Goal: Task Accomplishment & Management: Complete application form

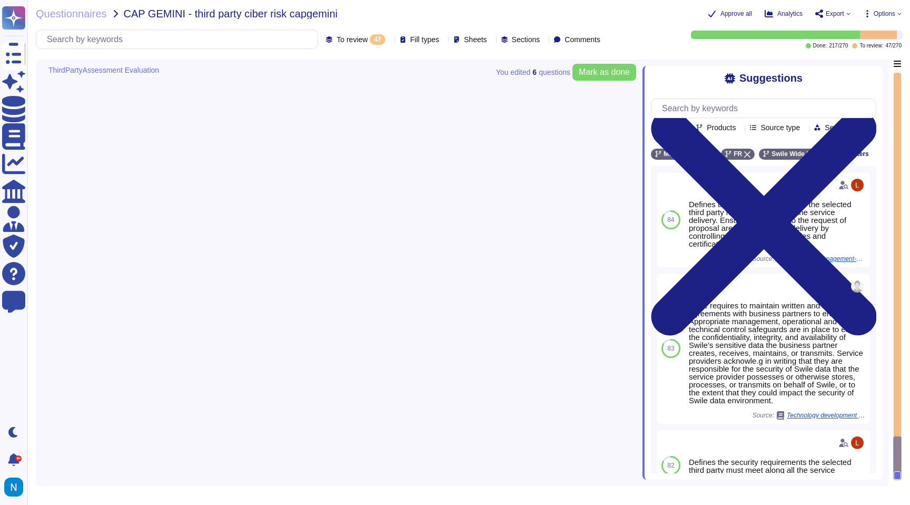
type textarea "Select …"
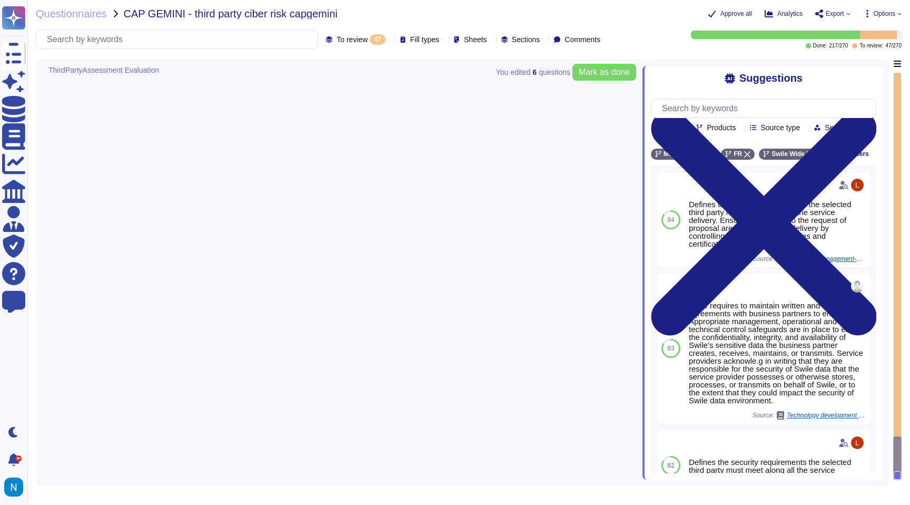
type textarea "Select …"
type textarea "Yes,"
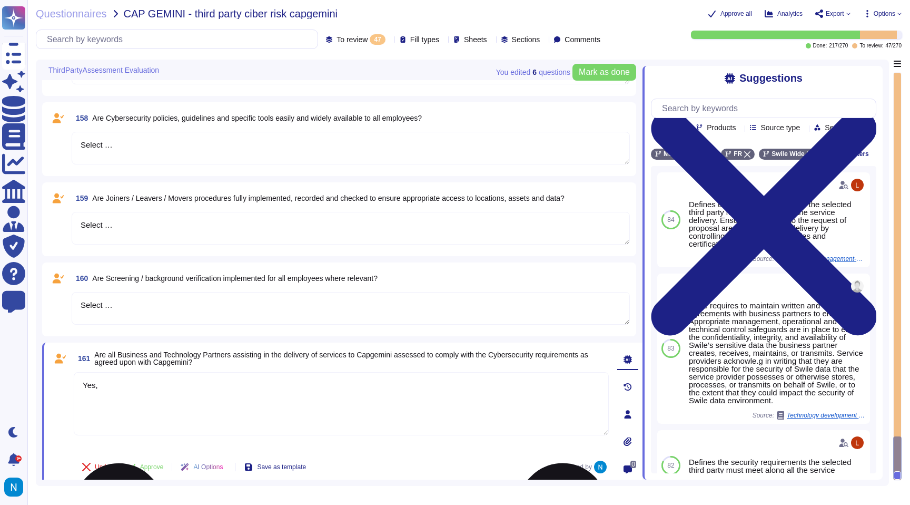
scroll to position [3524, 0]
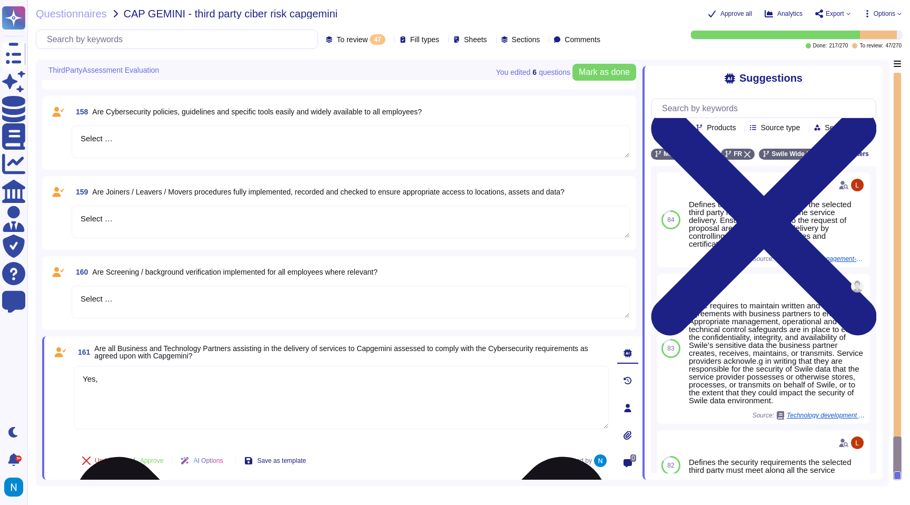
click at [241, 368] on textarea "Yes," at bounding box center [341, 397] width 535 height 63
drag, startPoint x: 226, startPoint y: 387, endPoint x: 44, endPoint y: 371, distance: 182.4
click at [44, 371] on div "161 Are all Business and Technology Partners assisting in the delivery of servi…" at bounding box center [342, 407] width 600 height 143
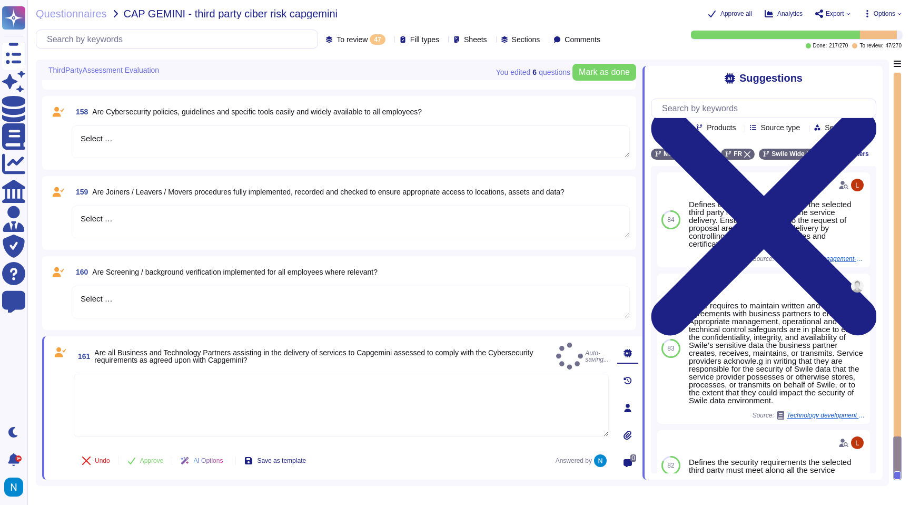
drag, startPoint x: 125, startPoint y: 301, endPoint x: 72, endPoint y: 292, distance: 53.9
click at [72, 292] on textarea "Select …" at bounding box center [351, 301] width 558 height 33
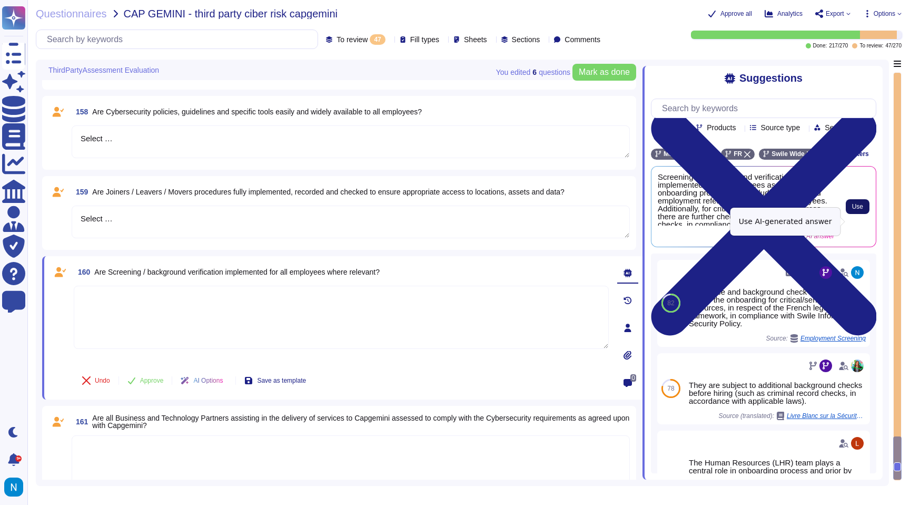
click at [858, 214] on button "Use" at bounding box center [858, 206] width 24 height 15
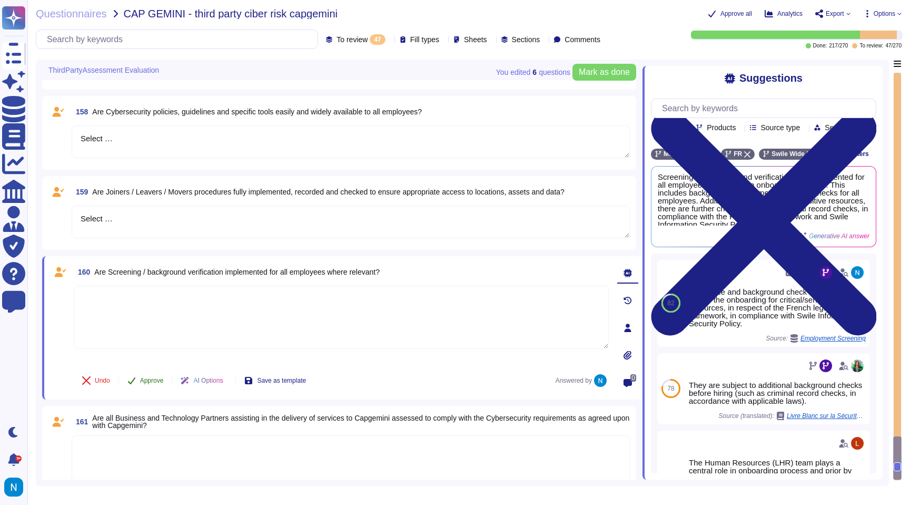
click at [152, 387] on button "Approve" at bounding box center [145, 380] width 53 height 21
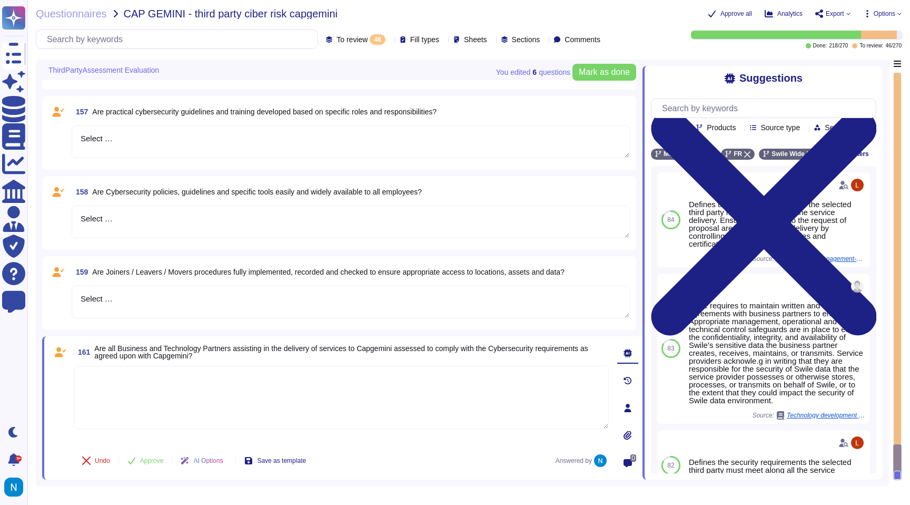
type textarea "Select …"
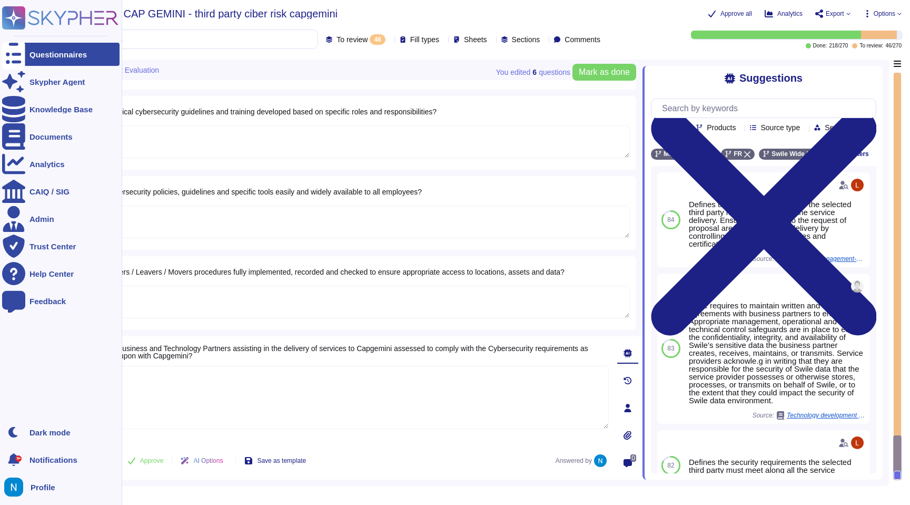
drag, startPoint x: 142, startPoint y: 308, endPoint x: 21, endPoint y: 286, distance: 123.1
click at [21, 286] on div "Questionnaires Skypher Agent Knowledge Base Documents Analytics CAIQ / SIG Admi…" at bounding box center [455, 252] width 910 height 505
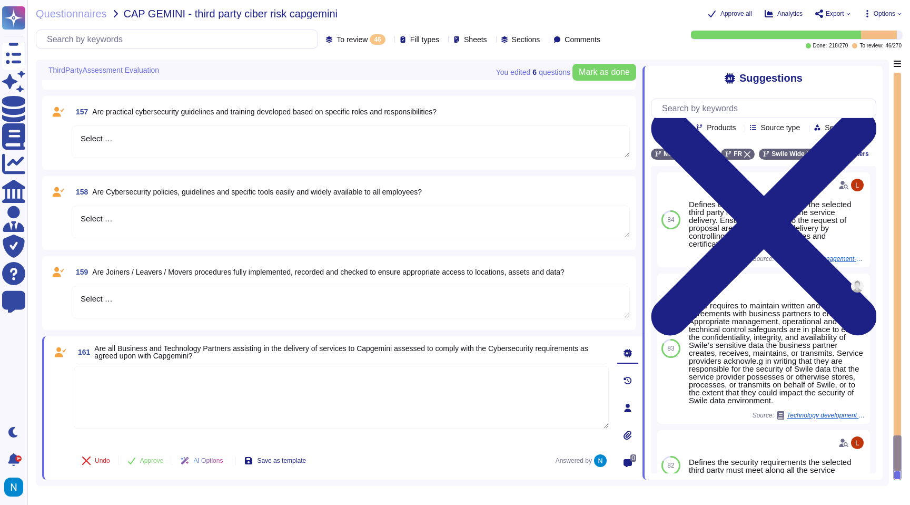
click at [200, 309] on textarea "Select …" at bounding box center [351, 301] width 558 height 33
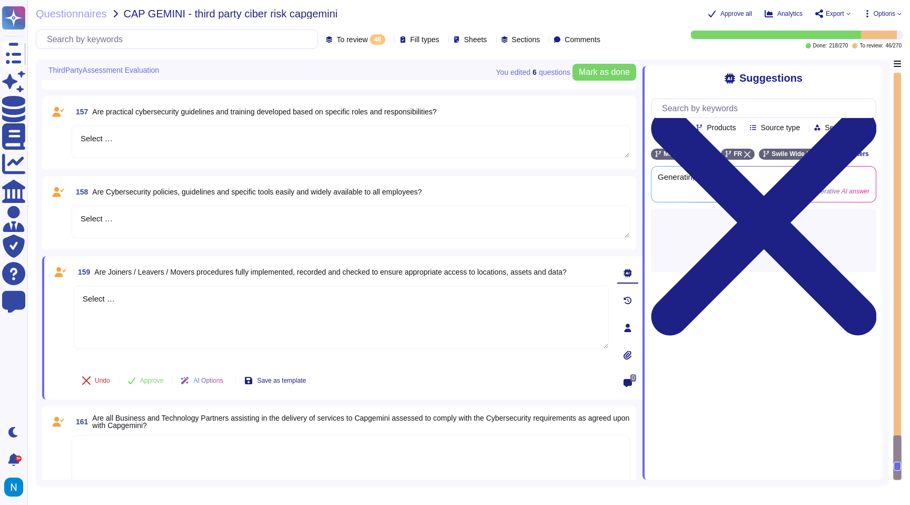
drag, startPoint x: 164, startPoint y: 308, endPoint x: 148, endPoint y: 308, distance: 16.3
click at [148, 308] on textarea "Select …" at bounding box center [341, 316] width 535 height 63
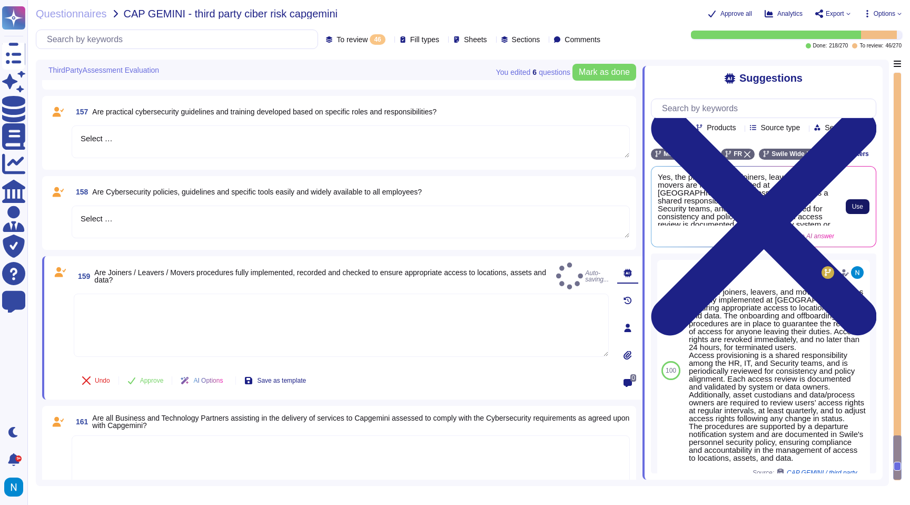
click at [848, 214] on button "Use" at bounding box center [858, 206] width 24 height 15
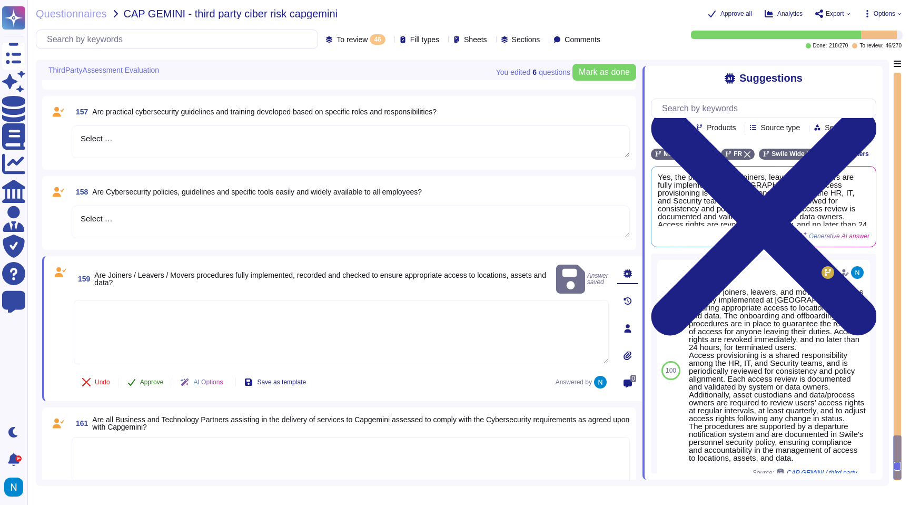
click at [149, 380] on span "Approve" at bounding box center [152, 382] width 24 height 6
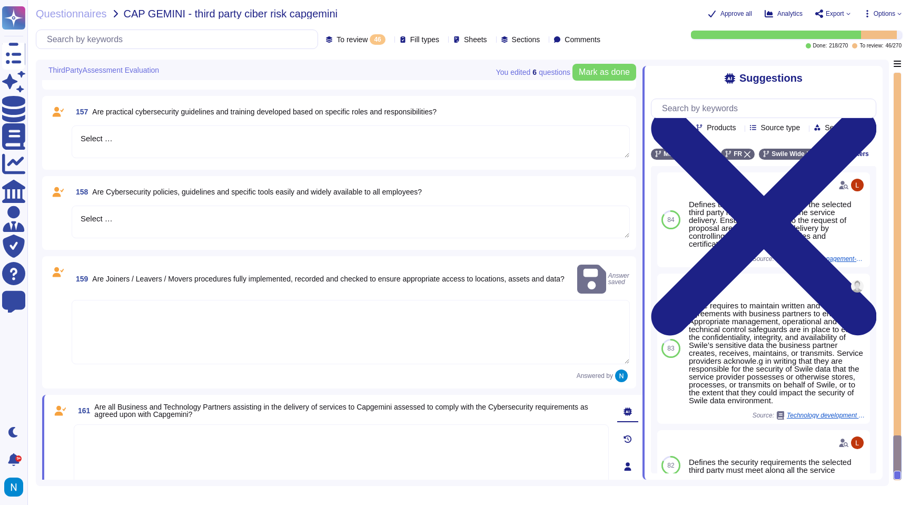
scroll to position [3377, 0]
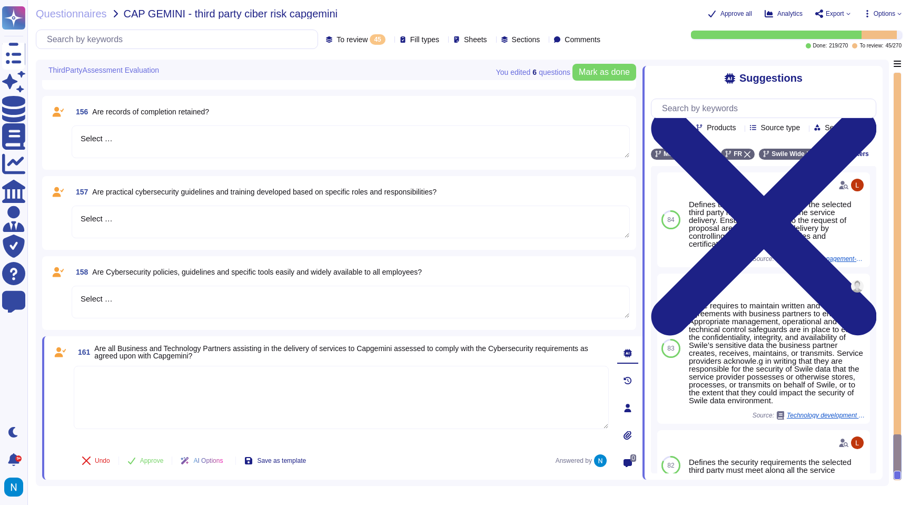
type textarea "Select …"
drag, startPoint x: 136, startPoint y: 303, endPoint x: 57, endPoint y: 296, distance: 79.3
click at [57, 296] on div "158 Are Cybersecurity policies, guidelines and specific tools easily and widely…" at bounding box center [338, 292] width 581 height 61
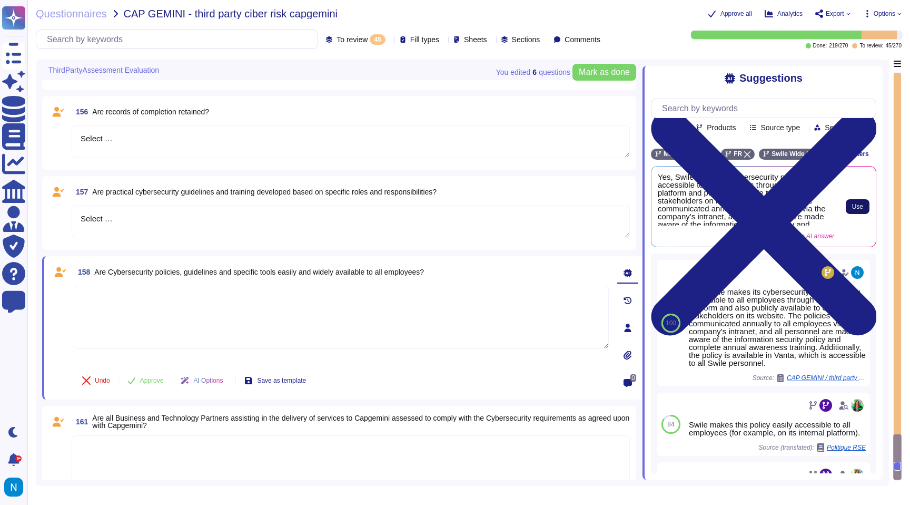
click at [852, 210] on span "Use" at bounding box center [857, 206] width 11 height 6
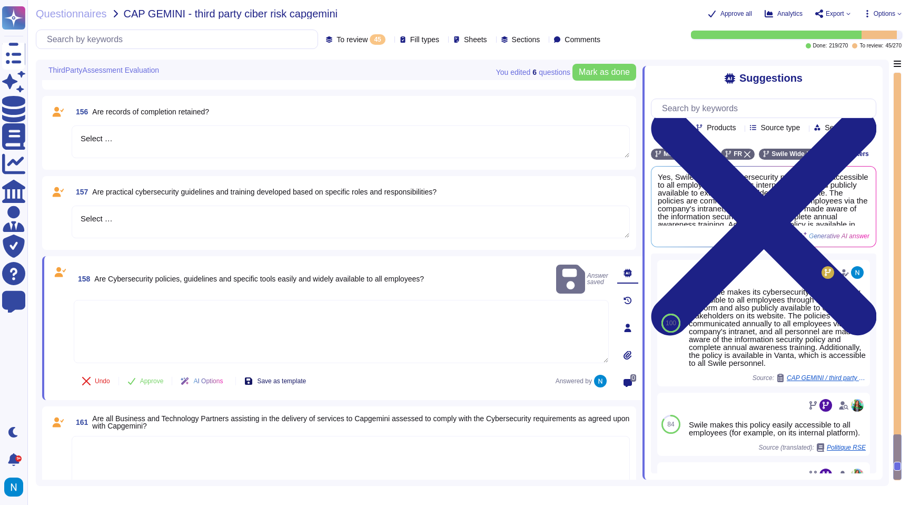
click at [289, 383] on span "Save as template" at bounding box center [281, 381] width 49 height 6
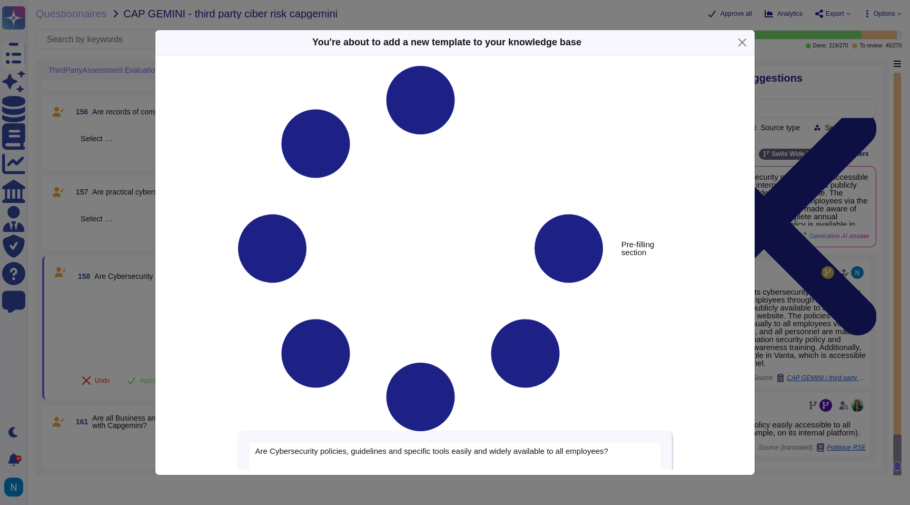
type textarea "Are Cybersecurity policies, guidelines and specific tools easily and widely ava…"
type textarea "Yes, Swile makes its cybersecurity policies easily accessible to all employees …"
click at [735, 47] on button "Close" at bounding box center [742, 42] width 16 height 16
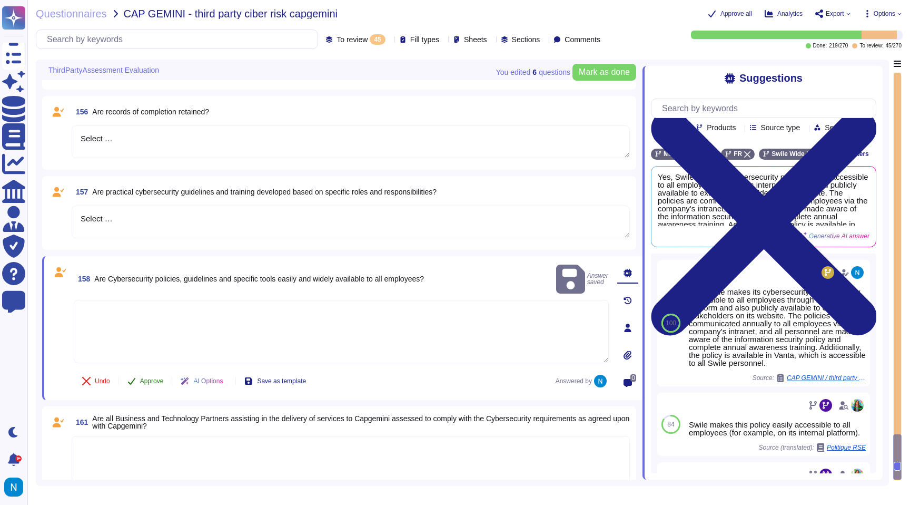
click at [153, 386] on button "Approve" at bounding box center [145, 380] width 53 height 21
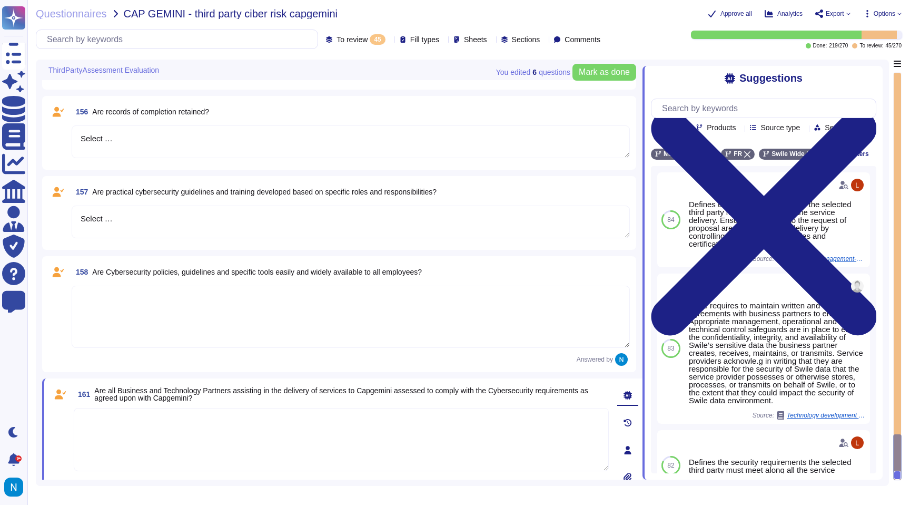
scroll to position [3303, 0]
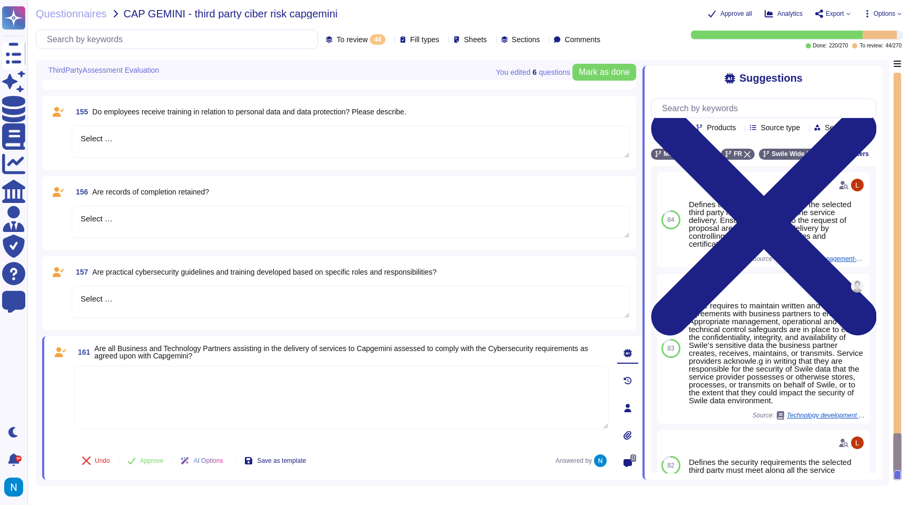
type textarea "Select …"
click at [137, 291] on textarea "Select …" at bounding box center [351, 301] width 558 height 33
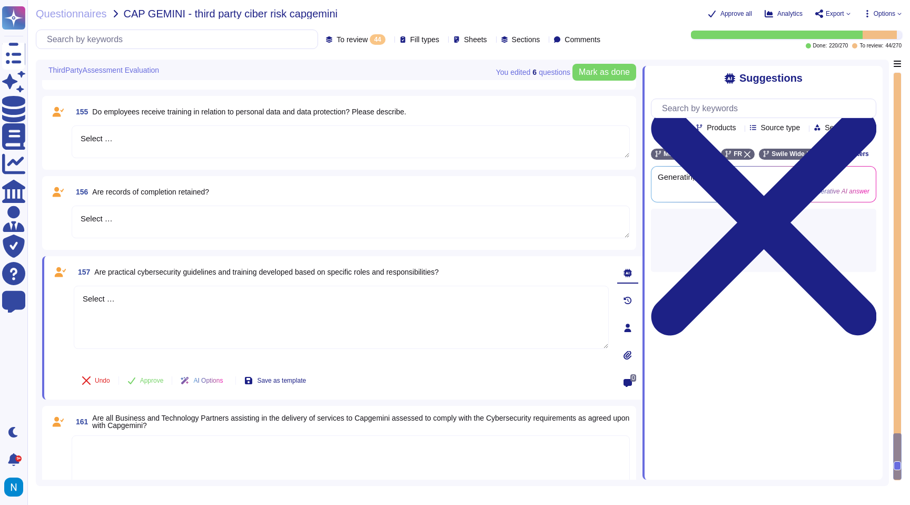
drag, startPoint x: 161, startPoint y: 303, endPoint x: 72, endPoint y: 279, distance: 92.2
click at [72, 279] on div "157 Are practical cybersecurity guidelines and training developed based on spec…" at bounding box center [330, 327] width 558 height 131
click at [139, 310] on textarea at bounding box center [341, 316] width 535 height 63
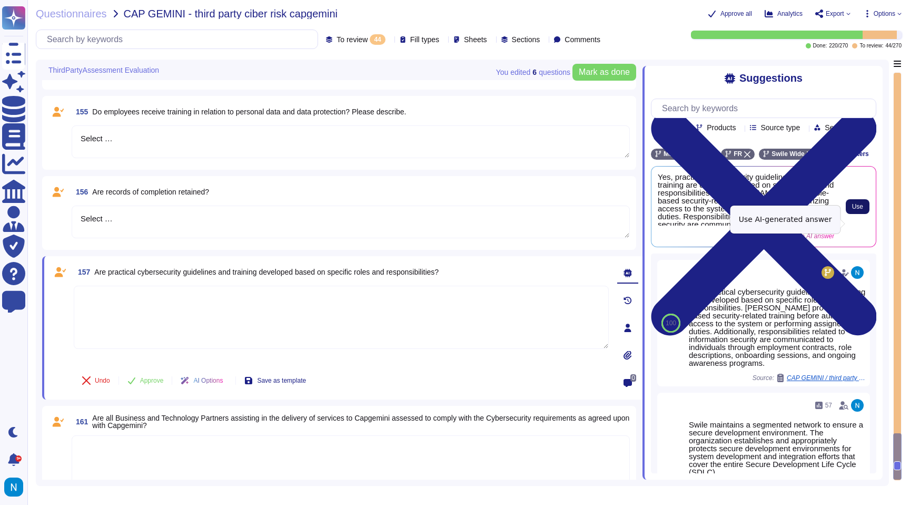
click at [856, 210] on span "Use" at bounding box center [857, 206] width 11 height 6
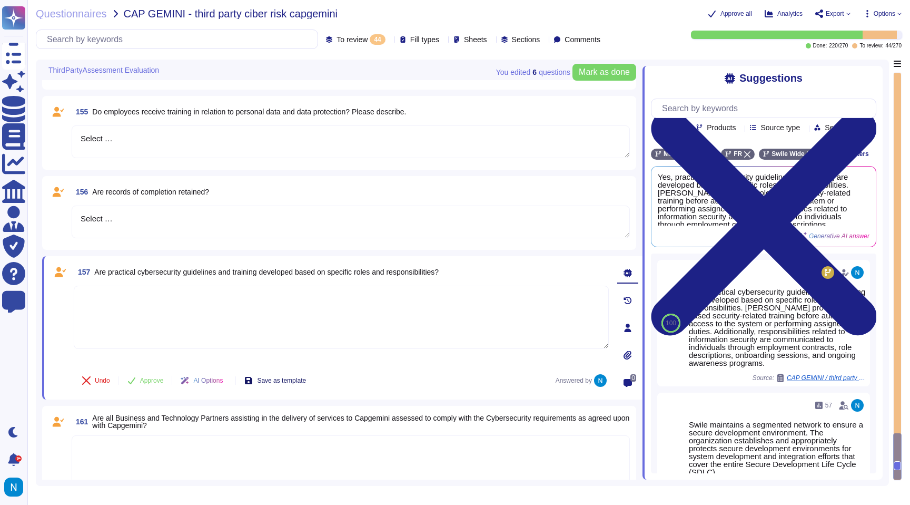
click at [305, 378] on span "Save as template" at bounding box center [281, 380] width 49 height 6
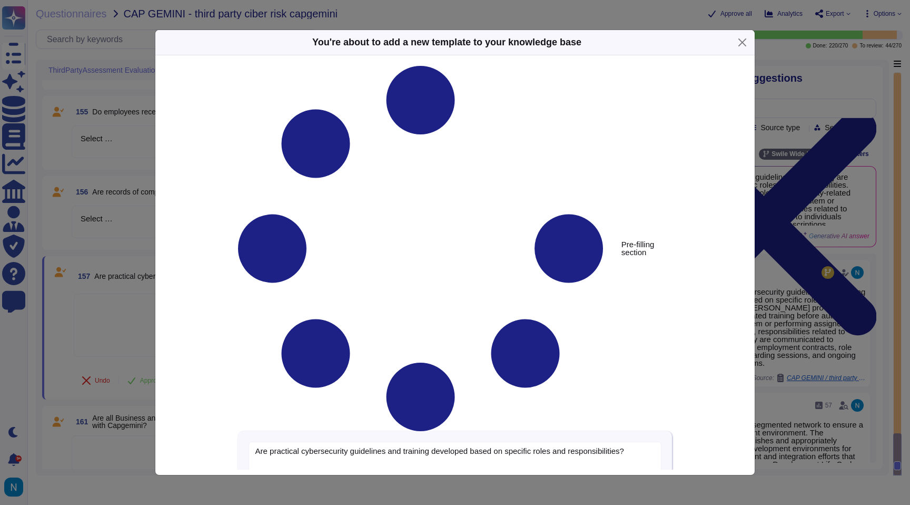
type textarea "Are practical cybersecurity guidelines and training developed based on specific…"
type textarea "Yes, practical cybersecurity guidelines and training are developed based on spe…"
click at [742, 43] on button "Close" at bounding box center [742, 42] width 16 height 16
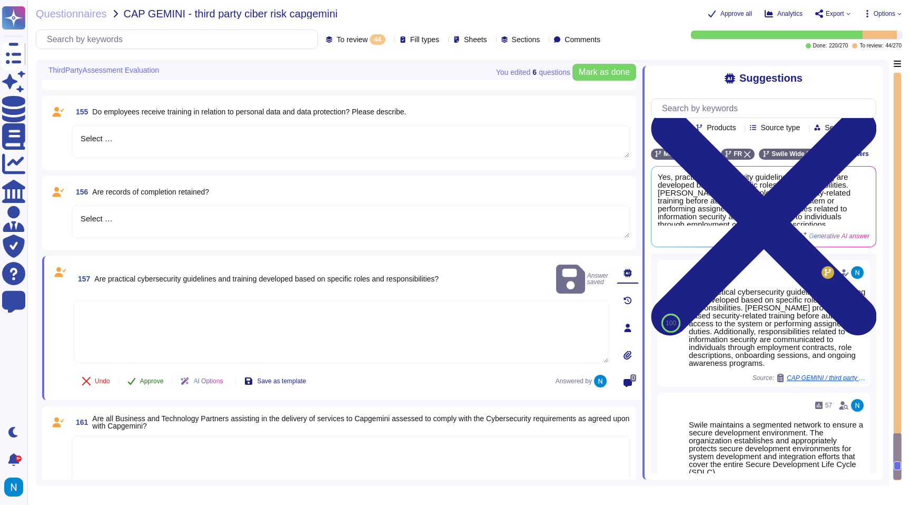
click at [148, 381] on span "Approve" at bounding box center [152, 381] width 24 height 6
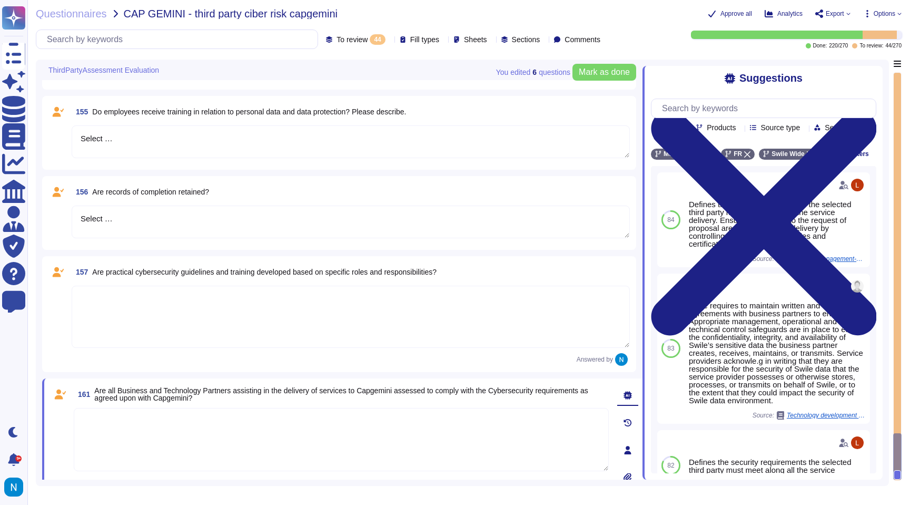
scroll to position [3230, 0]
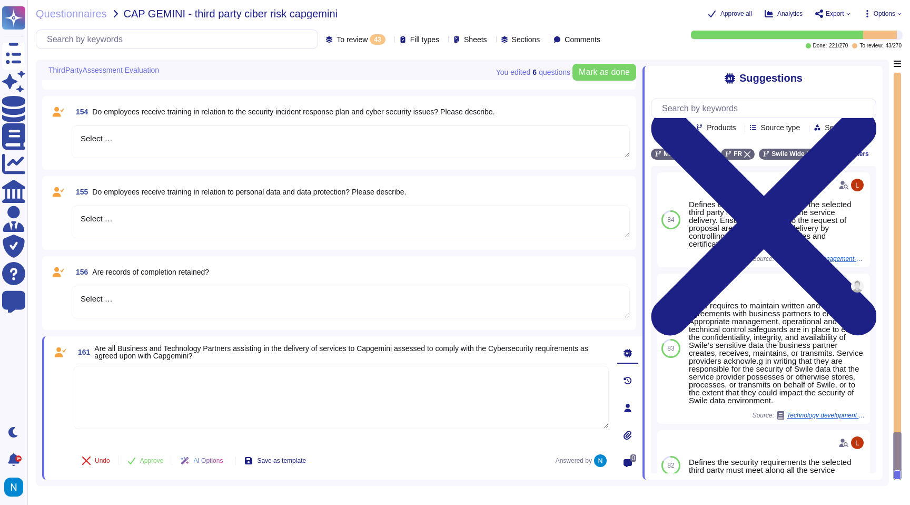
type textarea "Select …"
drag, startPoint x: 153, startPoint y: 301, endPoint x: 51, endPoint y: 284, distance: 103.6
click at [51, 284] on div "156 Are records of completion retained? Select …" at bounding box center [338, 292] width 581 height 61
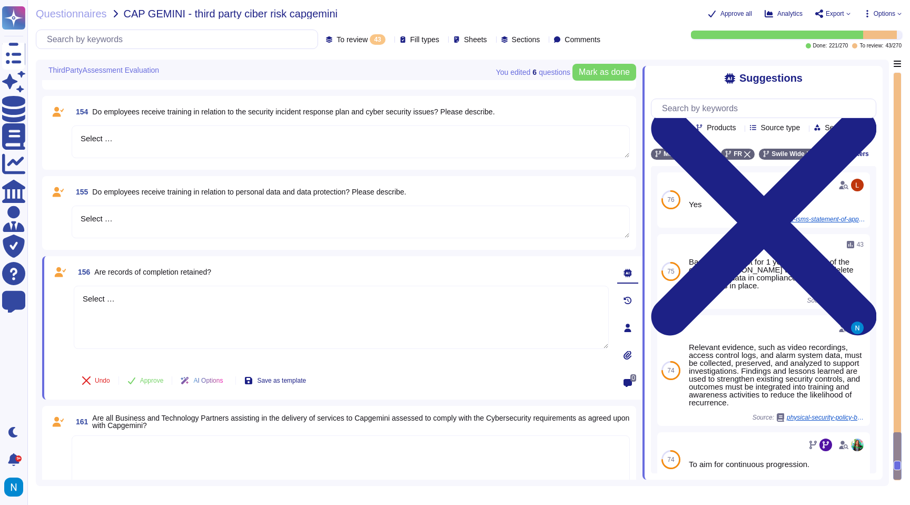
click at [176, 195] on span "Do employees receive training in relation to personal data and data protection?…" at bounding box center [249, 191] width 314 height 8
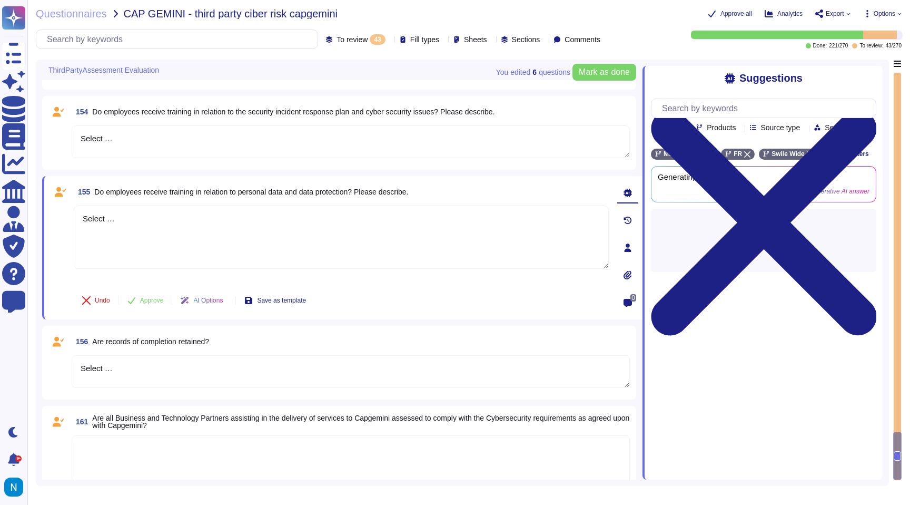
drag, startPoint x: 154, startPoint y: 371, endPoint x: 55, endPoint y: 361, distance: 98.9
click at [55, 361] on div "156 Are records of completion retained? Select …" at bounding box center [338, 362] width 581 height 61
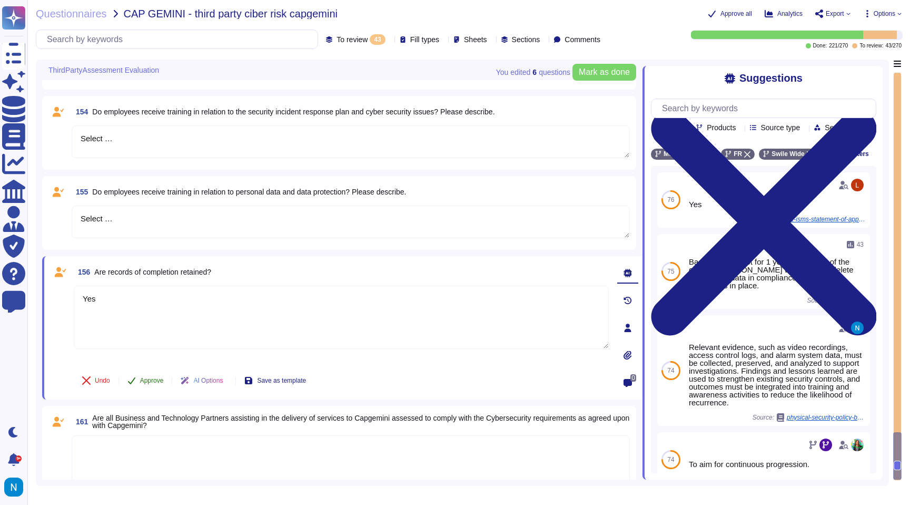
type textarea "Yes"
click at [148, 383] on span "Approve" at bounding box center [152, 380] width 24 height 6
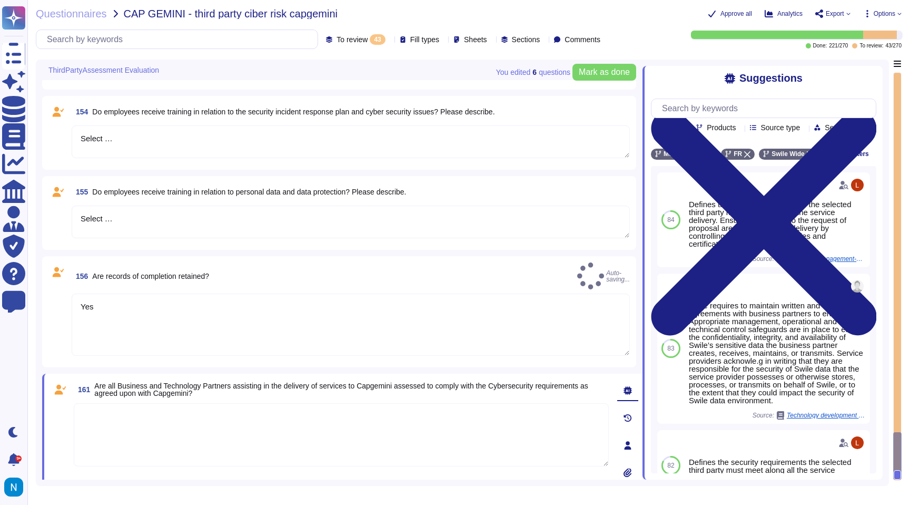
scroll to position [3156, 0]
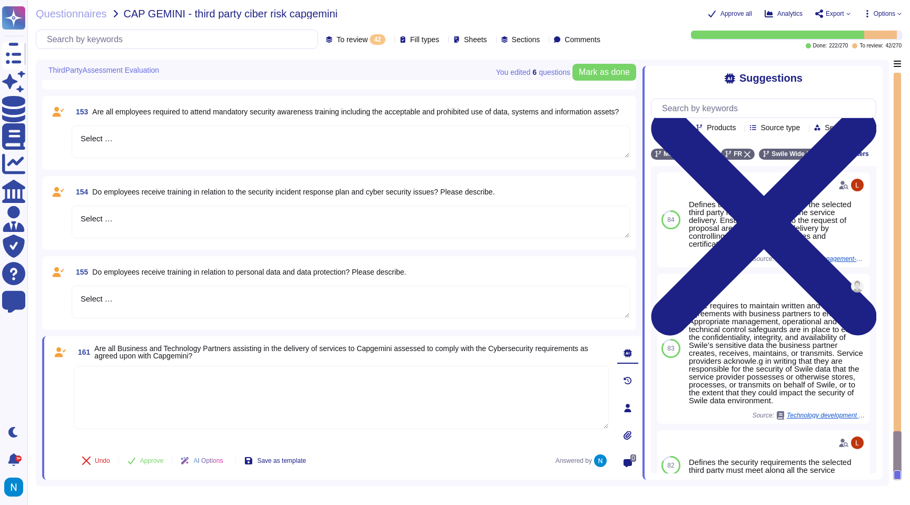
type textarea "Select …"
drag, startPoint x: 142, startPoint y: 295, endPoint x: 65, endPoint y: 290, distance: 76.5
click at [65, 290] on div "155 Do employees receive training in relation to personal data and data protect…" at bounding box center [338, 292] width 581 height 61
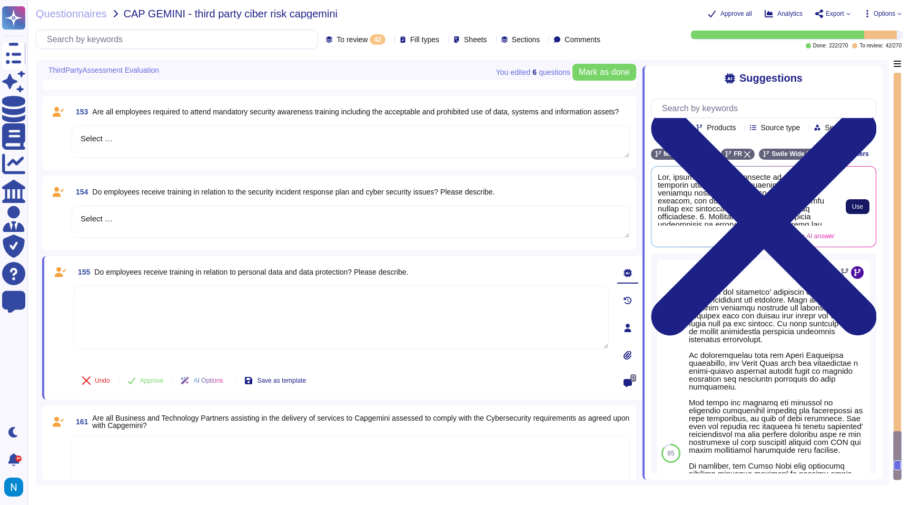
click at [852, 210] on span "Use" at bounding box center [857, 206] width 11 height 6
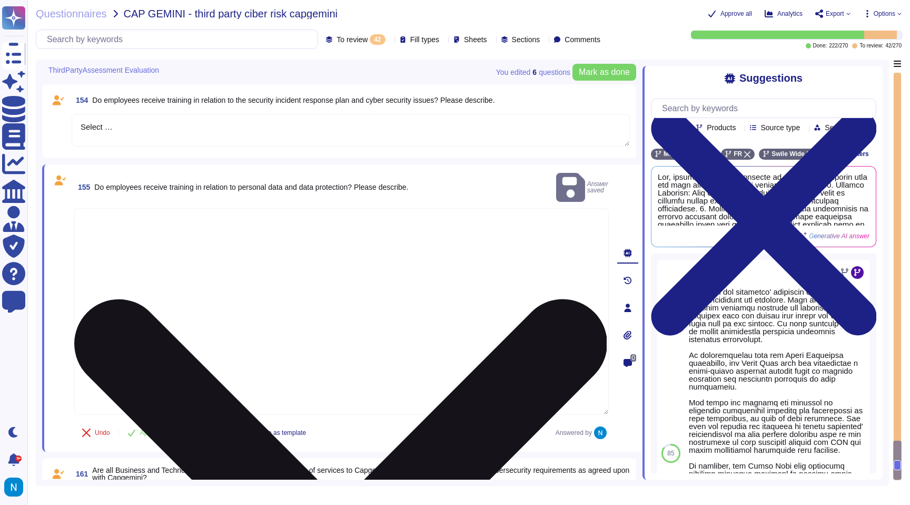
scroll to position [3280, 0]
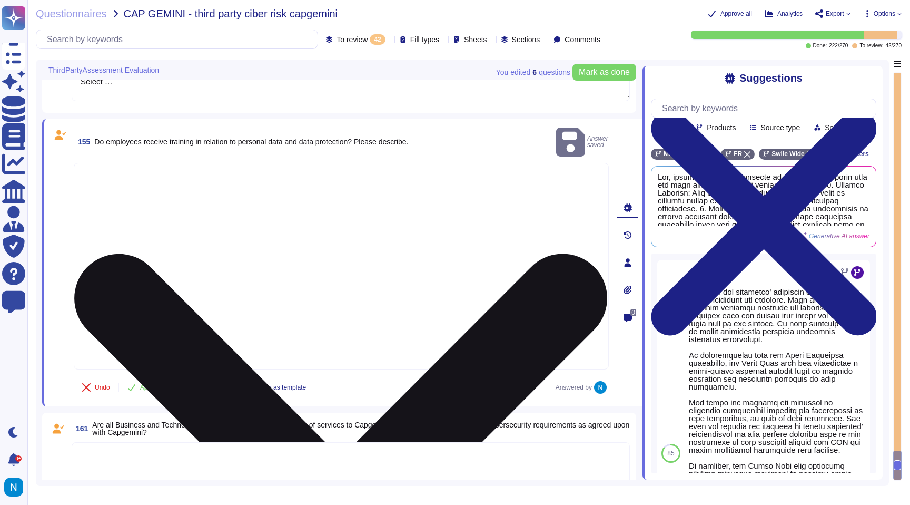
drag, startPoint x: 225, startPoint y: 346, endPoint x: 90, endPoint y: 327, distance: 137.3
click at [90, 327] on textarea at bounding box center [341, 266] width 535 height 206
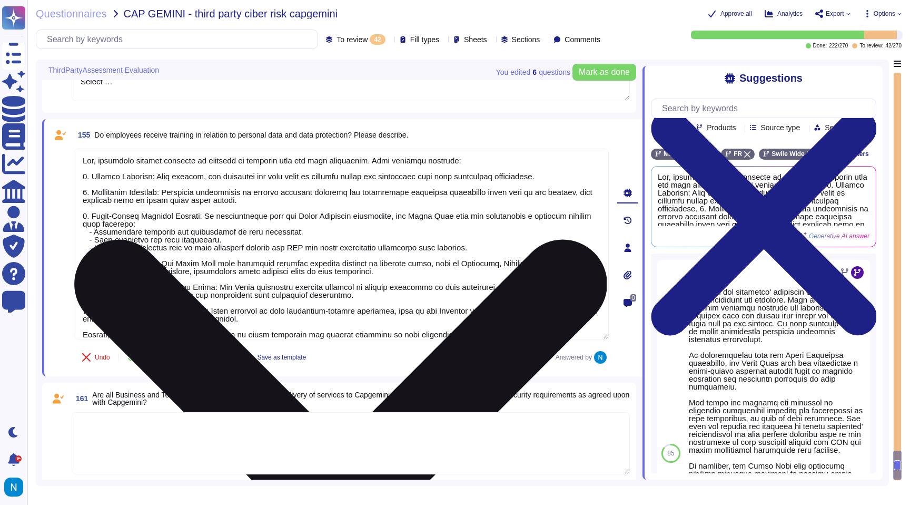
scroll to position [0, 0]
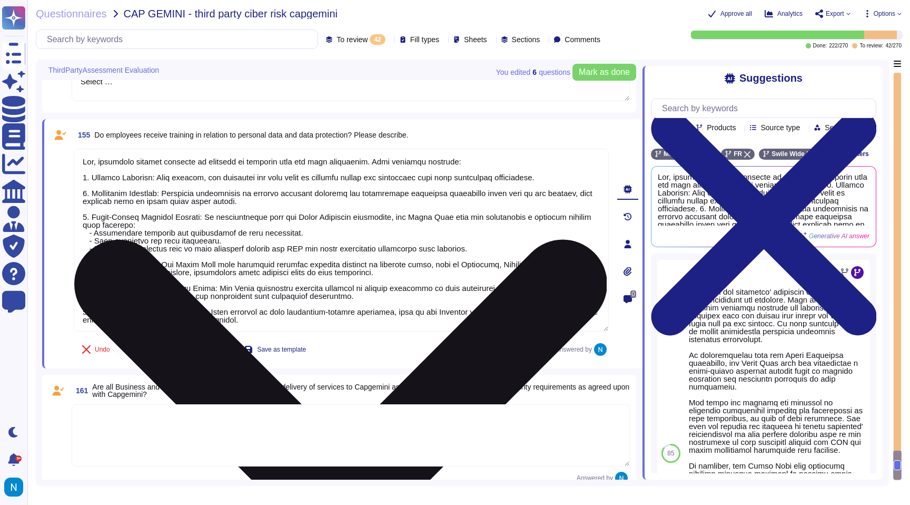
click at [93, 305] on textarea at bounding box center [341, 240] width 535 height 183
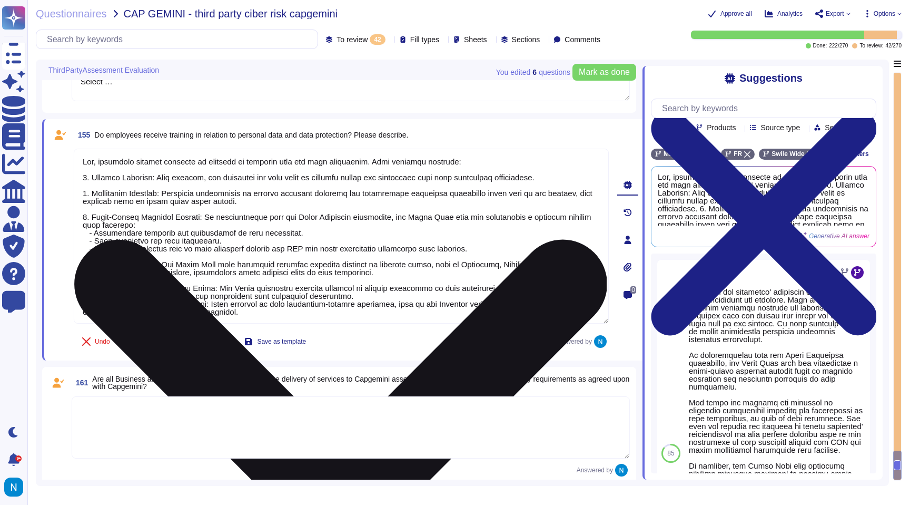
click at [97, 282] on textarea at bounding box center [341, 236] width 535 height 175
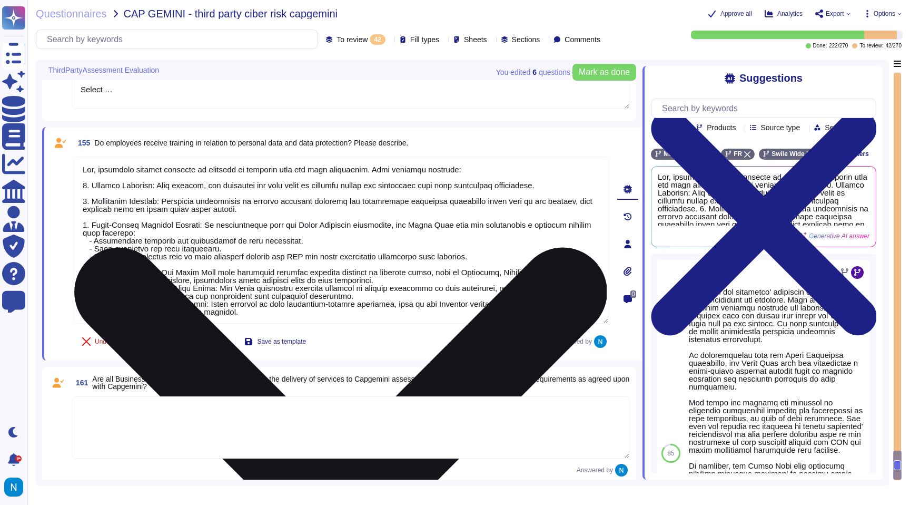
click at [98, 264] on textarea at bounding box center [341, 239] width 535 height 167
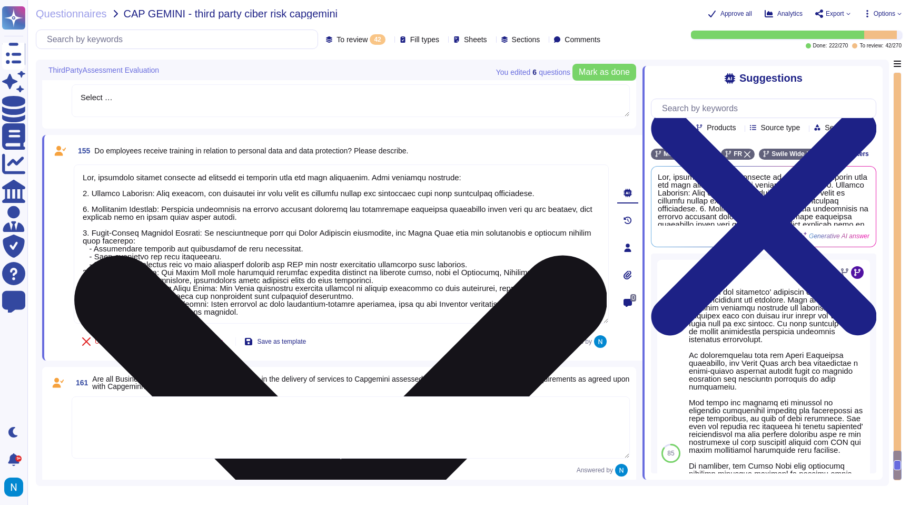
click at [105, 230] on textarea at bounding box center [341, 243] width 535 height 159
click at [91, 224] on textarea at bounding box center [341, 243] width 535 height 159
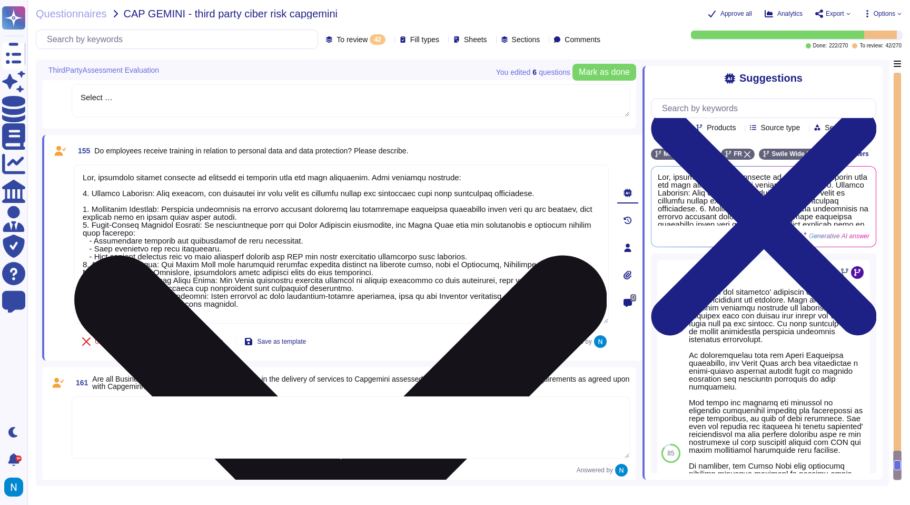
scroll to position [3256, 0]
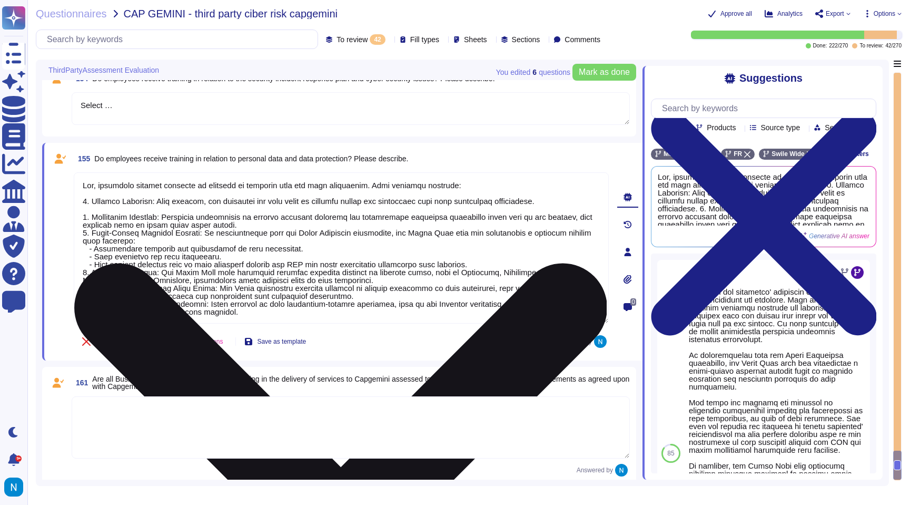
click at [91, 210] on textarea at bounding box center [341, 247] width 535 height 151
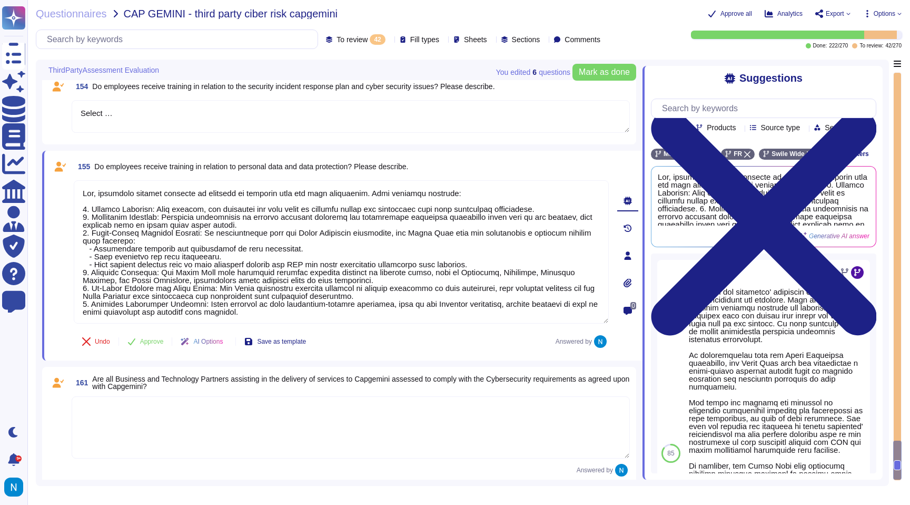
type textarea "Yes, employees receive training in relation to personal data and data protectio…"
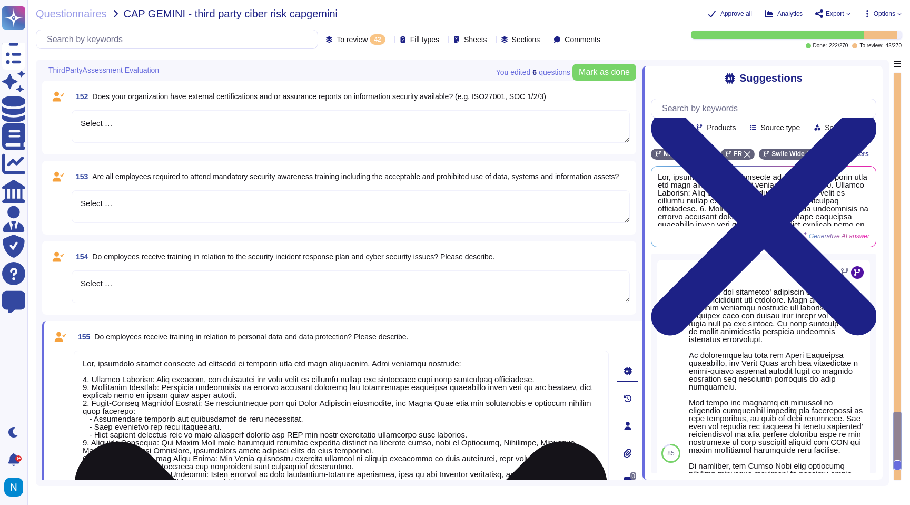
type textarea "Select …"
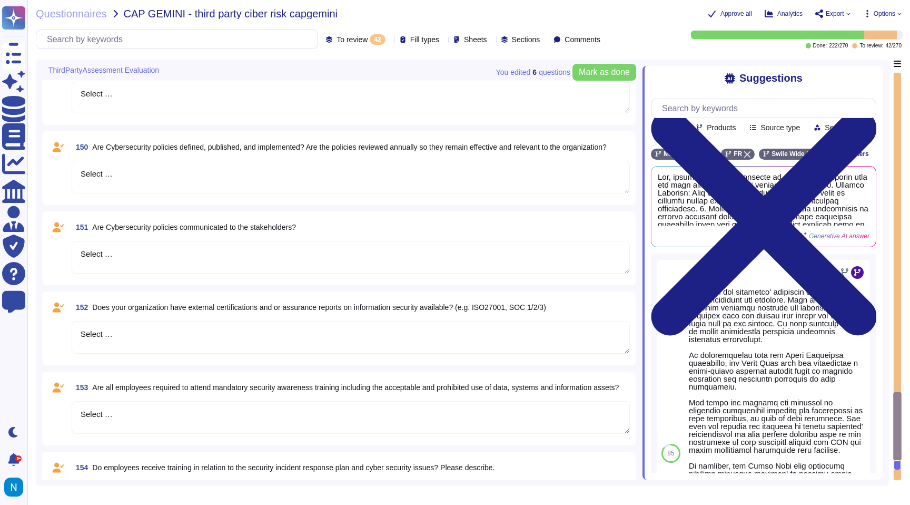
type textarea "Select …"
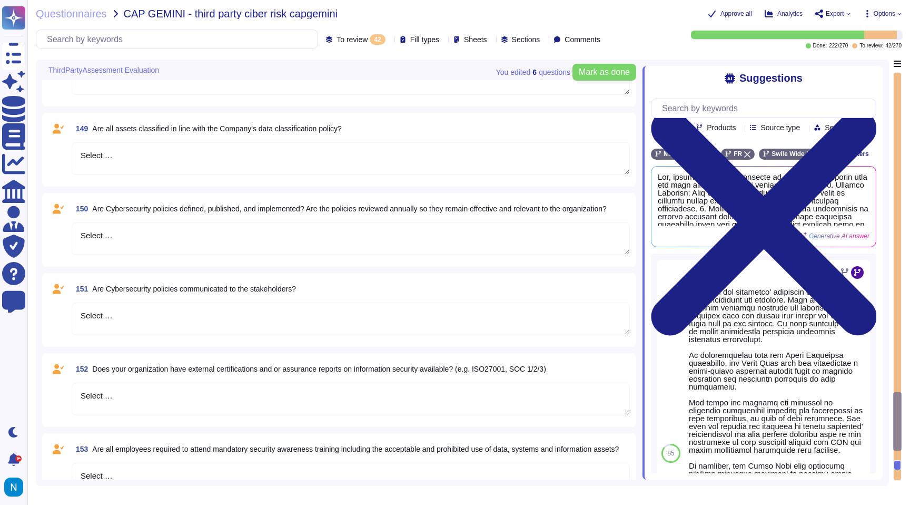
type textarea "Select …"
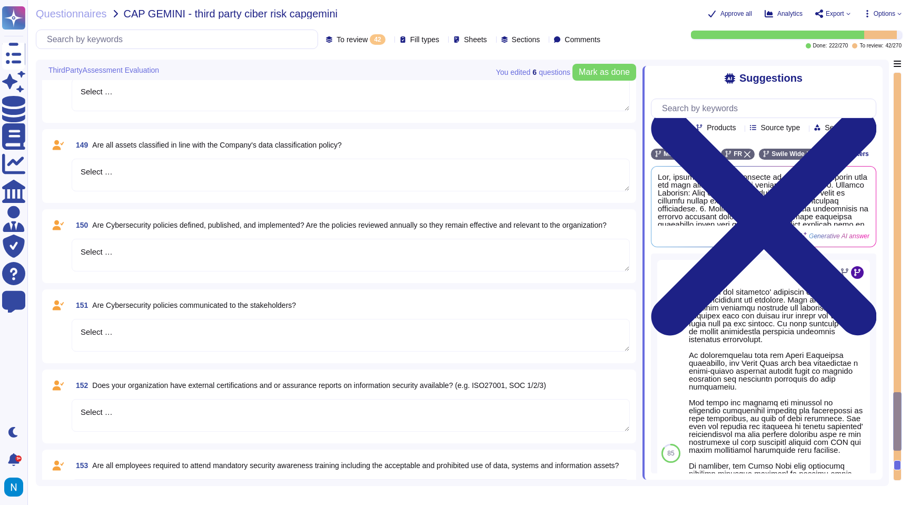
scroll to position [3228, 0]
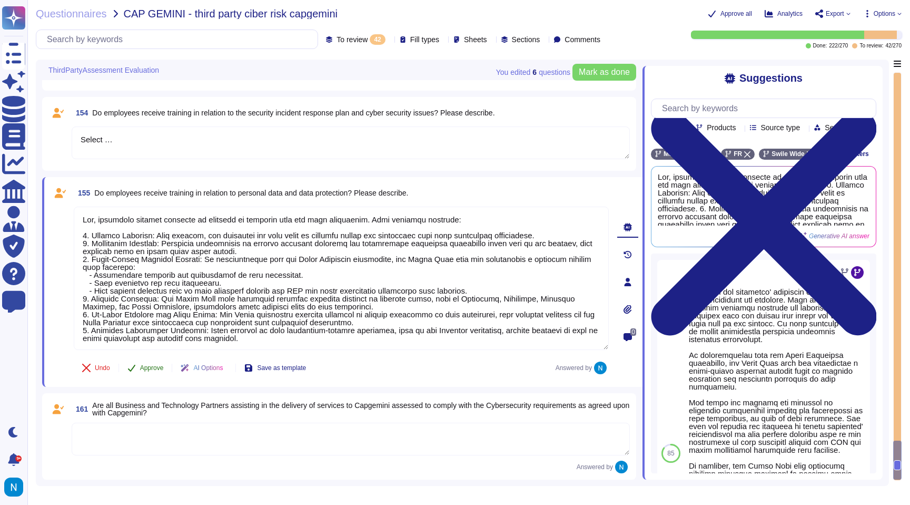
click at [160, 368] on span "Approve" at bounding box center [152, 367] width 24 height 6
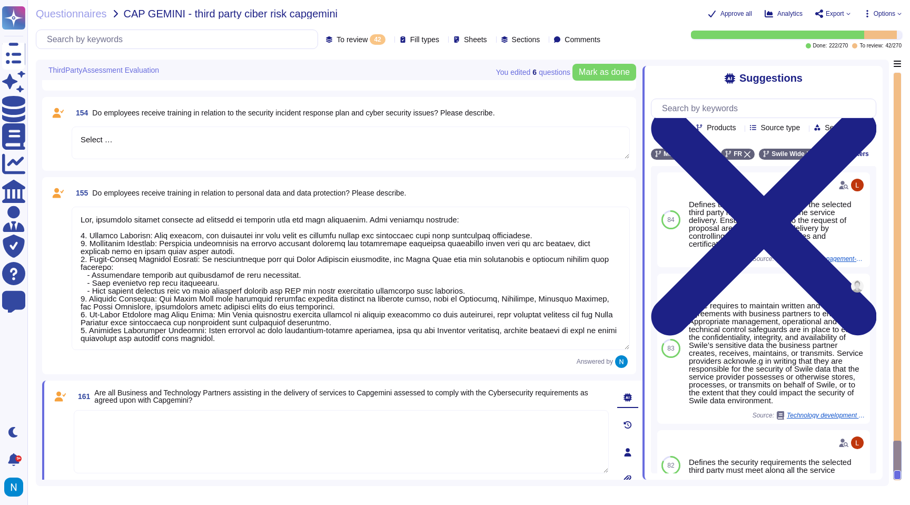
scroll to position [3016, 0]
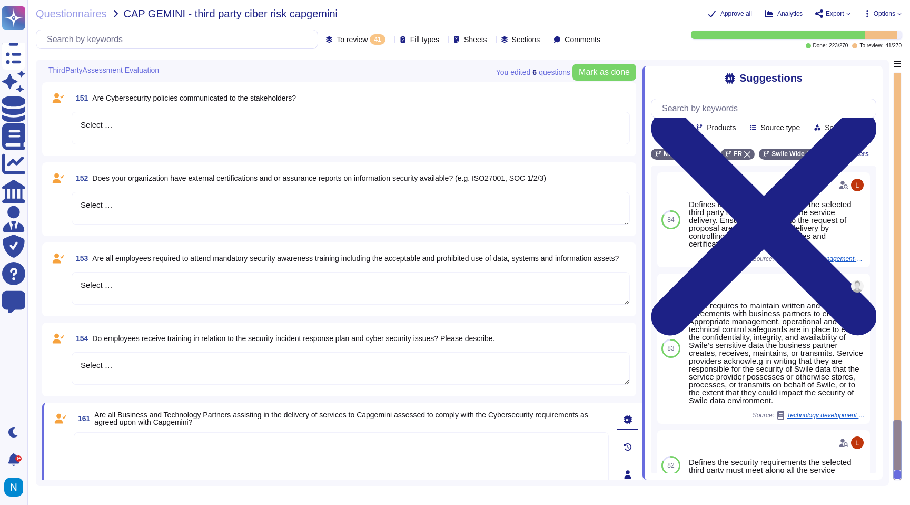
type textarea "Select …"
drag, startPoint x: 142, startPoint y: 365, endPoint x: 57, endPoint y: 350, distance: 86.1
click at [57, 350] on div "154 Do employees receive training in relation to the security incident response…" at bounding box center [338, 359] width 581 height 61
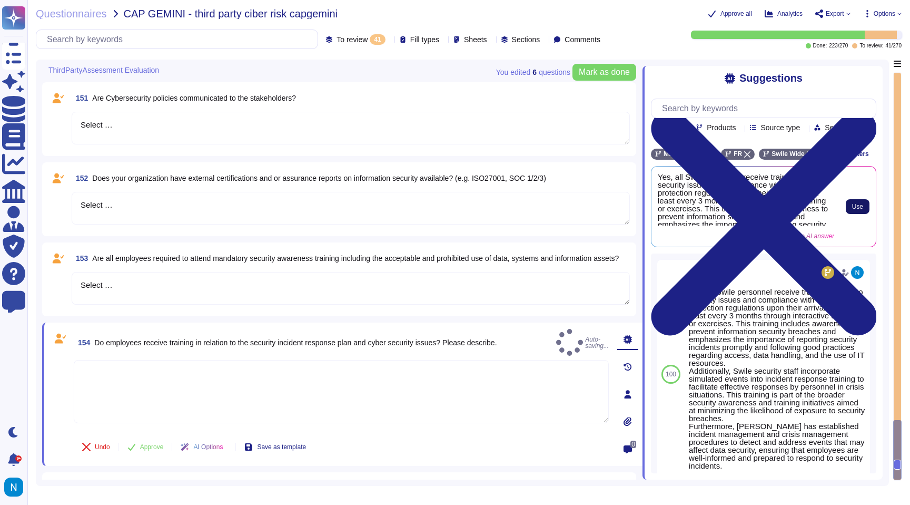
click at [858, 210] on span "Use" at bounding box center [857, 206] width 11 height 6
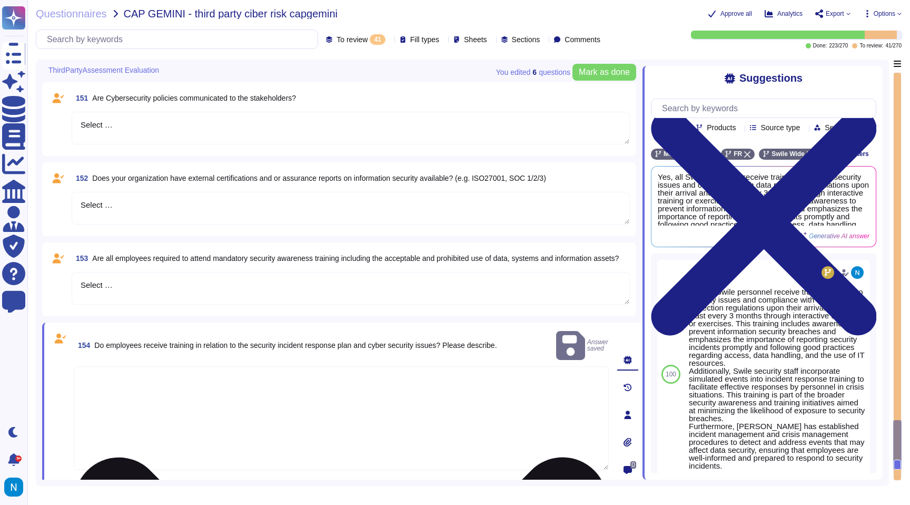
scroll to position [1, 0]
click at [95, 394] on textarea "Yes, all Swile personnel receive training related to security issues and compli…" at bounding box center [341, 418] width 535 height 104
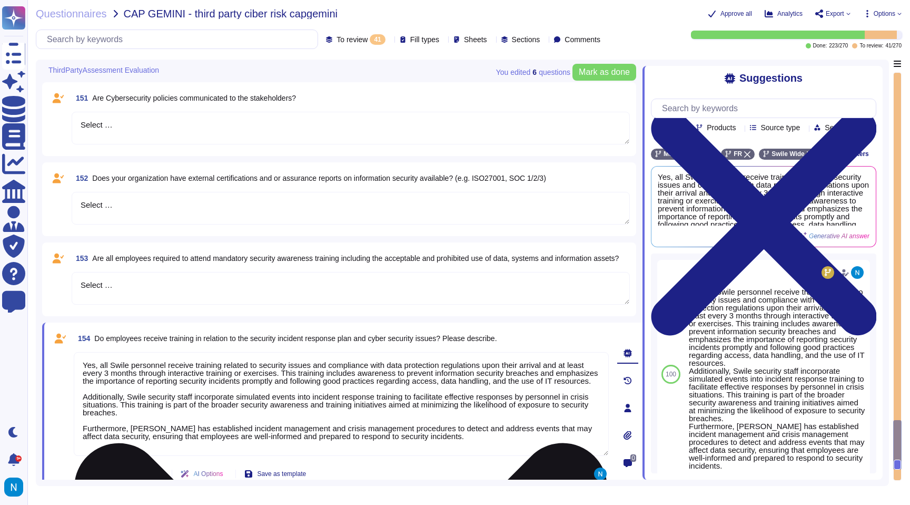
scroll to position [0, 0]
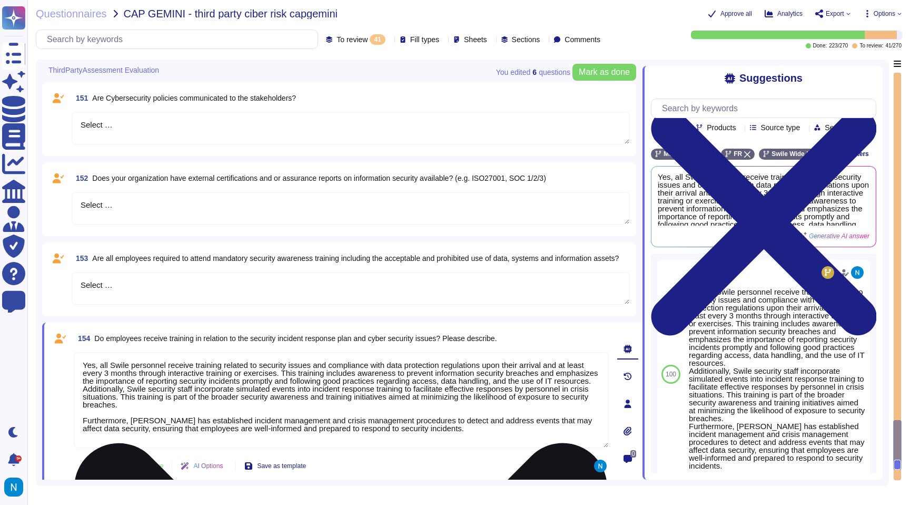
click at [181, 419] on textarea "Yes, all Swile personnel receive training related to security issues and compli…" at bounding box center [341, 400] width 535 height 96
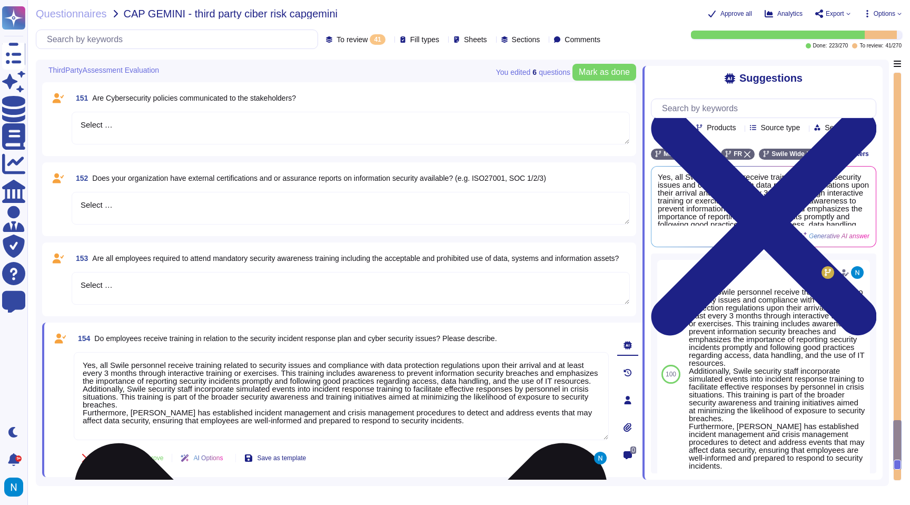
drag, startPoint x: 171, startPoint y: 375, endPoint x: 576, endPoint y: 366, distance: 404.6
click at [576, 366] on textarea "Yes, all Swile personnel receive training related to security issues and compli…" at bounding box center [341, 396] width 535 height 88
click at [196, 372] on textarea "Yes, all Swile personnel receive training related to security issues and compli…" at bounding box center [341, 392] width 535 height 80
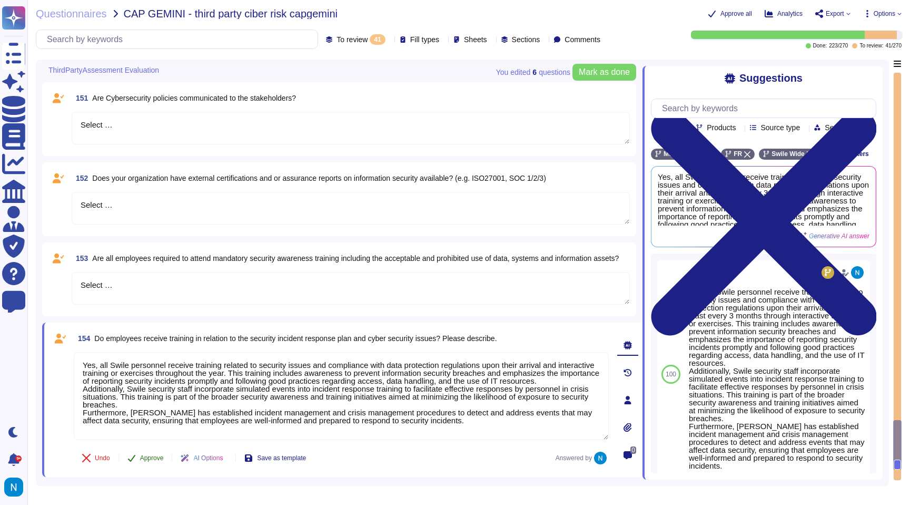
type textarea "Yes, all Swile personnel receive training related to security issues and compli…"
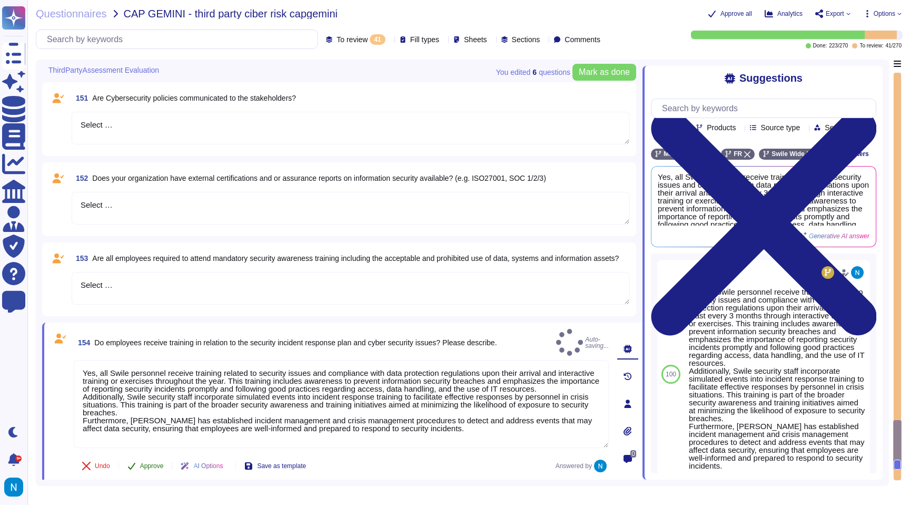
click at [157, 462] on span "Approve" at bounding box center [152, 465] width 24 height 6
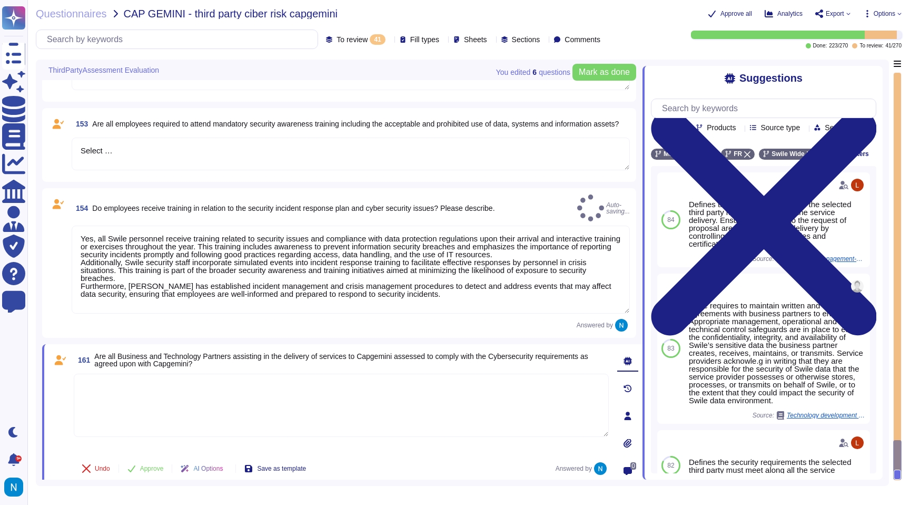
scroll to position [2997, 0]
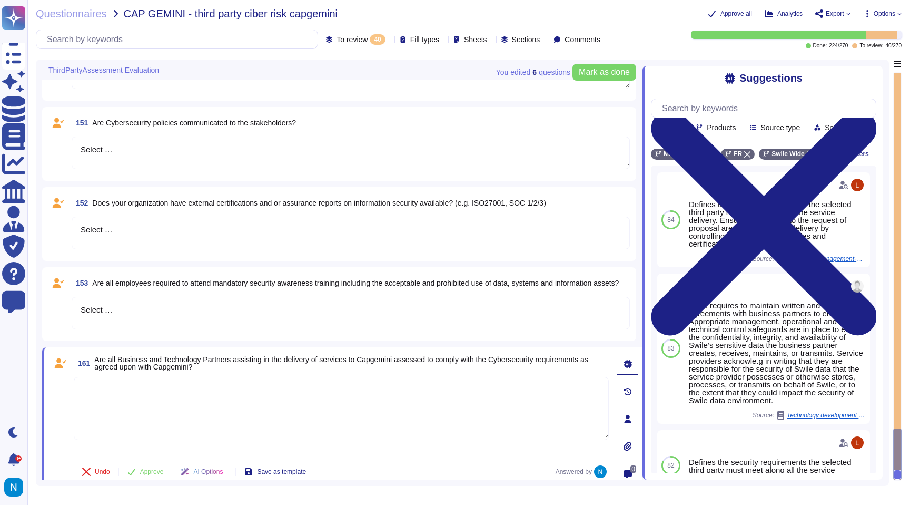
type textarea "Select …"
click at [141, 309] on textarea "Select …" at bounding box center [351, 313] width 558 height 33
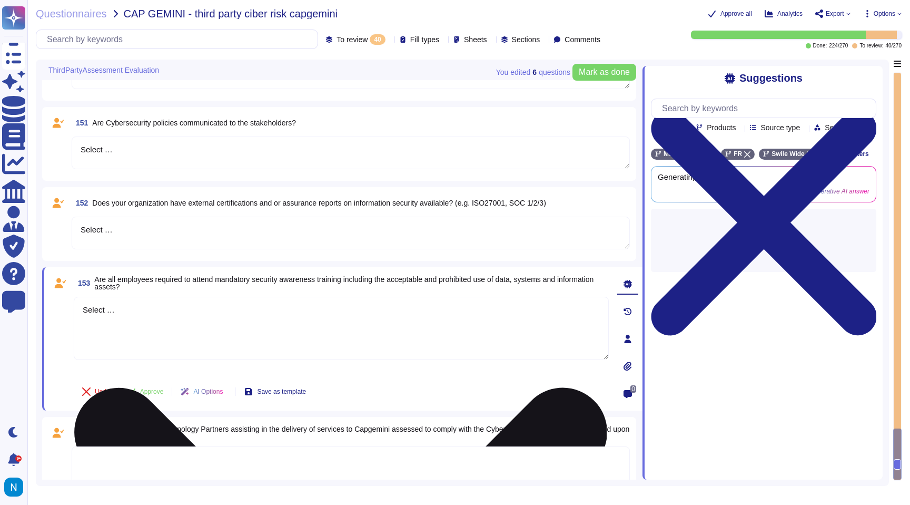
drag, startPoint x: 143, startPoint y: 315, endPoint x: 84, endPoint y: 305, distance: 59.7
click at [84, 305] on textarea "Select …" at bounding box center [341, 328] width 535 height 63
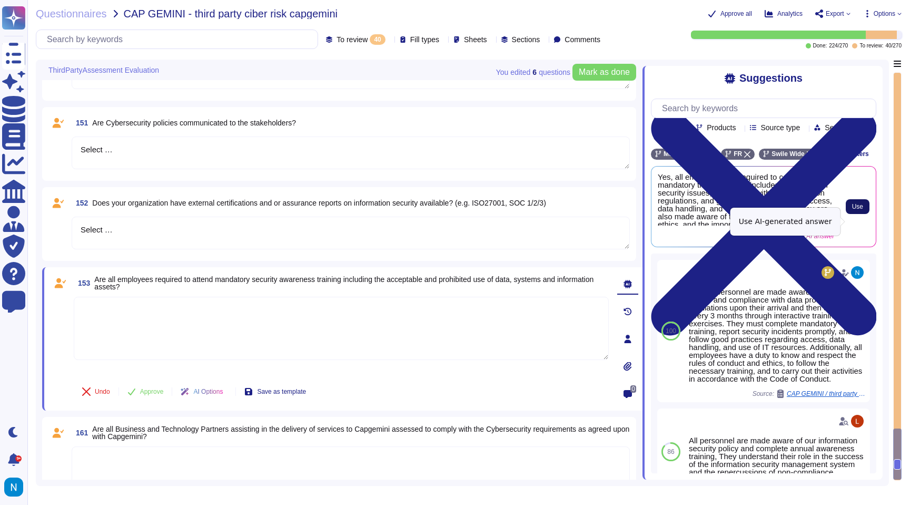
click at [862, 214] on button "Use" at bounding box center [858, 206] width 24 height 15
type textarea "Yes, all employees are required to complete mandatory training, which includes …"
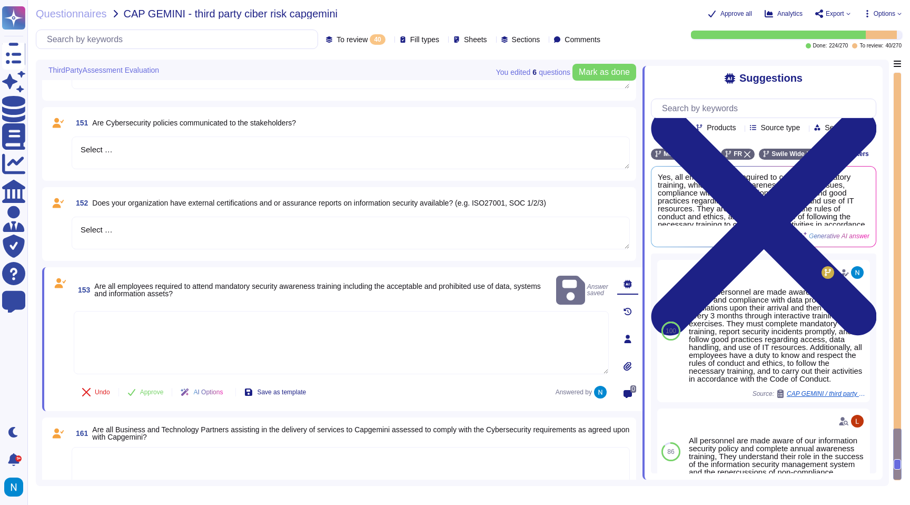
type textarea "Yes, all employees are required to complete mandatory training, which includes …"
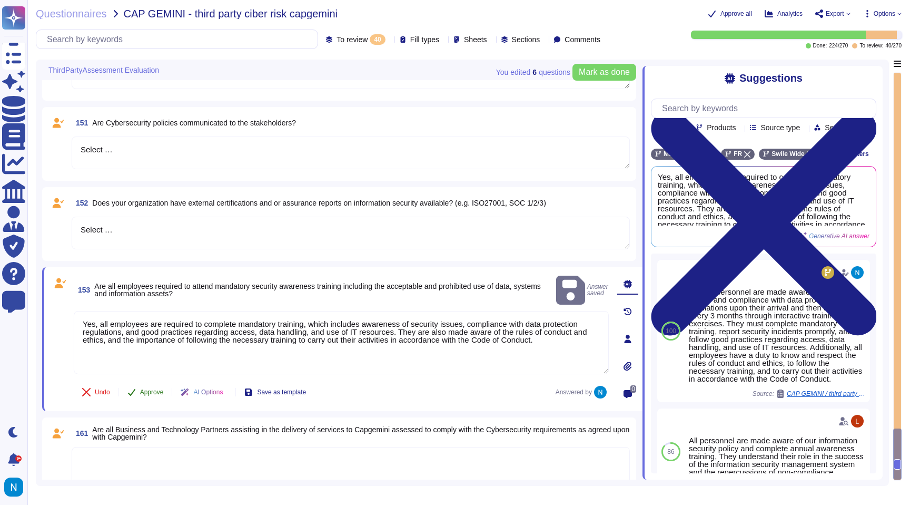
click at [142, 395] on button "Approve" at bounding box center [145, 391] width 53 height 21
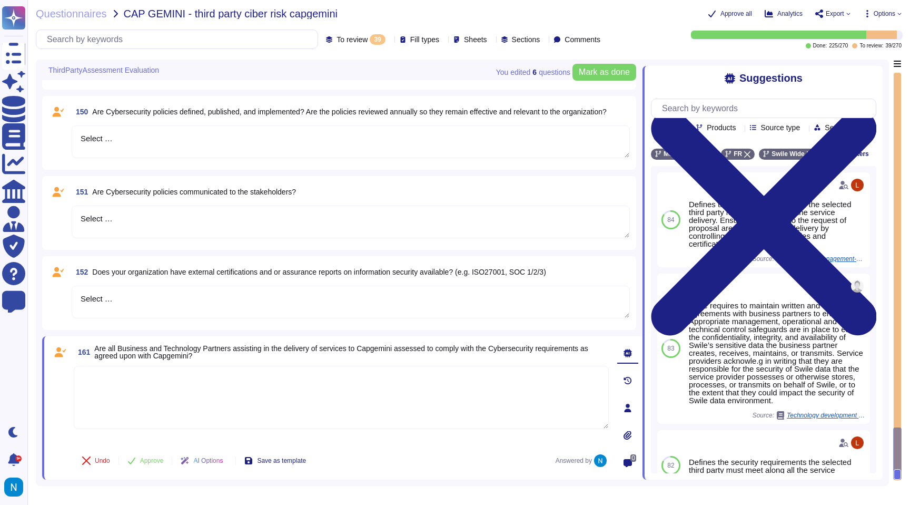
type textarea "Select …"
click at [178, 289] on textarea "Select …" at bounding box center [351, 301] width 558 height 33
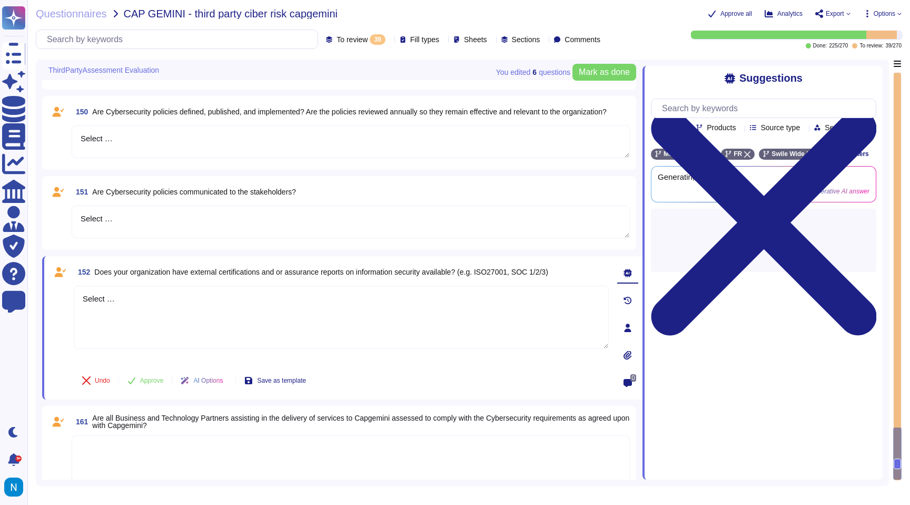
drag, startPoint x: 206, startPoint y: 305, endPoint x: 67, endPoint y: 271, distance: 143.8
click at [67, 272] on div "152 Does your organization have external certifications and or assurance report…" at bounding box center [330, 327] width 558 height 131
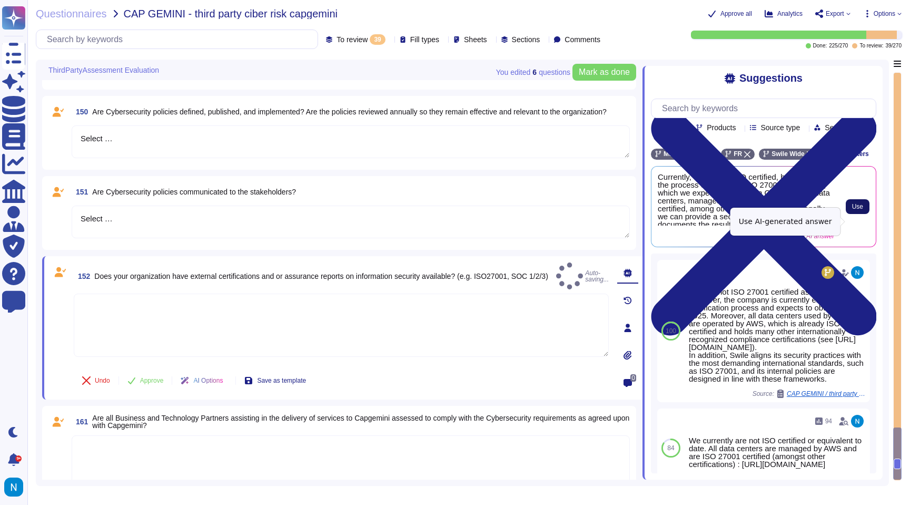
click at [856, 210] on span "Use" at bounding box center [857, 206] width 11 height 6
type textarea "Currently, we are not ISO certified, but we are in the process of obtaining ISO…"
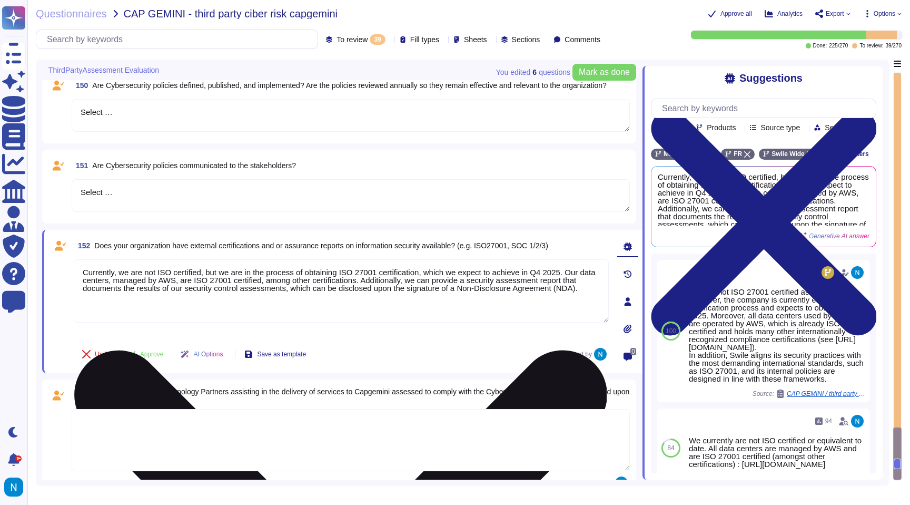
scroll to position [2956, 0]
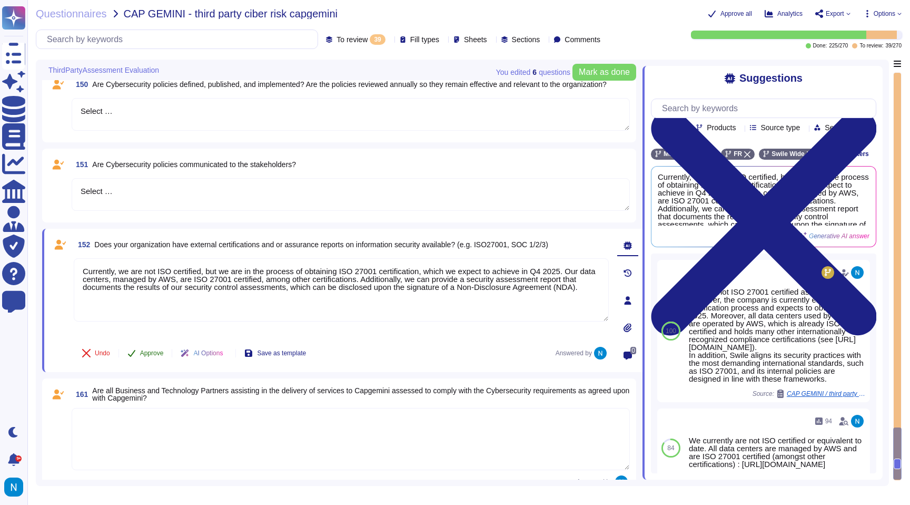
click at [148, 353] on span "Approve" at bounding box center [152, 353] width 24 height 6
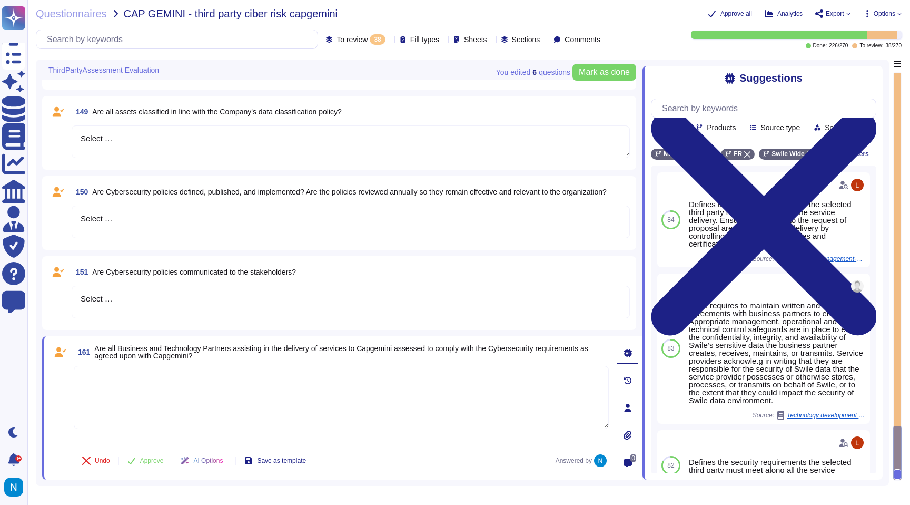
type textarea "Select …"
click at [156, 299] on textarea "Select …" at bounding box center [351, 301] width 558 height 33
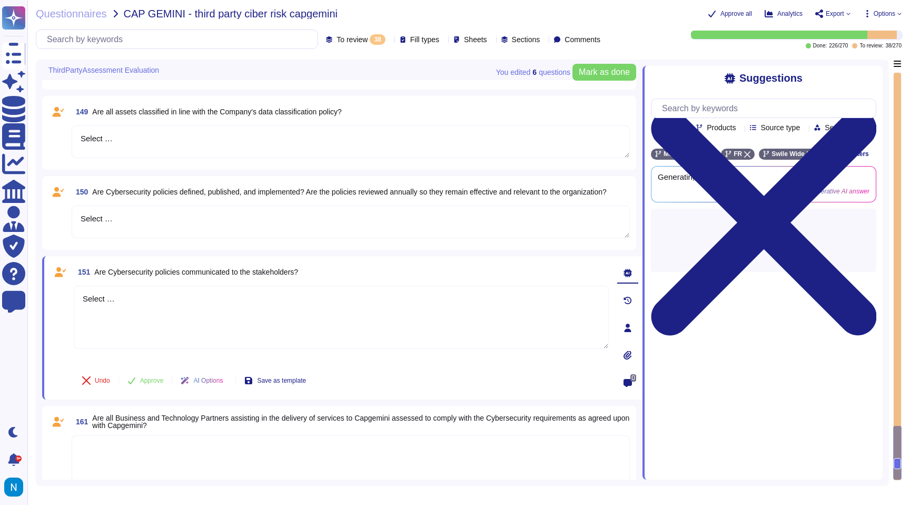
drag, startPoint x: 159, startPoint y: 300, endPoint x: 47, endPoint y: 283, distance: 112.8
click at [47, 283] on div "151 Are Cybersecurity policies communicated to the stakeholders? Select … Undo …" at bounding box center [342, 327] width 600 height 143
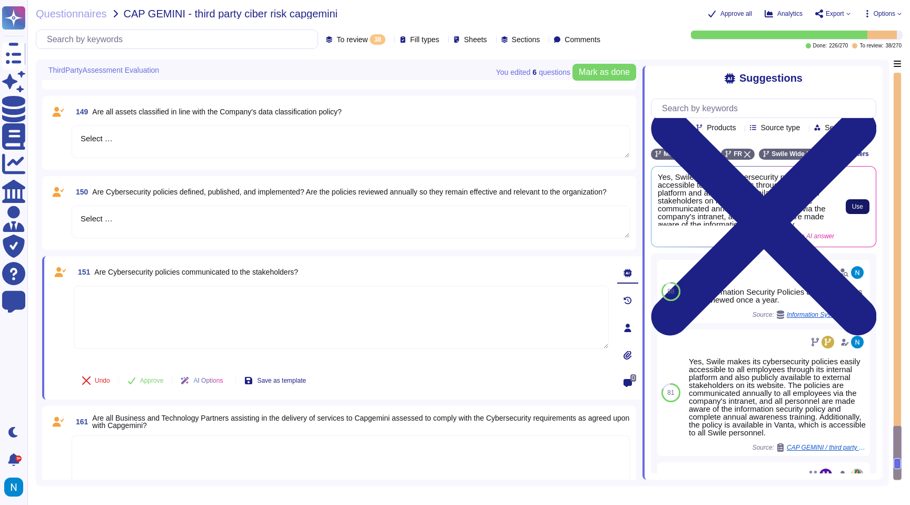
click at [855, 210] on span "Use" at bounding box center [857, 206] width 11 height 6
type textarea "Yes, Swile makes its cybersecurity policies easily accessible to all employees …"
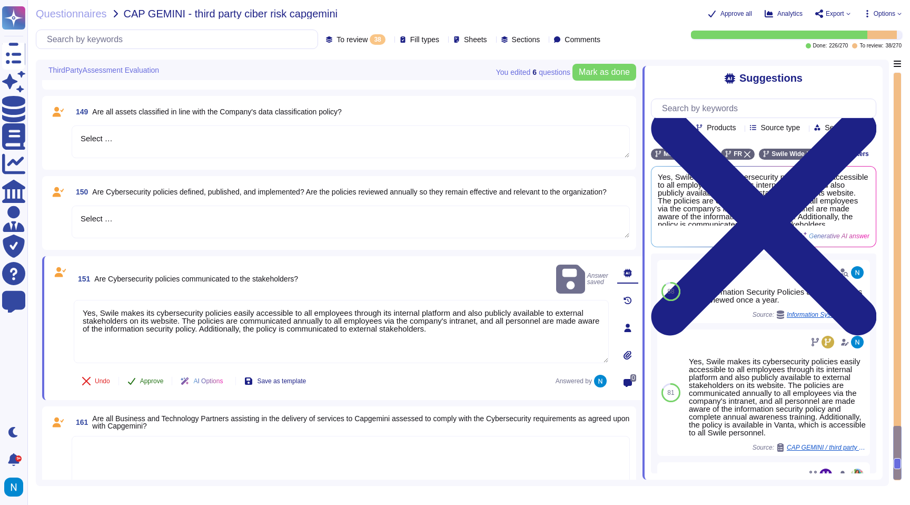
click at [144, 380] on span "Approve" at bounding box center [152, 381] width 24 height 6
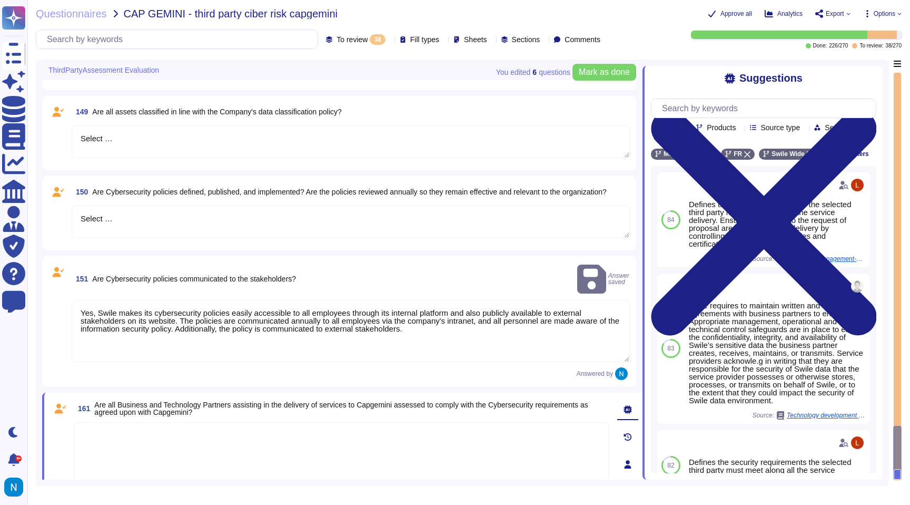
scroll to position [2787, 0]
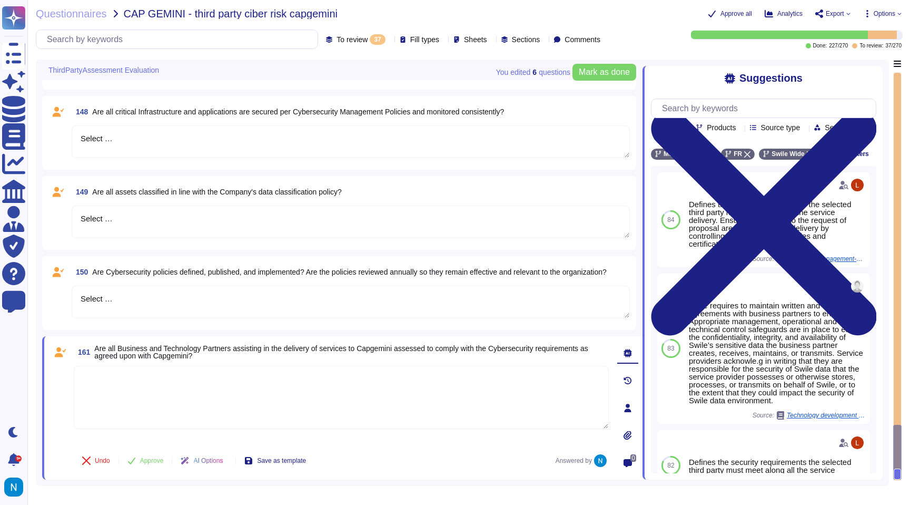
type textarea "Select …"
drag, startPoint x: 144, startPoint y: 296, endPoint x: 66, endPoint y: 298, distance: 78.0
click at [66, 298] on div "150 Are Cybersecurity policies defined, published, and implemented? Are the pol…" at bounding box center [338, 292] width 581 height 61
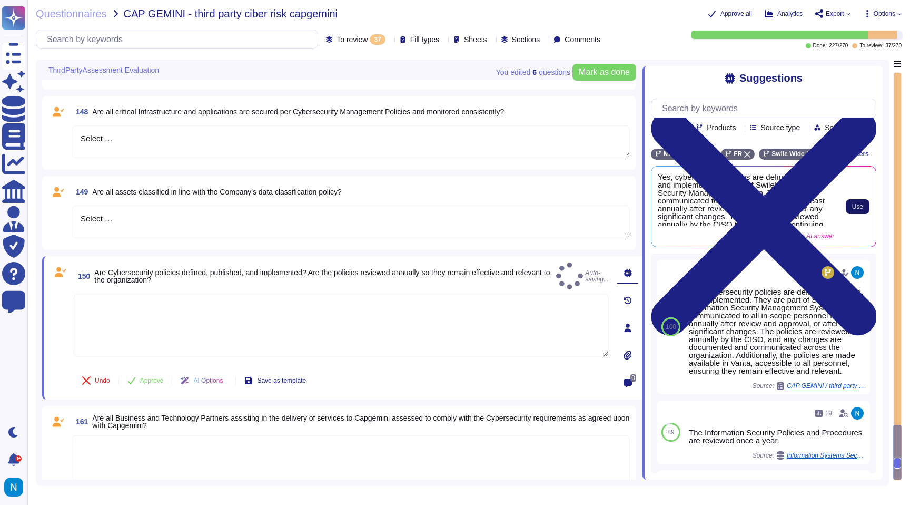
click at [866, 214] on button "Use" at bounding box center [858, 206] width 24 height 15
type textarea "Yes, cybersecurity policies are defined, published, and implemented as part of …"
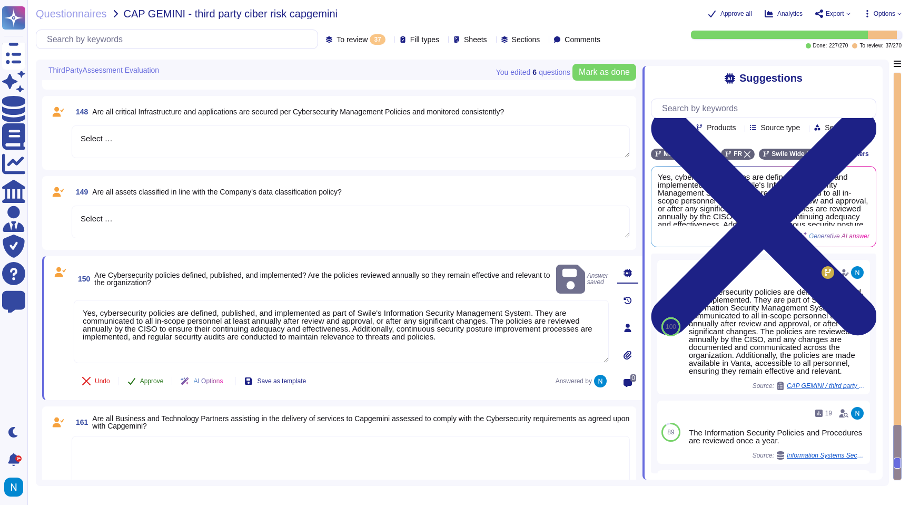
click at [151, 378] on span "Approve" at bounding box center [152, 381] width 24 height 6
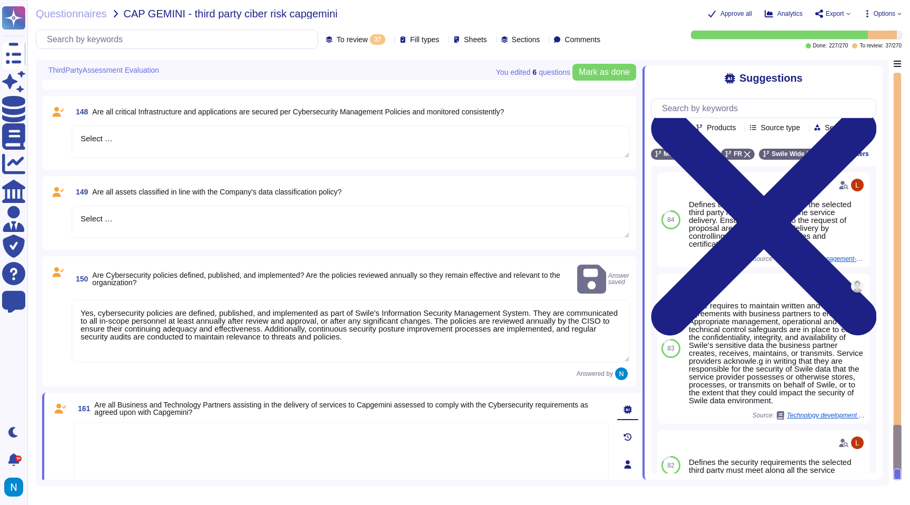
scroll to position [2713, 0]
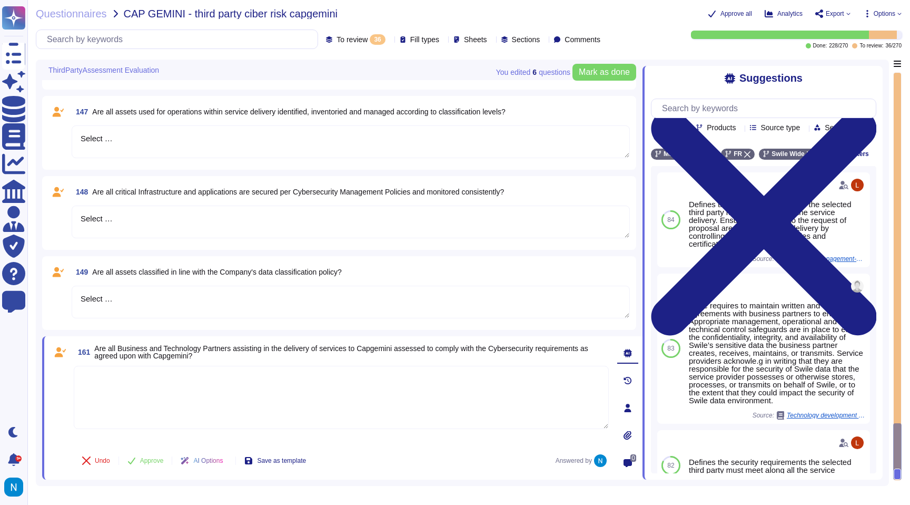
type textarea "Select …"
drag, startPoint x: 162, startPoint y: 305, endPoint x: 63, endPoint y: 295, distance: 99.5
click at [63, 295] on div "149 Are all assets classified in line with the Company's data classification po…" at bounding box center [338, 292] width 581 height 61
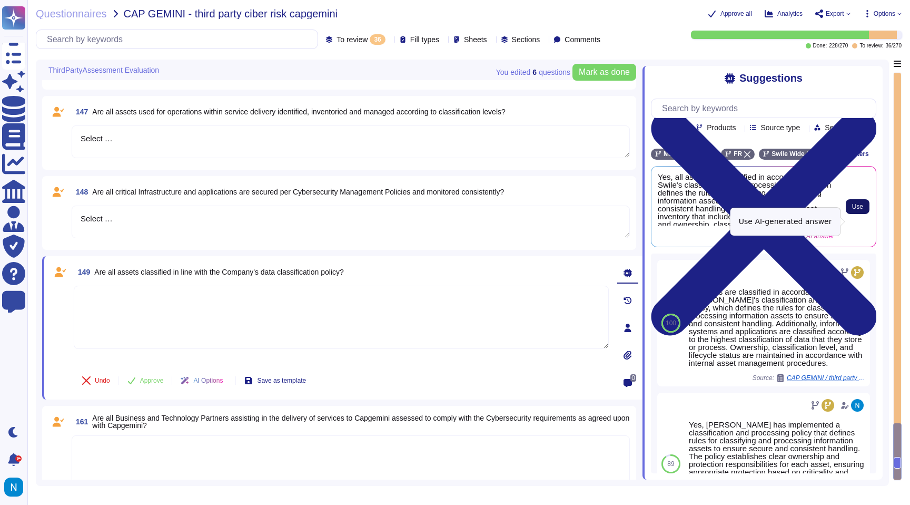
click at [861, 214] on button "Use" at bounding box center [858, 206] width 24 height 15
type textarea "Yes, all assets are classified in accordance with Swile's classification and pr…"
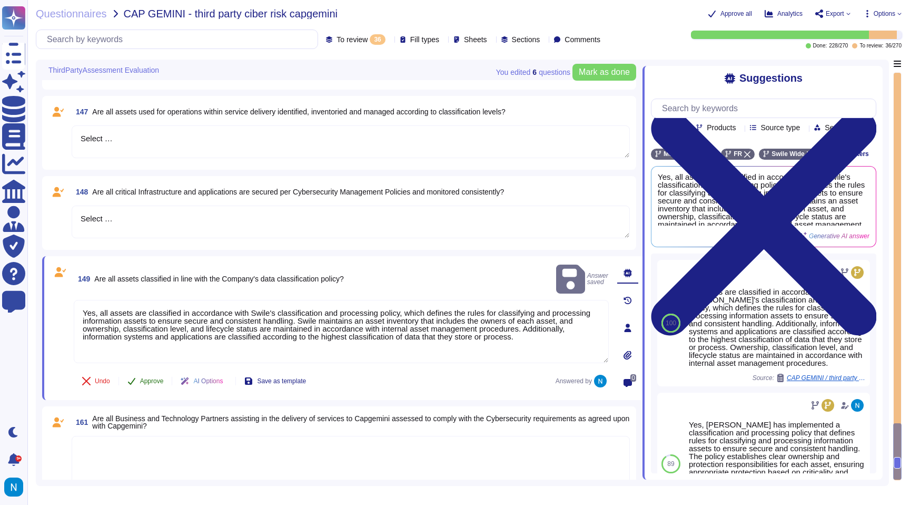
click at [154, 383] on span "Approve" at bounding box center [152, 381] width 24 height 6
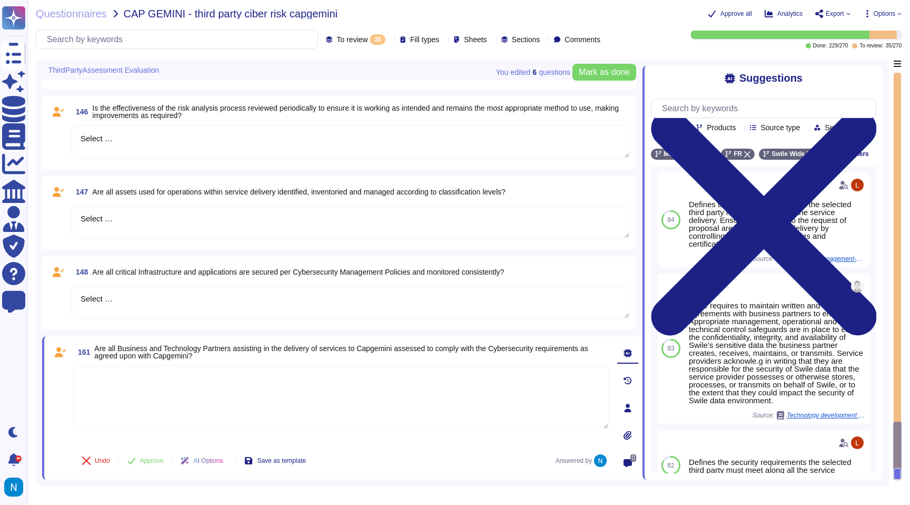
type textarea "Select …"
drag, startPoint x: 141, startPoint y: 299, endPoint x: 67, endPoint y: 294, distance: 74.4
click at [67, 294] on div "148 Are all critical Infrastructure and applications are secured per Cybersecur…" at bounding box center [338, 292] width 581 height 61
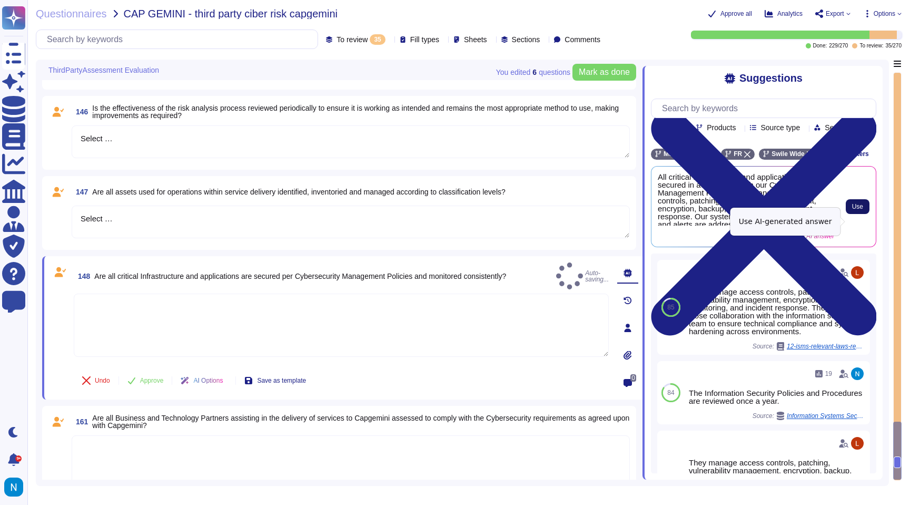
click at [860, 210] on span "Use" at bounding box center [857, 206] width 11 height 6
type textarea "All critical infrastructure and applications are secured in accordance with our…"
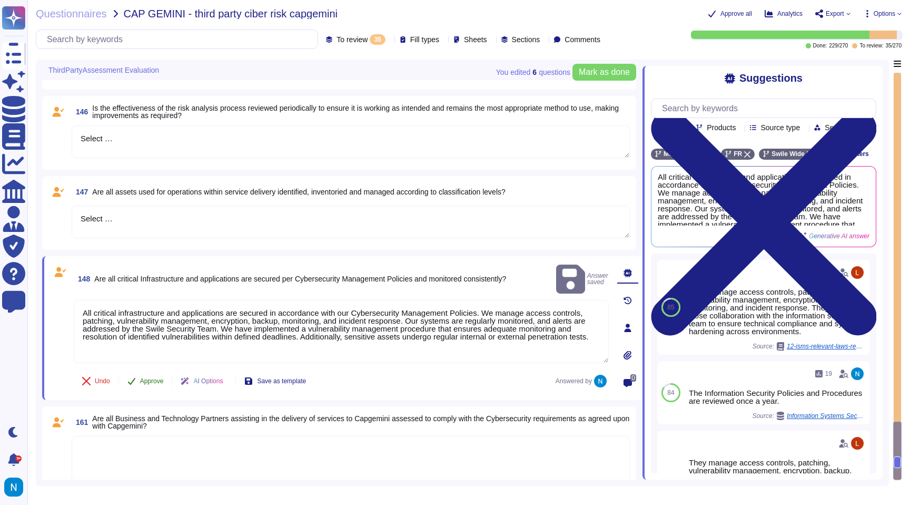
click at [156, 379] on span "Approve" at bounding box center [152, 381] width 24 height 6
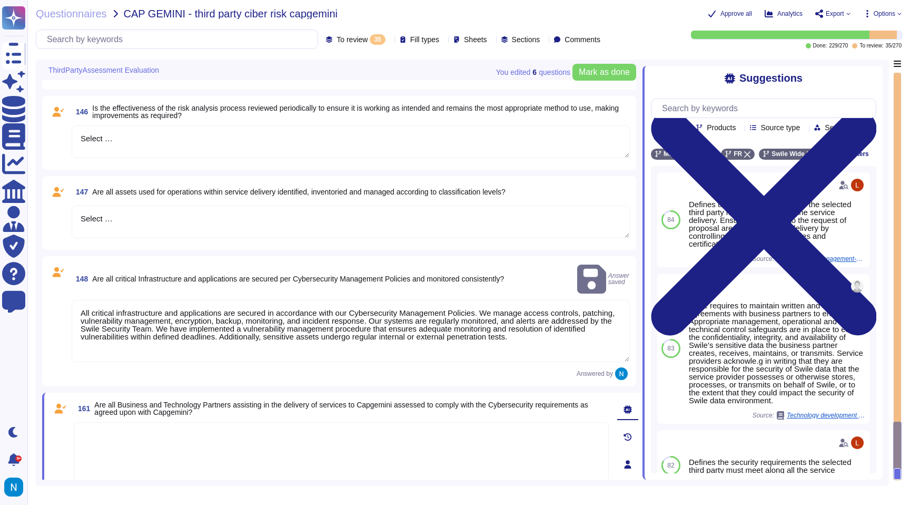
scroll to position [2566, 0]
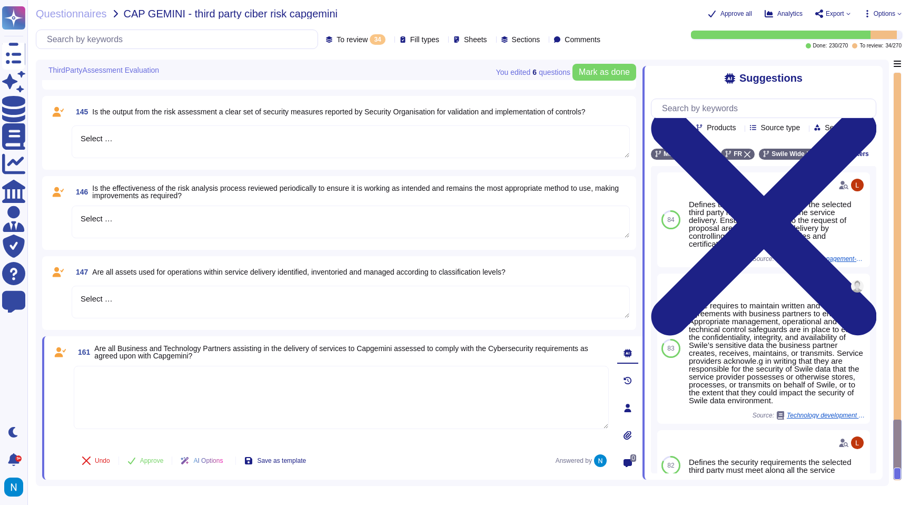
type textarea "Select …"
drag, startPoint x: 140, startPoint y: 294, endPoint x: 62, endPoint y: 292, distance: 78.0
click at [62, 292] on div "147 Are all assets used for operations within service delivery identified, inve…" at bounding box center [338, 292] width 581 height 61
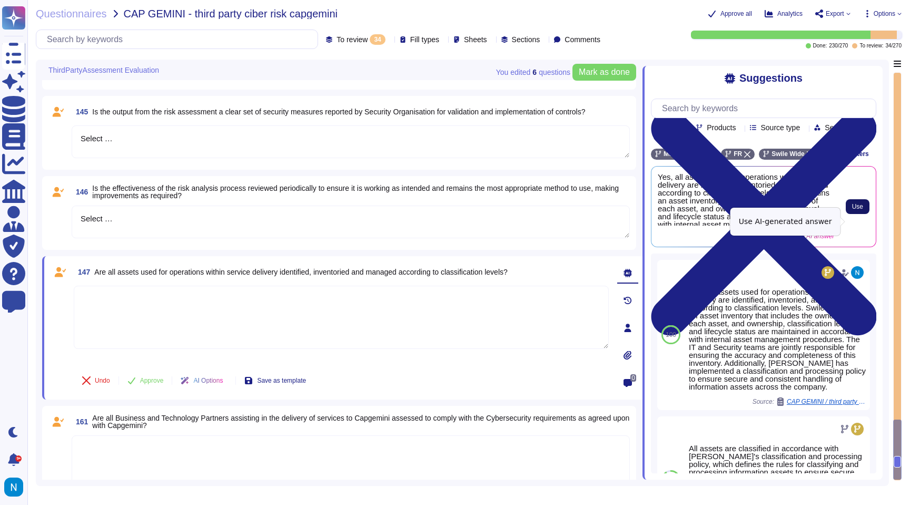
click at [857, 210] on span "Use" at bounding box center [857, 206] width 11 height 6
type textarea "Yes, all assets used for operations within service delivery are identified, inv…"
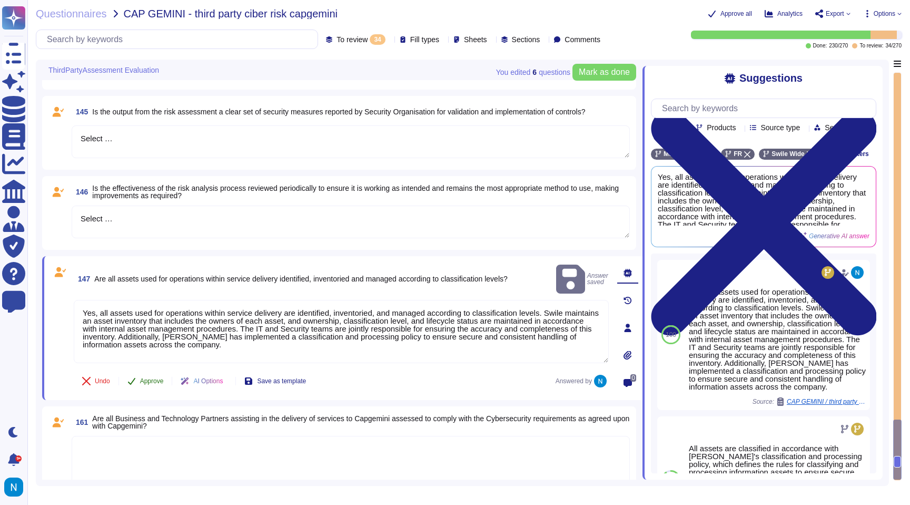
click at [156, 382] on span "Approve" at bounding box center [152, 381] width 24 height 6
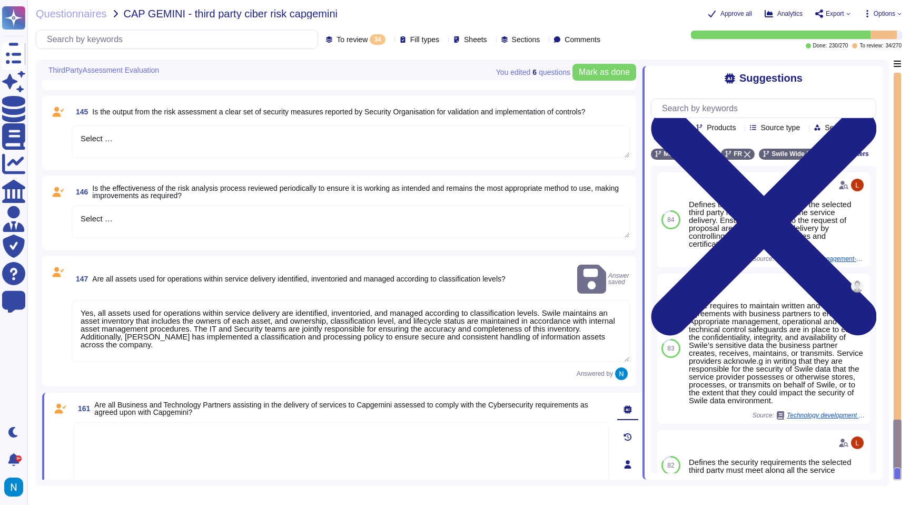
scroll to position [2492, 0]
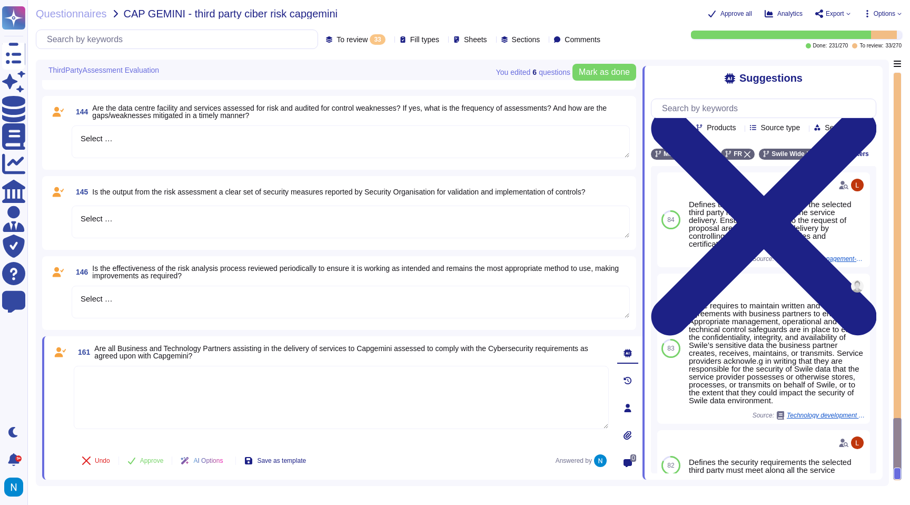
type textarea "Select …"
drag, startPoint x: 157, startPoint y: 304, endPoint x: 55, endPoint y: 282, distance: 104.4
click at [55, 282] on div "146 Is the effectiveness of the risk analysis process reviewed periodically to …" at bounding box center [338, 292] width 581 height 61
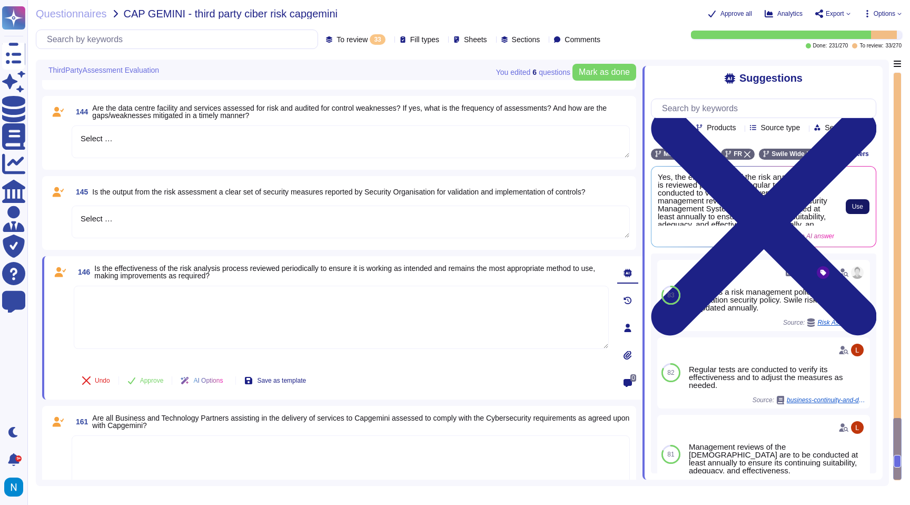
click at [853, 210] on span "Use" at bounding box center [857, 206] width 11 height 6
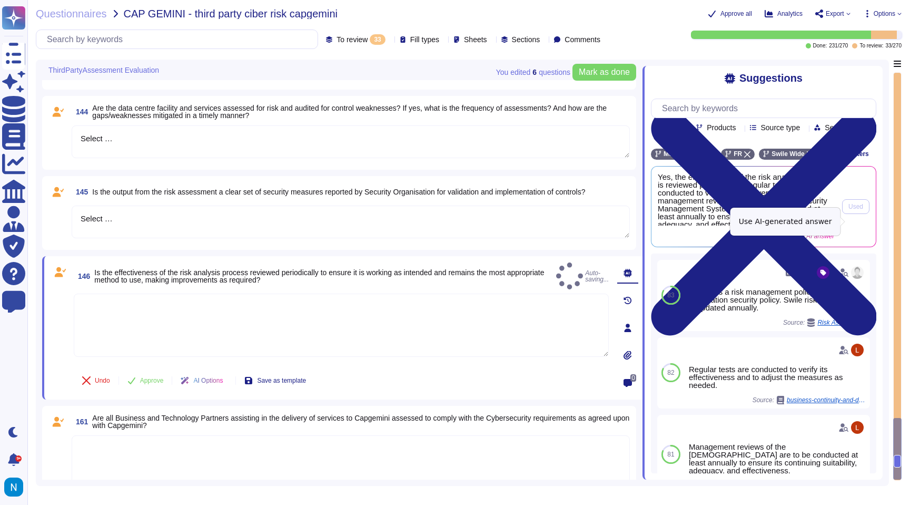
type textarea "Yes, the effectiveness of the risk analysis process is reviewed periodically. R…"
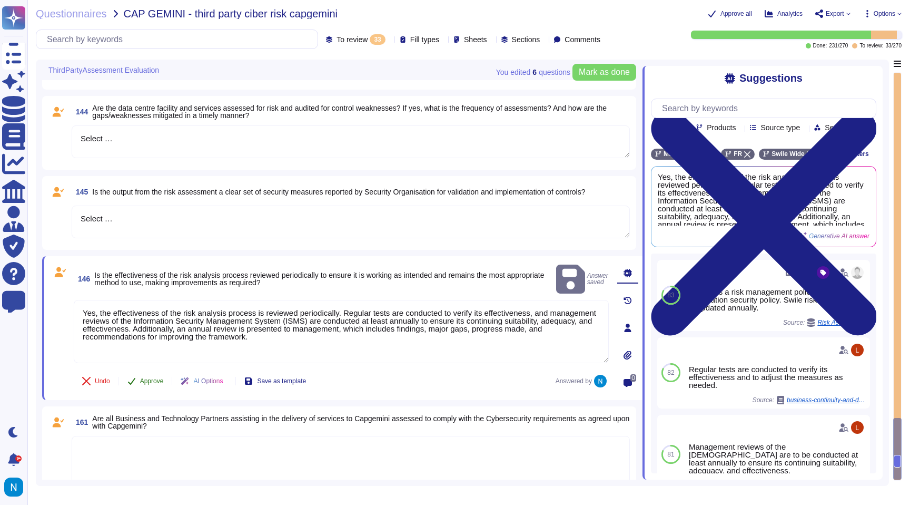
click at [155, 375] on button "Approve" at bounding box center [145, 380] width 53 height 21
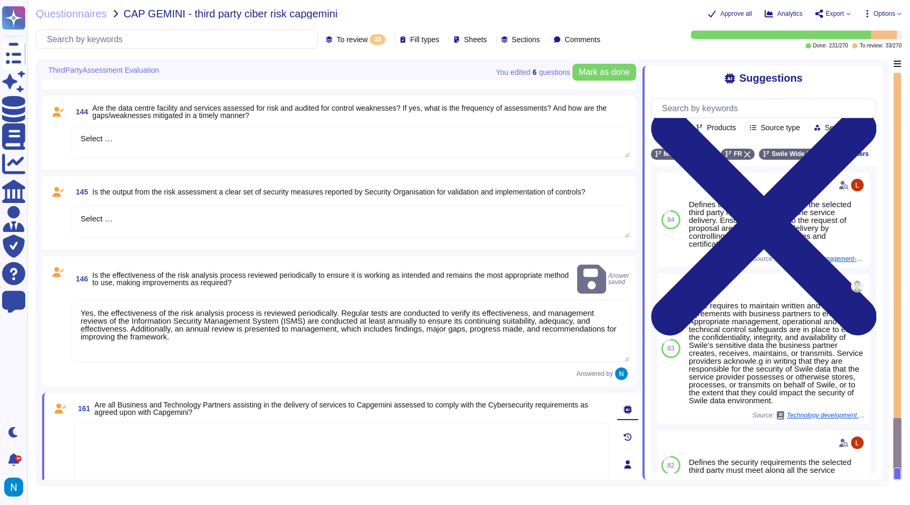
scroll to position [2418, 0]
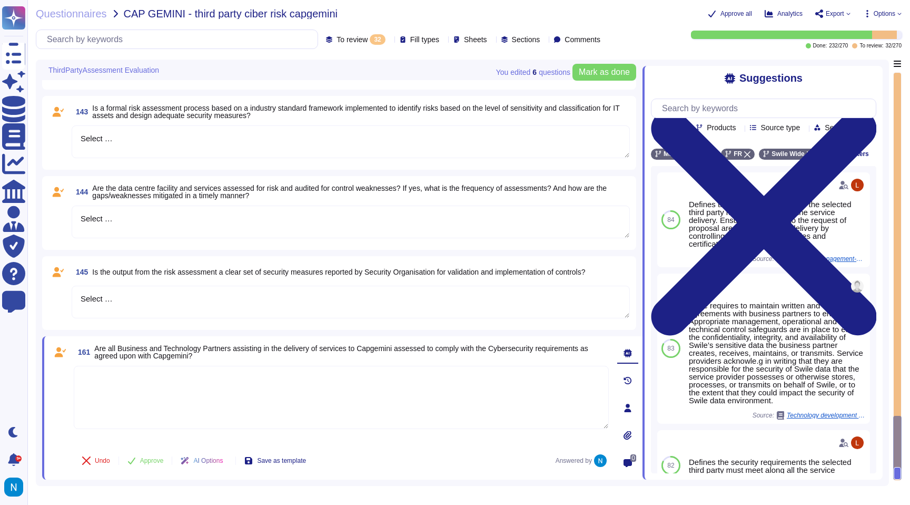
type textarea "Select …"
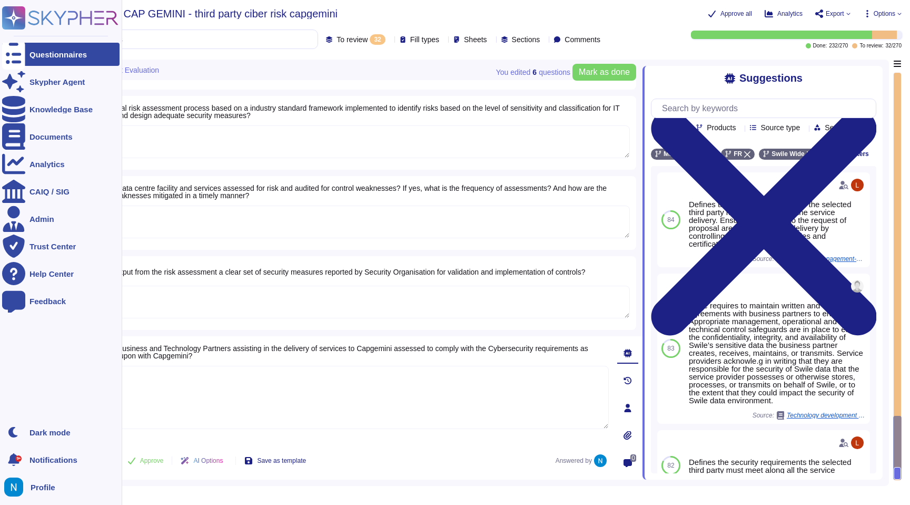
drag, startPoint x: 173, startPoint y: 304, endPoint x: 24, endPoint y: 285, distance: 150.2
click at [24, 285] on div "Questionnaires Skypher Agent Knowledge Base Documents Analytics CAIQ / SIG Admi…" at bounding box center [455, 252] width 910 height 505
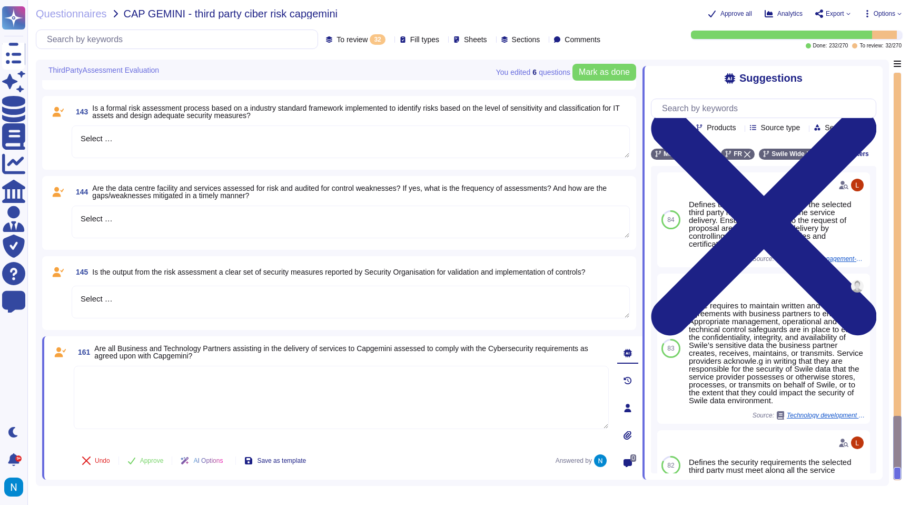
drag, startPoint x: 232, startPoint y: 312, endPoint x: 71, endPoint y: 271, distance: 166.2
click at [71, 271] on div "145 Is the output from the risk assessment a clear set of security measures rep…" at bounding box center [338, 292] width 581 height 61
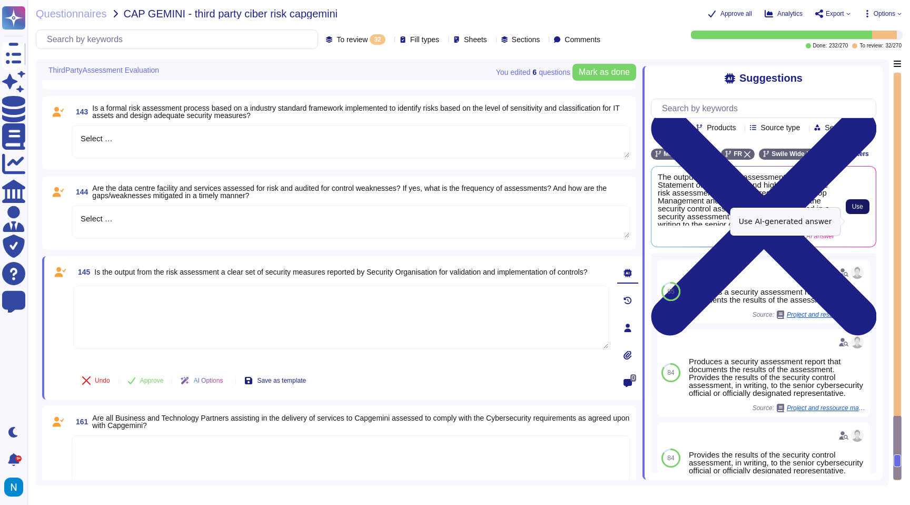
click at [859, 210] on span "Use" at bounding box center [857, 206] width 11 height 6
type textarea "The output from the risk assessment includes the Statement of Applicability and…"
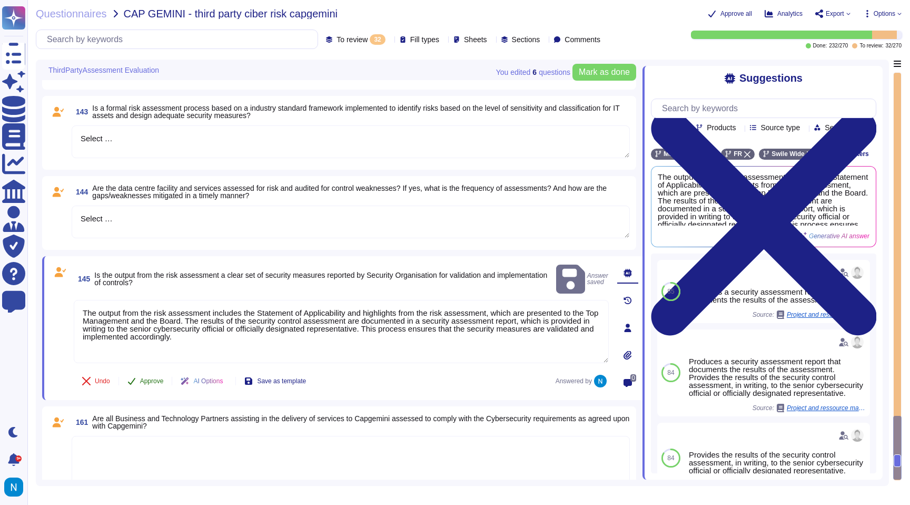
click at [154, 378] on span "Approve" at bounding box center [152, 381] width 24 height 6
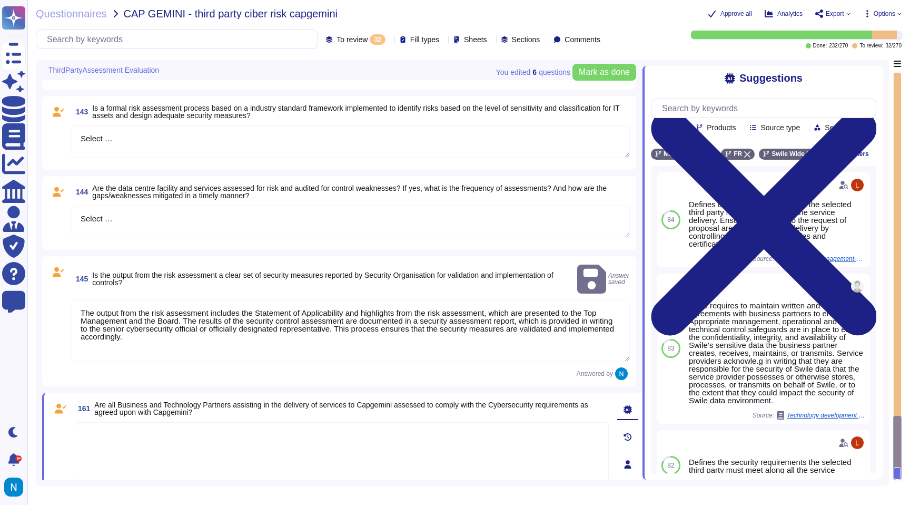
scroll to position [2345, 0]
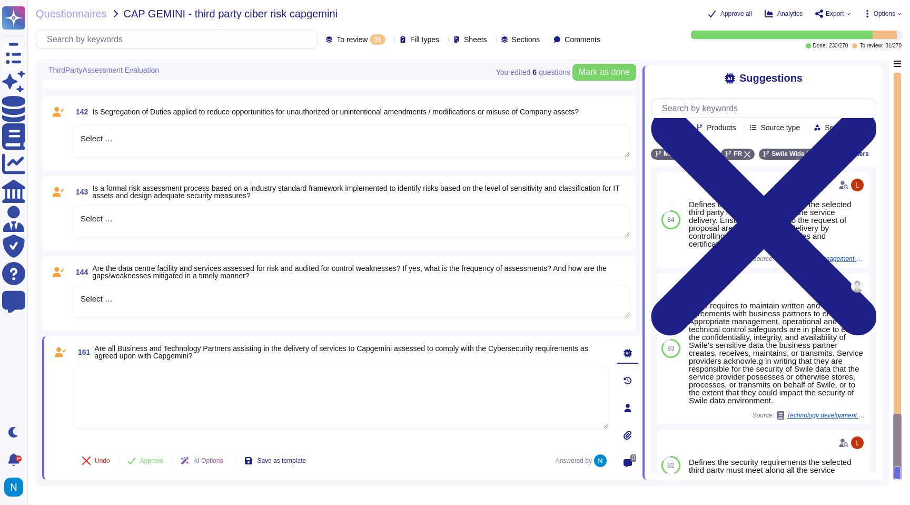
type textarea "Select …"
drag, startPoint x: 125, startPoint y: 306, endPoint x: 36, endPoint y: 281, distance: 93.0
click at [36, 281] on div "You edited 6 question s [PERSON_NAME] as done ThirdPartyAssessment Evaluation 1…" at bounding box center [462, 273] width 853 height 426
drag, startPoint x: 137, startPoint y: 301, endPoint x: 45, endPoint y: 280, distance: 95.1
click at [45, 280] on div "144 Are the data centre facility and services assessed for risk and audited for…" at bounding box center [339, 293] width 594 height 74
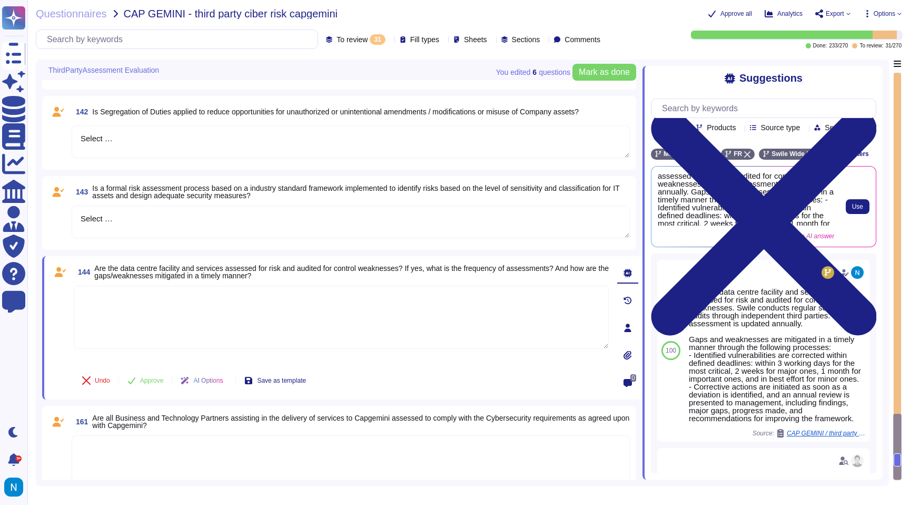
scroll to position [0, 0]
click at [327, 225] on textarea "Select …" at bounding box center [351, 221] width 558 height 33
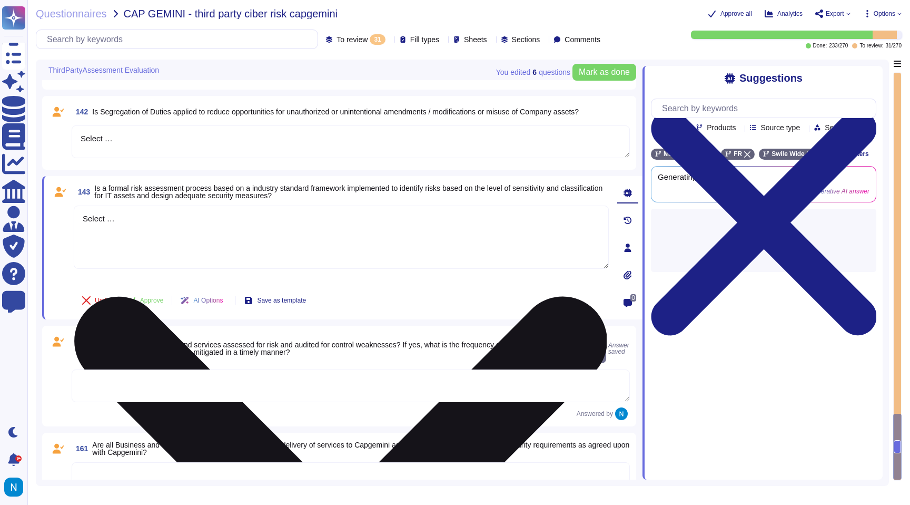
drag, startPoint x: 280, startPoint y: 233, endPoint x: 75, endPoint y: 212, distance: 206.5
click at [75, 212] on textarea "Select …" at bounding box center [341, 236] width 535 height 63
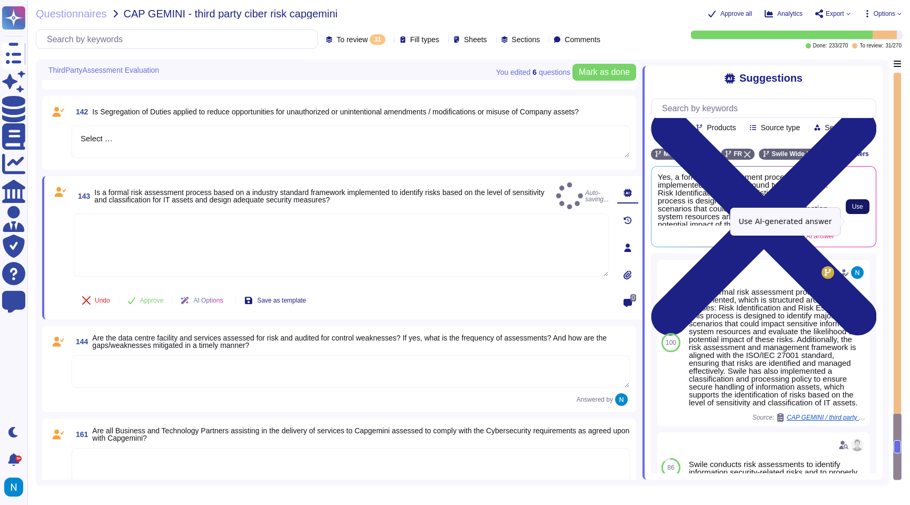
click at [857, 210] on span "Use" at bounding box center [857, 206] width 11 height 6
type textarea "Yes, a formal risk assessment process is implemented, structured around two key…"
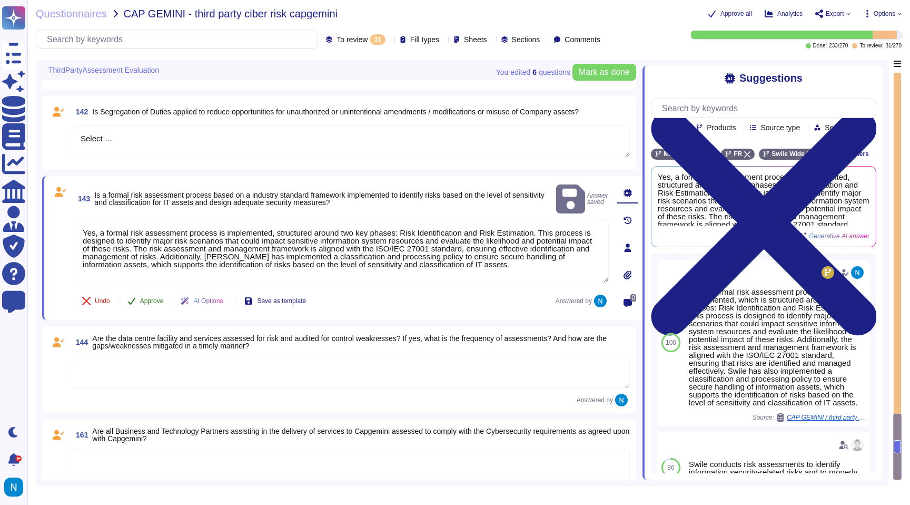
click at [150, 302] on span "Approve" at bounding box center [152, 301] width 24 height 6
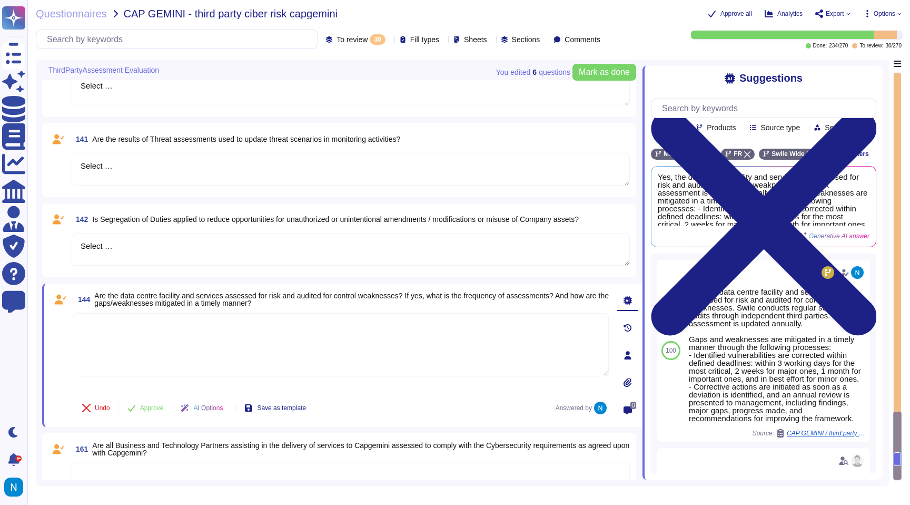
type textarea "Select …"
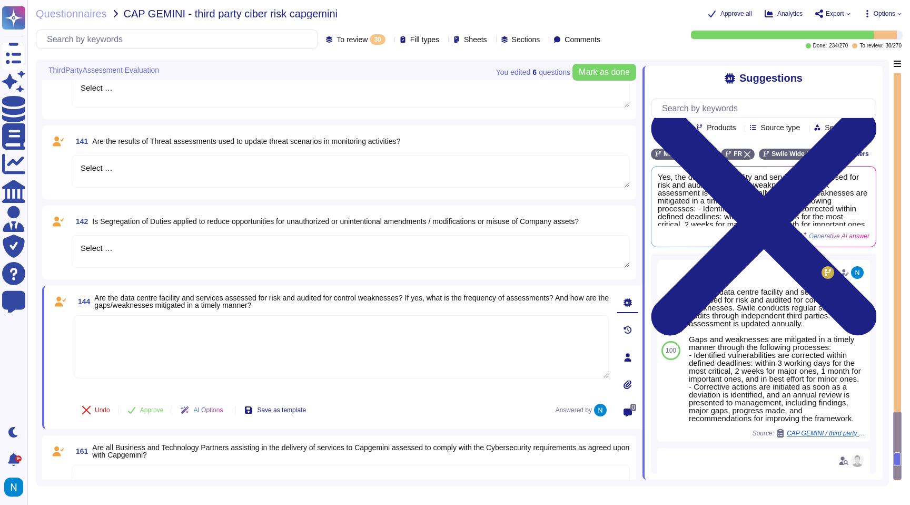
drag, startPoint x: 149, startPoint y: 251, endPoint x: 67, endPoint y: 247, distance: 82.3
click at [67, 247] on div "142 Is Segregation of Duties applied to reduce opportunities for unauthorized o…" at bounding box center [338, 242] width 581 height 61
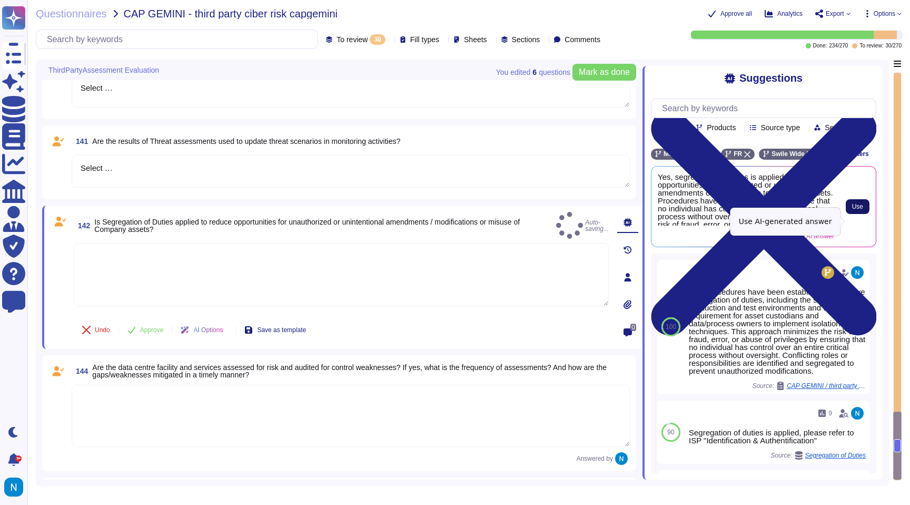
click at [853, 210] on span "Use" at bounding box center [857, 206] width 11 height 6
type textarea "Yes, segregation of duties is applied to reduce opportunities for unauthorized …"
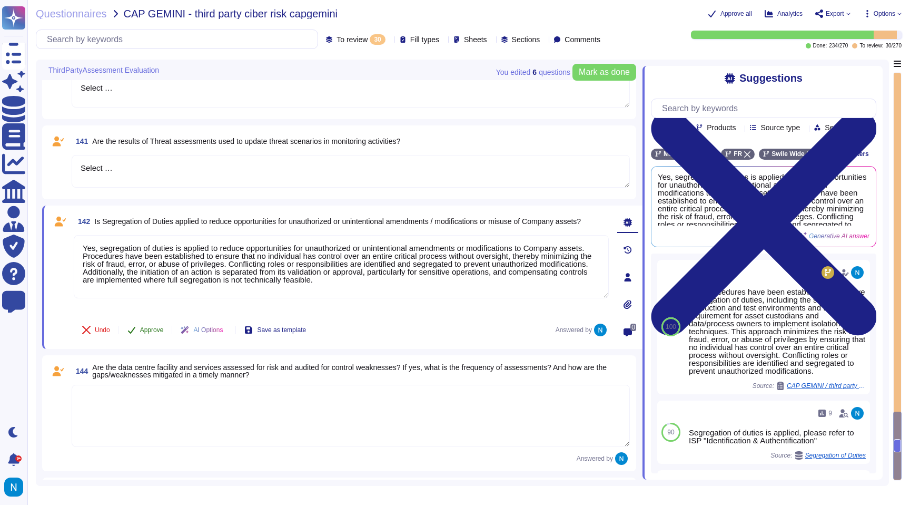
click at [157, 333] on button "Approve" at bounding box center [145, 329] width 53 height 21
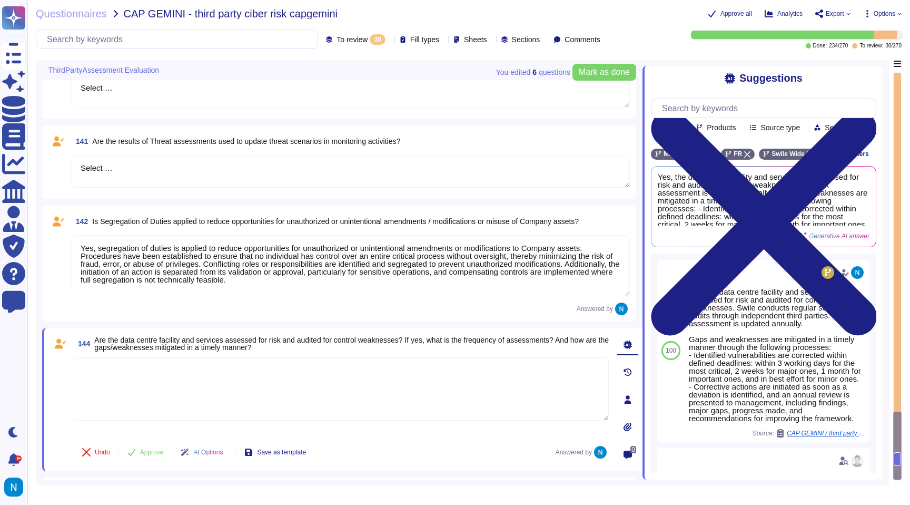
scroll to position [2204, 0]
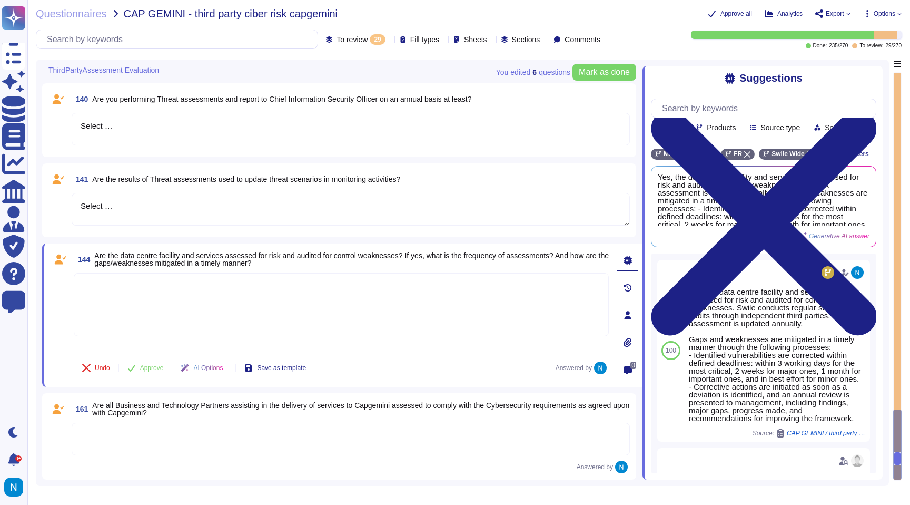
click at [165, 209] on textarea "Select …" at bounding box center [351, 209] width 558 height 33
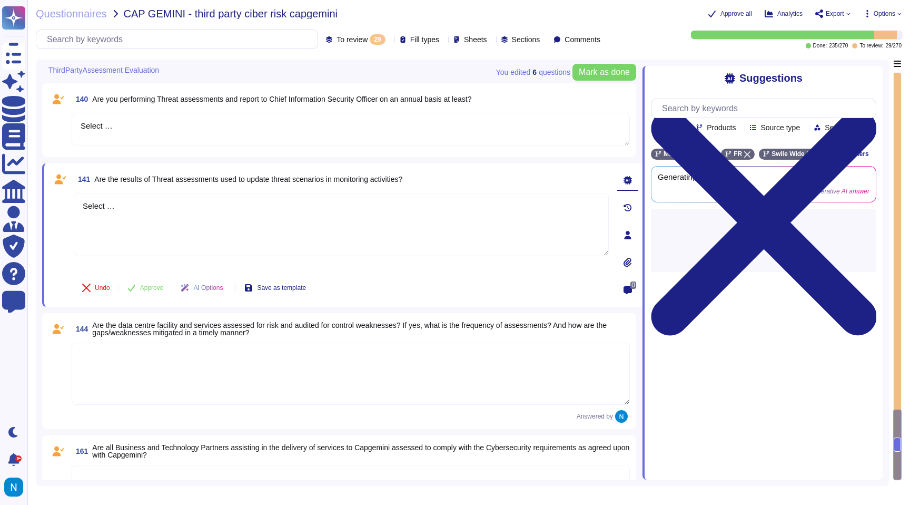
drag, startPoint x: 165, startPoint y: 209, endPoint x: 72, endPoint y: 205, distance: 93.3
click at [72, 205] on div "141 Are the results of Threat assessments used to update threat scenarios in mo…" at bounding box center [330, 235] width 558 height 131
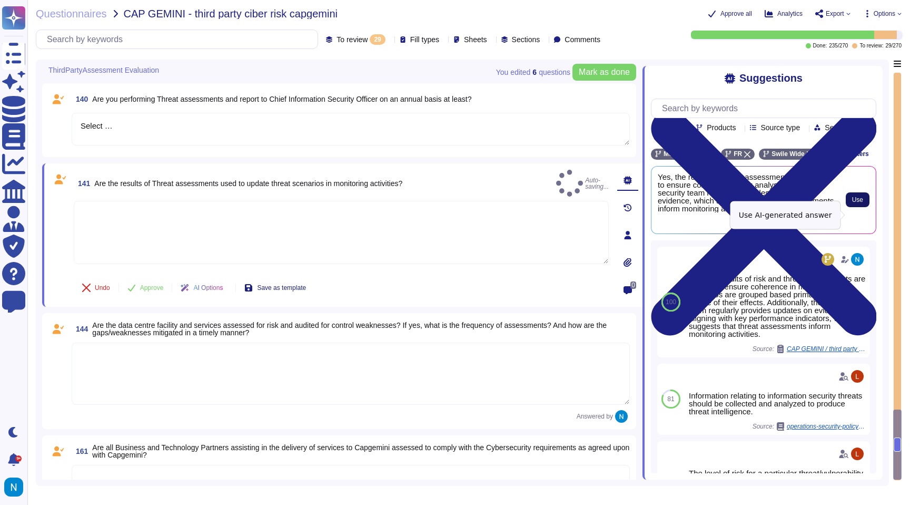
click at [865, 207] on button "Use" at bounding box center [858, 199] width 24 height 15
type textarea "Yes, the results of threat assessments are utilized to ensure coherence in risk…"
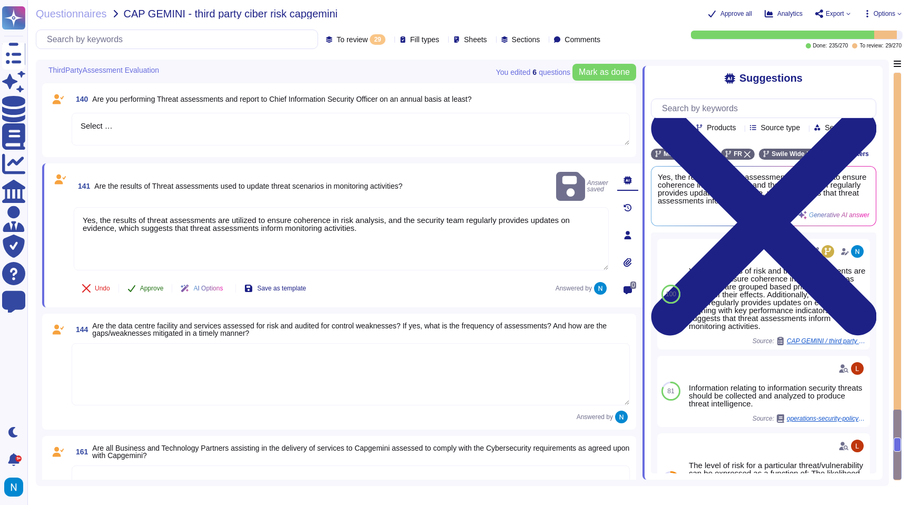
click at [153, 288] on span "Approve" at bounding box center [152, 288] width 24 height 6
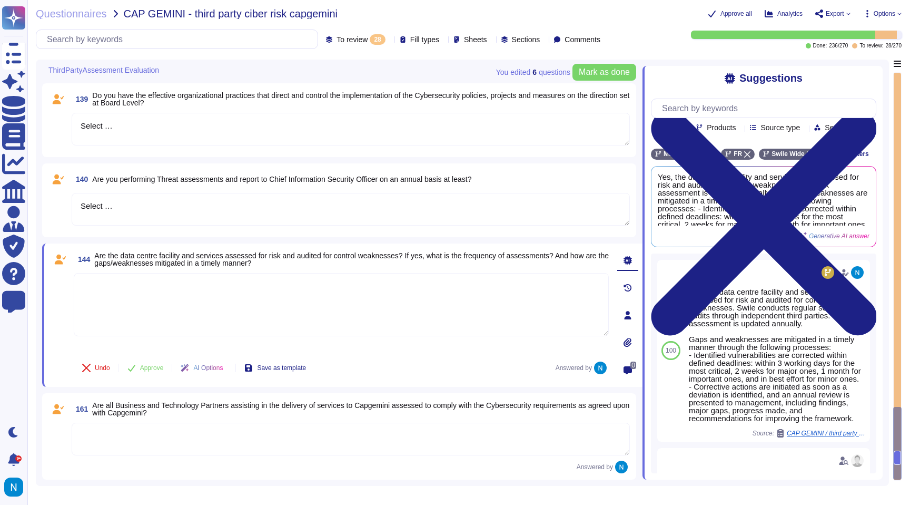
type textarea "Select …"
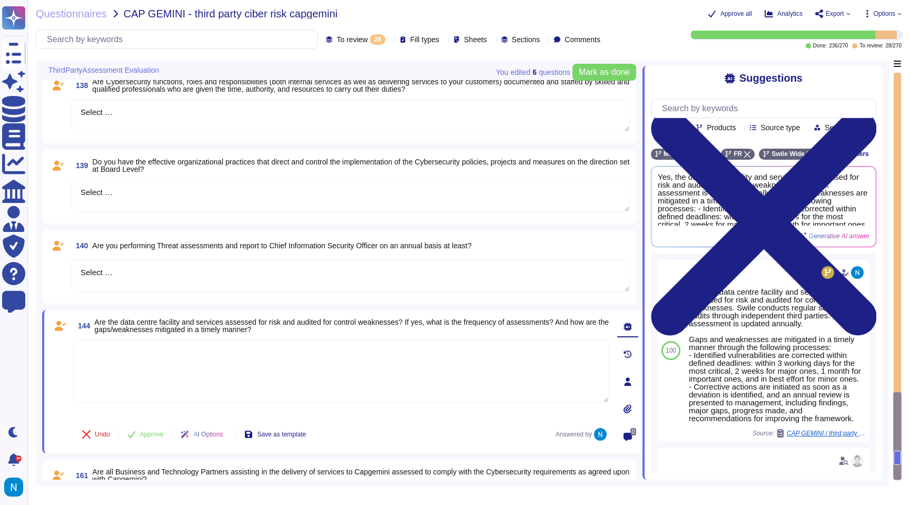
scroll to position [2061, 0]
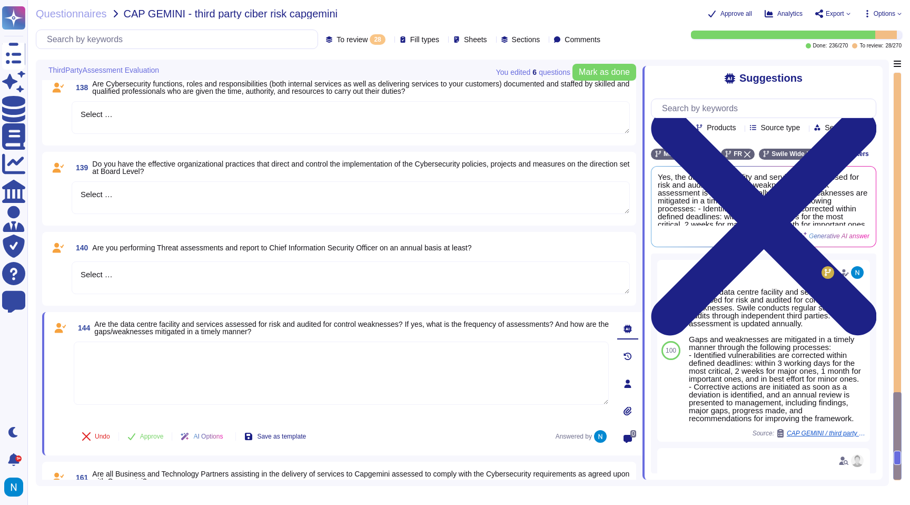
drag, startPoint x: 161, startPoint y: 281, endPoint x: 61, endPoint y: 261, distance: 102.7
click at [61, 261] on div "140 Are you performing Threat assessments and report to Chief Information Secur…" at bounding box center [338, 268] width 581 height 61
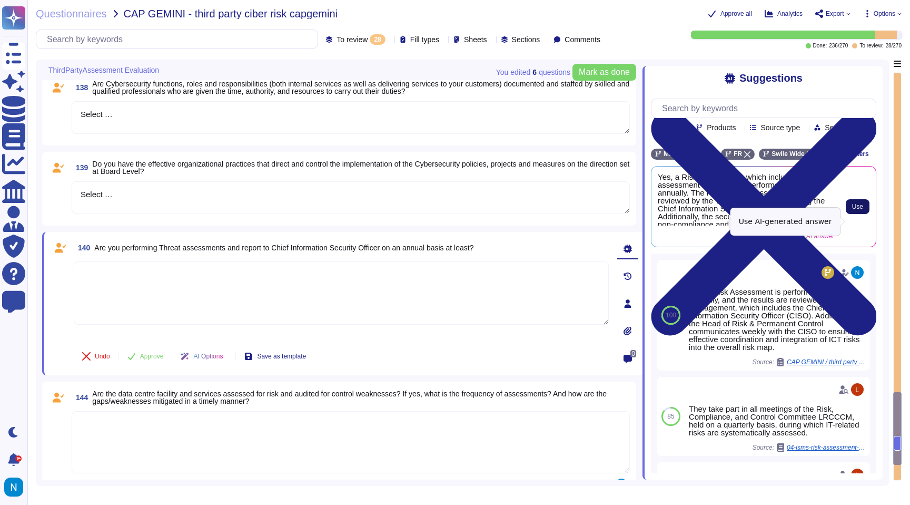
click at [852, 210] on span "Use" at bounding box center [857, 206] width 11 height 6
type textarea "Yes, a Risk Assessment, which includes the assessment of threats, is performed …"
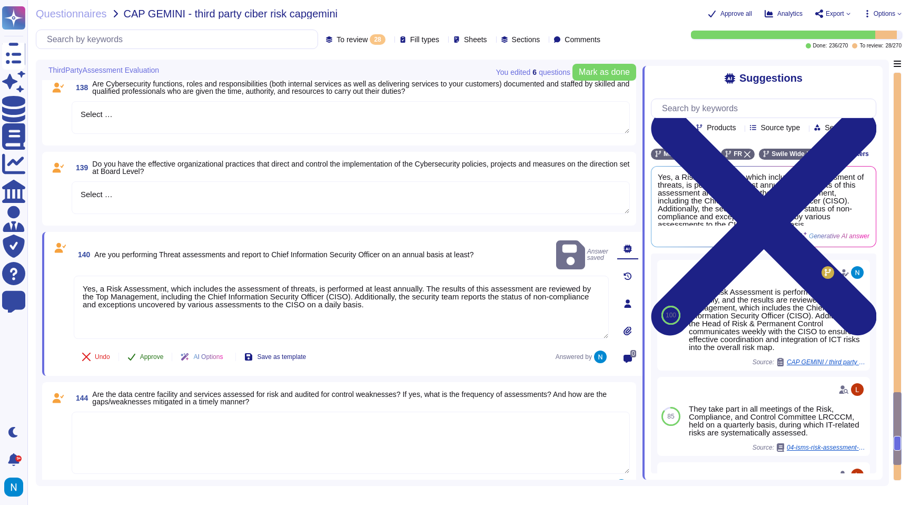
click at [158, 355] on span "Approve" at bounding box center [152, 356] width 24 height 6
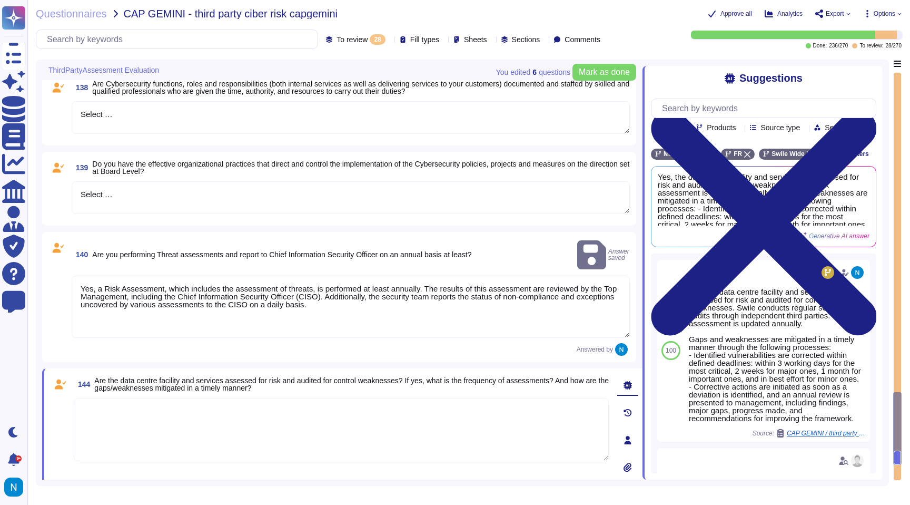
scroll to position [2032, 0]
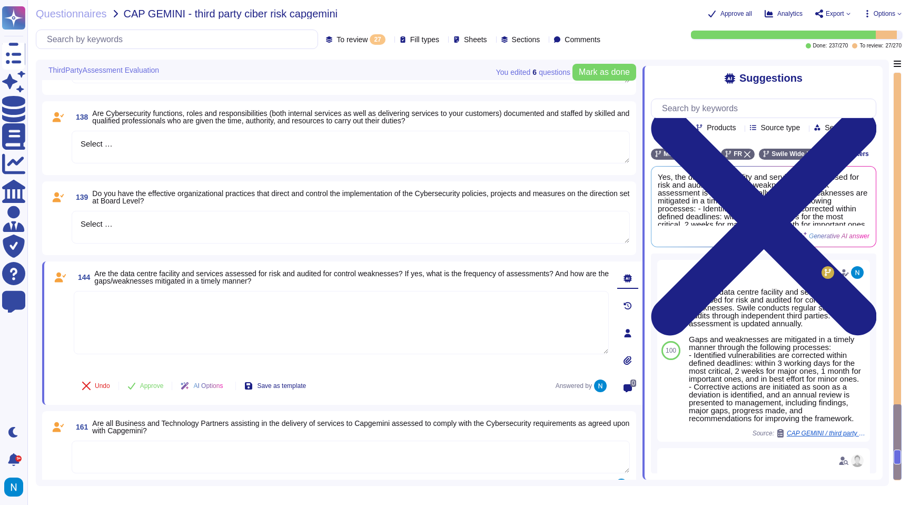
drag, startPoint x: 147, startPoint y: 228, endPoint x: 71, endPoint y: 212, distance: 78.6
click at [71, 212] on div "139 Do you have the effective organizational practices that direct and control …" at bounding box center [338, 217] width 581 height 61
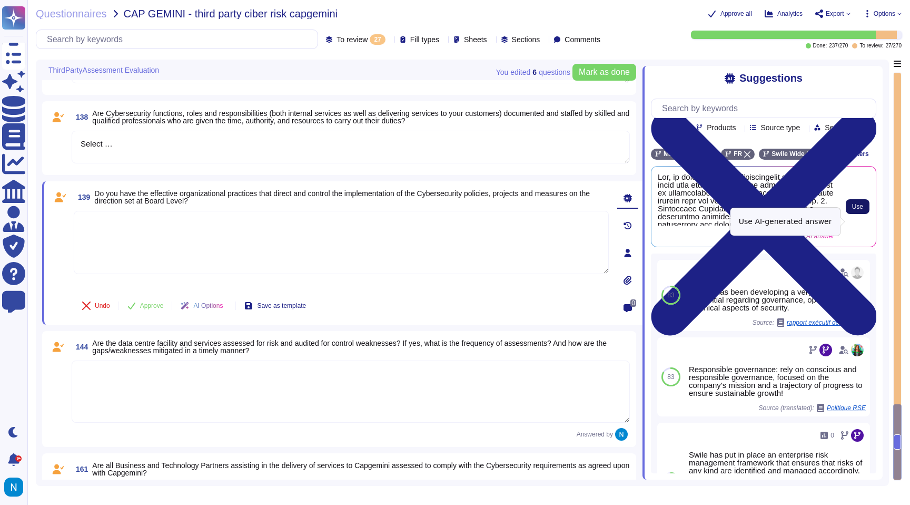
click at [856, 210] on span "Use" at bounding box center [857, 206] width 11 height 6
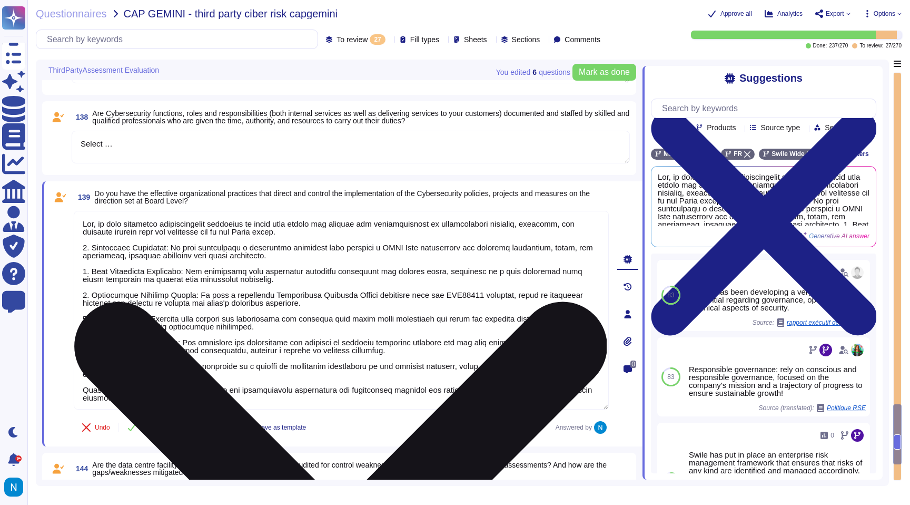
drag, startPoint x: 199, startPoint y: 397, endPoint x: 75, endPoint y: 384, distance: 124.4
click at [75, 384] on textarea at bounding box center [341, 310] width 535 height 199
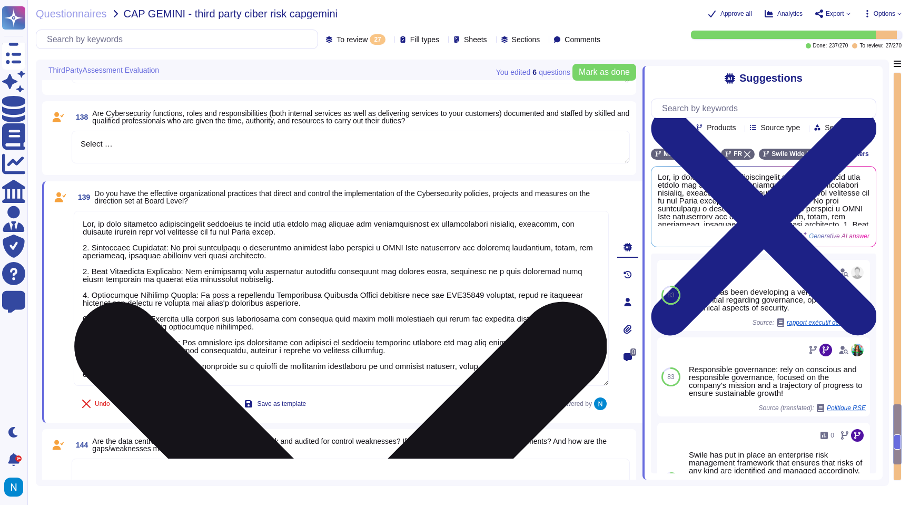
click at [95, 361] on textarea at bounding box center [341, 298] width 535 height 175
click at [94, 355] on textarea at bounding box center [341, 298] width 535 height 175
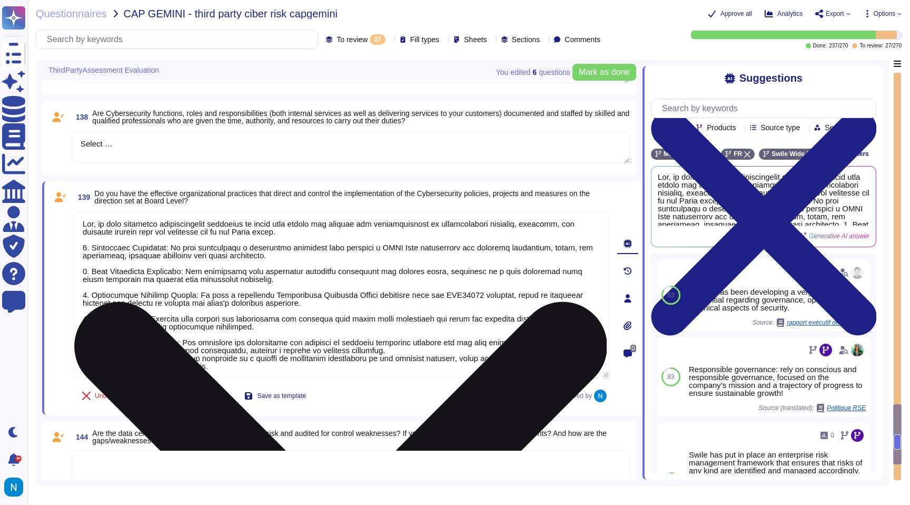
click at [97, 334] on textarea at bounding box center [341, 294] width 535 height 167
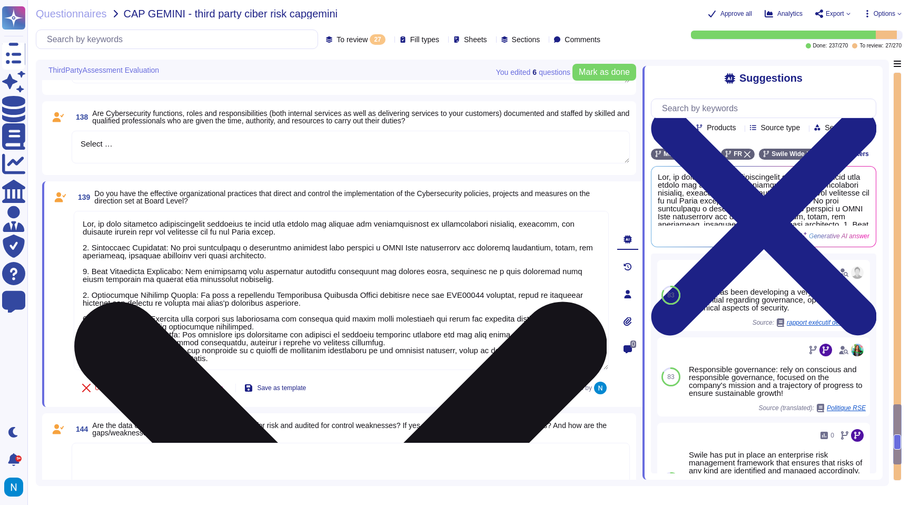
click at [100, 312] on textarea at bounding box center [341, 290] width 535 height 159
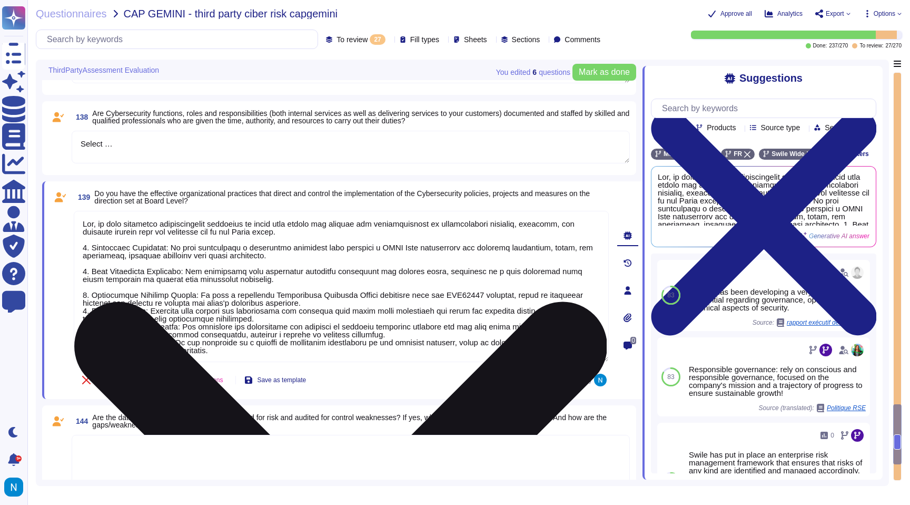
click at [95, 287] on textarea at bounding box center [341, 286] width 535 height 151
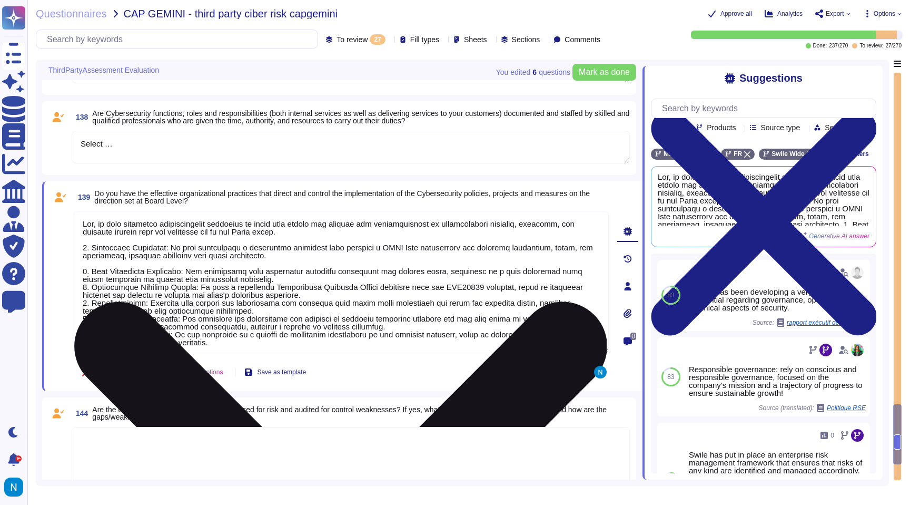
click at [95, 262] on textarea at bounding box center [341, 282] width 535 height 143
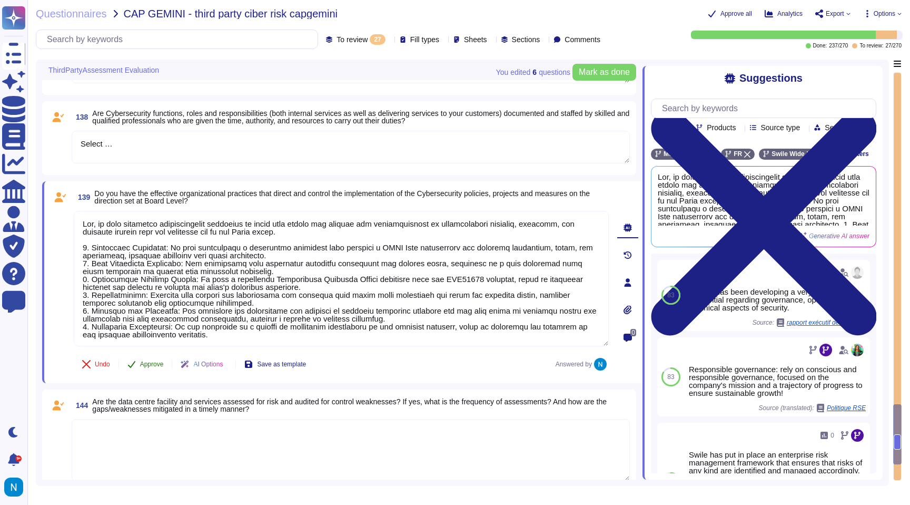
type textarea "Yes, we have effective organizational practices in place that direct and contro…"
click at [153, 364] on span "Approve" at bounding box center [152, 364] width 24 height 6
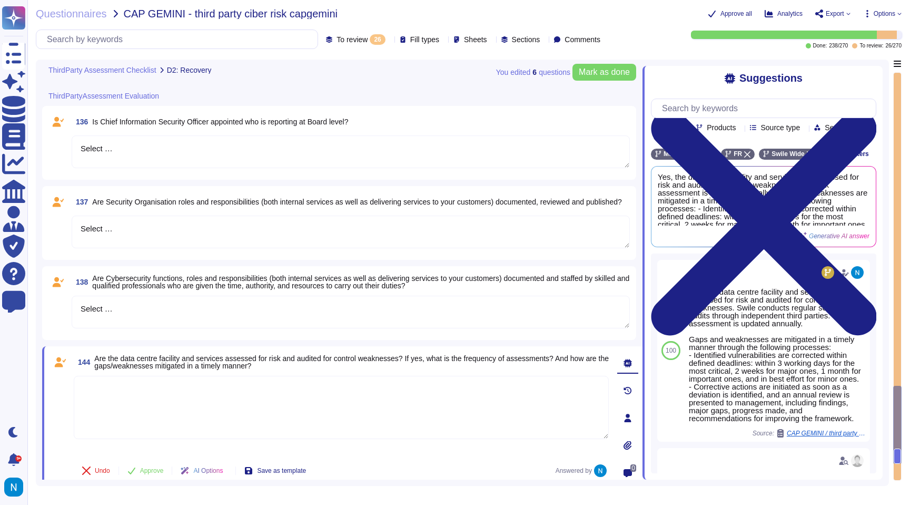
type textarea "Select …"
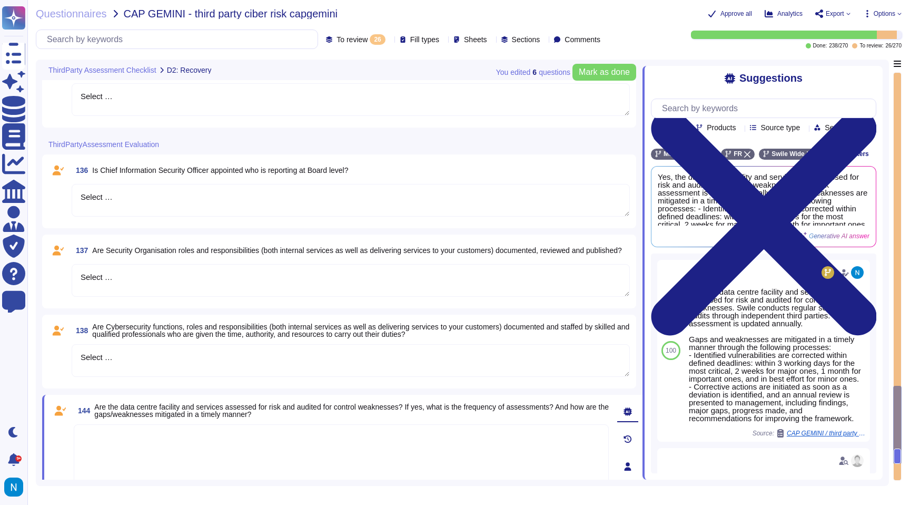
scroll to position [1830, 0]
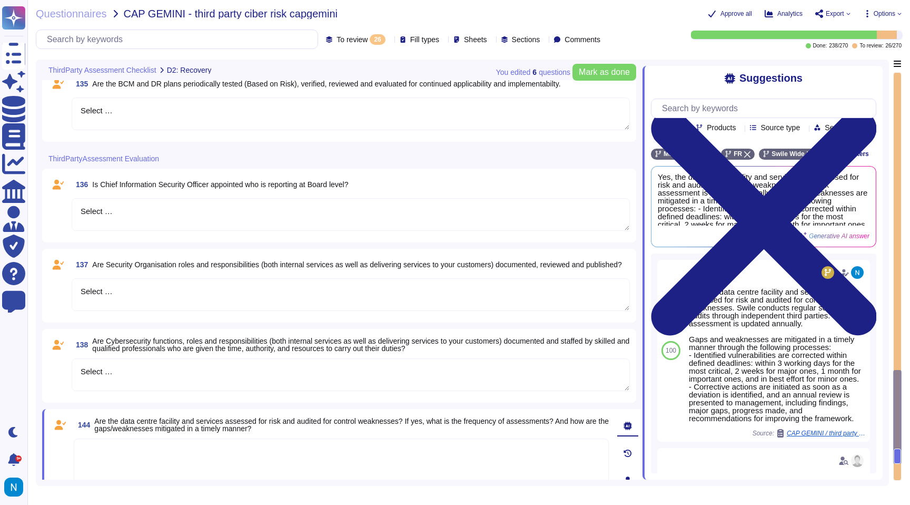
type textarea "Select …"
drag, startPoint x: 154, startPoint y: 370, endPoint x: 67, endPoint y: 361, distance: 87.8
click at [67, 361] on div "138 Are Cybersecurity functions, roles and responsibilities (both internal serv…" at bounding box center [338, 365] width 581 height 61
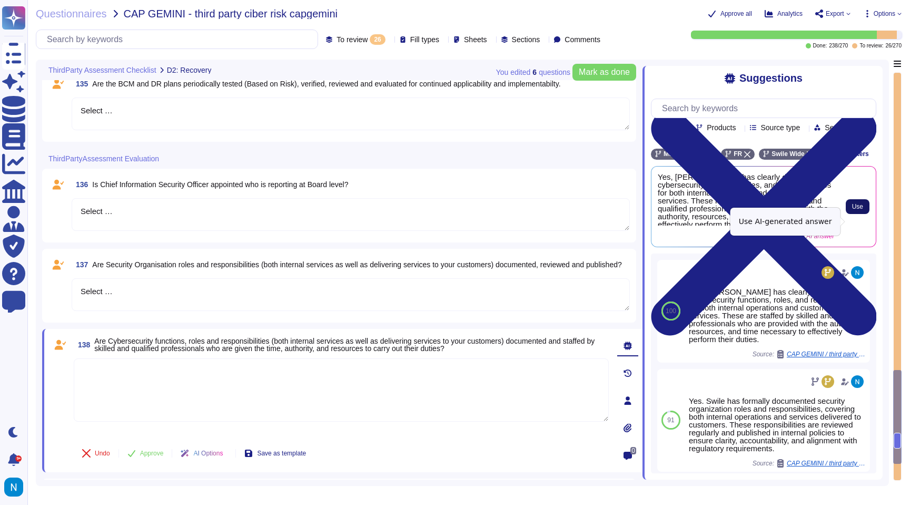
click at [851, 214] on button "Use" at bounding box center [858, 206] width 24 height 15
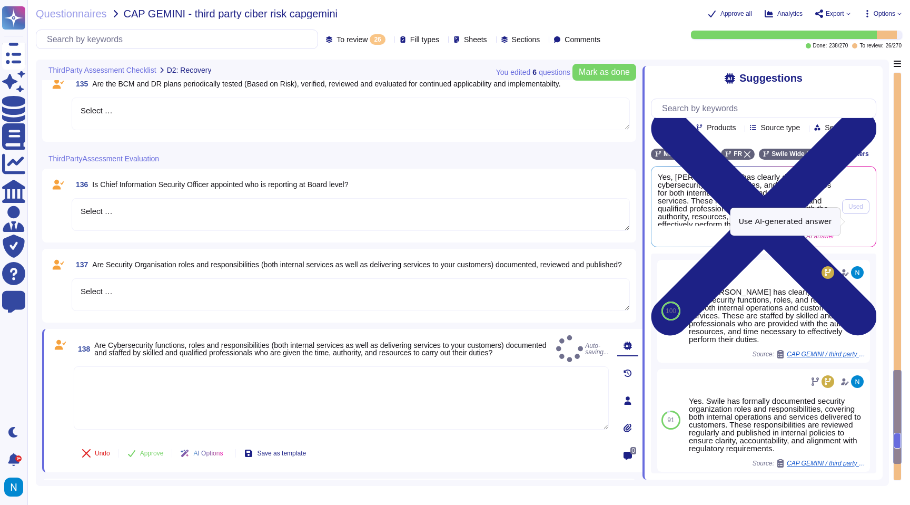
type textarea "Yes, [PERSON_NAME] has clearly documented cybersecurity functions, roles, and r…"
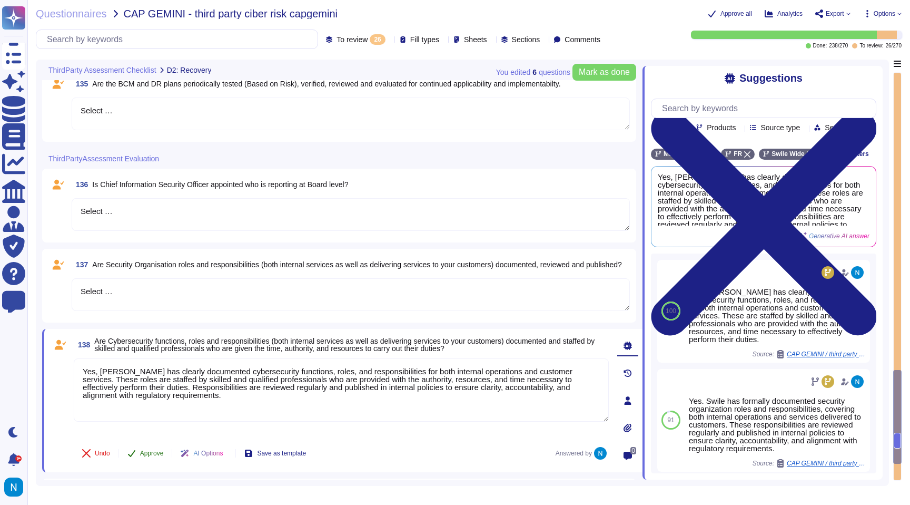
click at [161, 454] on span "Approve" at bounding box center [152, 453] width 24 height 6
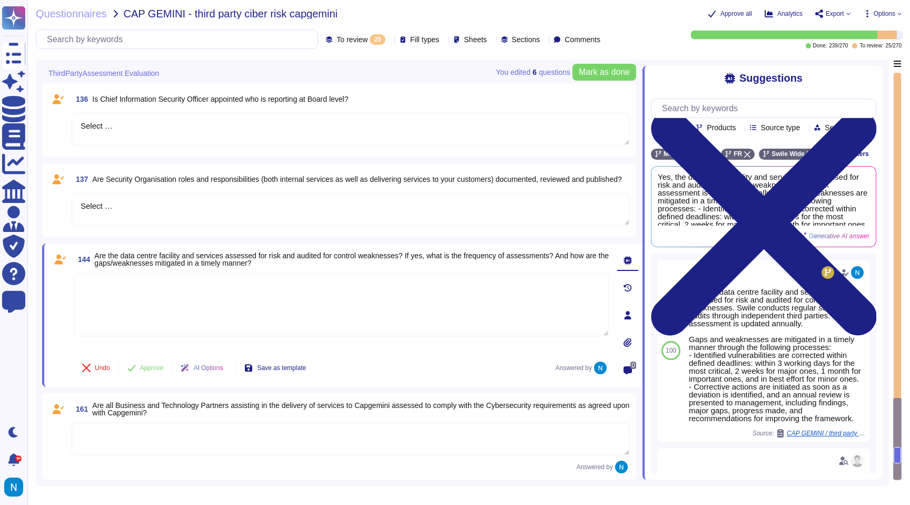
scroll to position [1860, 0]
type textarea "Select …"
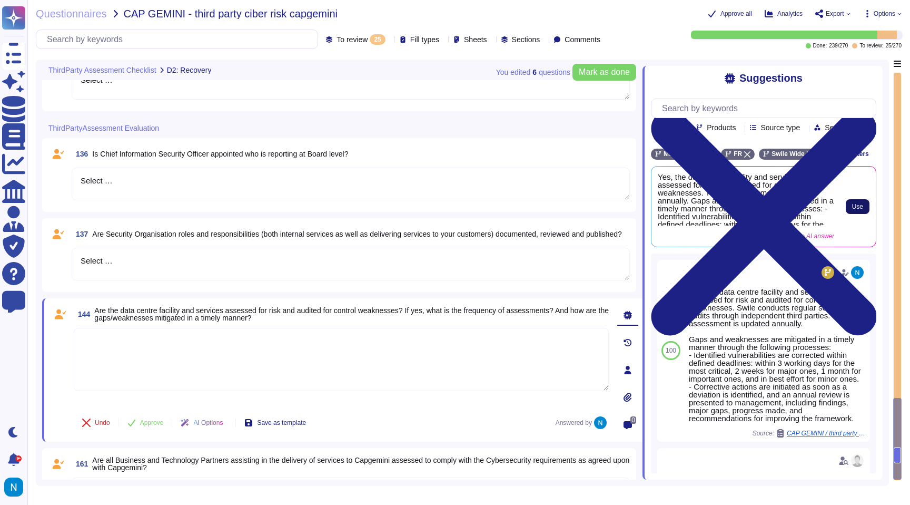
click at [856, 210] on span "Use" at bounding box center [857, 206] width 11 height 6
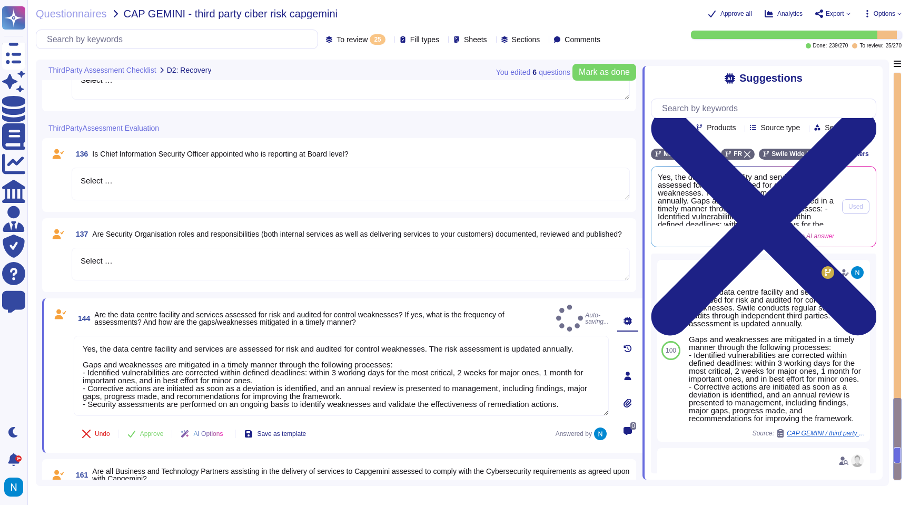
type textarea "Yes, the data centre facility and services are assessed for risk and audited fo…"
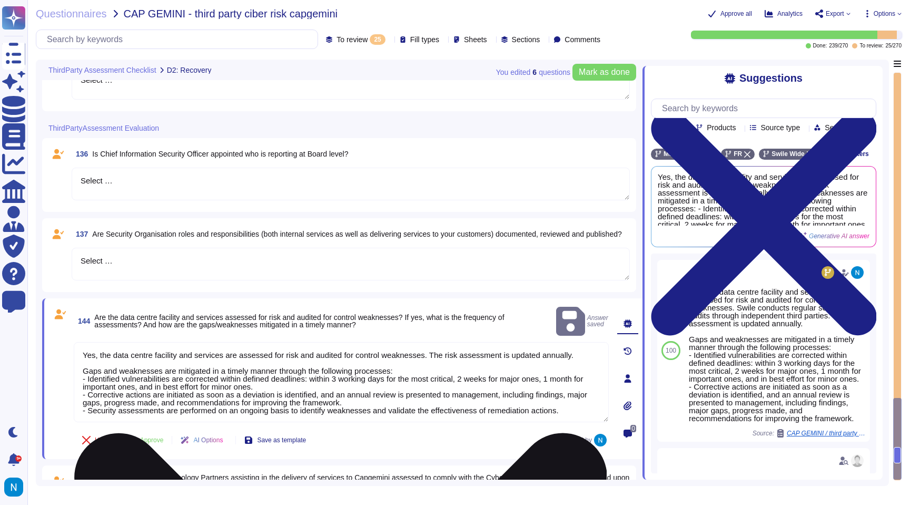
click at [452, 348] on textarea "Yes, the data centre facility and services are assessed for risk and audited fo…" at bounding box center [341, 382] width 535 height 80
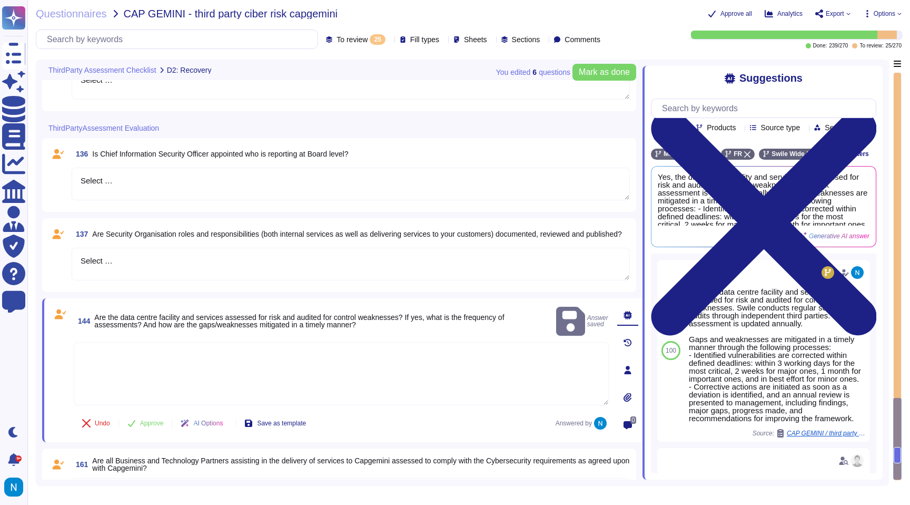
click at [255, 264] on textarea "Select …" at bounding box center [351, 264] width 558 height 33
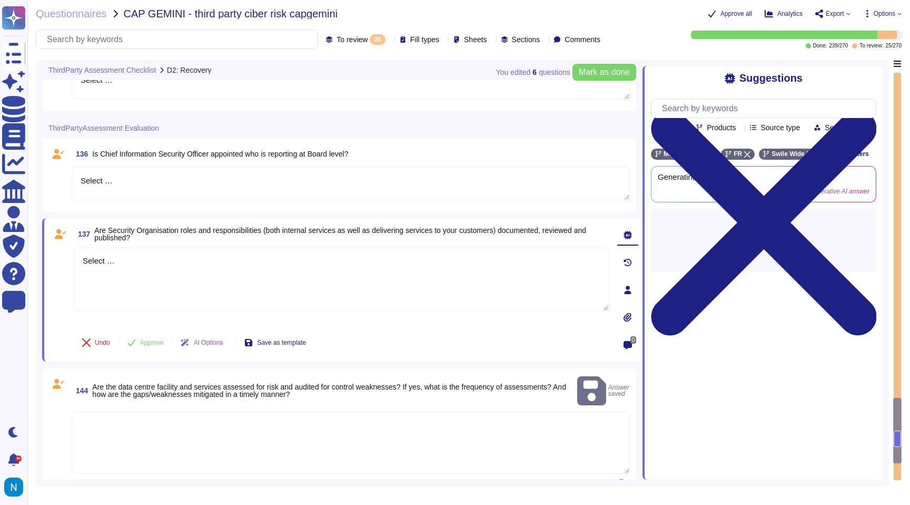
drag, startPoint x: 255, startPoint y: 264, endPoint x: 70, endPoint y: 255, distance: 185.6
click at [71, 255] on div "137 Are Security Organisation roles and responsibilities (both internal service…" at bounding box center [330, 289] width 558 height 131
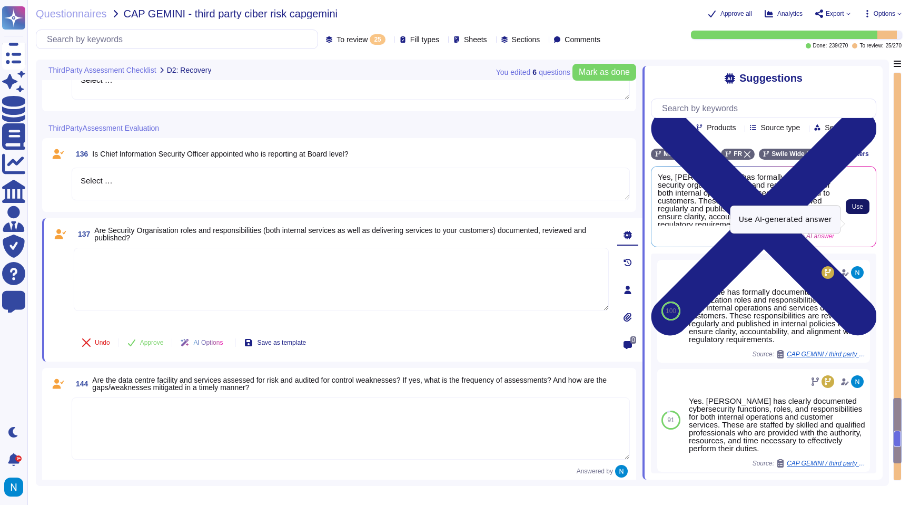
click at [868, 214] on button "Use" at bounding box center [858, 206] width 24 height 15
type textarea "Yes, [PERSON_NAME] has formally documented security organization roles and resp…"
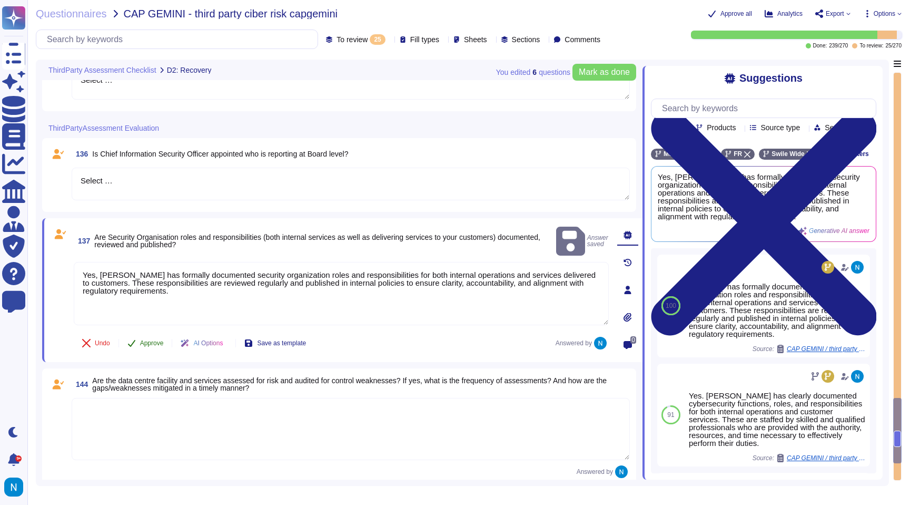
click at [148, 345] on span "Approve" at bounding box center [152, 343] width 24 height 6
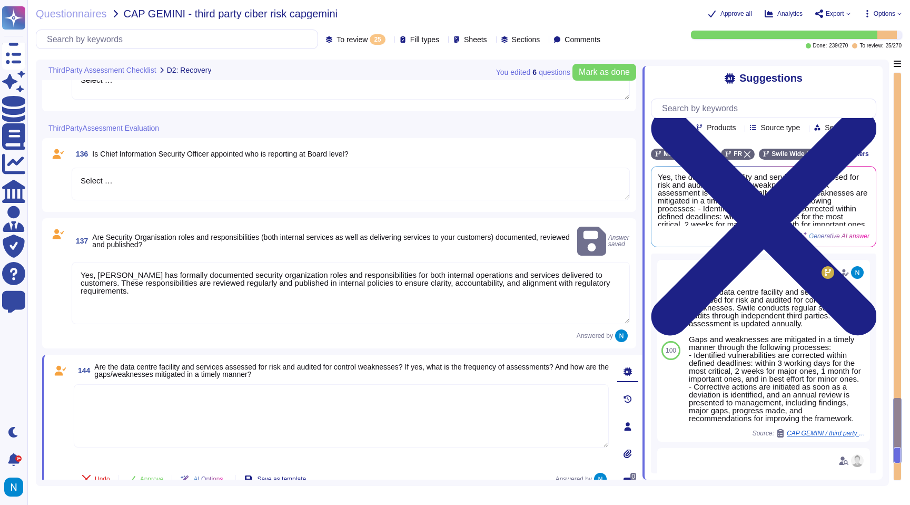
scroll to position [1831, 0]
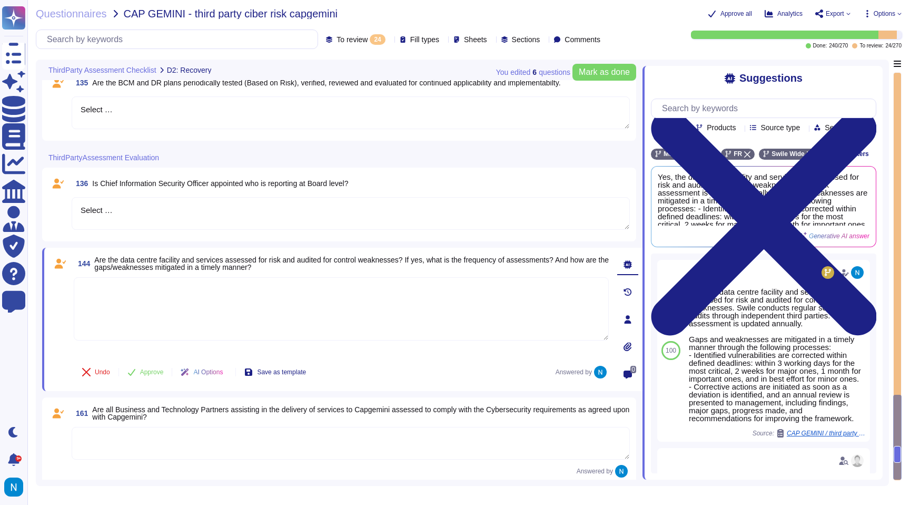
drag, startPoint x: 168, startPoint y: 213, endPoint x: 52, endPoint y: 209, distance: 115.9
click at [52, 209] on div "136 Is Chief Information Security Officer appointed who is reporting at Board l…" at bounding box center [338, 204] width 581 height 61
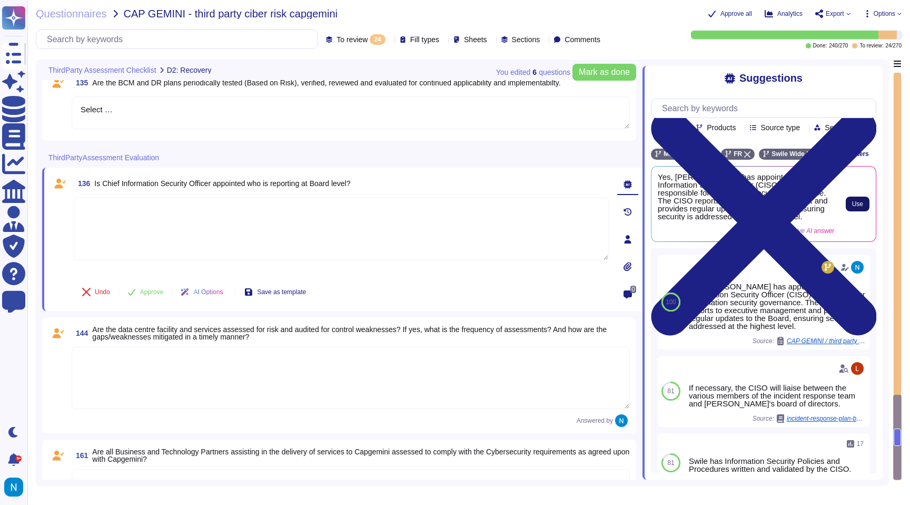
click at [860, 211] on button "Use" at bounding box center [858, 203] width 24 height 15
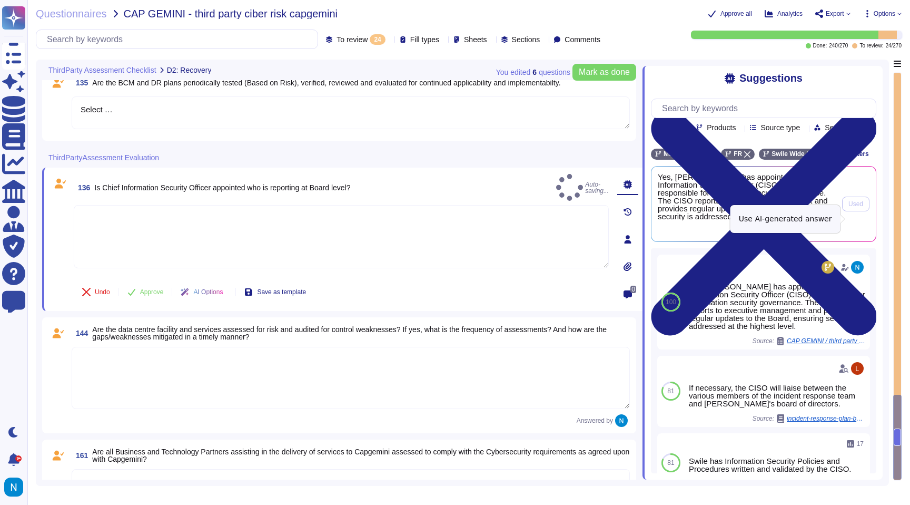
type textarea "Yes, [PERSON_NAME] has appointed a Chief Information Security Officer (CISO) wh…"
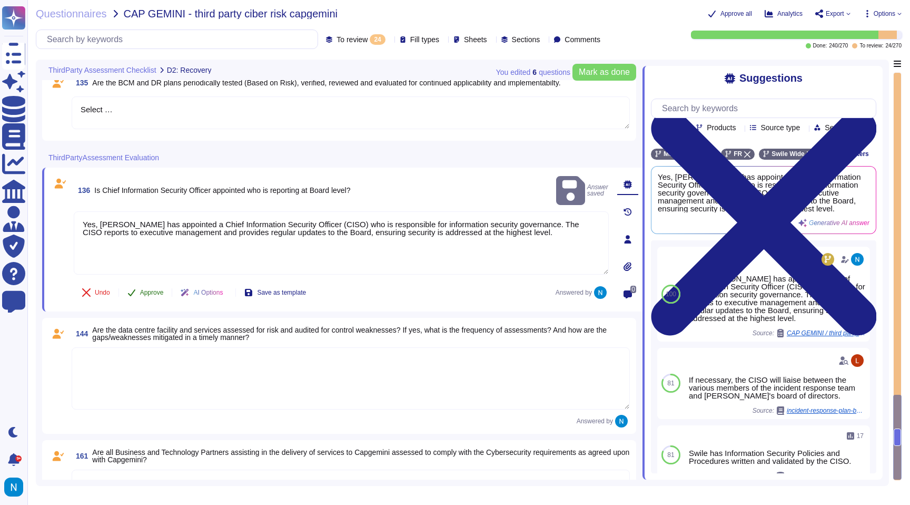
click at [158, 289] on span "Approve" at bounding box center [152, 292] width 24 height 6
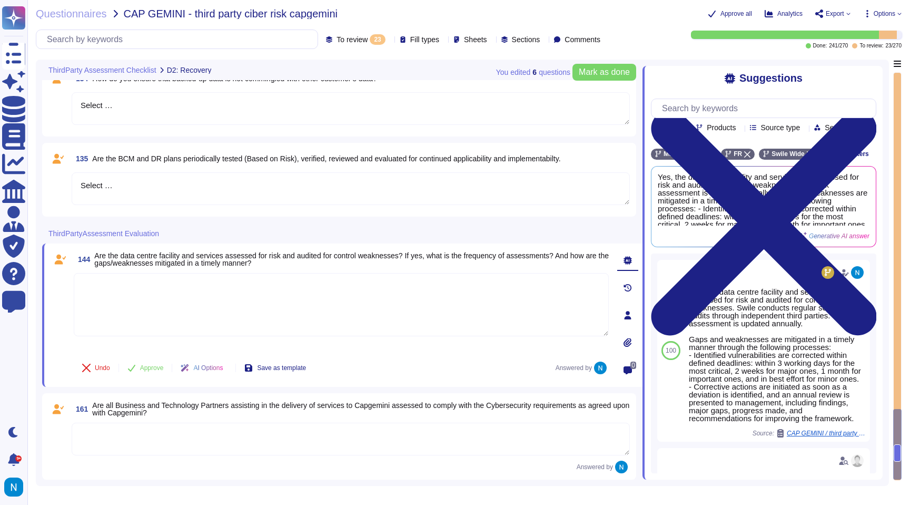
type textarea "Select …"
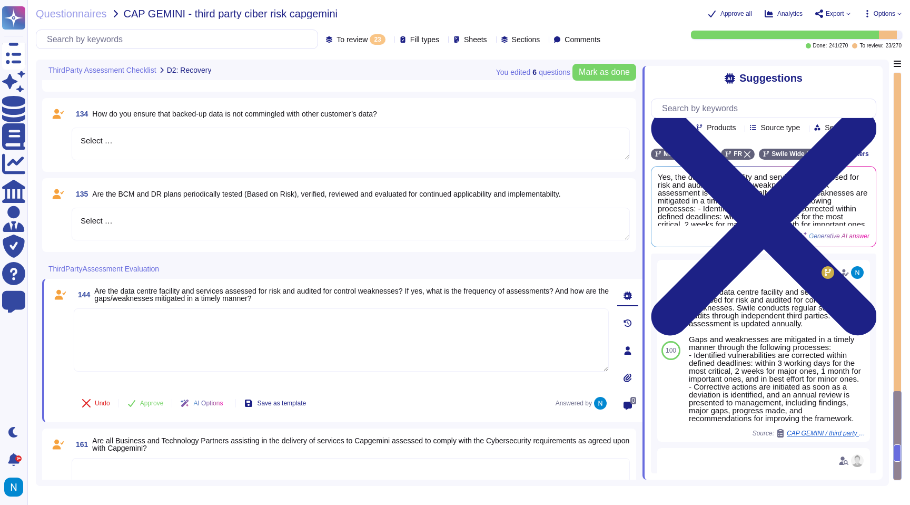
type textarea "Select …"
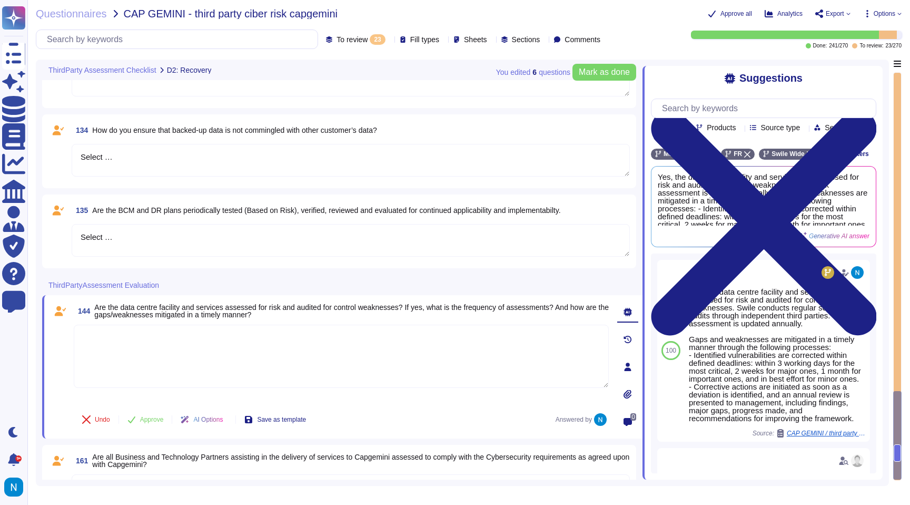
drag, startPoint x: 152, startPoint y: 248, endPoint x: 62, endPoint y: 229, distance: 92.4
click at [62, 230] on div "135 Are the BCM and DR plans periodically tested (Based on Risk), verified, rev…" at bounding box center [338, 231] width 581 height 61
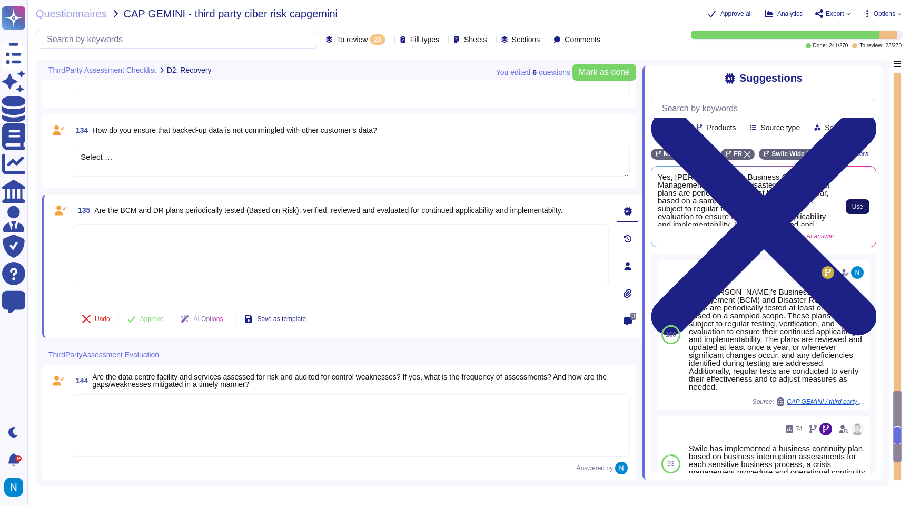
click at [855, 210] on span "Use" at bounding box center [857, 206] width 11 height 6
type textarea "Yes, [PERSON_NAME]'s Business Continuity Management (BCM) and Disaster Recovery…"
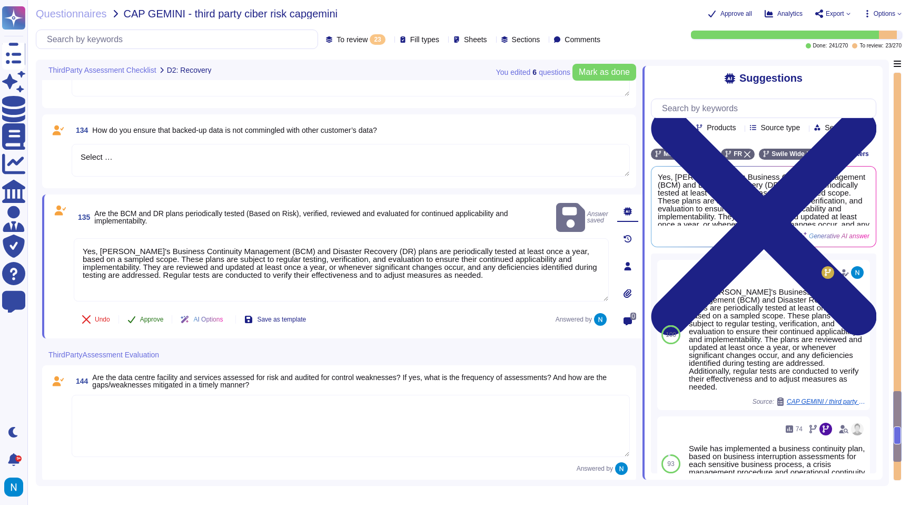
click at [158, 316] on span "Approve" at bounding box center [152, 319] width 24 height 6
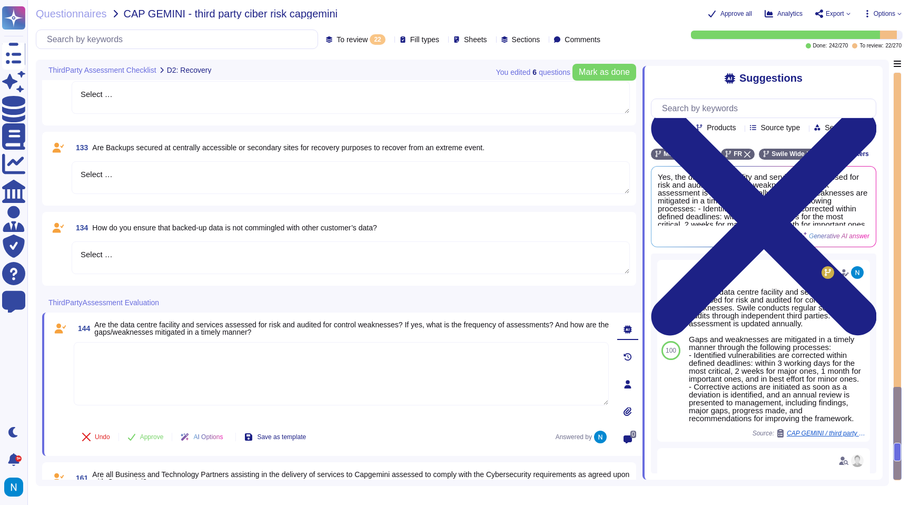
scroll to position [1611, 0]
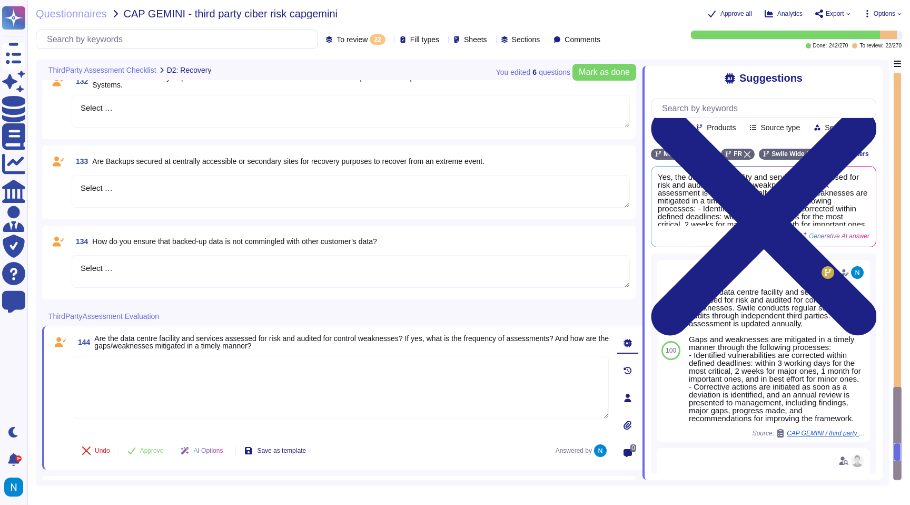
drag, startPoint x: 210, startPoint y: 267, endPoint x: 97, endPoint y: 254, distance: 114.0
click at [97, 254] on div "134 How do you ensure that backed-up data is not commingled with other customer…" at bounding box center [338, 262] width 581 height 61
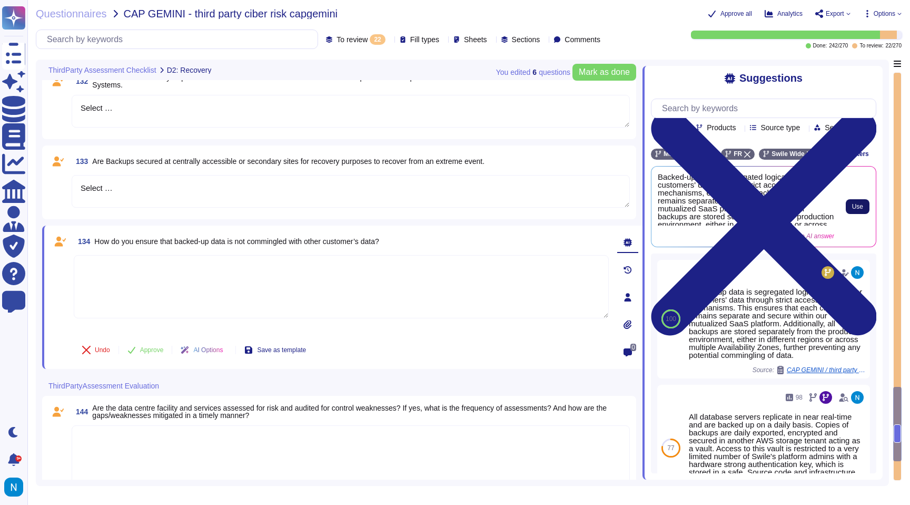
click at [860, 210] on span "Use" at bounding box center [857, 206] width 11 height 6
type textarea "Backed-up data is segregated logically from other customers' data through stric…"
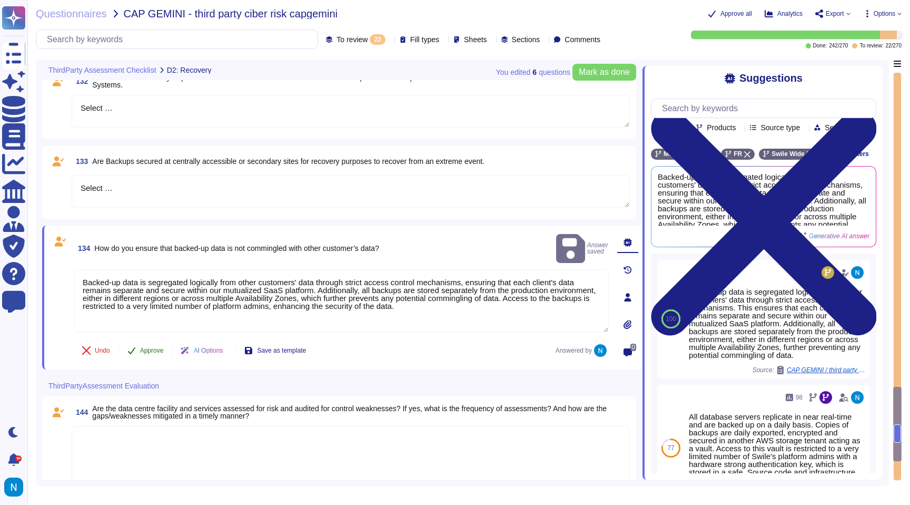
click at [146, 355] on button "Approve" at bounding box center [145, 350] width 53 height 21
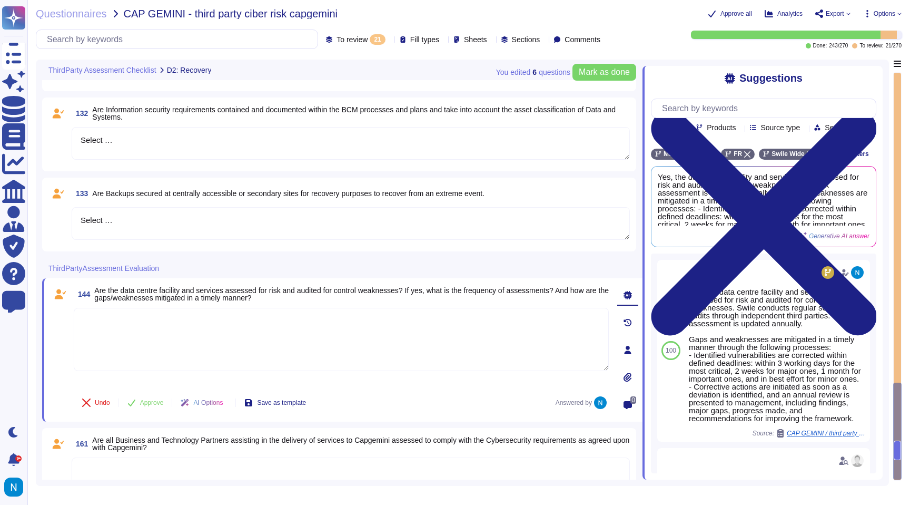
scroll to position [1567, 0]
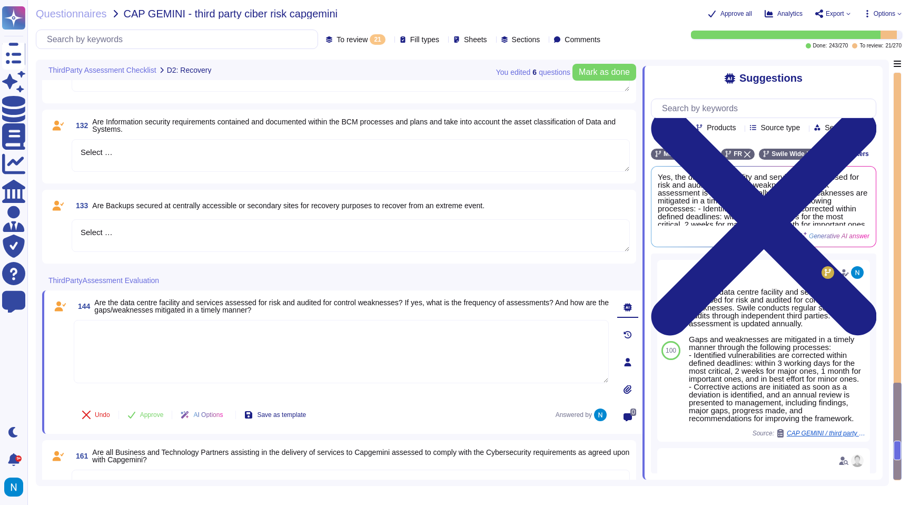
click at [134, 234] on textarea "Select …" at bounding box center [351, 235] width 558 height 33
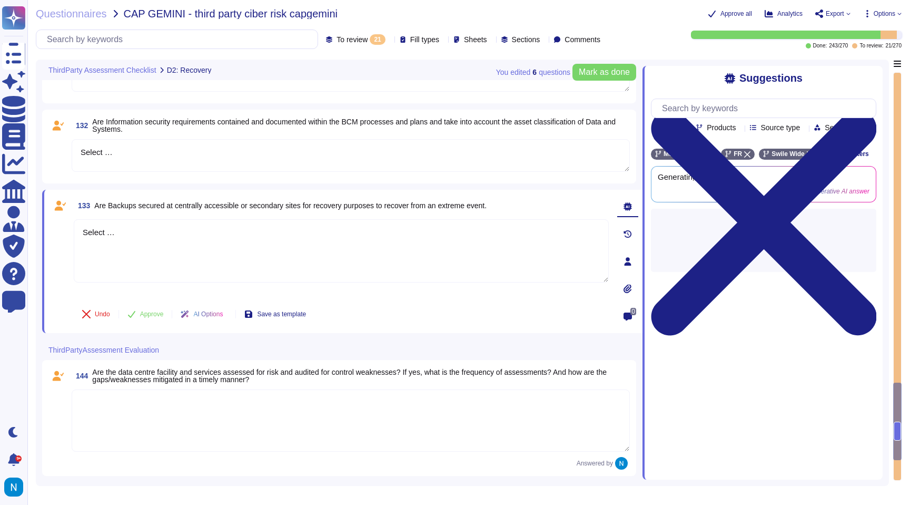
drag, startPoint x: 135, startPoint y: 234, endPoint x: 71, endPoint y: 222, distance: 65.4
click at [71, 222] on div "133 Are Backups secured at centrally accessible or secondary sites for recovery…" at bounding box center [330, 261] width 558 height 131
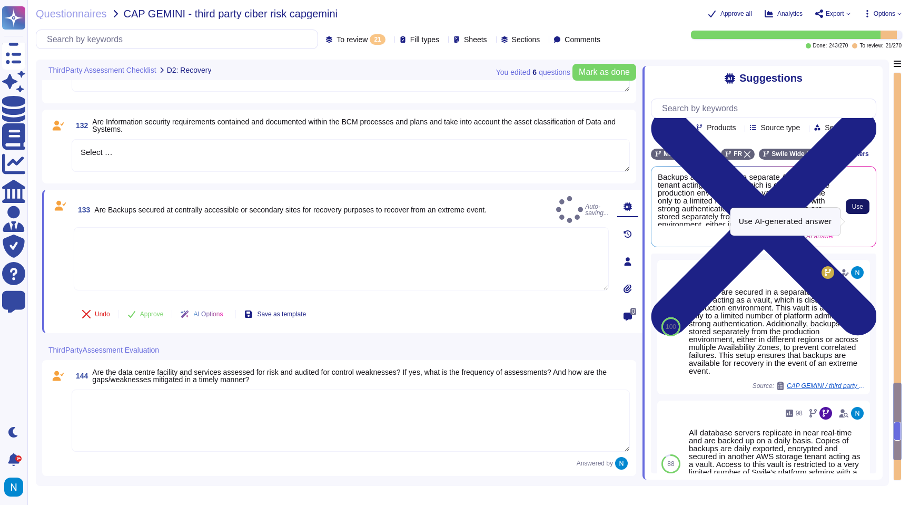
click at [851, 214] on button "Use" at bounding box center [858, 206] width 24 height 15
type textarea "Backups are secured in a separate AWS storage tenant acting as a vault, which i…"
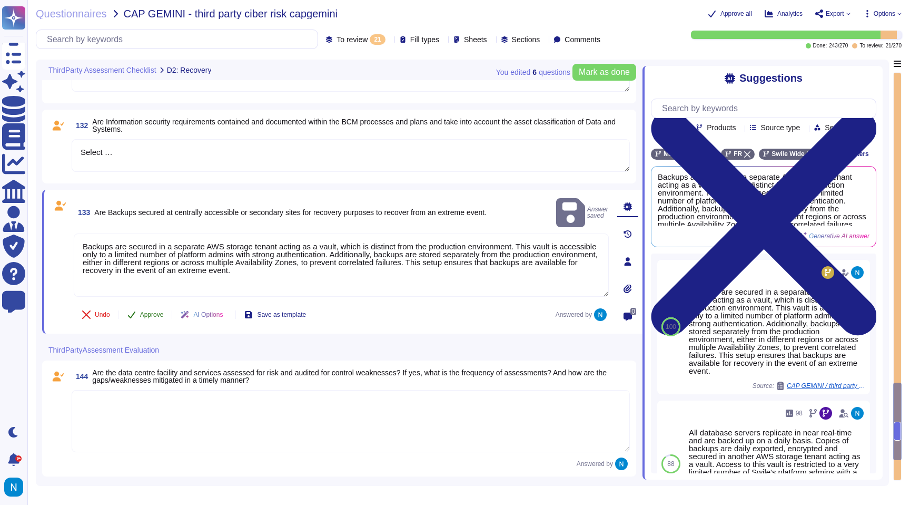
click at [147, 317] on span "Approve" at bounding box center [152, 314] width 24 height 6
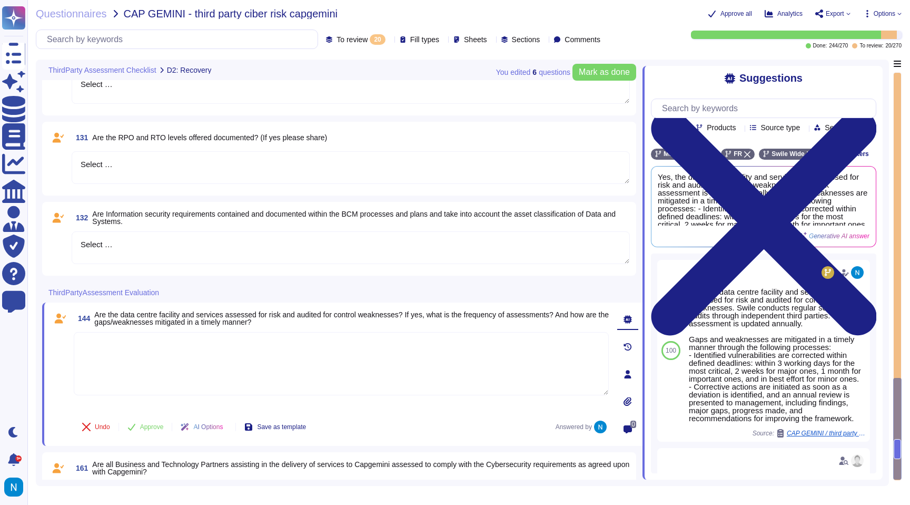
scroll to position [1464, 0]
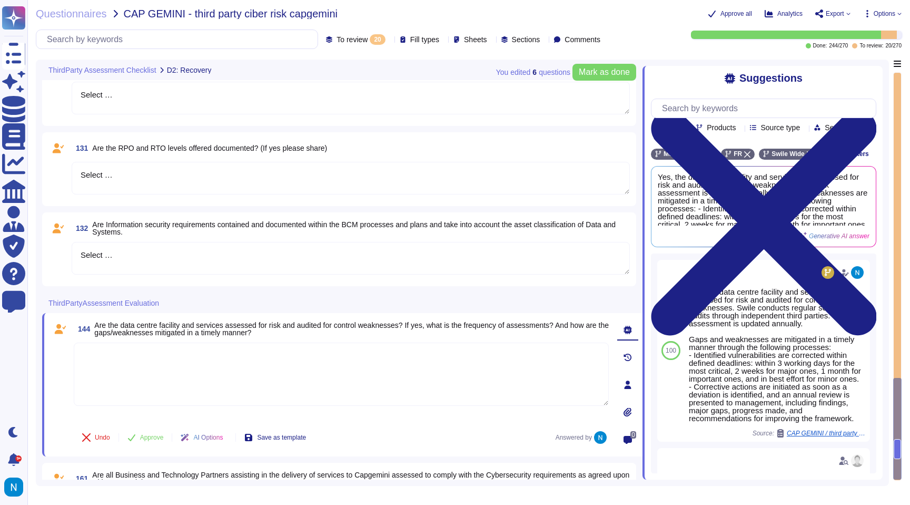
drag, startPoint x: 166, startPoint y: 251, endPoint x: 54, endPoint y: 246, distance: 112.3
click at [54, 246] on div "132 Are Information security requirements contained and documented within the B…" at bounding box center [338, 249] width 581 height 61
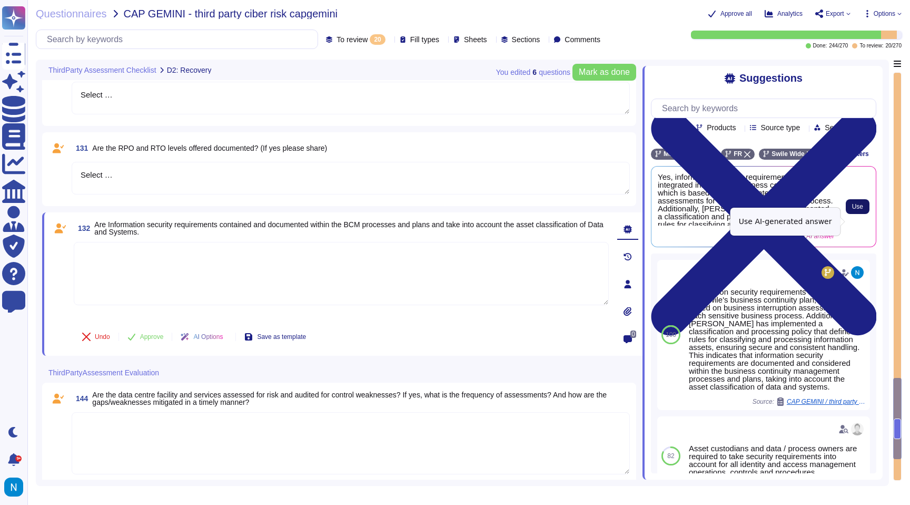
click at [860, 210] on span "Use" at bounding box center [857, 206] width 11 height 6
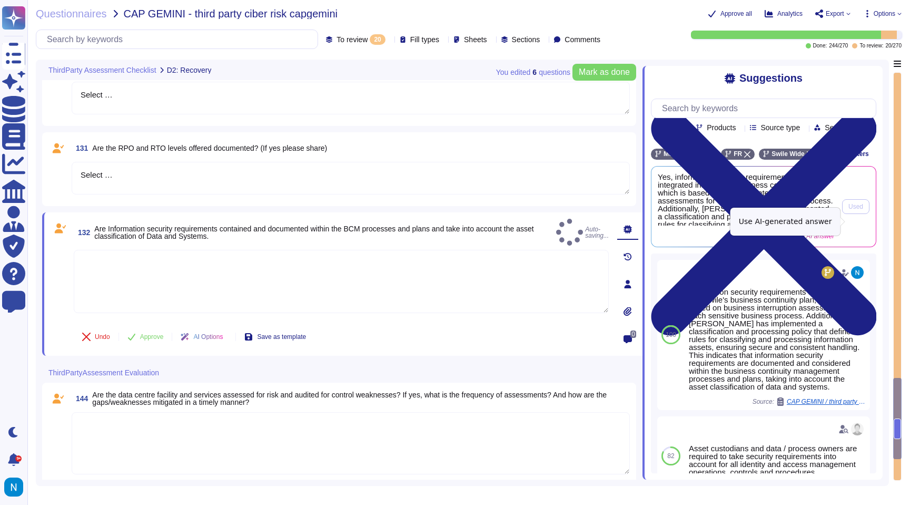
type textarea "Yes, information security requirements are integrated into Swile's business con…"
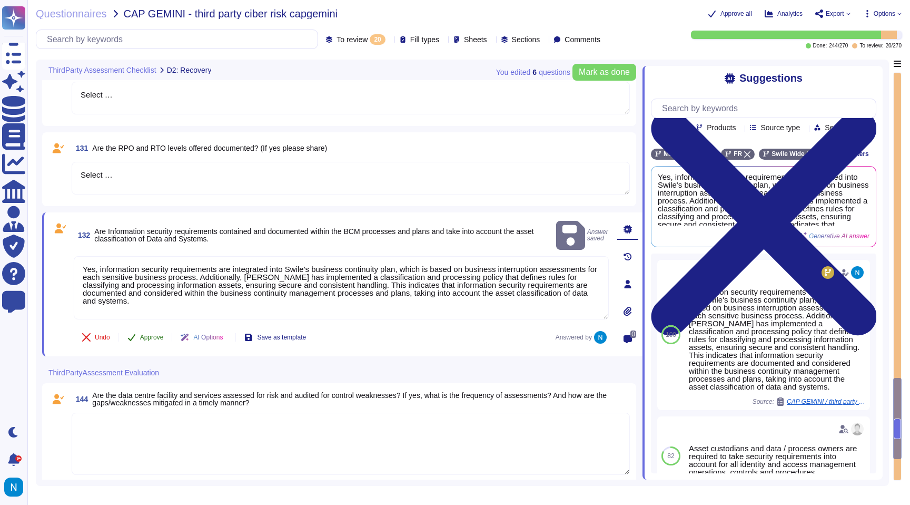
click at [155, 339] on span "Approve" at bounding box center [152, 337] width 24 height 6
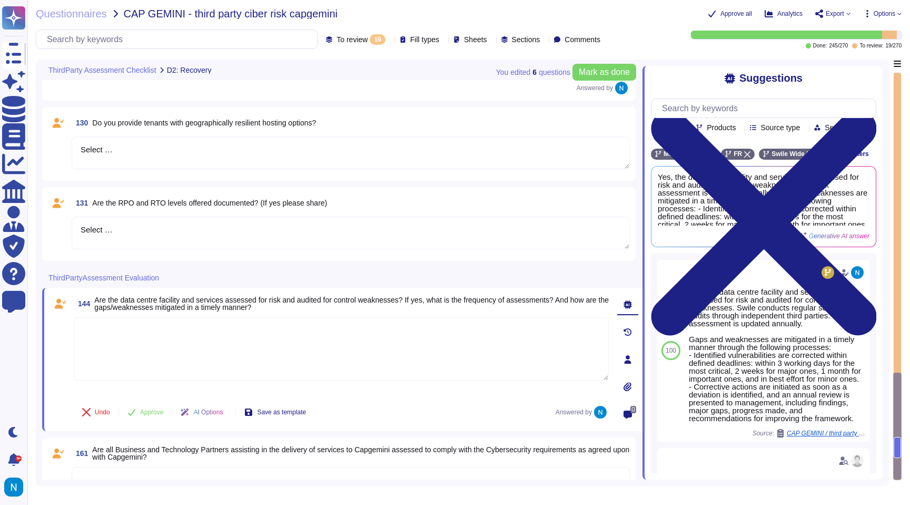
scroll to position [1406, 0]
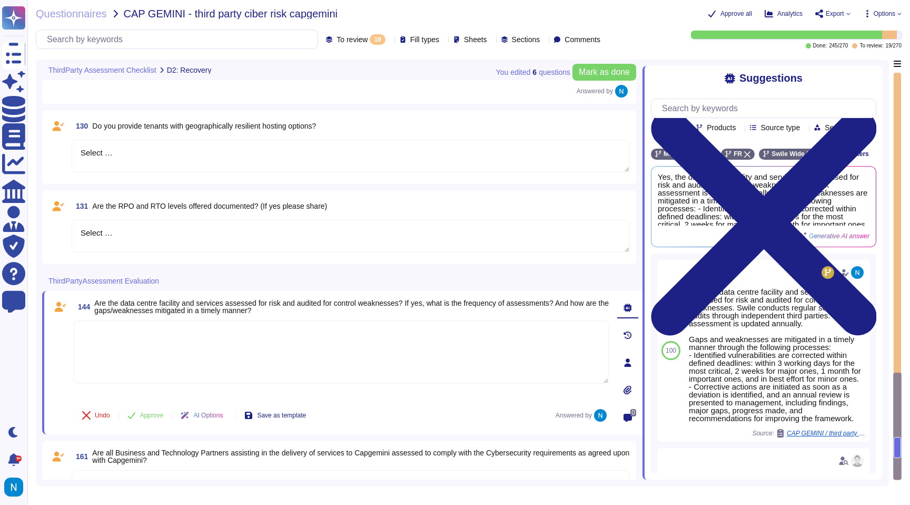
drag, startPoint x: 165, startPoint y: 239, endPoint x: 60, endPoint y: 220, distance: 107.1
click at [60, 220] on div "131 Are the RPO and RTO levels offered documented? (If yes please share) Select…" at bounding box center [338, 226] width 581 height 61
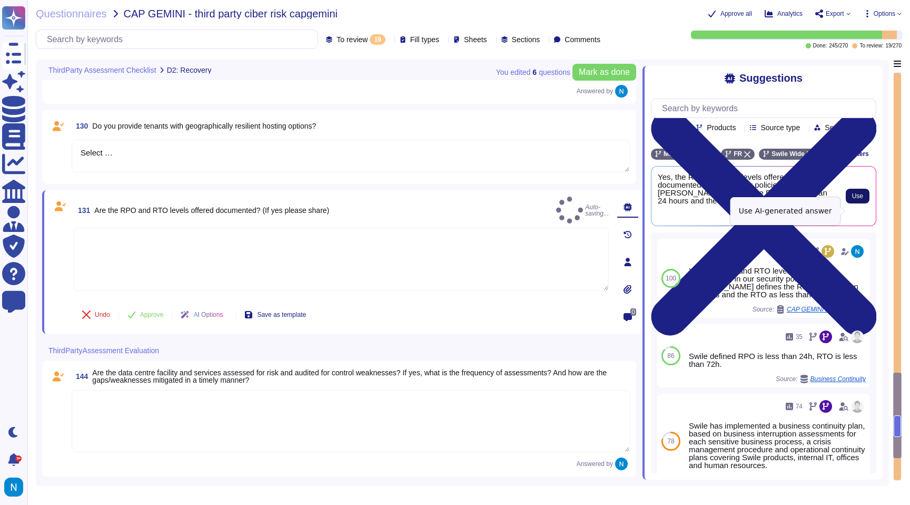
click at [857, 199] on span "Use" at bounding box center [857, 196] width 11 height 6
type textarea "Yes, the RPO and RTO levels offered are documented in our security policies. [P…"
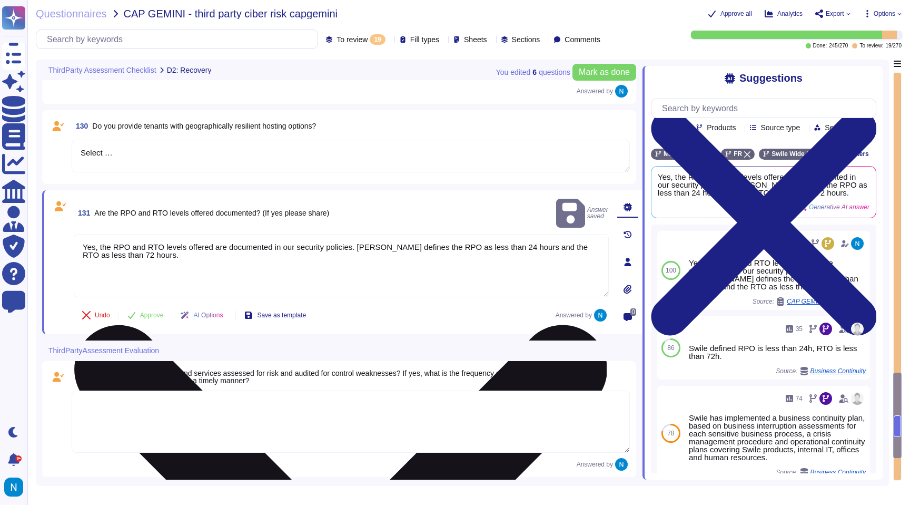
click at [499, 252] on textarea "Yes, the RPO and RTO levels offered are documented in our security policies. [P…" at bounding box center [341, 265] width 535 height 63
click at [488, 246] on textarea "Yes, the RPO and RTO levels offered are documented in our security policies. [P…" at bounding box center [341, 265] width 535 height 63
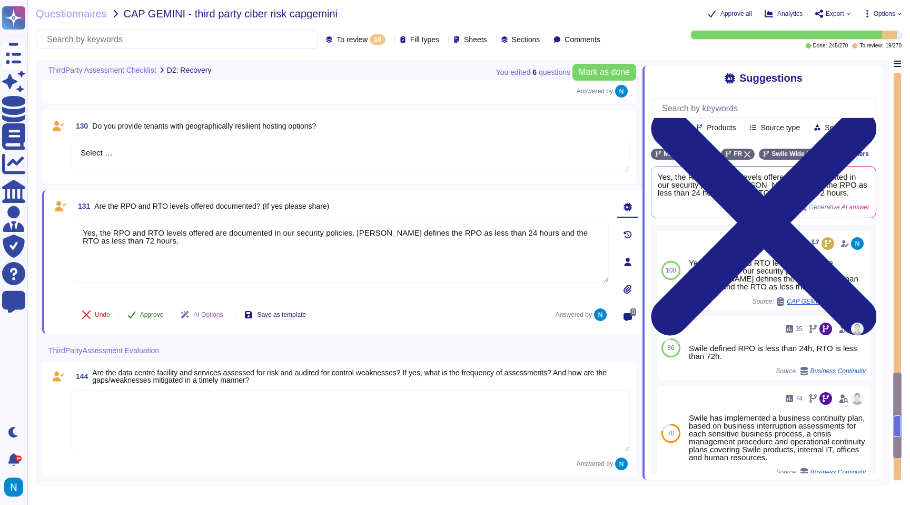
click at [158, 315] on span "Approve" at bounding box center [152, 314] width 24 height 6
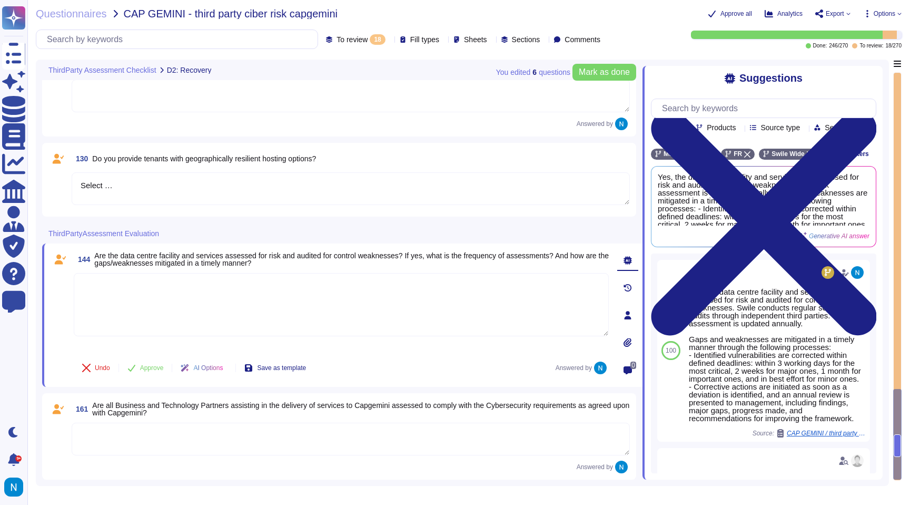
scroll to position [1374, 0]
click at [162, 300] on textarea at bounding box center [341, 304] width 535 height 63
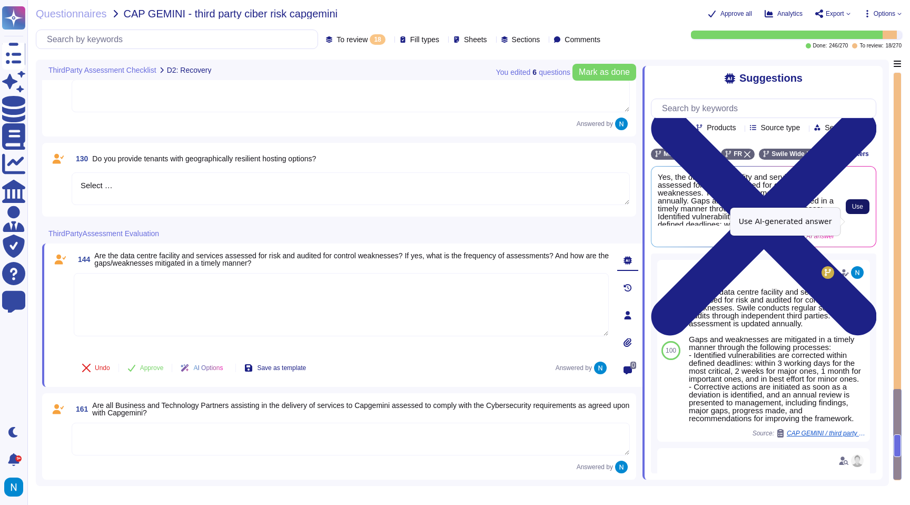
click at [857, 210] on span "Use" at bounding box center [857, 206] width 11 height 6
type textarea "Yes, the data centre facility and services are assessed for risk and audited fo…"
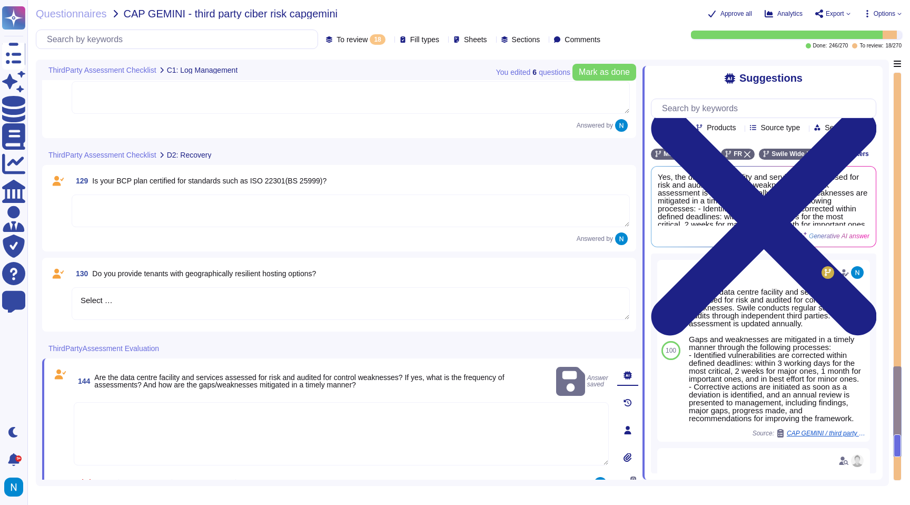
scroll to position [1260, 0]
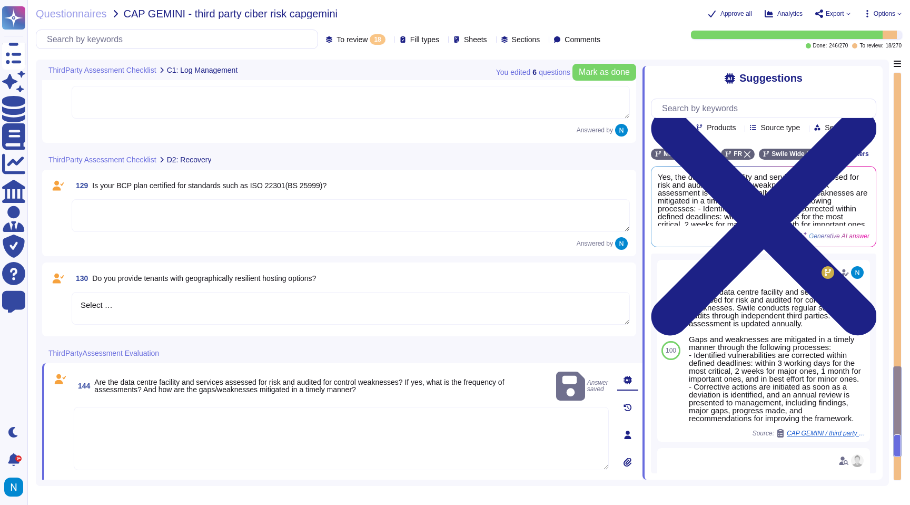
drag, startPoint x: 198, startPoint y: 298, endPoint x: 54, endPoint y: 311, distance: 144.3
click at [54, 310] on div "130 Do you provide tenants with geographically resilient hosting options? Selec…" at bounding box center [338, 299] width 581 height 61
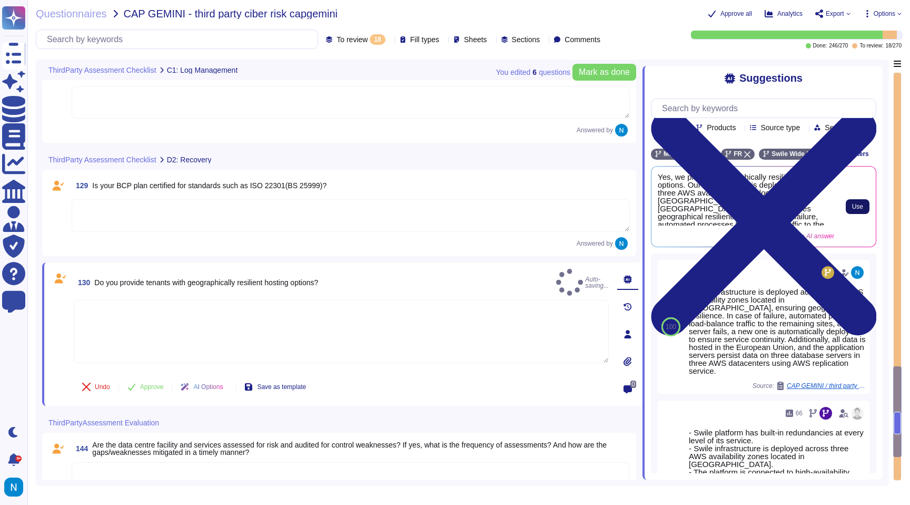
click at [860, 210] on span "Use" at bounding box center [857, 206] width 11 height 6
type textarea "Yes, we provide geographically resilient hosting options. Our infrastructure is…"
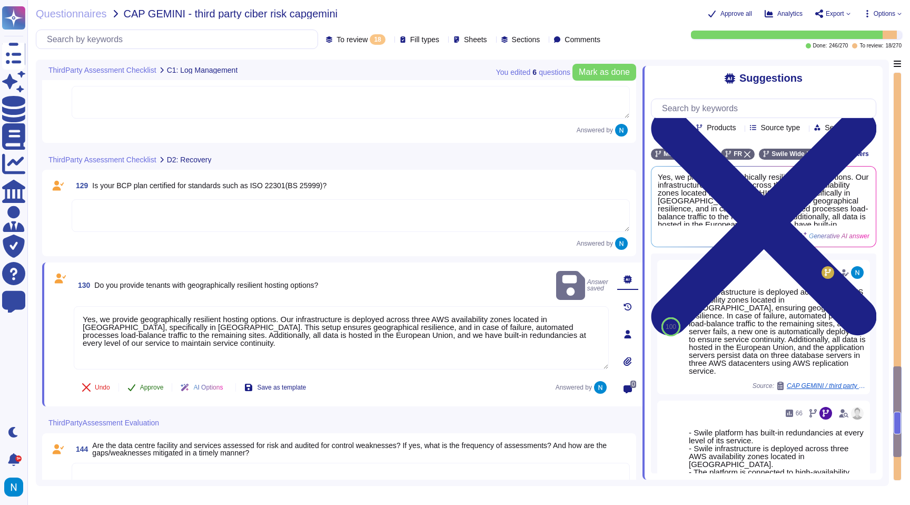
click at [155, 384] on span "Approve" at bounding box center [152, 387] width 24 height 6
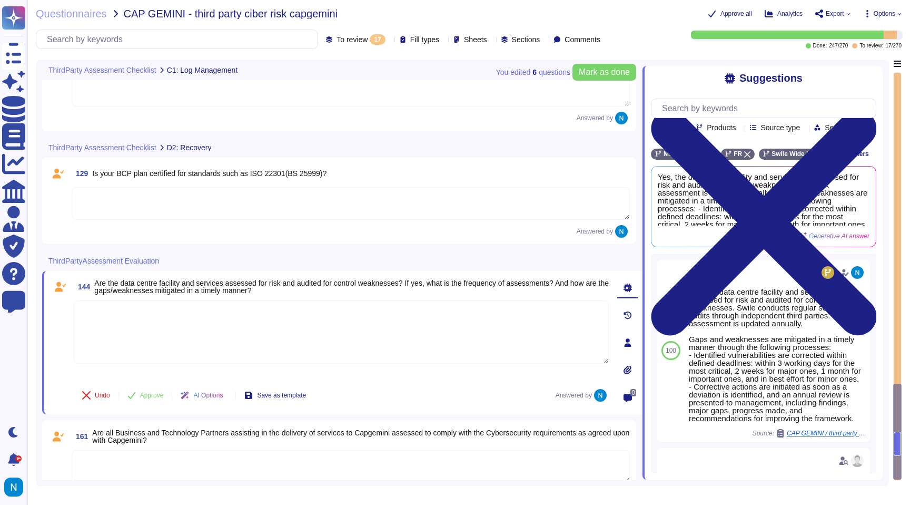
scroll to position [1272, 0]
click at [289, 329] on textarea at bounding box center [341, 332] width 535 height 63
click at [287, 204] on textarea at bounding box center [351, 203] width 558 height 33
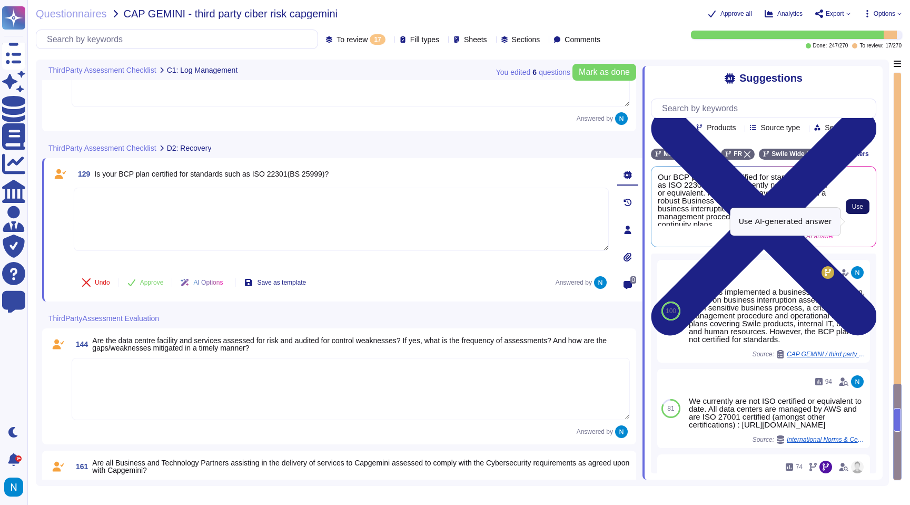
click at [857, 210] on span "Use" at bounding box center [857, 206] width 11 height 6
type textarea "Our BCP plan is not certified for standards such as ISO 22301. We are currently…"
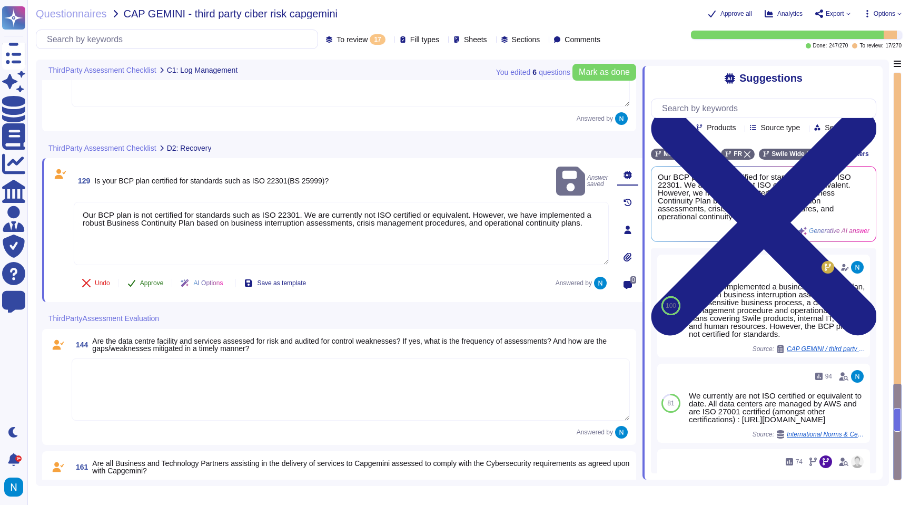
click at [151, 282] on span "Approve" at bounding box center [152, 283] width 24 height 6
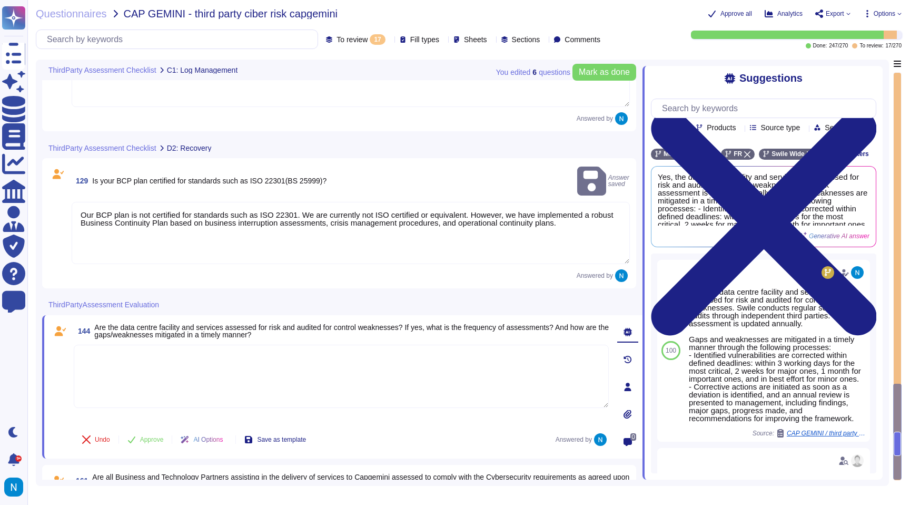
scroll to position [1206, 0]
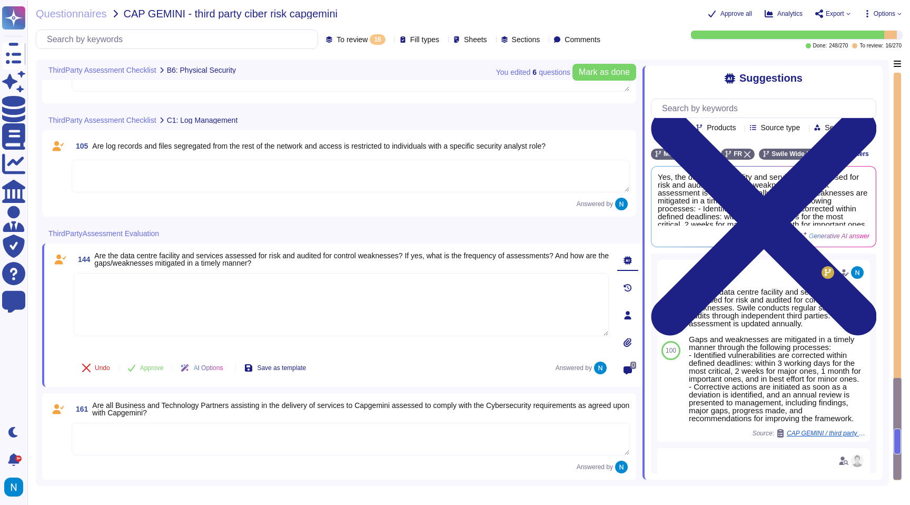
type textarea "Select …"
click at [176, 175] on textarea at bounding box center [351, 176] width 558 height 33
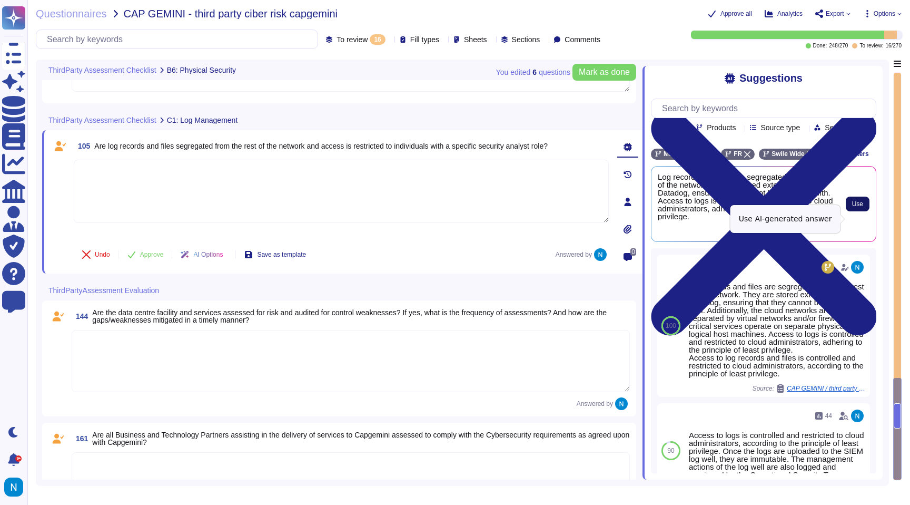
click at [861, 207] on span "Use" at bounding box center [857, 204] width 11 height 6
type textarea "Log records and files are segregated from the rest of the network and are store…"
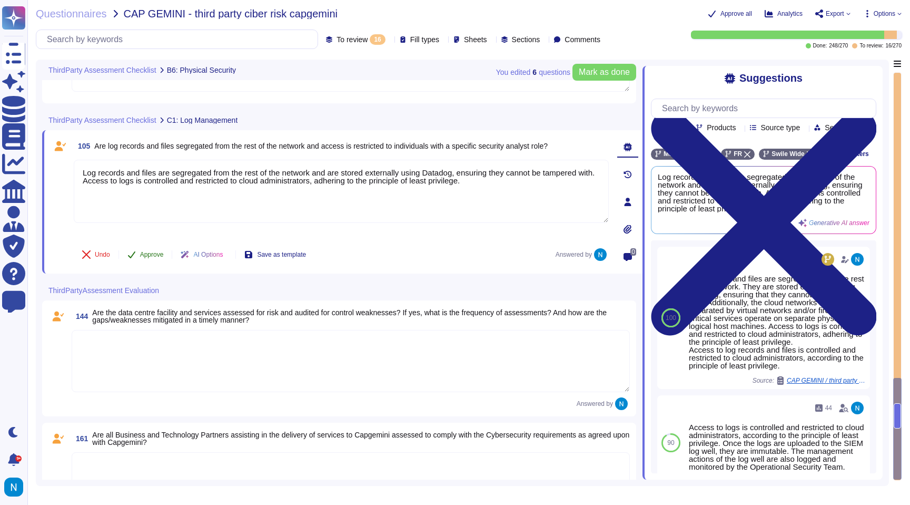
click at [159, 260] on button "Approve" at bounding box center [145, 254] width 53 height 21
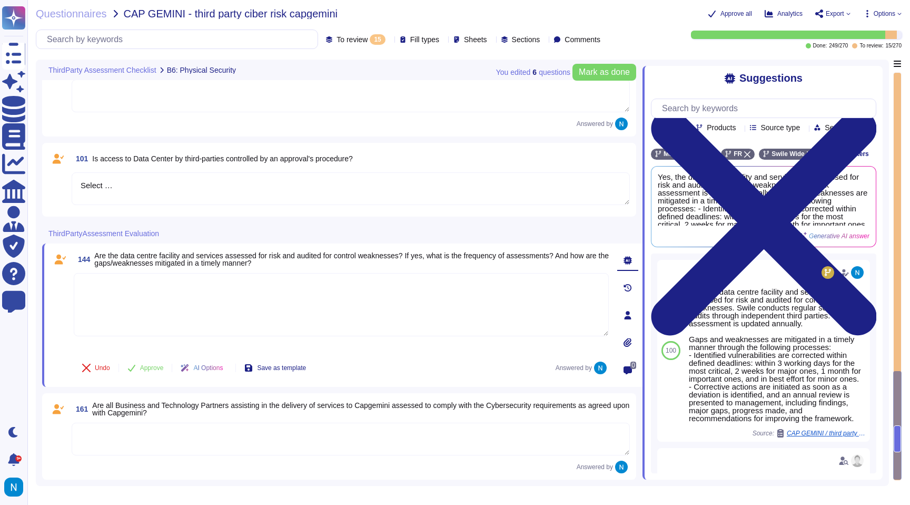
type textarea "Select …"
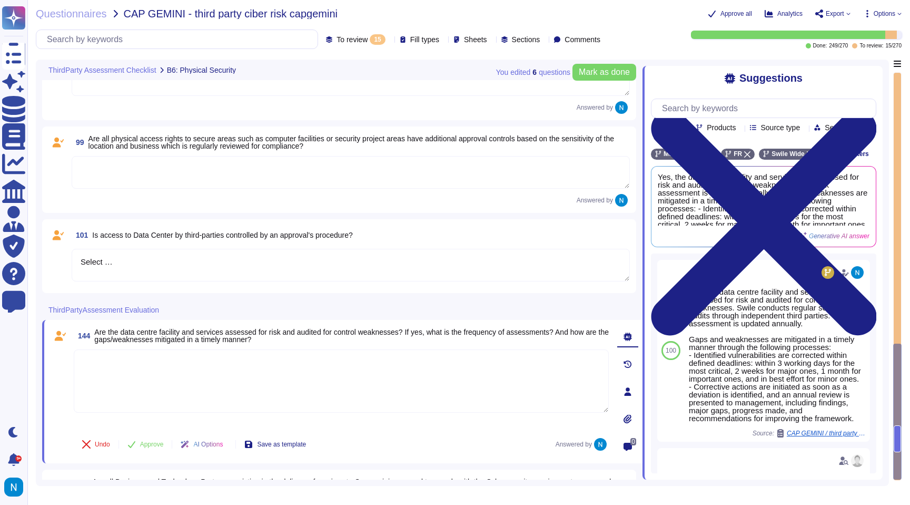
scroll to position [1022, 0]
click at [173, 262] on textarea "Select …" at bounding box center [351, 265] width 558 height 33
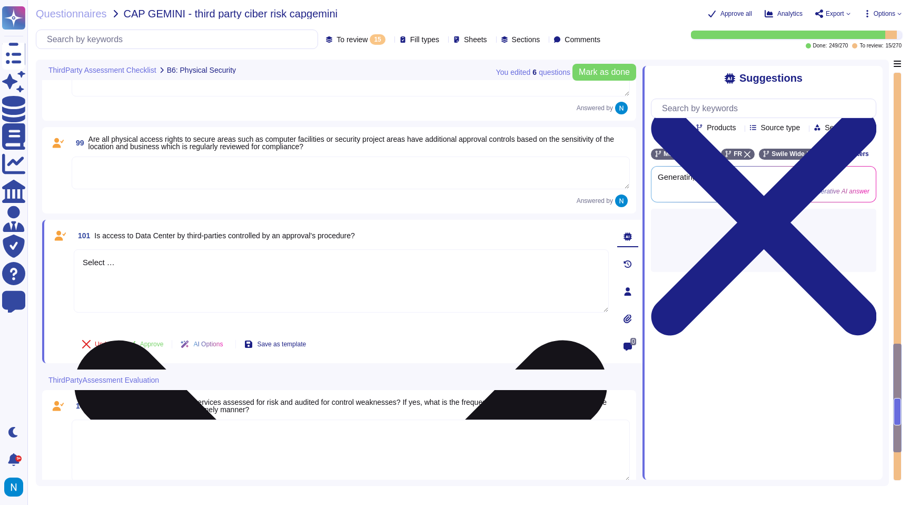
drag, startPoint x: 176, startPoint y: 265, endPoint x: 78, endPoint y: 257, distance: 98.3
click at [78, 257] on textarea "Select …" at bounding box center [341, 280] width 535 height 63
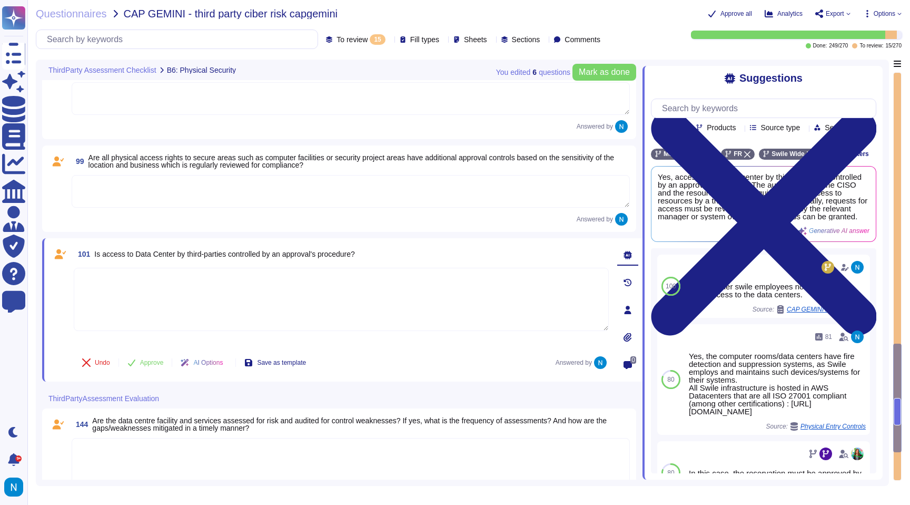
scroll to position [1013, 0]
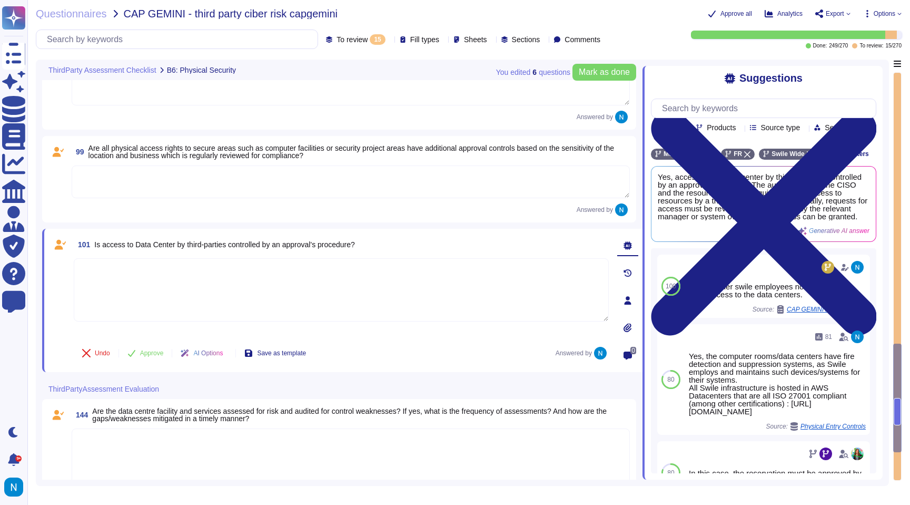
click at [290, 268] on textarea at bounding box center [341, 289] width 535 height 63
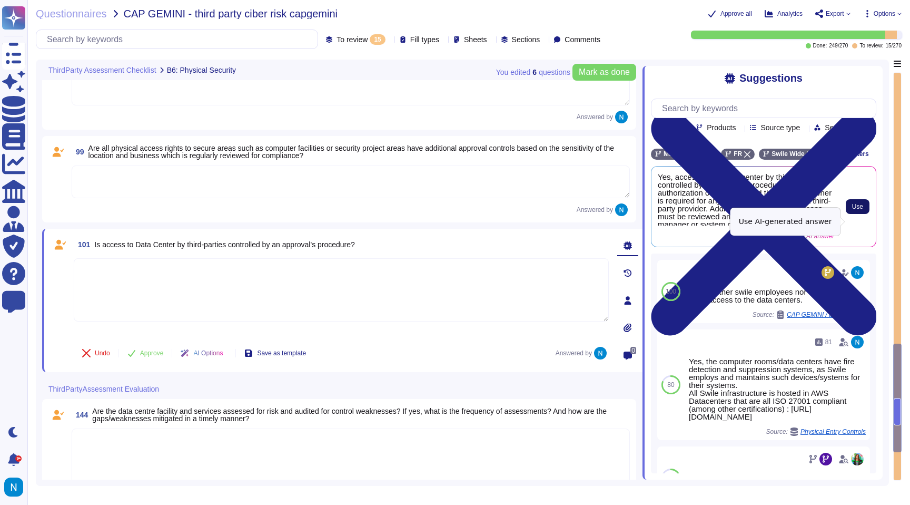
click at [859, 210] on span "Use" at bounding box center [857, 206] width 11 height 6
type textarea "Yes, access to the data center by third parties is controlled by an approval pr…"
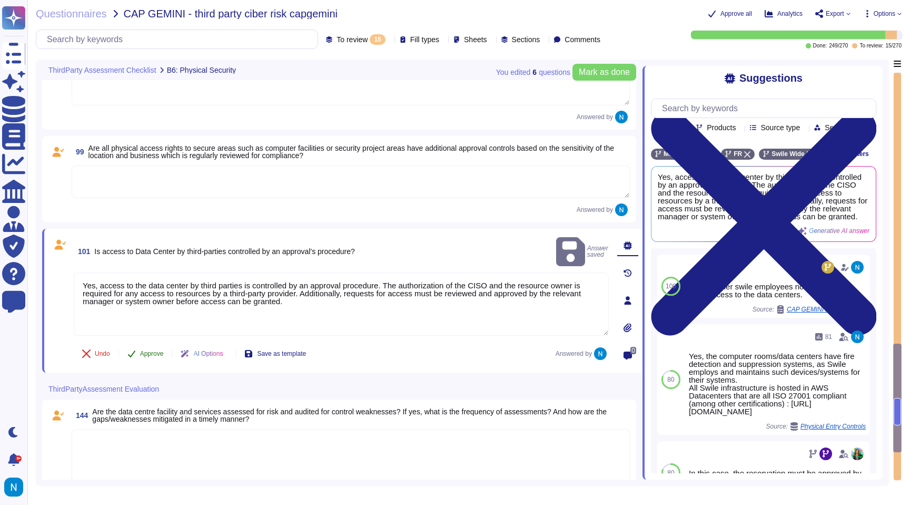
click at [152, 356] on span "Approve" at bounding box center [152, 353] width 24 height 6
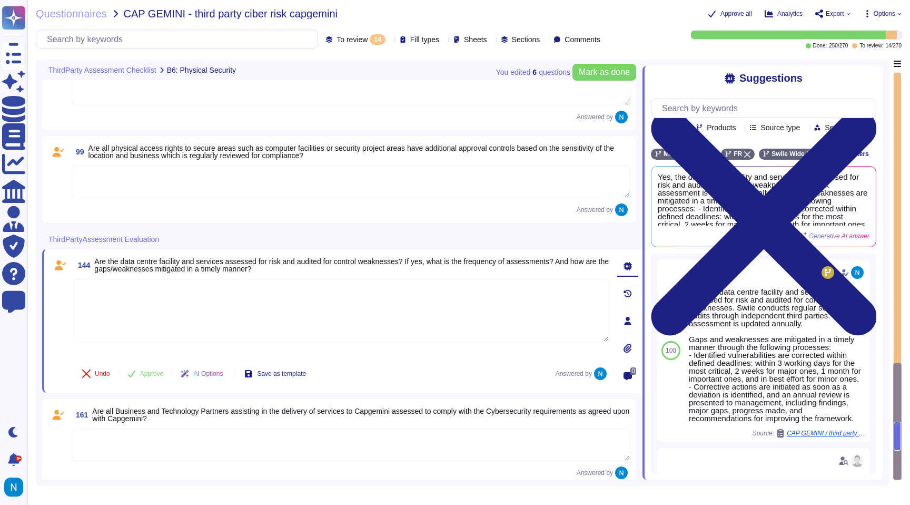
scroll to position [1019, 0]
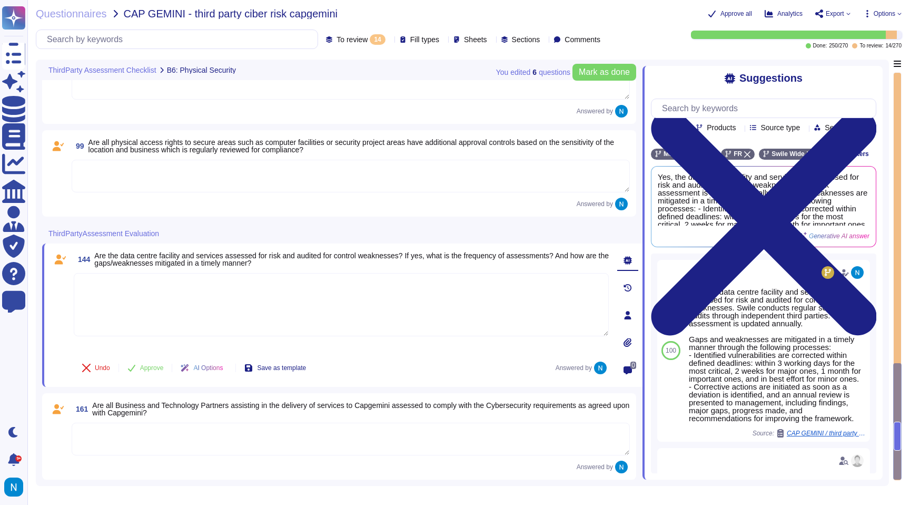
click at [144, 281] on textarea at bounding box center [341, 304] width 535 height 63
click at [151, 181] on textarea at bounding box center [351, 176] width 558 height 33
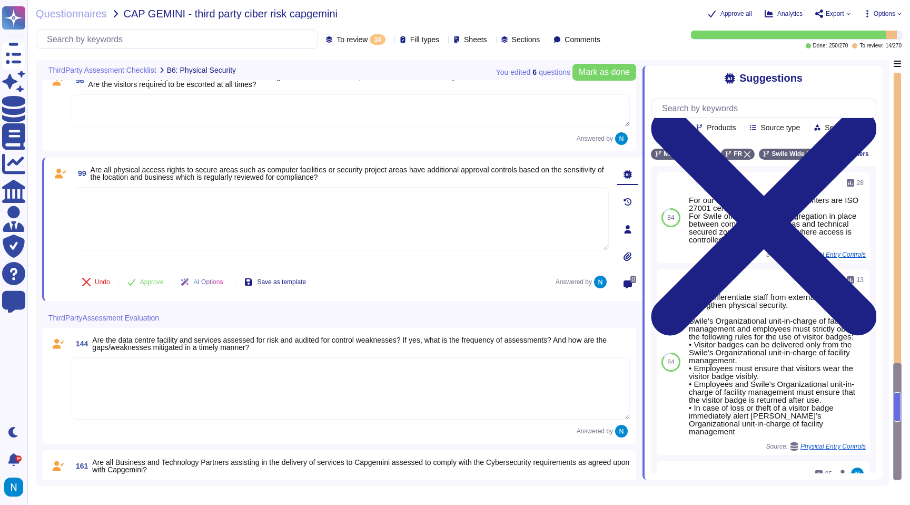
scroll to position [988, 0]
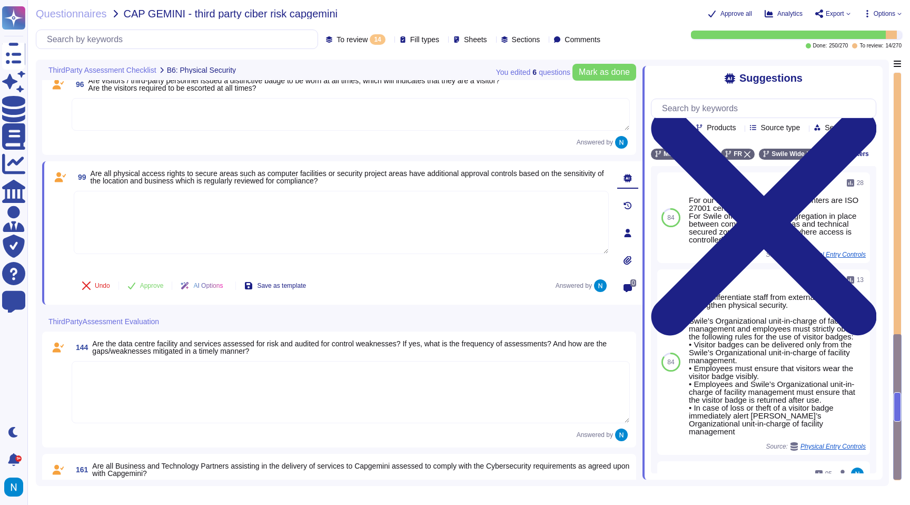
click at [346, 175] on span "Are all physical access rights to secure areas such as computer facilities or s…" at bounding box center [348, 177] width 514 height 16
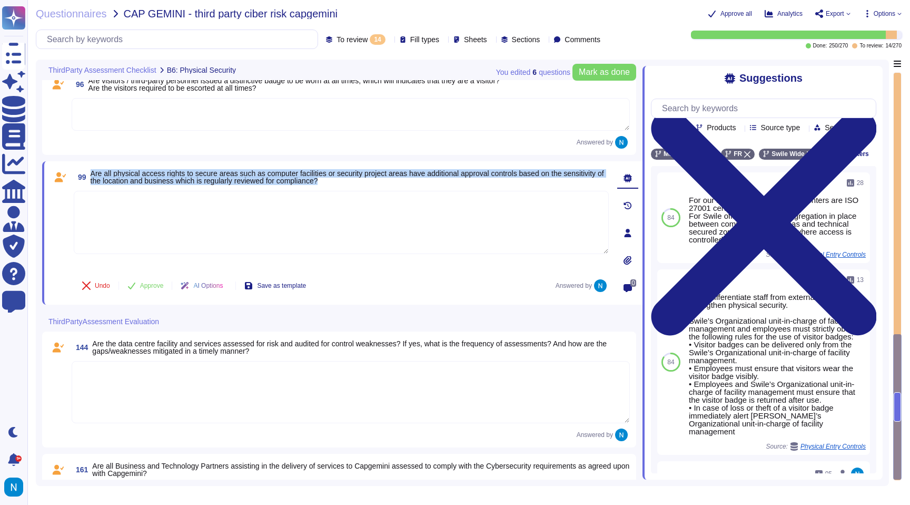
drag, startPoint x: 93, startPoint y: 172, endPoint x: 374, endPoint y: 185, distance: 281.0
click at [374, 185] on span "99 Are all physical access rights to secure areas such as computer facilities o…" at bounding box center [341, 176] width 535 height 19
copy span "Are all physical access rights to secure areas such as computer facilities or s…"
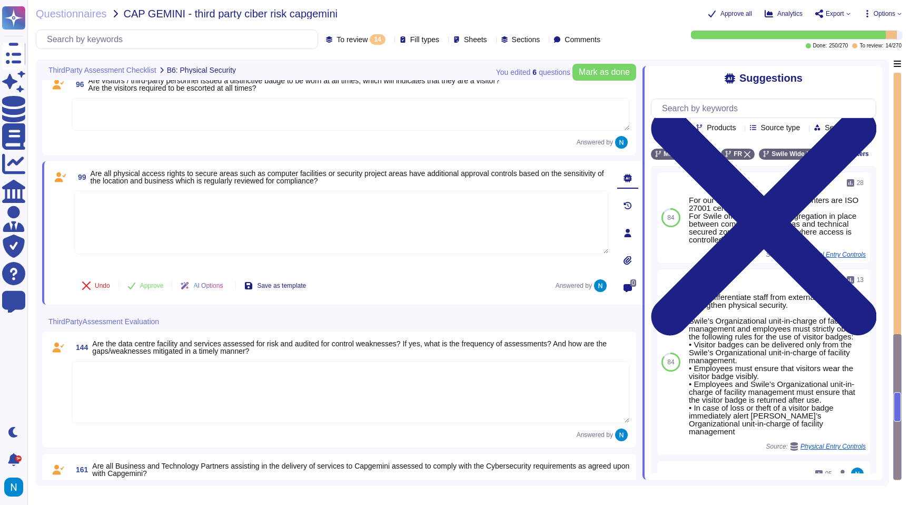
click at [322, 233] on textarea at bounding box center [341, 222] width 535 height 63
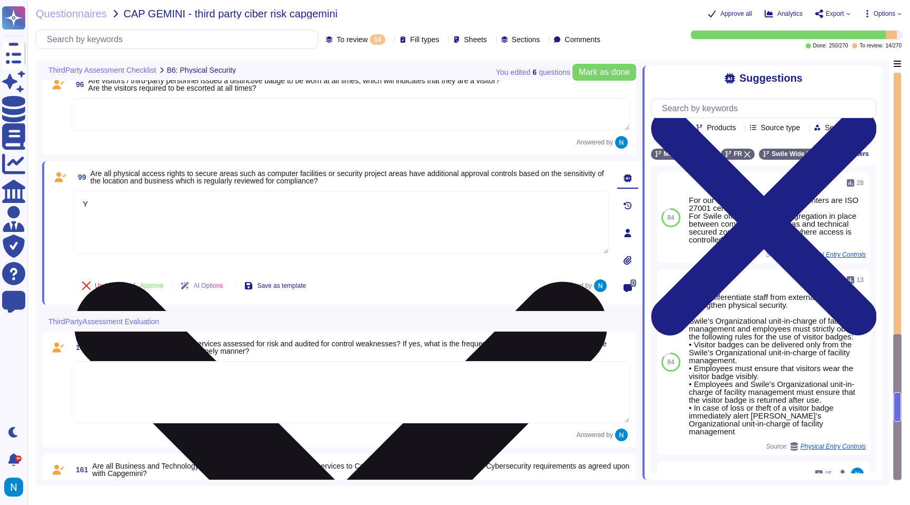
paste textarea "es — Swile enforces strict approval controls for access to sensitive areas such…"
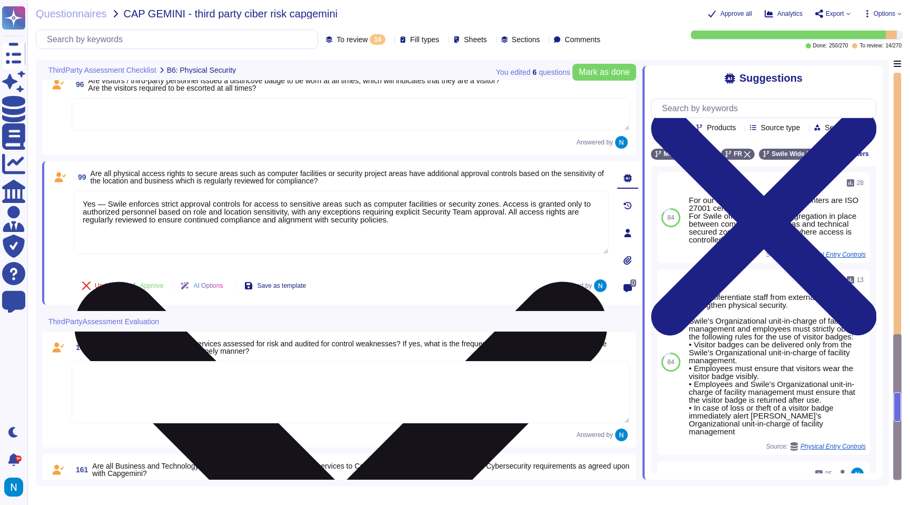
click at [106, 204] on textarea "Yes — Swile enforces strict approval controls for access to sensitive areas suc…" at bounding box center [341, 222] width 535 height 63
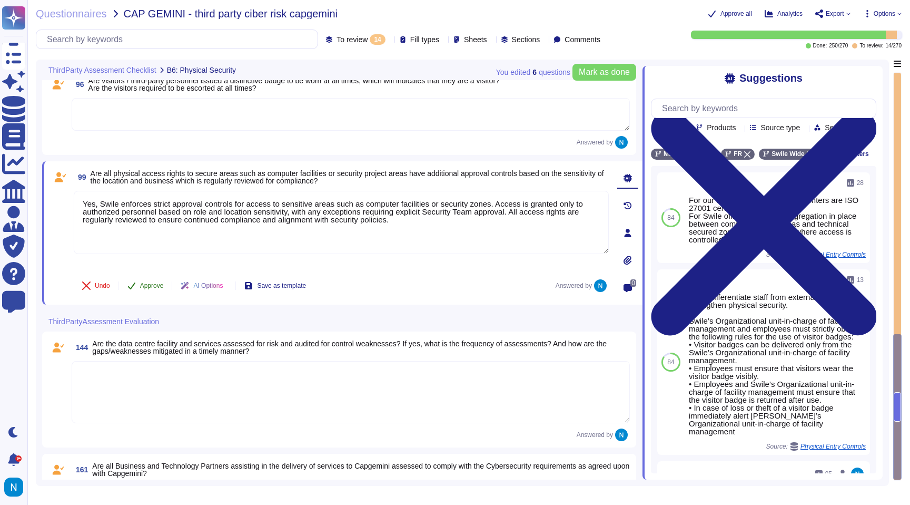
type textarea "Yes, Swile enforces strict approval controls for access to sensitive areas such…"
click at [159, 289] on button "Approve" at bounding box center [145, 285] width 53 height 21
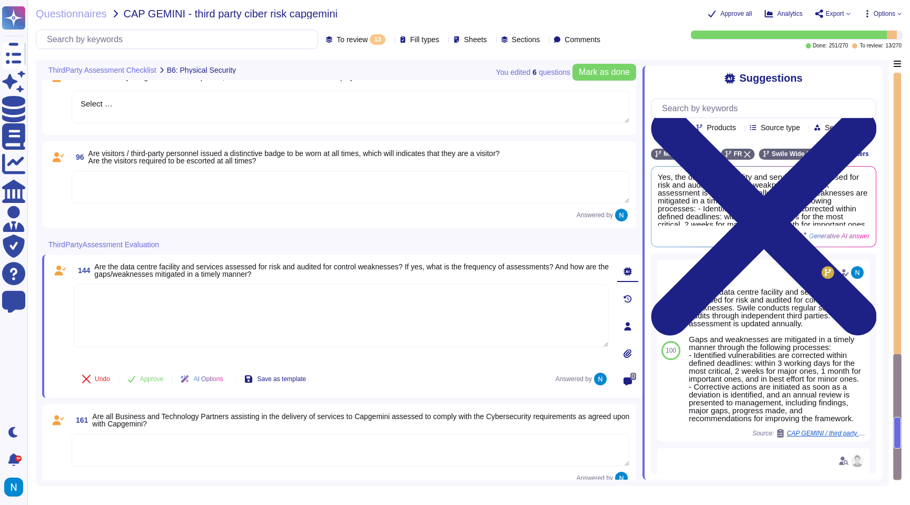
scroll to position [907, 0]
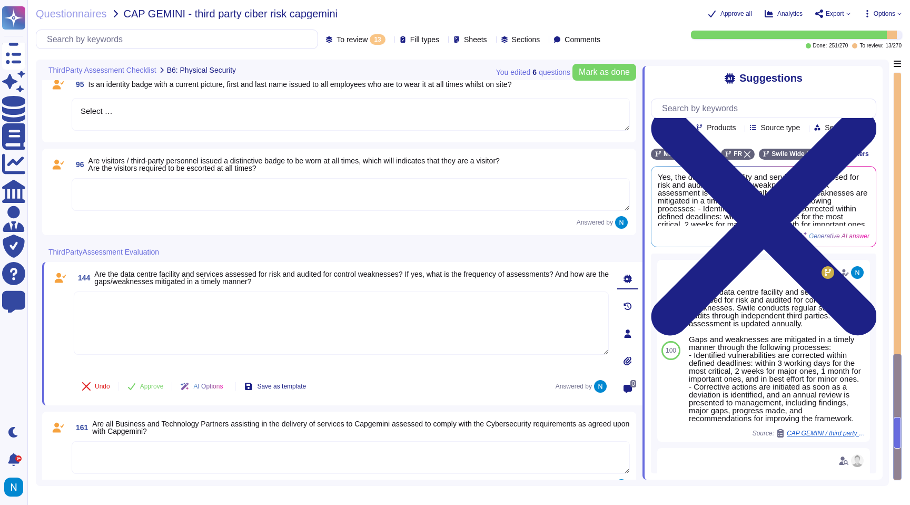
click at [187, 201] on textarea at bounding box center [351, 194] width 558 height 33
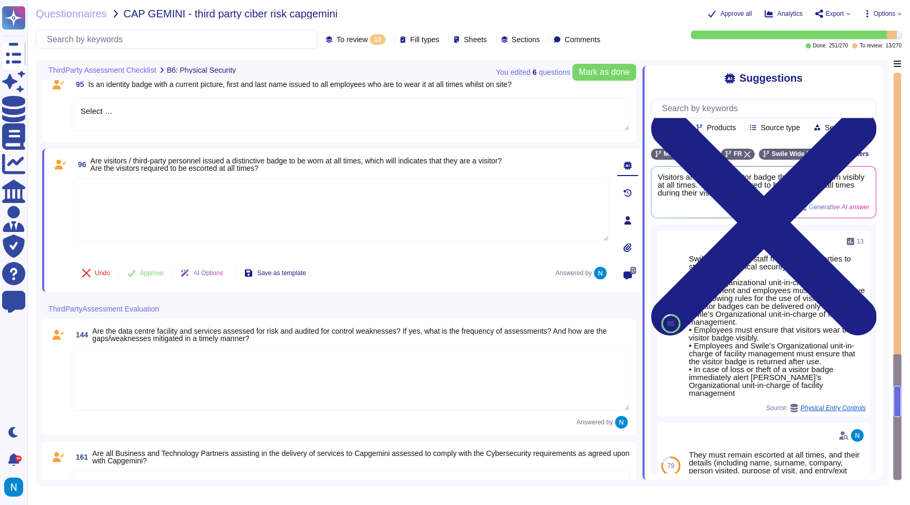
click at [337, 37] on span "To review" at bounding box center [352, 39] width 31 height 7
click at [328, 67] on div "All 270" at bounding box center [340, 67] width 85 height 12
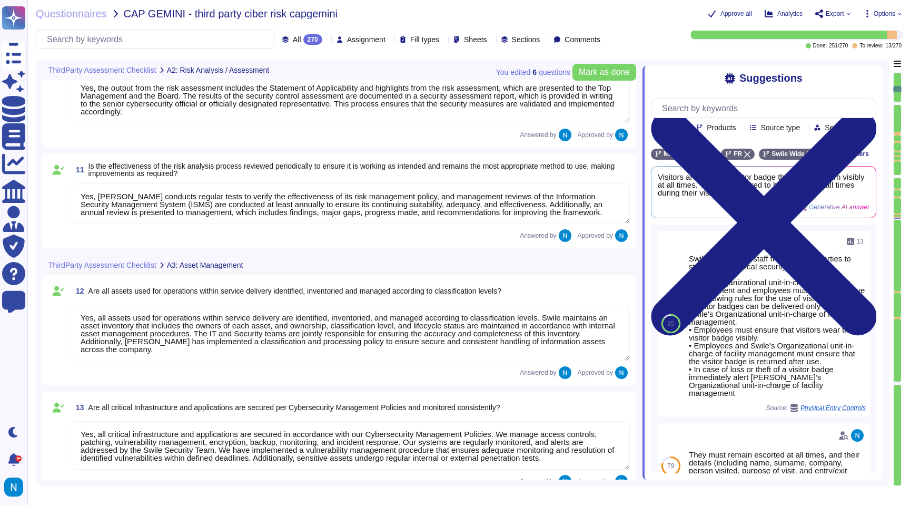
type textarea "Yes, a formal risk assessment process is implemented, which is structured aroun…"
type textarea "Yes, the data centre facility and services are assessed for risk and audited fo…"
type textarea "Yes, the output from the risk assessment includes the Statement of Applicabilit…"
type textarea "Yes, [PERSON_NAME] conducts regular tests to verify the effectiveness of its ri…"
type textarea "Yes, cybersecurity policies are defined, published, and implemented. They are p…"
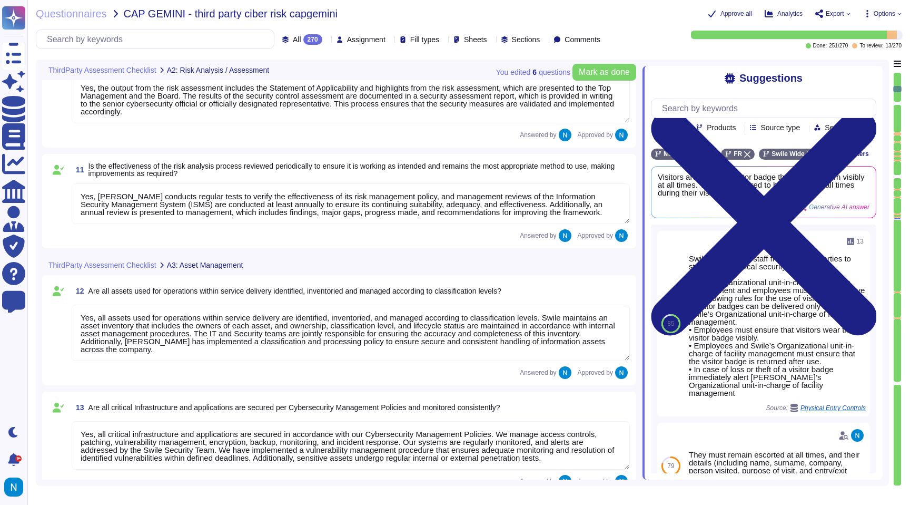
type textarea "Yes, cybersecurity policies are communicated to stakeholders. Swile commits to …"
type textarea "Yes, all assets used for operations within service delivery are identified, inv…"
type textarea "Yes, all critical infrastructure and applications are secured in accordance wit…"
type textarea "All assets are classified in accordance with [PERSON_NAME]'s classification and…"
click at [189, 32] on input "text" at bounding box center [158, 39] width 232 height 18
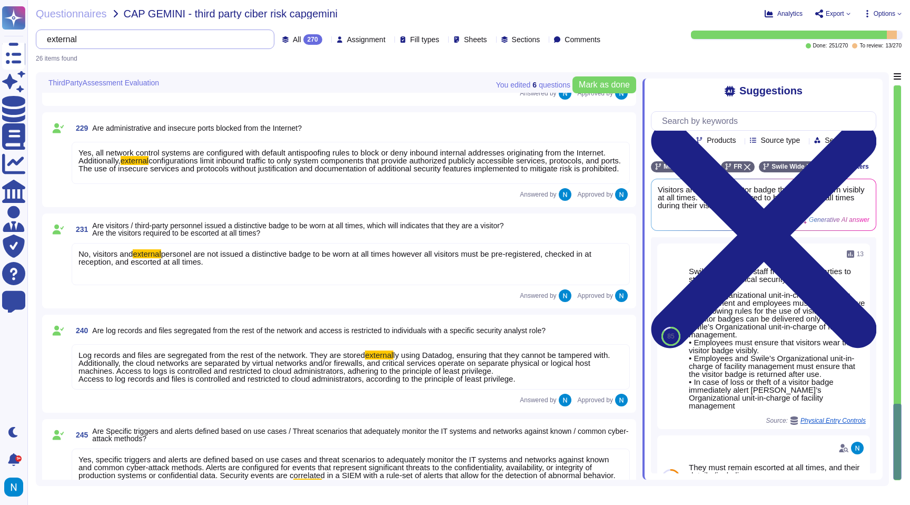
scroll to position [2512, 0]
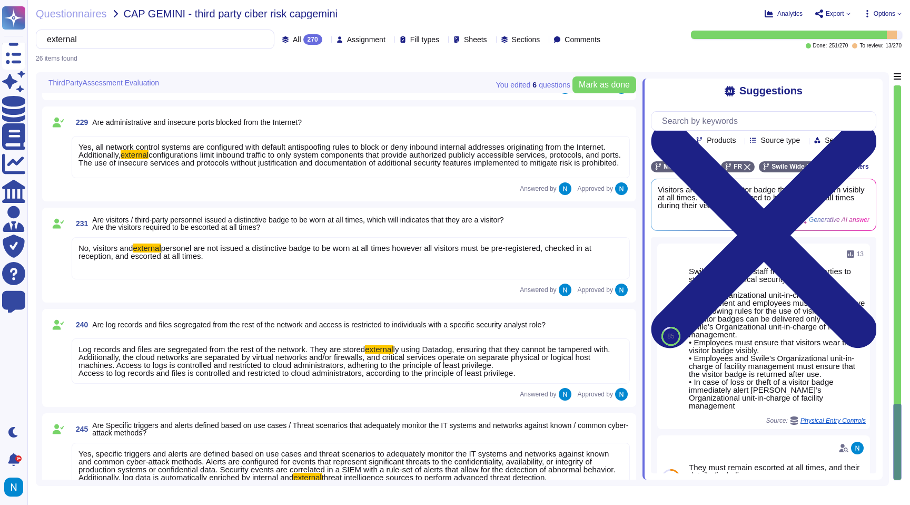
type input "external"
click at [203, 260] on span "personel are not issued a distinctive badge to be worn at all times however all…" at bounding box center [334, 251] width 513 height 17
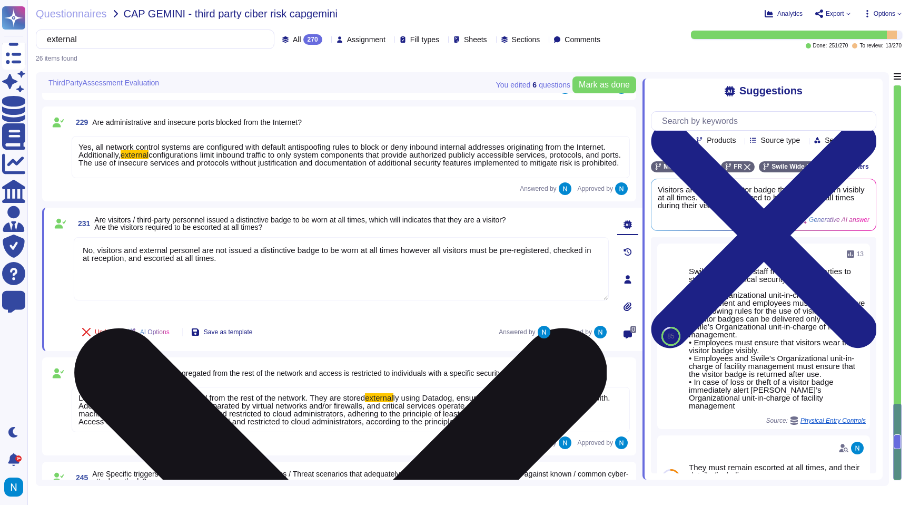
drag, startPoint x: 236, startPoint y: 272, endPoint x: 81, endPoint y: 250, distance: 157.5
click at [81, 250] on textarea "No, visitors and external personel are not issued a distinctive badge to be wor…" at bounding box center [341, 268] width 535 height 63
click at [194, 261] on textarea "No, visitors and external personel are not issued a distinctive badge to be wor…" at bounding box center [341, 268] width 535 height 63
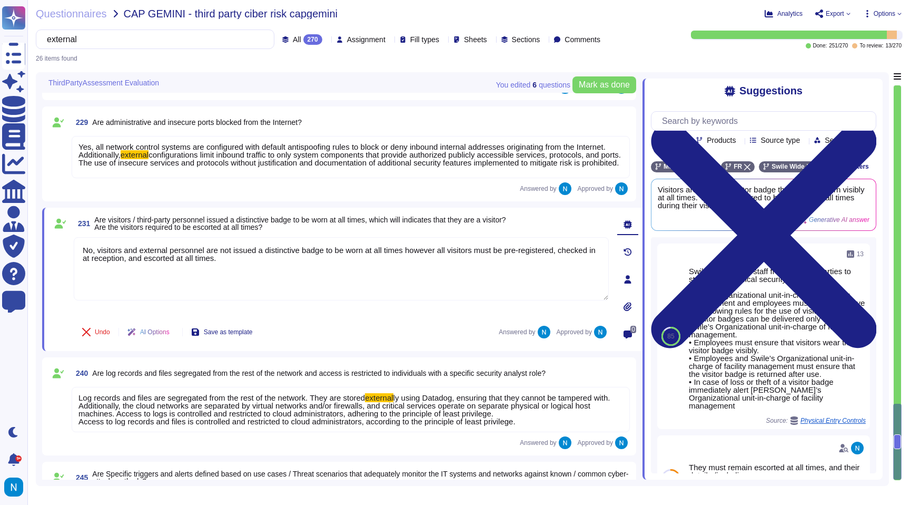
type textarea "No, visitors and external personnel are not issued a distinctive badge to be wo…"
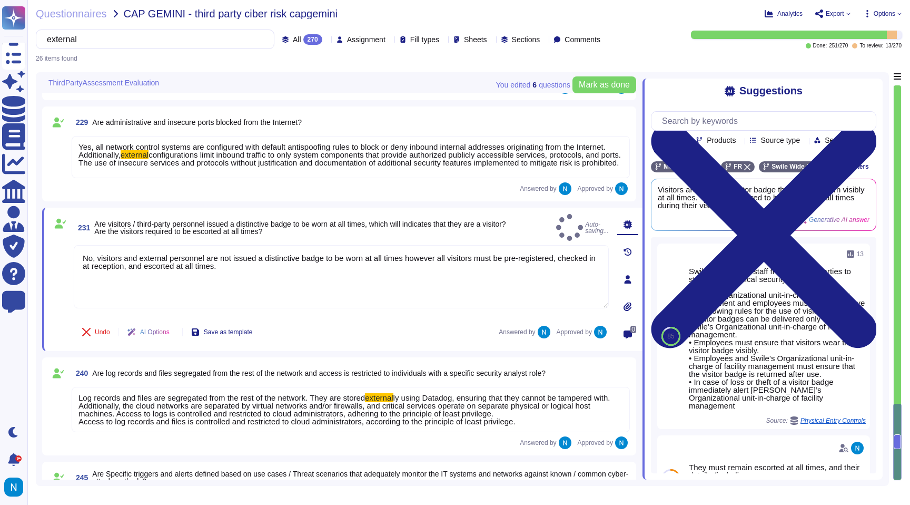
click at [303, 36] on div "270" at bounding box center [312, 39] width 19 height 11
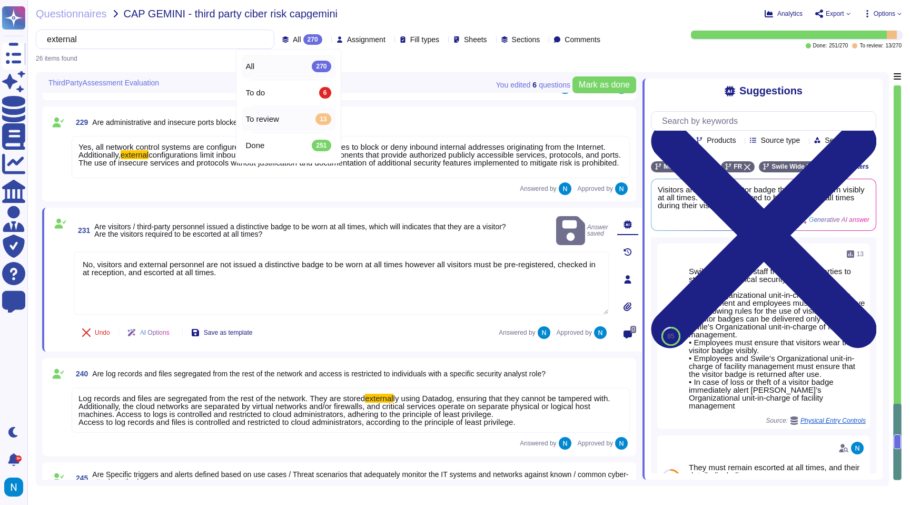
click at [283, 121] on div "To review 13" at bounding box center [288, 119] width 85 height 12
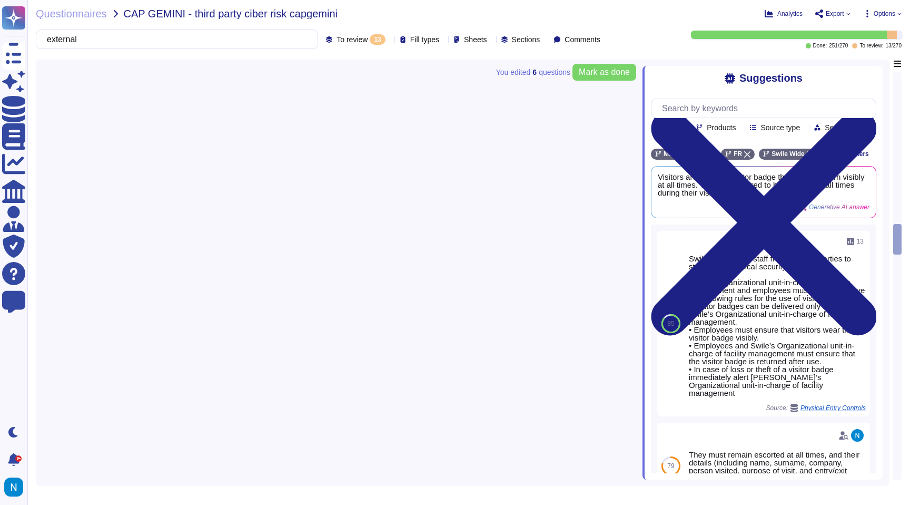
click at [370, 35] on div "13" at bounding box center [377, 39] width 15 height 11
click at [273, 40] on div "external" at bounding box center [177, 38] width 282 height 19
click at [249, 41] on input "external" at bounding box center [174, 39] width 265 height 18
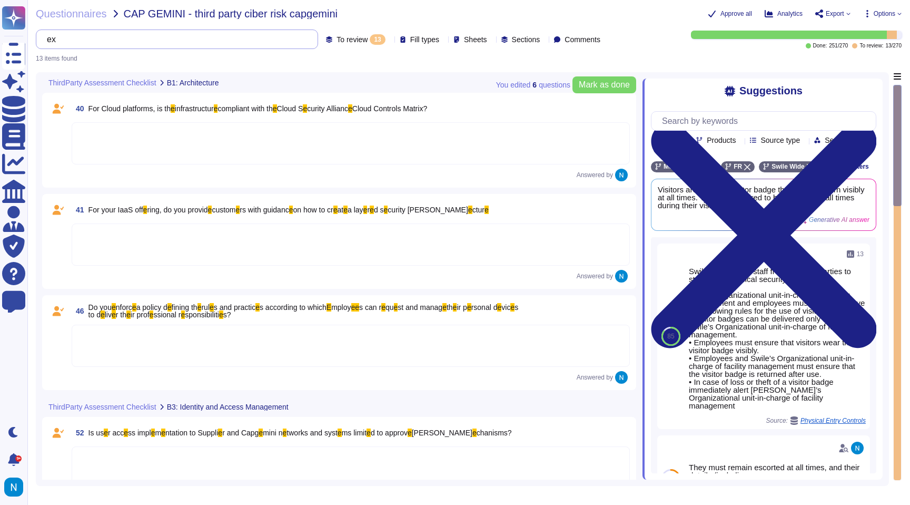
type input "e"
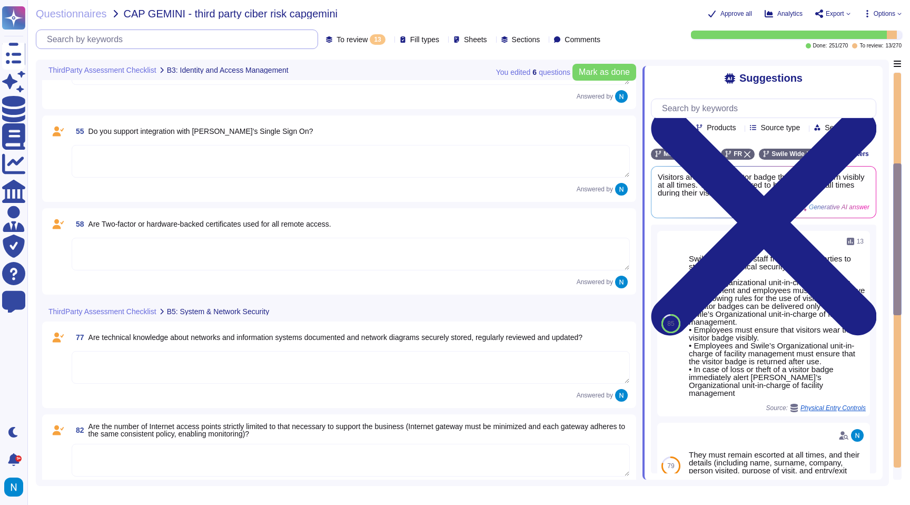
type textarea "Select …"
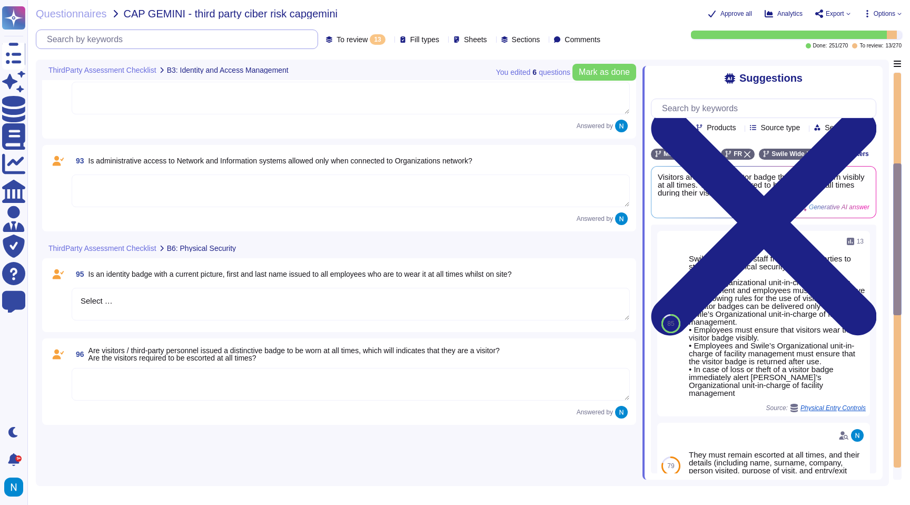
scroll to position [831, 0]
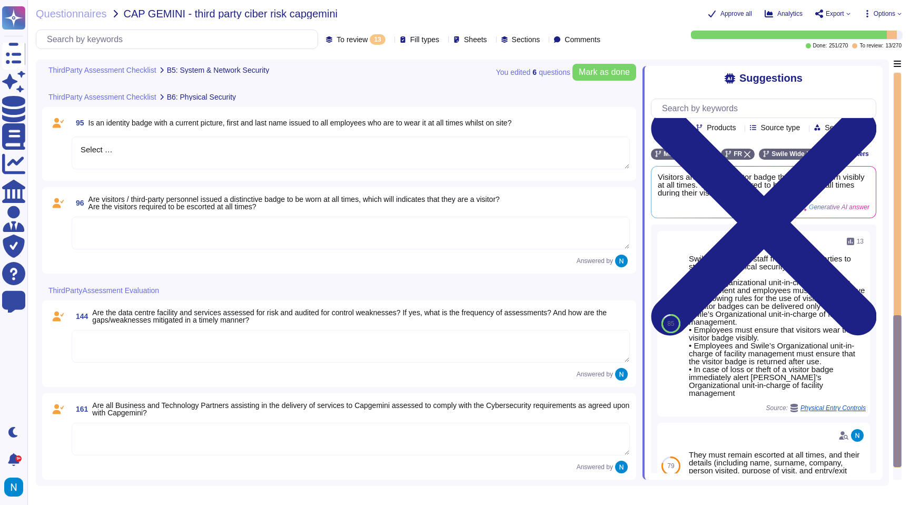
click at [202, 230] on textarea at bounding box center [351, 232] width 558 height 33
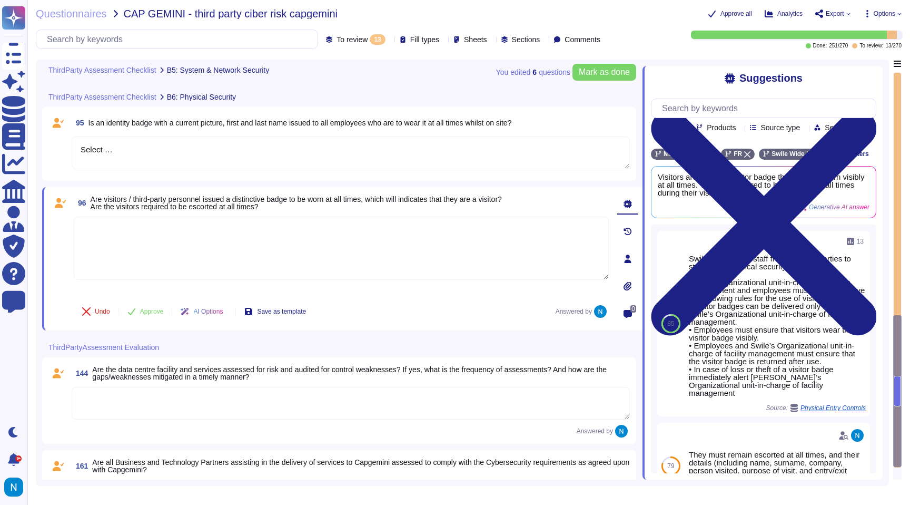
paste textarea "No, visitors and external personel are not issued a distinctive badge to be wor…"
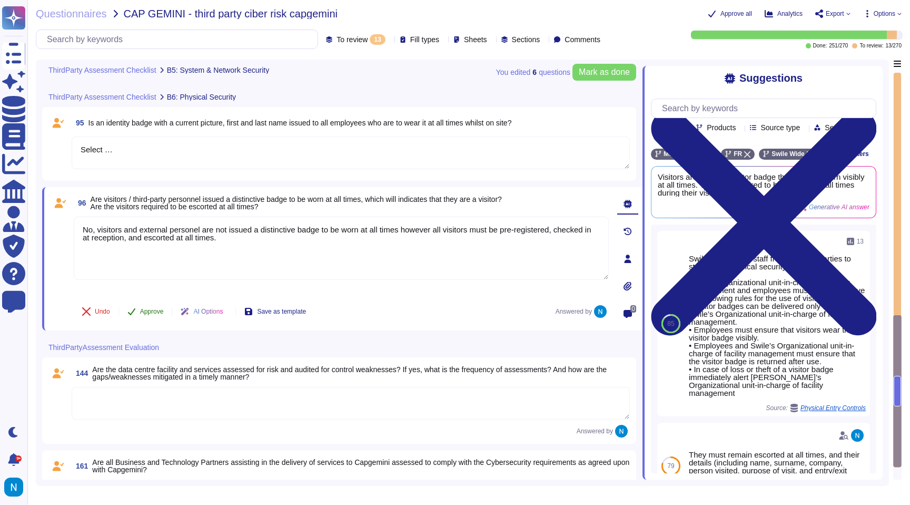
type textarea "No, visitors and external personel are not issued a distinctive badge to be wor…"
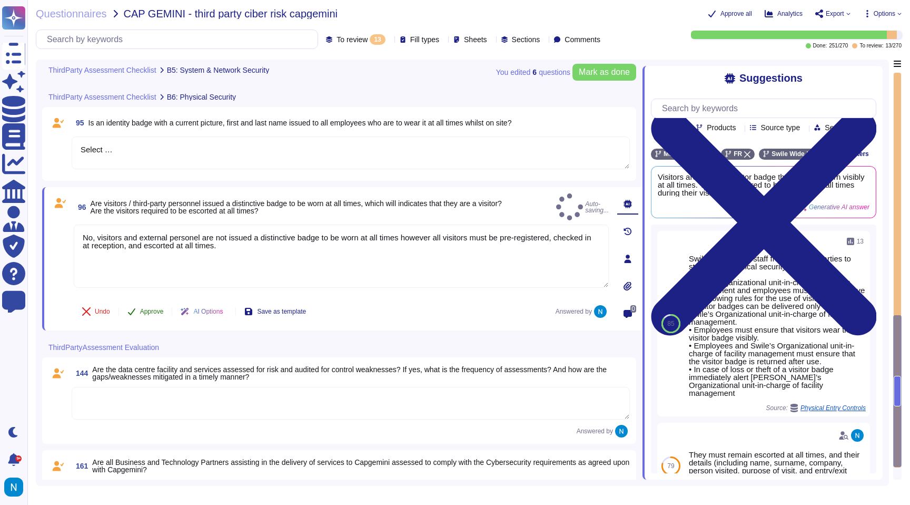
click at [150, 307] on button "Approve" at bounding box center [145, 311] width 53 height 21
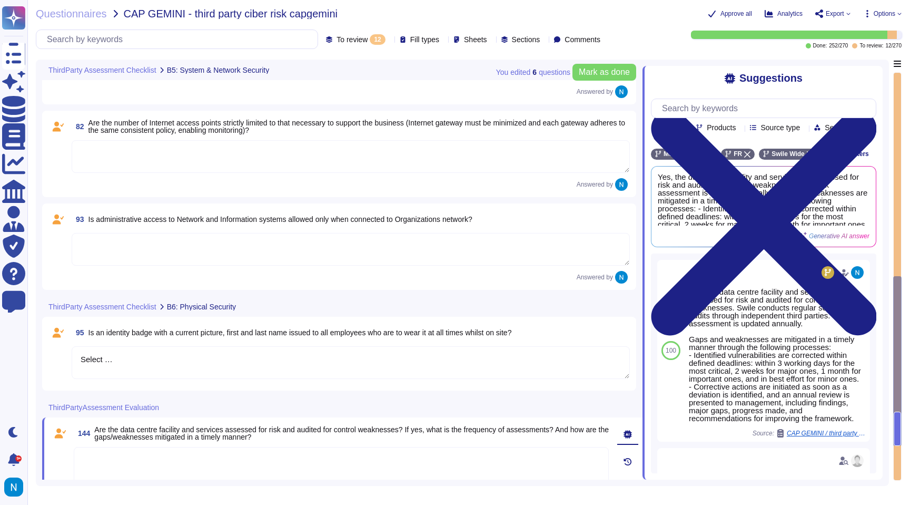
scroll to position [620, 0]
drag, startPoint x: 91, startPoint y: 335, endPoint x: 234, endPoint y: 334, distance: 143.8
click at [234, 334] on span "Is an identity badge with a current picture, first and last name issued to all …" at bounding box center [299, 333] width 423 height 8
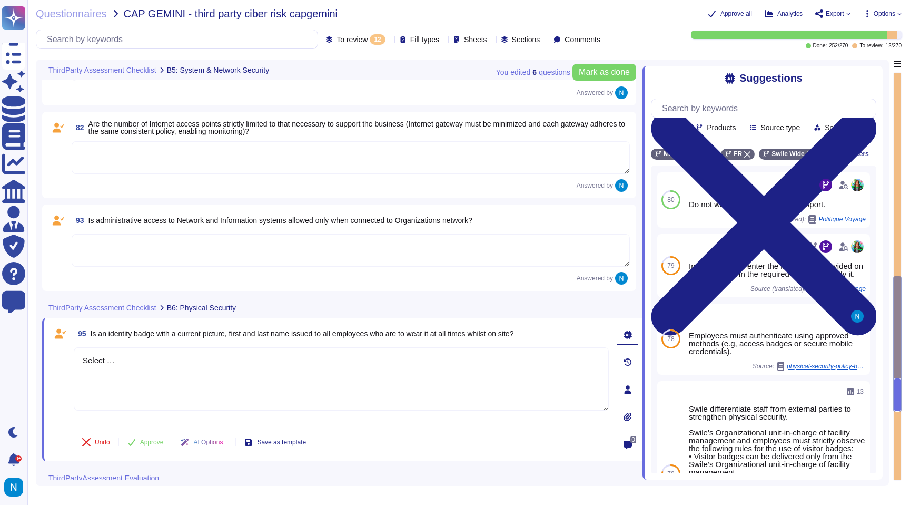
click at [370, 40] on div "12" at bounding box center [377, 39] width 15 height 11
click at [324, 72] on div "All 270" at bounding box center [341, 67] width 94 height 24
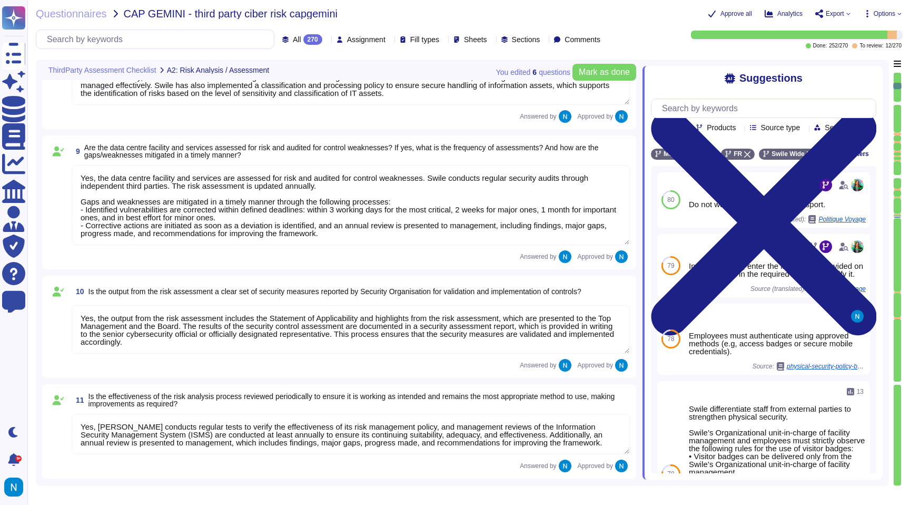
type textarea "Yes, a formal risk assessment process is implemented, which is structured aroun…"
type textarea "Yes, the data centre facility and services are assessed for risk and audited fo…"
type textarea "Yes, the output from the risk assessment includes the Statement of Applicabilit…"
type textarea "Yes, [PERSON_NAME] conducts regular tests to verify the effectiveness of its ri…"
type textarea "Yes, all assets used for operations within service delivery are identified, inv…"
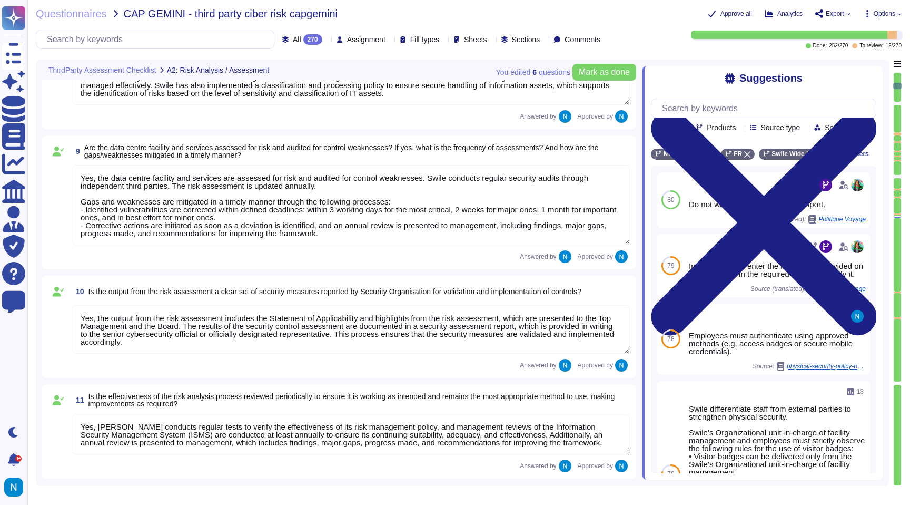
type textarea "Yes, all critical infrastructure and applications are secured in accordance wit…"
click at [214, 42] on input "text" at bounding box center [158, 39] width 232 height 18
paste input "No, visitors and external personel are not issued a distinctive badge to be wor…"
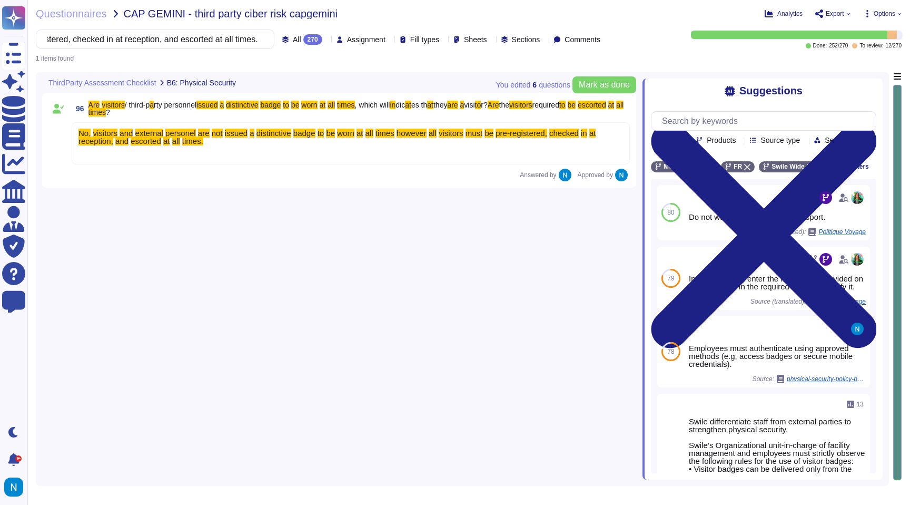
type input "No, visitors and external personel are not issued a distinctive badge to be wor…"
click at [175, 146] on div "No, visitors and external personel are not issued a distinctive badge to be wor…" at bounding box center [351, 143] width 558 height 42
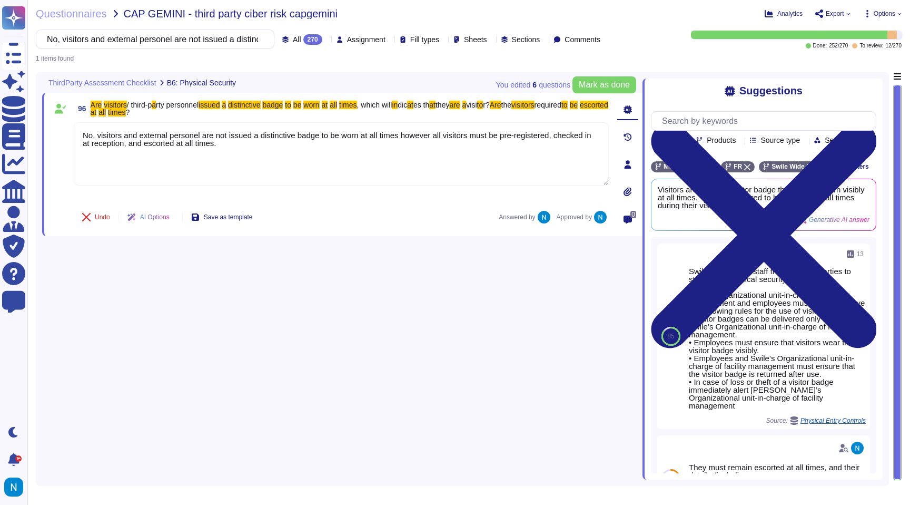
type textarea "No, visitors and external personel are not issued a distinctive badge to be wor…"
click at [161, 44] on input "No, visitors and external personel are not issued a distinctive badge to be wor…" at bounding box center [153, 39] width 222 height 18
click at [265, 51] on div "1 items found" at bounding box center [469, 55] width 866 height 13
click at [303, 40] on div "270" at bounding box center [312, 39] width 19 height 11
click at [275, 114] on span "To review" at bounding box center [262, 118] width 33 height 9
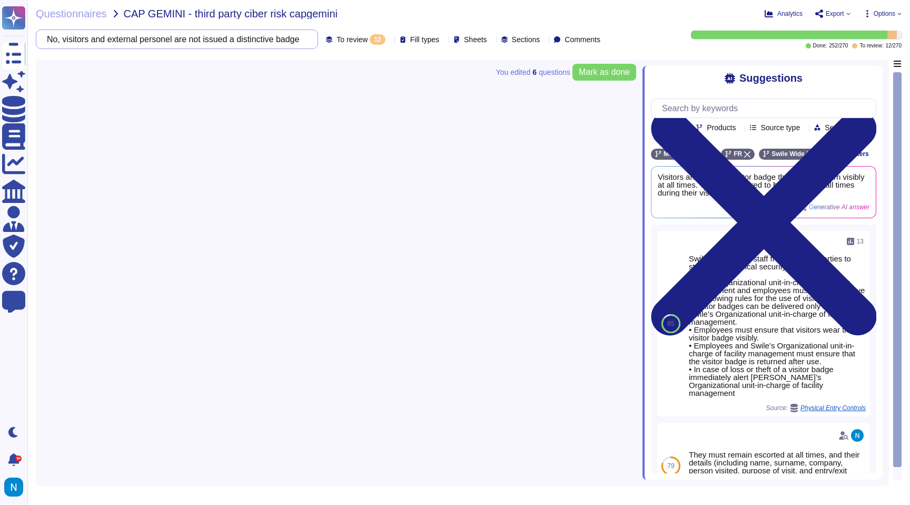
click at [260, 38] on input "No, visitors and external personel are not issued a distinctive badge to be wor…" at bounding box center [174, 39] width 265 height 18
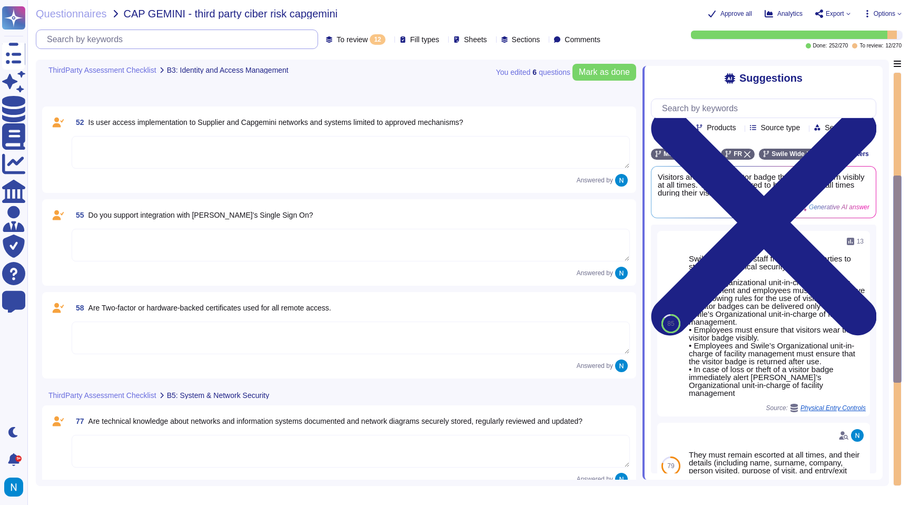
type textarea "Select …"
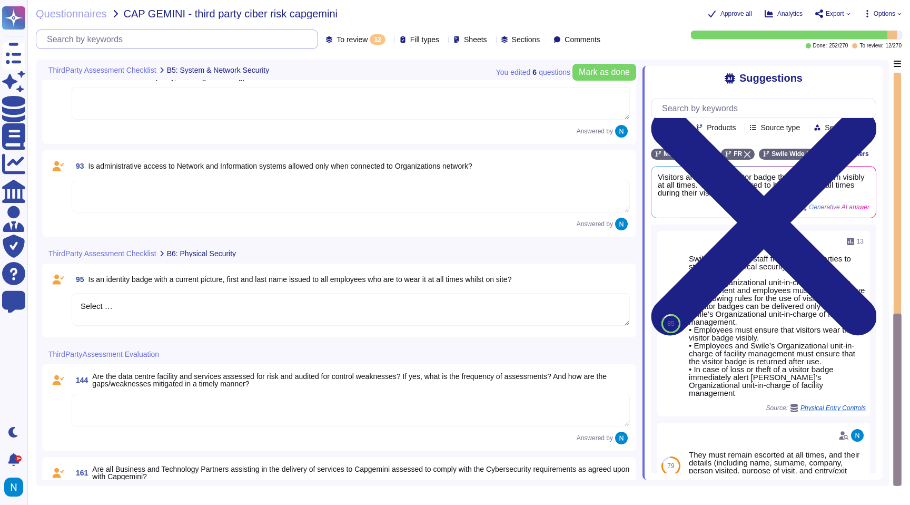
scroll to position [738, 0]
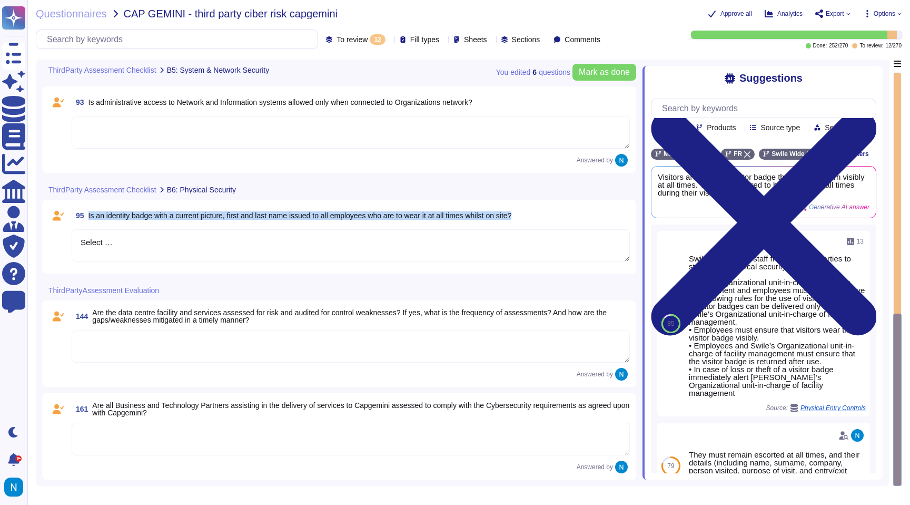
drag, startPoint x: 90, startPoint y: 215, endPoint x: 544, endPoint y: 213, distance: 454.0
click at [544, 213] on div "95 Is an identity badge with a current picture, first and last name issued to a…" at bounding box center [351, 215] width 558 height 19
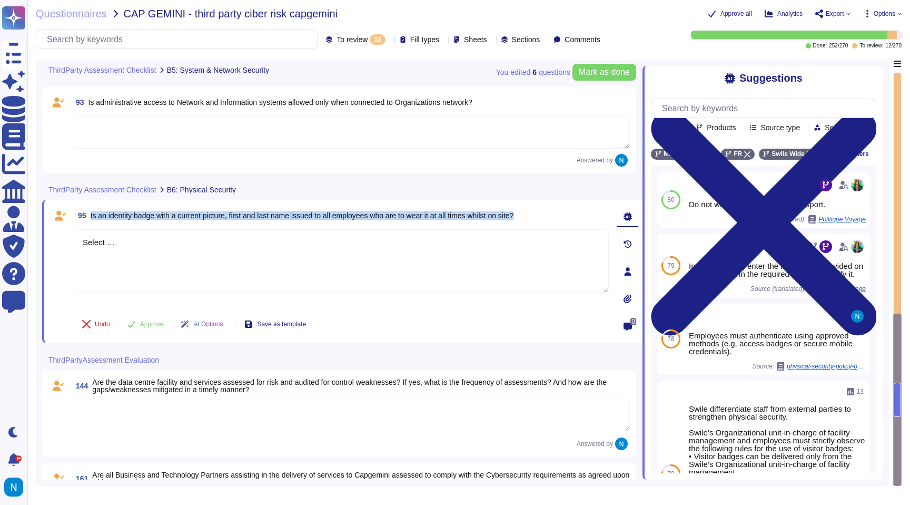
drag, startPoint x: 558, startPoint y: 214, endPoint x: 93, endPoint y: 216, distance: 464.5
click at [93, 216] on div "95 Is an identity badge with a current picture, first and last name issued to a…" at bounding box center [341, 215] width 535 height 19
copy span "s an identity badge with a current picture, first and last name issued to all e…"
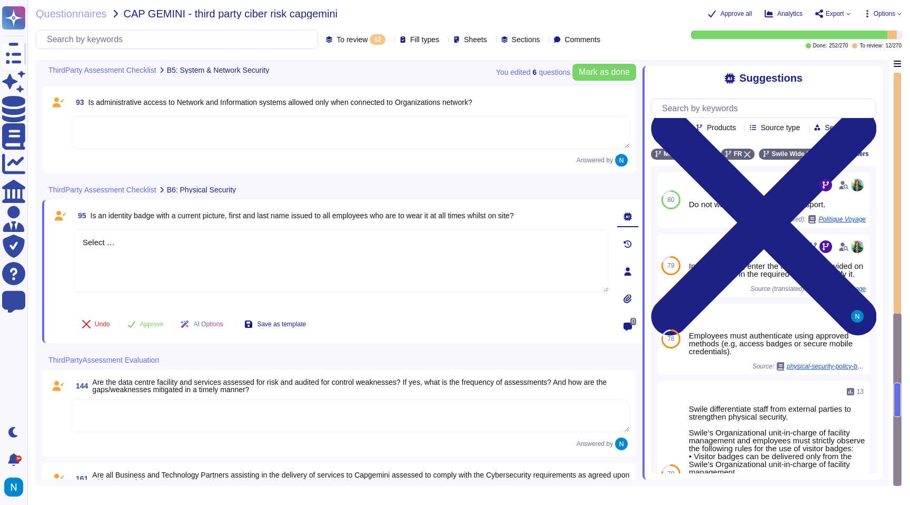
click at [337, 37] on span "To review" at bounding box center [352, 39] width 31 height 7
click at [321, 66] on div "All 270" at bounding box center [340, 67] width 85 height 12
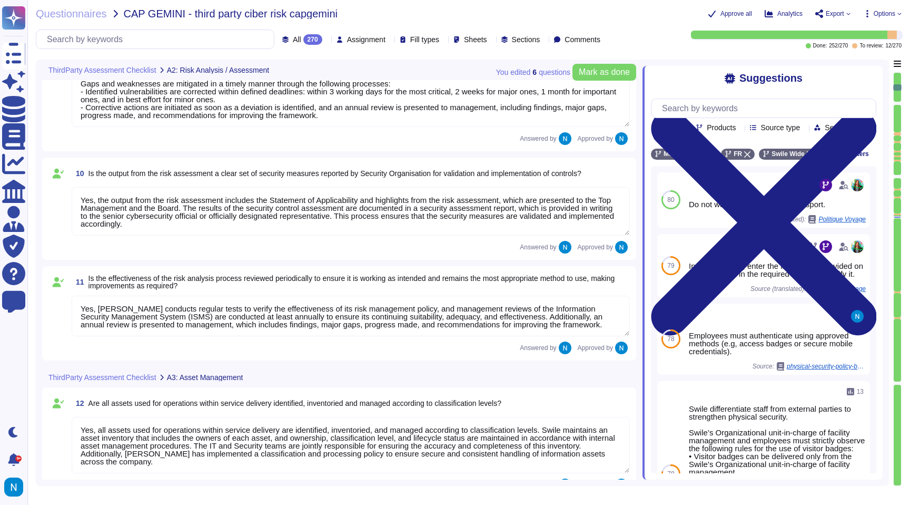
type textarea "Yes, cybersecurity policies are defined, published, and implemented. They are p…"
type textarea "Yes, a formal risk assessment process is implemented, which is structured aroun…"
type textarea "Yes, the data centre facility and services are assessed for risk and audited fo…"
type textarea "Yes, the output from the risk assessment includes the Statement of Applicabilit…"
type textarea "Yes, [PERSON_NAME] conducts regular tests to verify the effectiveness of its ri…"
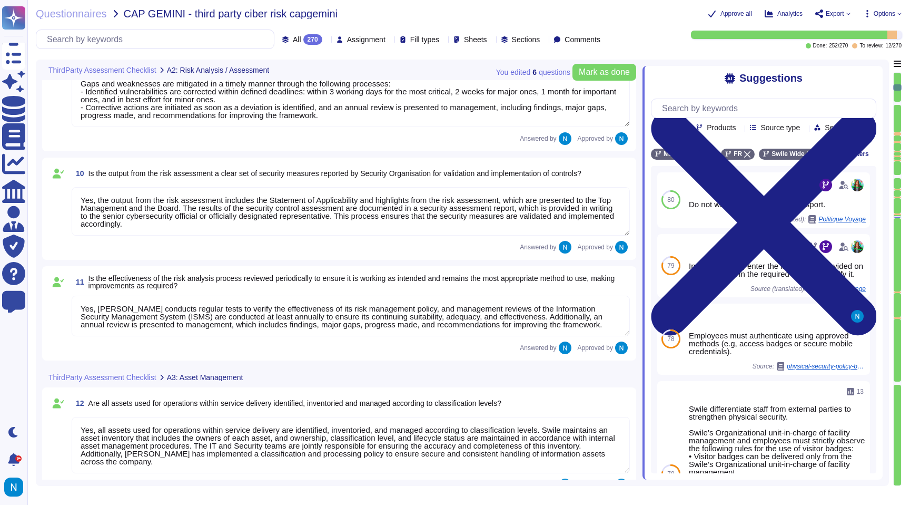
type textarea "Yes, all assets used for operations within service delivery are identified, inv…"
type textarea "Yes, all critical infrastructure and applications are secured in accordance wit…"
type textarea "All assets are classified in accordance with [PERSON_NAME]'s classification and…"
click at [195, 35] on input "text" at bounding box center [158, 39] width 232 height 18
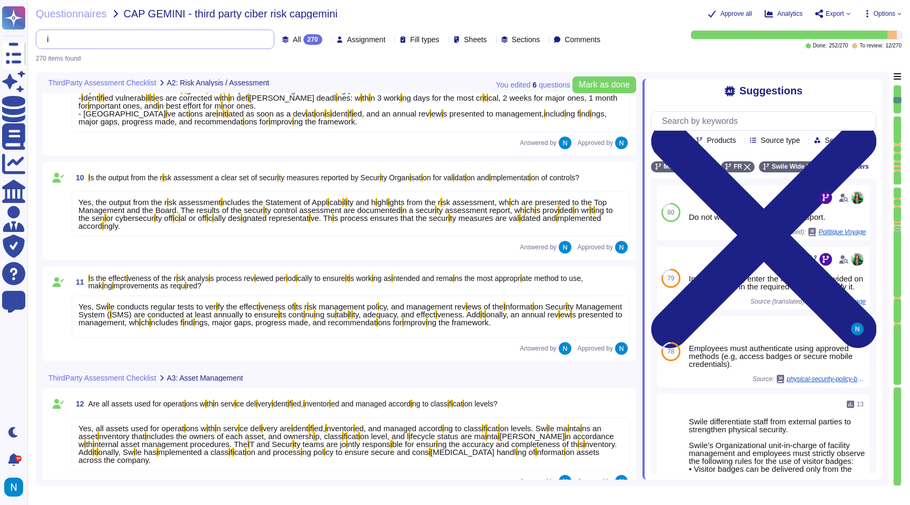
type input "is an identity badge with a current picture, first and last name issued to all …"
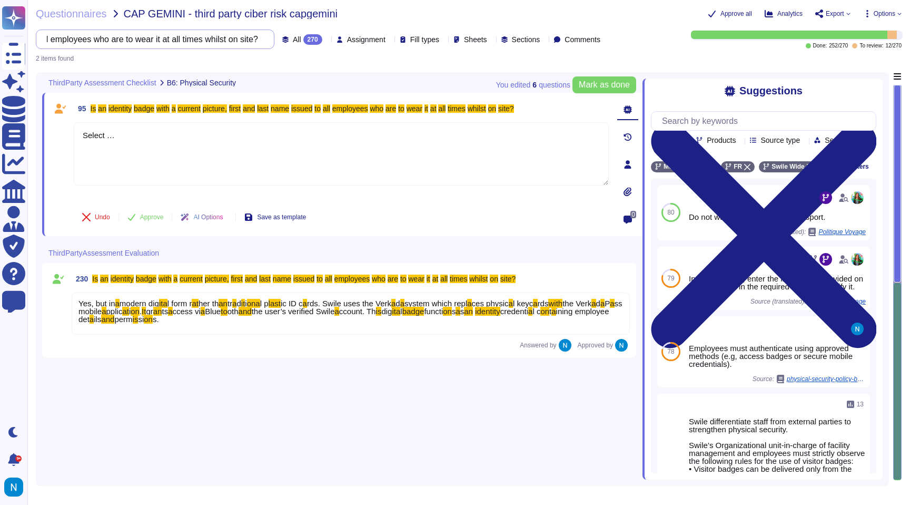
type textarea "Select …"
type input "is an identity badge with a current picture, first and last name issued to all …"
click at [275, 324] on div "Yes, but in a modern dig ita l form r at her th an tr a d it i ona l p last ic …" at bounding box center [351, 313] width 558 height 42
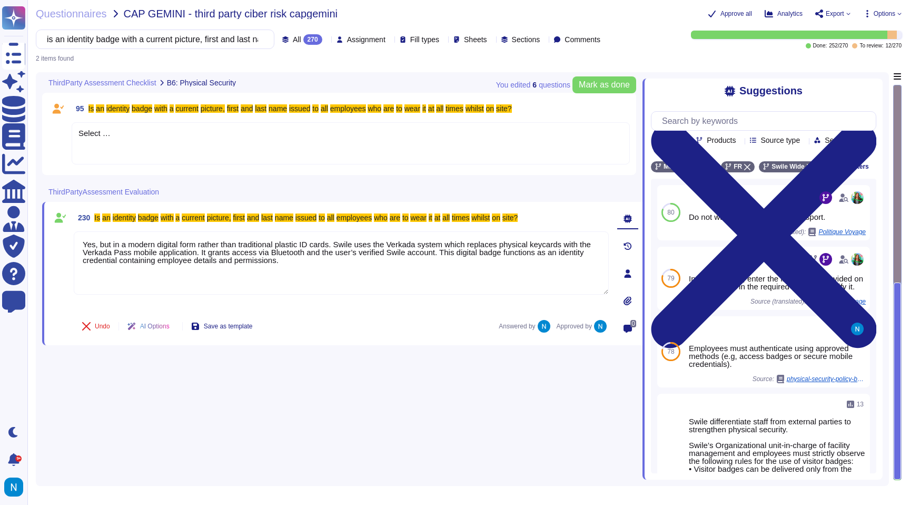
type textarea "Yes, but in a modern digital form rather than traditional plastic ID cards. Swi…"
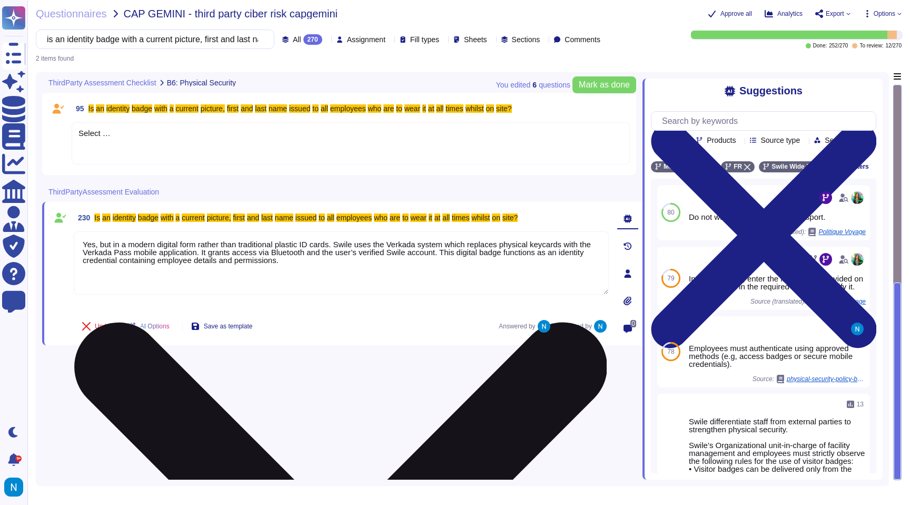
drag, startPoint x: 322, startPoint y: 266, endPoint x: 75, endPoint y: 240, distance: 247.9
click at [75, 240] on textarea "Yes, but in a modern digital form rather than traditional plastic ID cards. Swi…" at bounding box center [341, 262] width 535 height 63
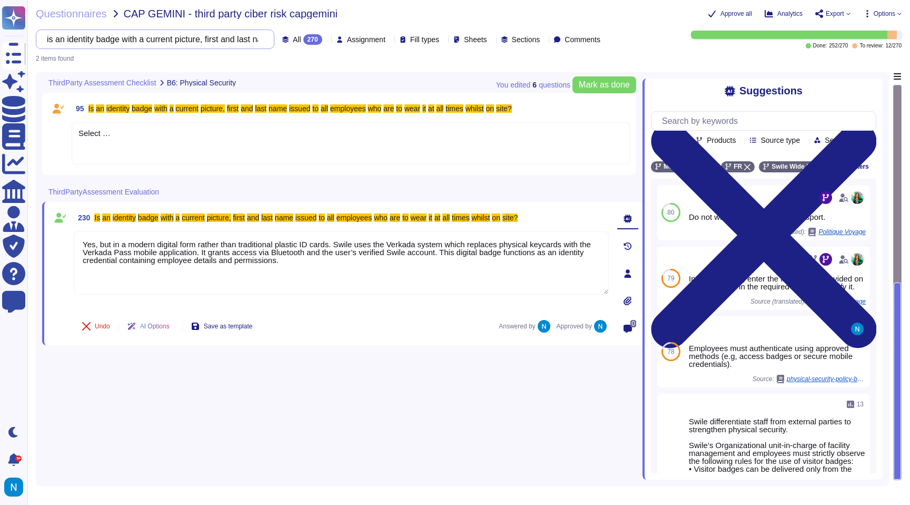
click at [183, 43] on input "is an identity badge with a current picture, first and last name issued to all …" at bounding box center [153, 39] width 222 height 18
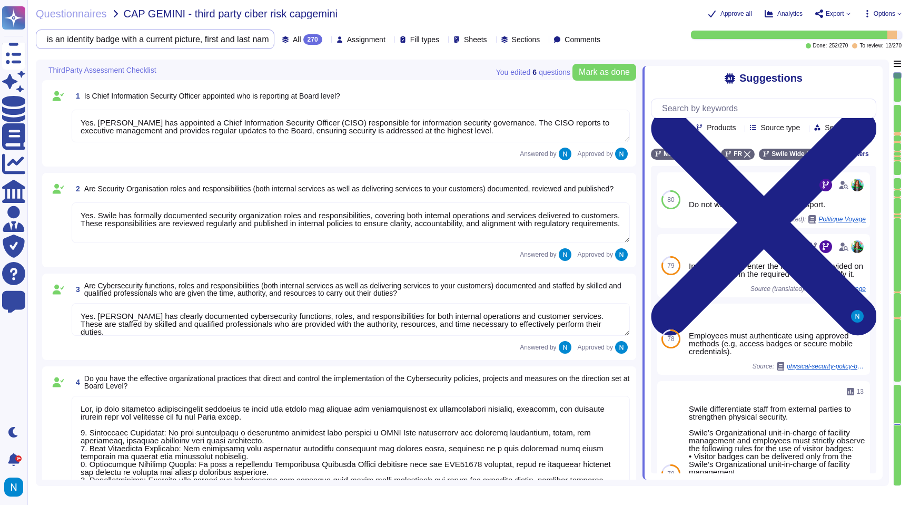
type textarea "Yes, we have effective organizational practices in place that direct and contro…"
type textarea "Yes, a Risk Assessment is performed at least annually, and the results are revi…"
type textarea "Yes, the results of risk and threat assessments are utilized to ensure coherenc…"
type textarea "Yes. [PERSON_NAME] has appointed a Chief Information Security Officer (CISO) re…"
type textarea "Yes. Swile has formally documented security organization roles and responsibili…"
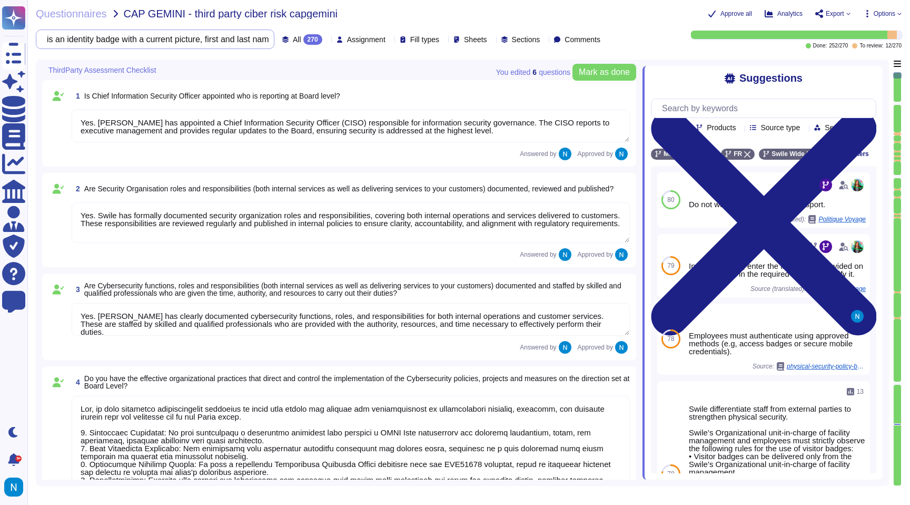
type textarea "Yes. [PERSON_NAME] has clearly documented cybersecurity functions, roles, and r…"
click at [277, 44] on div "All 270 Assignment Fill types Sheets Sections Comments" at bounding box center [320, 38] width 569 height 19
click at [282, 37] on div "All 270" at bounding box center [304, 39] width 44 height 11
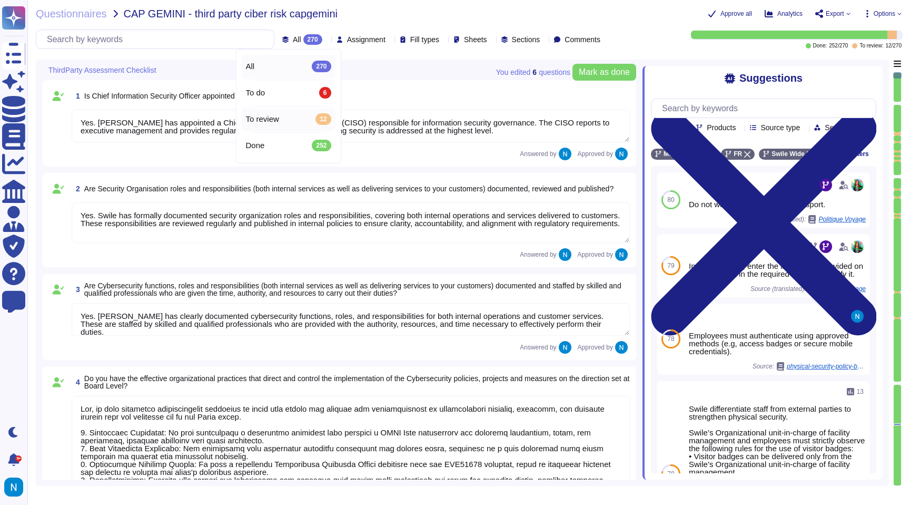
click at [288, 119] on div "To review 12" at bounding box center [288, 119] width 85 height 12
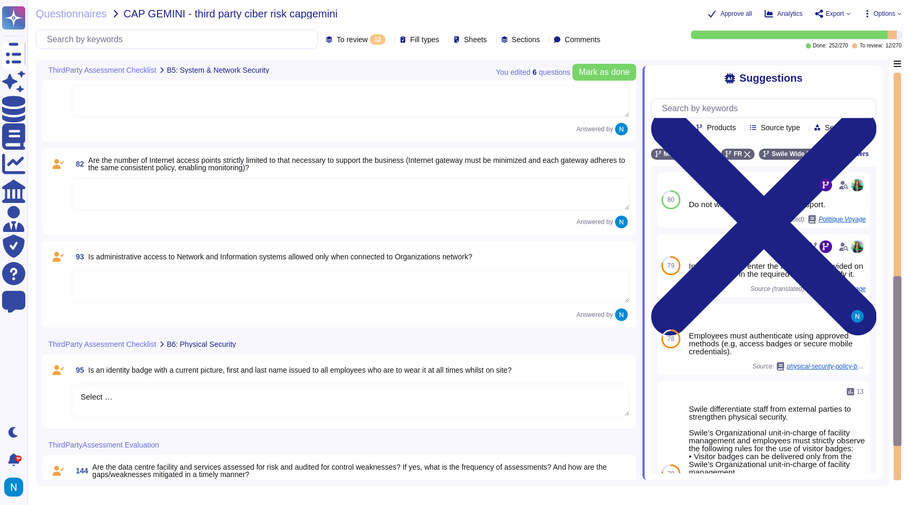
scroll to position [738, 0]
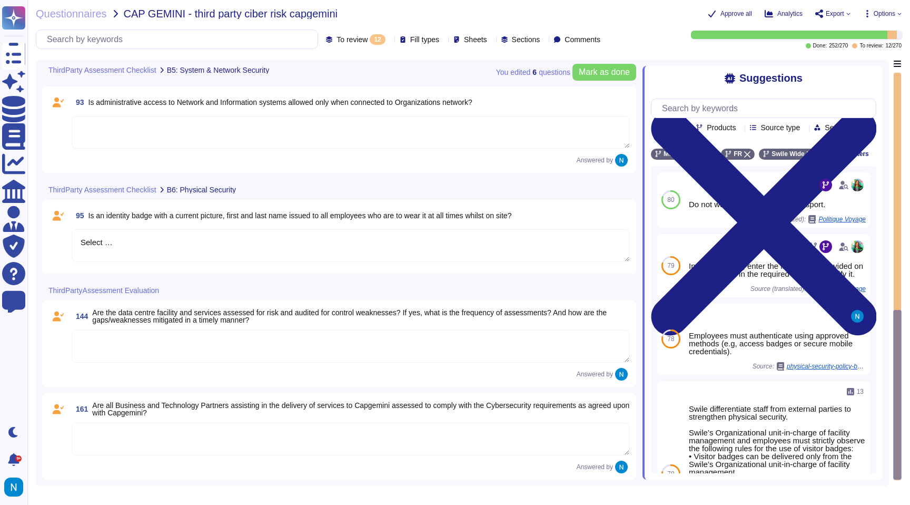
click at [155, 338] on textarea at bounding box center [351, 346] width 558 height 33
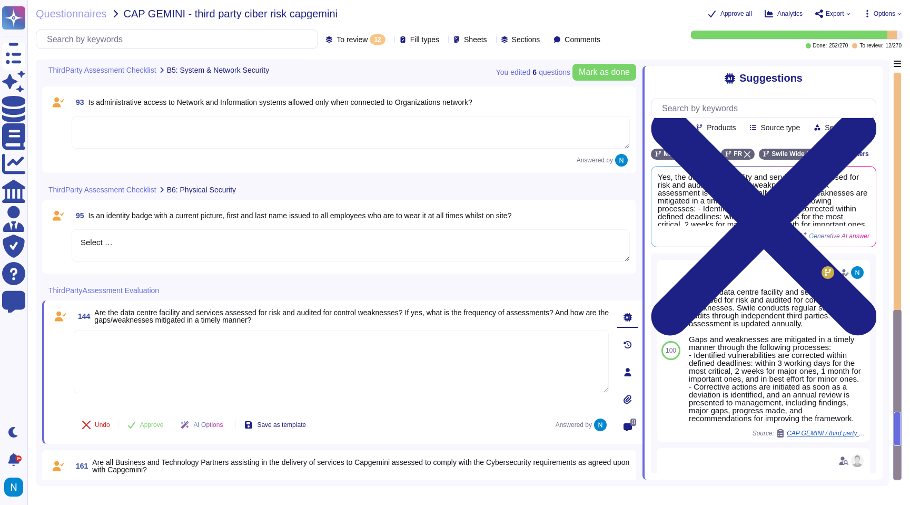
click at [164, 250] on textarea "Select …" at bounding box center [351, 245] width 558 height 33
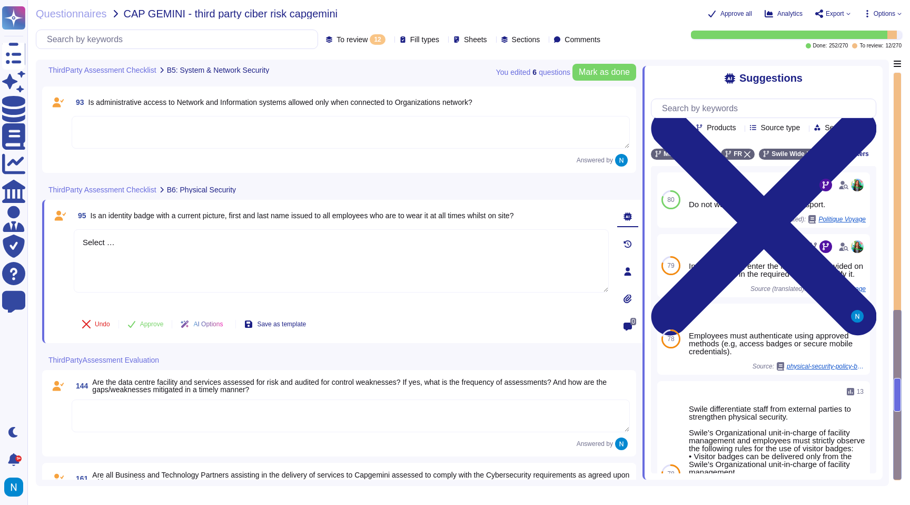
drag, startPoint x: 164, startPoint y: 250, endPoint x: 55, endPoint y: 233, distance: 109.8
click at [55, 233] on div "95 Is an identity badge with a current picture, first and last name issued to a…" at bounding box center [330, 271] width 558 height 131
paste textarea "Yes, but in a modern digital form rather than traditional plastic ID cards. Swi…"
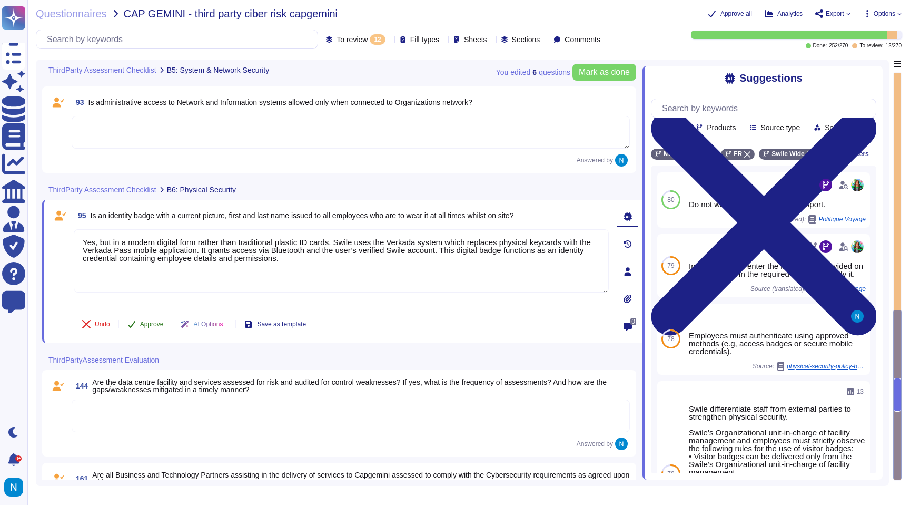
type textarea "Yes, but in a modern digital form rather than traditional plastic ID cards. Swi…"
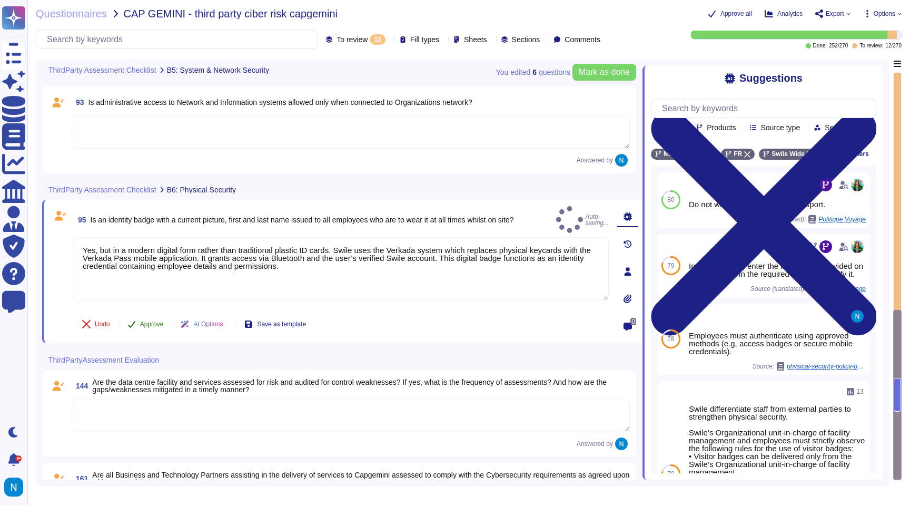
click at [146, 320] on button "Approve" at bounding box center [145, 323] width 53 height 21
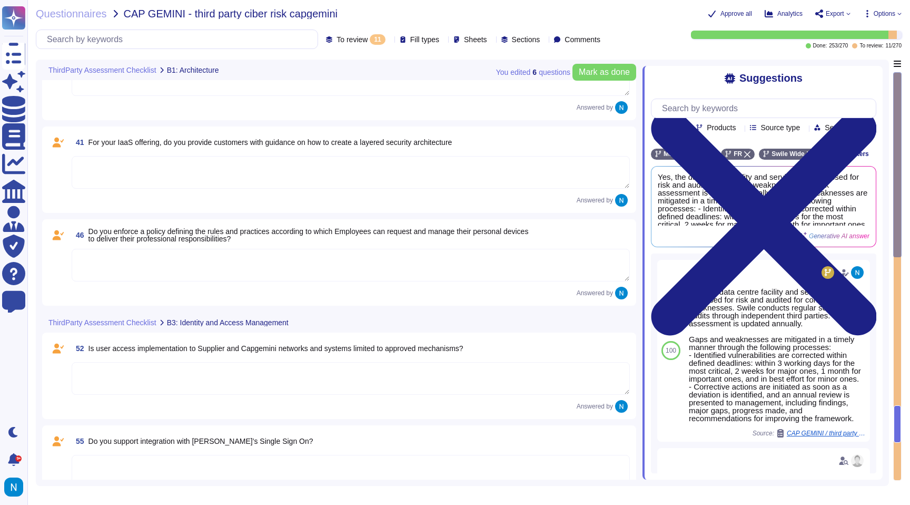
scroll to position [0, 0]
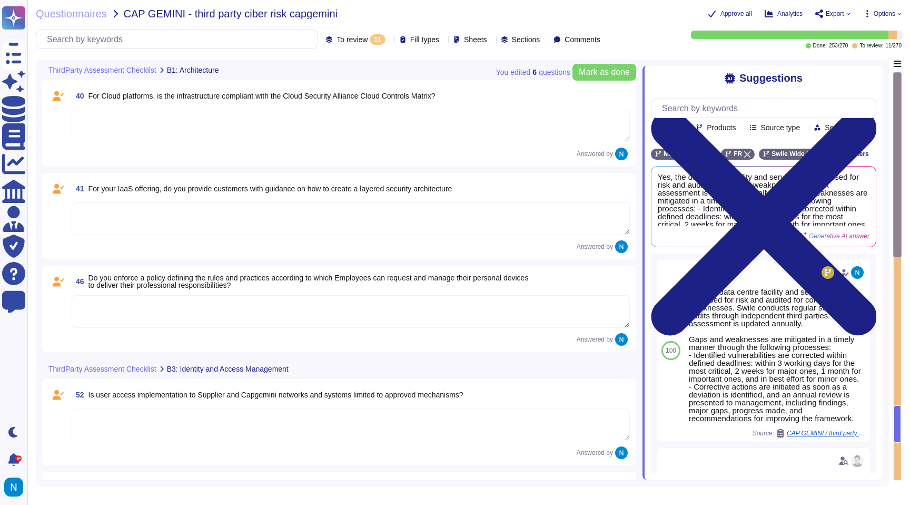
click at [421, 135] on textarea at bounding box center [351, 126] width 558 height 33
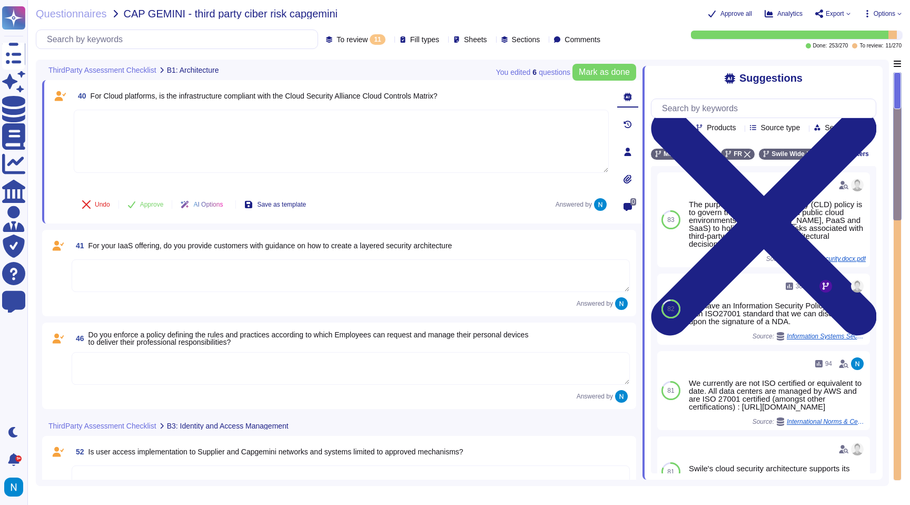
click at [348, 269] on textarea at bounding box center [351, 275] width 558 height 33
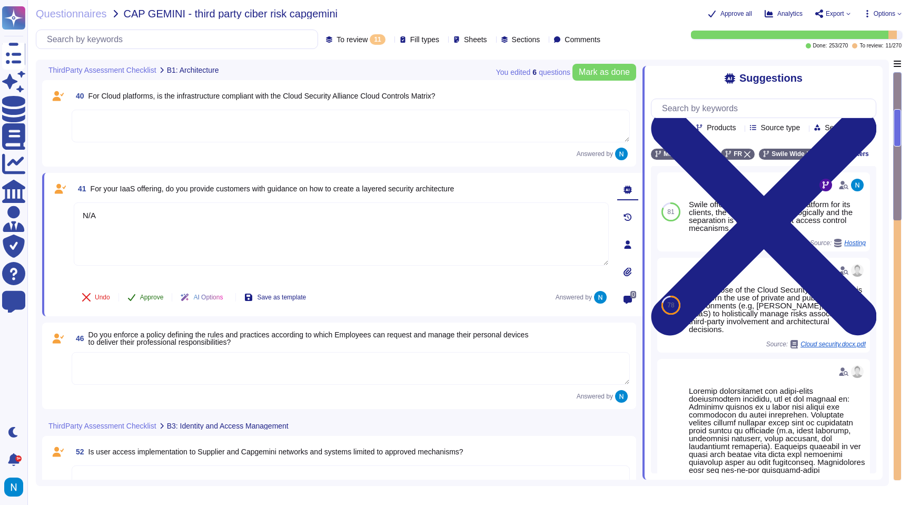
type textarea "N/A"
click at [159, 298] on span "Approve" at bounding box center [152, 297] width 24 height 6
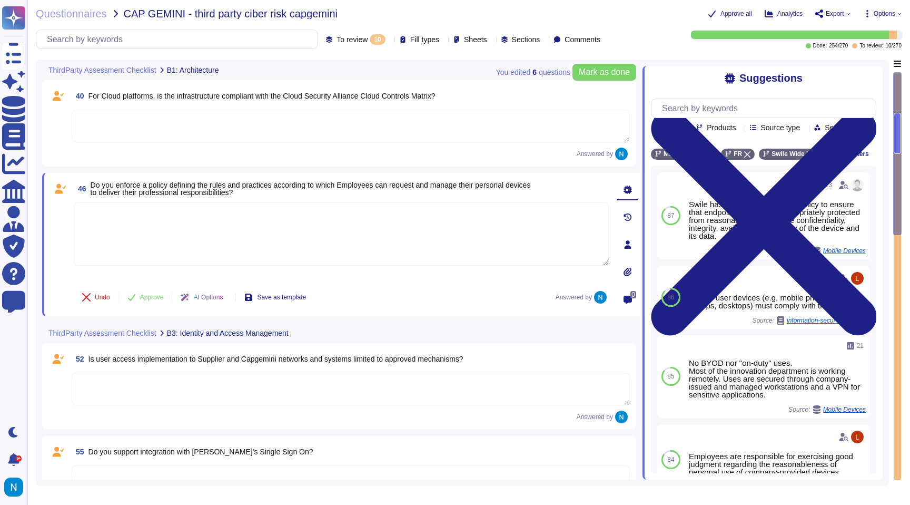
click at [234, 123] on textarea at bounding box center [351, 126] width 558 height 33
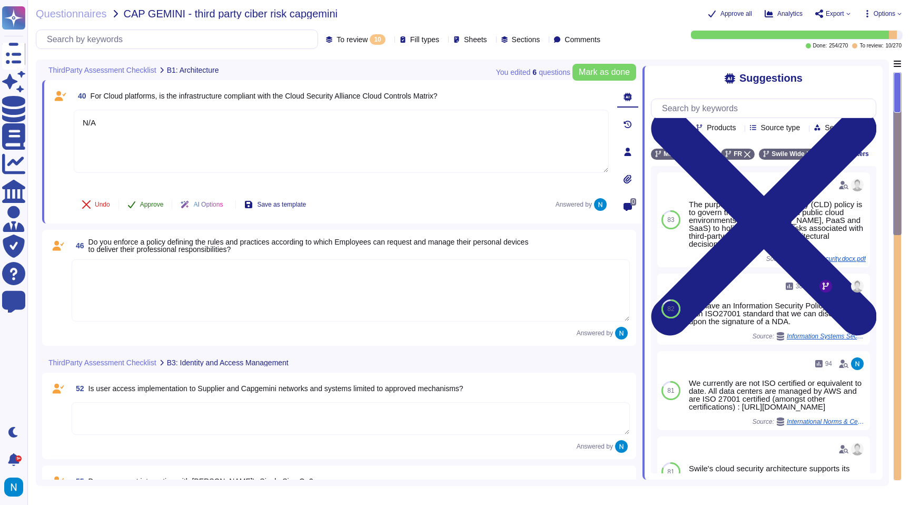
type textarea "N/A"
click at [159, 204] on span "Approve" at bounding box center [152, 204] width 24 height 6
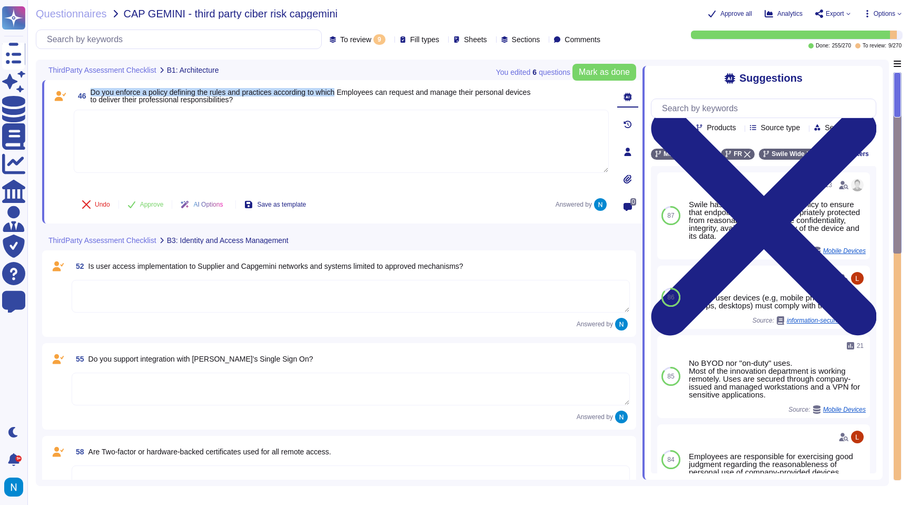
drag, startPoint x: 93, startPoint y: 92, endPoint x: 352, endPoint y: 91, distance: 259.7
click at [352, 91] on span "Do you enforce a policy defining the rules and practices according to which Emp…" at bounding box center [311, 96] width 440 height 16
copy span "Do you enforce a policy defining the rules and practices according to which"
click at [223, 118] on textarea at bounding box center [341, 141] width 535 height 63
paste textarea "Yes, we enforce a policies that defines the rules and practices regarding emplo…"
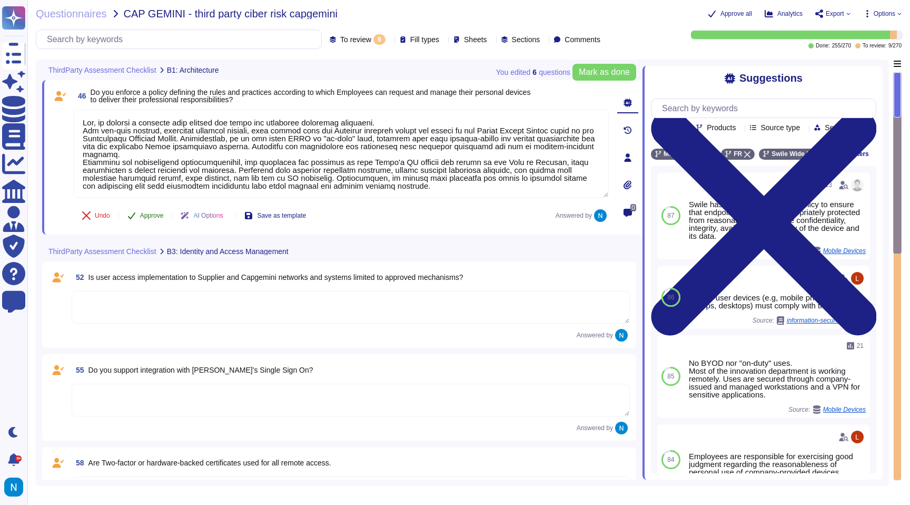
type textarea "Yes, we enforce a policies that defines the rules and practices regarding emplo…"
click at [151, 217] on span "Approve" at bounding box center [152, 215] width 24 height 6
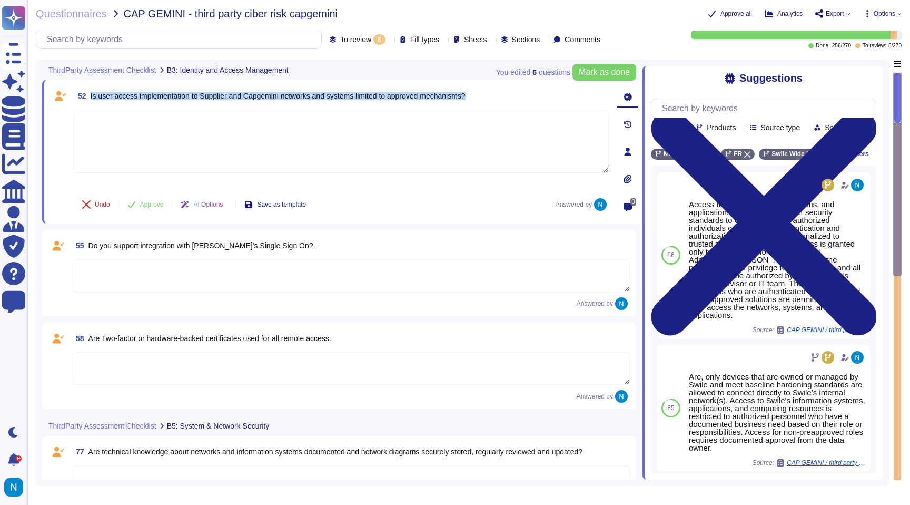
drag, startPoint x: 91, startPoint y: 95, endPoint x: 490, endPoint y: 95, distance: 398.7
click at [490, 95] on div "52 Is user access implementation to Supplier and Capgemini networks and systems…" at bounding box center [341, 95] width 535 height 19
copy span "Is user access implementation to Supplier and Capgemini networks and systems li…"
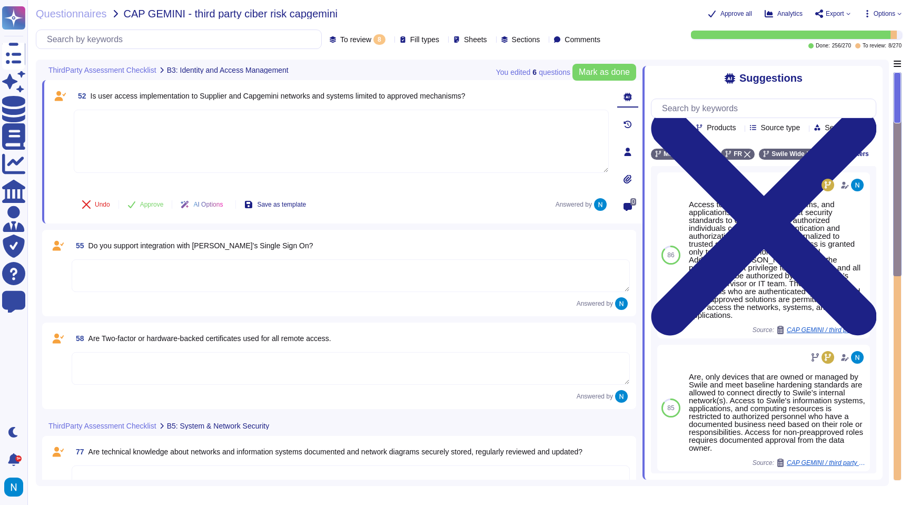
click at [370, 130] on textarea at bounding box center [341, 141] width 535 height 63
paste textarea "There is no access to Capgemini networks. User access implementation to Swile's…"
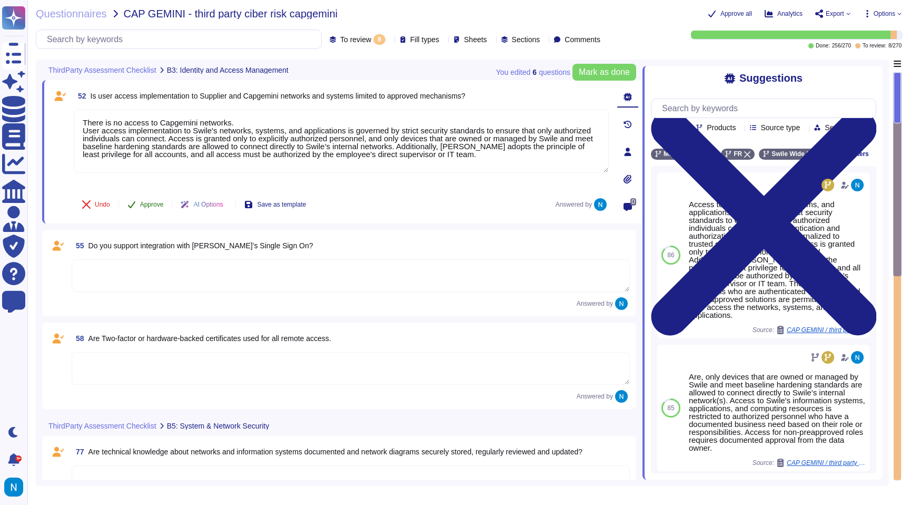
type textarea "There is no access to Capgemini networks. User access implementation to Swile's…"
click at [144, 201] on span "Approve" at bounding box center [152, 204] width 24 height 6
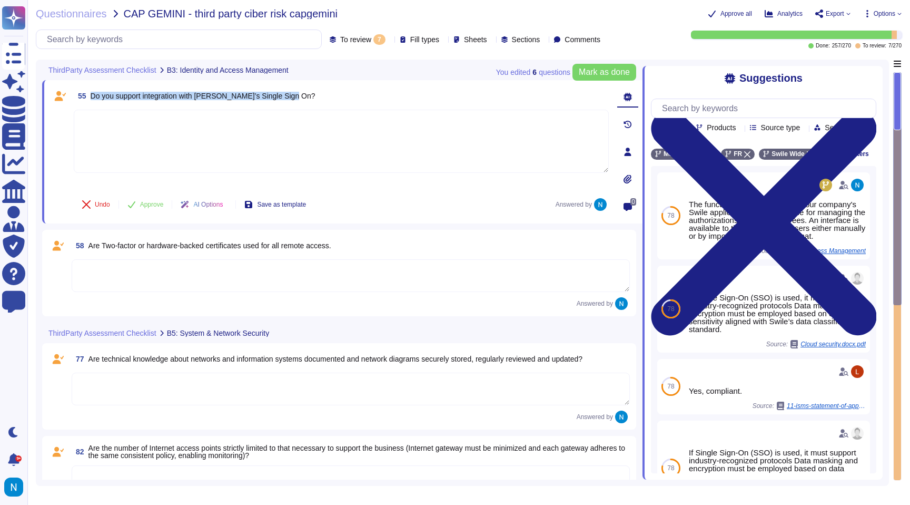
drag, startPoint x: 92, startPoint y: 96, endPoint x: 305, endPoint y: 93, distance: 212.8
click at [305, 93] on div "55 Do you support integration with [PERSON_NAME]’s Single Sign On?" at bounding box center [341, 95] width 535 height 19
copy span "Do you support integration with [PERSON_NAME]’s Single Sign On?"
click at [404, 119] on textarea at bounding box center [341, 141] width 535 height 63
paste textarea "Yes, Swile supports integration with client-approved authentication mechanisms,…"
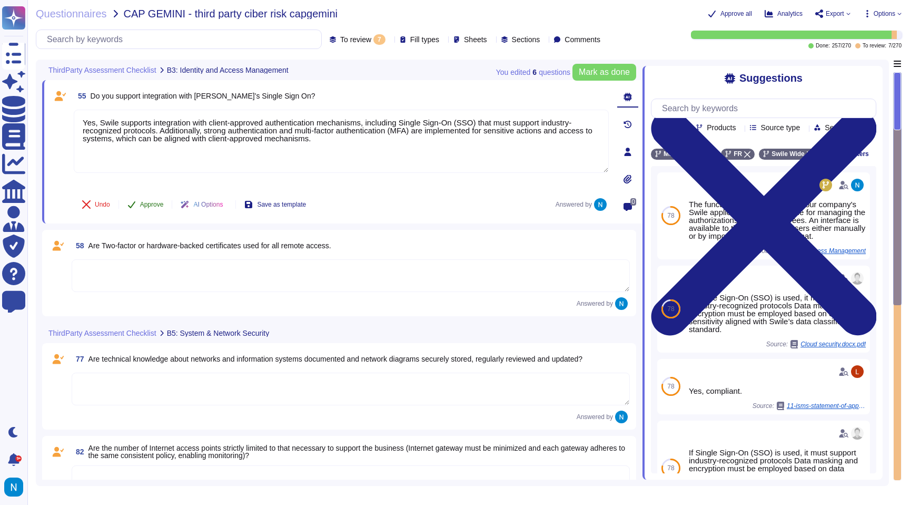
type textarea "Yes, Swile supports integration with client-approved authentication mechanisms,…"
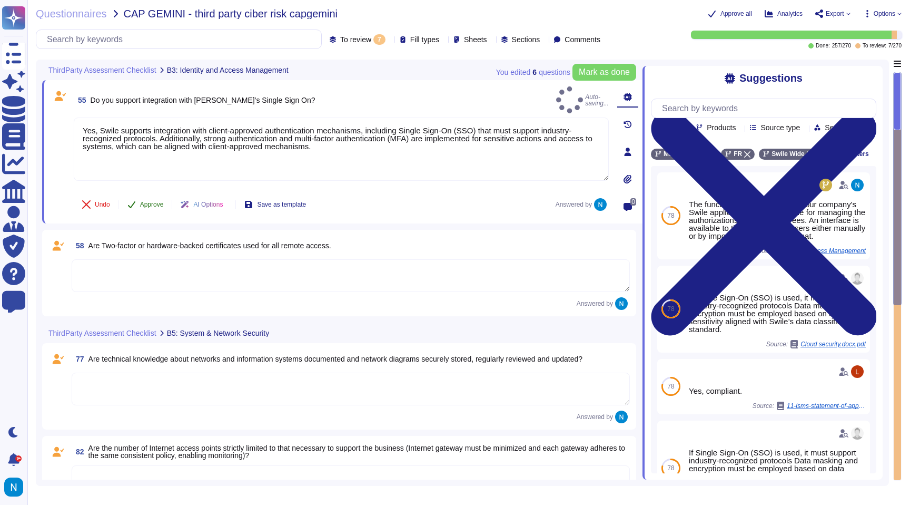
click at [147, 203] on span "Approve" at bounding box center [152, 204] width 24 height 6
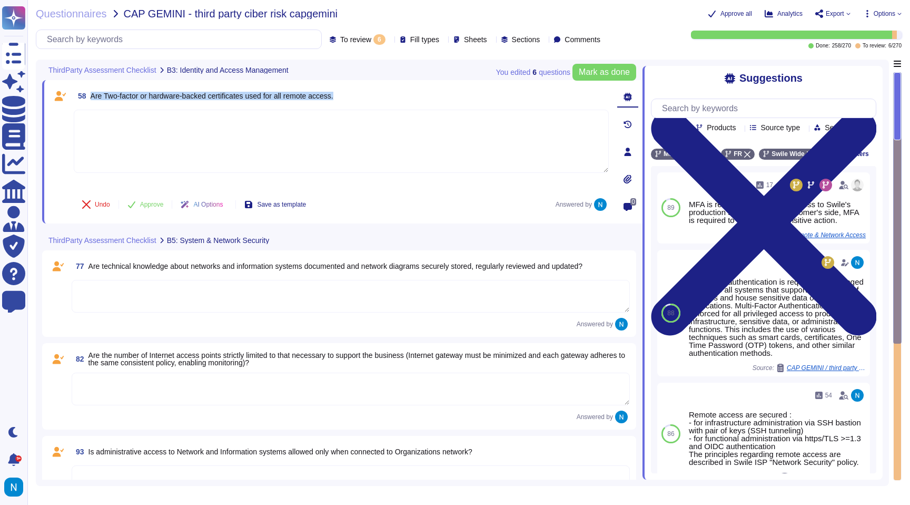
drag, startPoint x: 94, startPoint y: 96, endPoint x: 367, endPoint y: 98, distance: 272.8
click at [367, 98] on div "58 Are Two-factor or hardware-backed certificates used for all remote access." at bounding box center [341, 95] width 535 height 19
copy span "Are Two-factor or hardware-backed certificates used for all remote access."
drag, startPoint x: 93, startPoint y: 97, endPoint x: 257, endPoint y: 97, distance: 164.3
click at [257, 97] on span "Are Two-factor or hardware-backed certificates used for all remote access." at bounding box center [212, 96] width 243 height 8
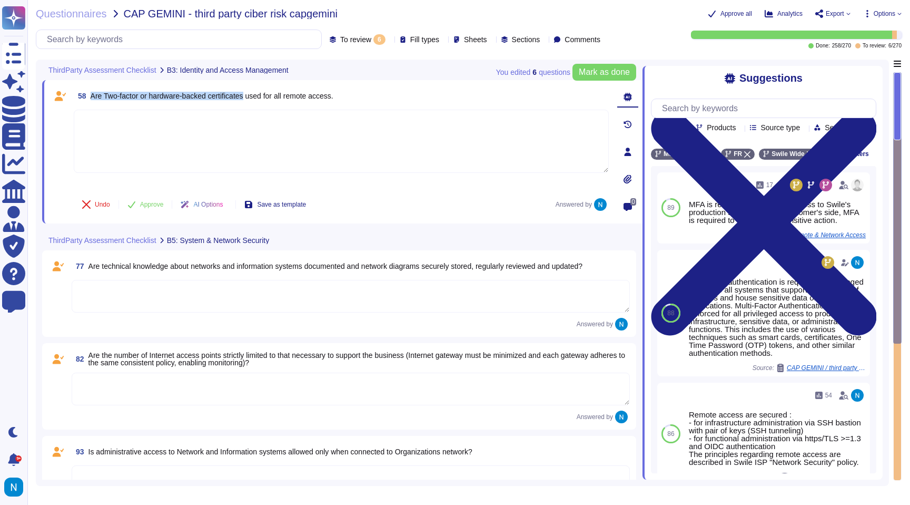
copy span "Are Two-factor or hardware-backed certificates"
click at [305, 144] on textarea at bounding box center [341, 141] width 535 height 63
paste textarea "Two-factor authentication is required for sensitive actions and for access to S…"
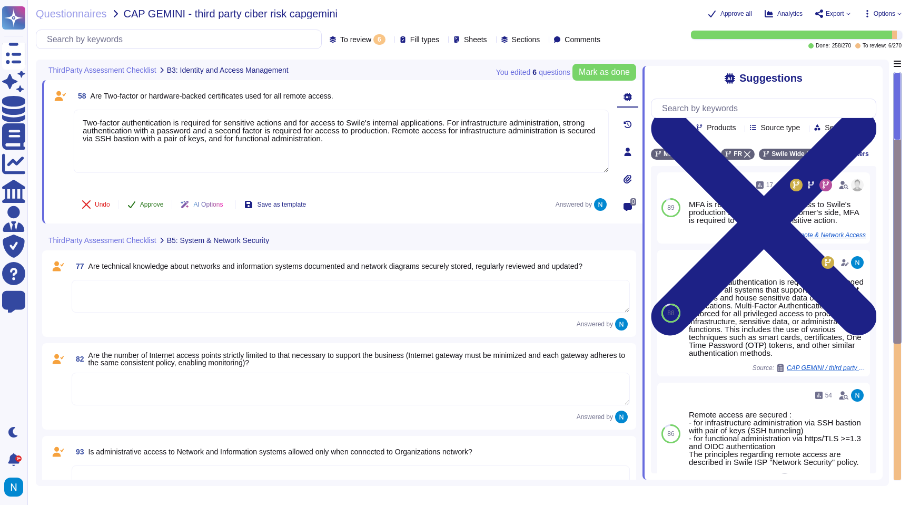
type textarea "Two-factor authentication is required for sensitive actions and for access to S…"
click at [157, 205] on span "Approve" at bounding box center [152, 204] width 24 height 6
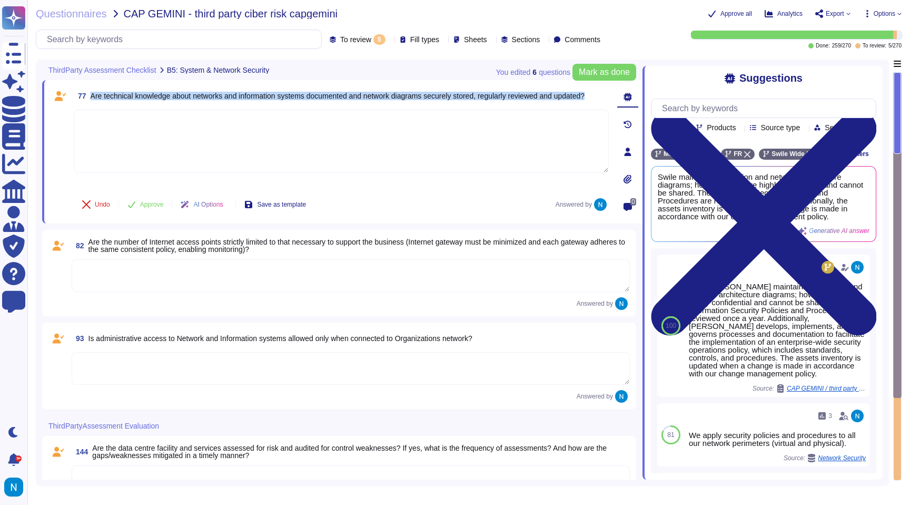
drag, startPoint x: 92, startPoint y: 89, endPoint x: 131, endPoint y: 100, distance: 40.9
click at [131, 100] on span "Are technical knowledge about networks and information systems documented and n…" at bounding box center [338, 95] width 495 height 7
copy span "Are technical knowledge about networks and information systems documented and n…"
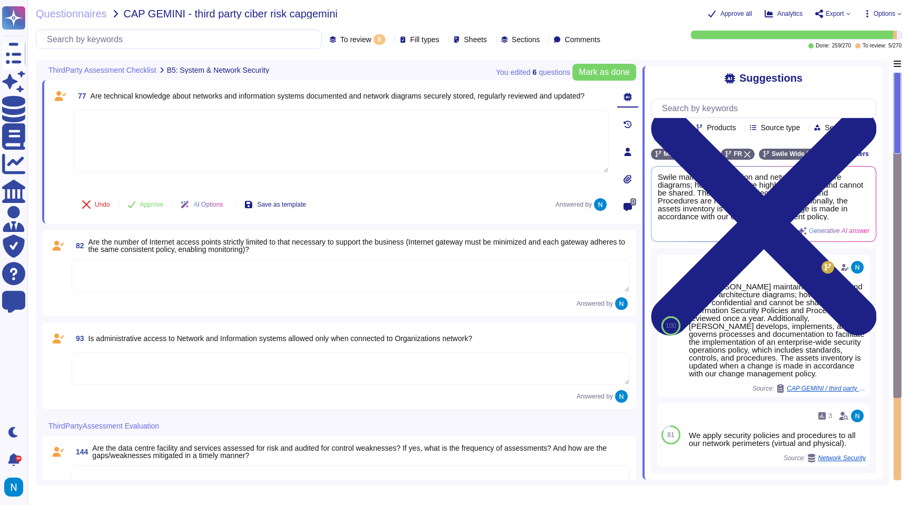
click at [368, 119] on textarea at bounding box center [341, 141] width 535 height 63
paste textarea "Yes, [PERSON_NAME] maintains application and network architecture diagrams; how…"
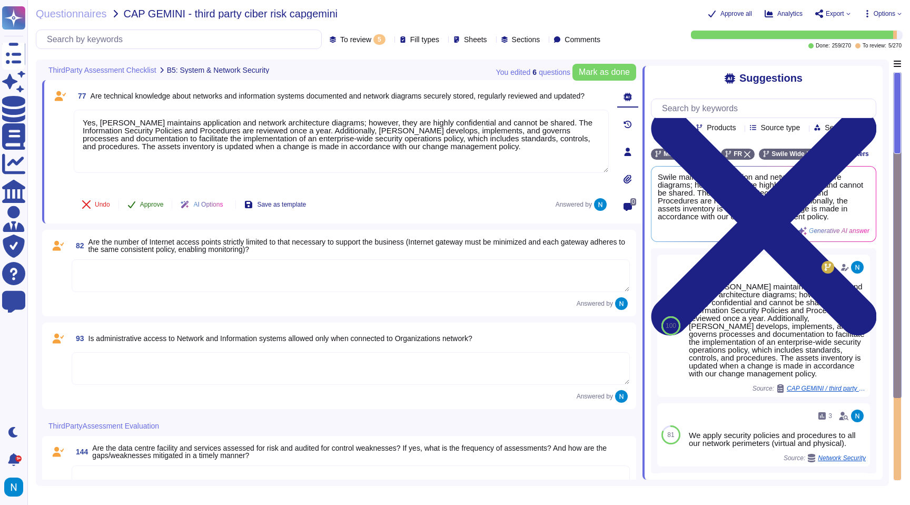
type textarea "Yes, [PERSON_NAME] maintains application and network architecture diagrams; how…"
click at [151, 201] on span "Approve" at bounding box center [152, 204] width 24 height 6
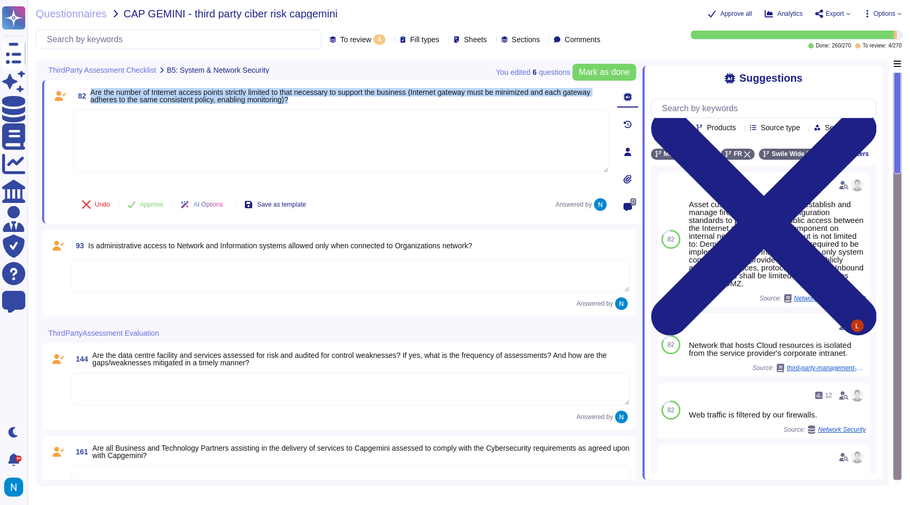
drag, startPoint x: 93, startPoint y: 94, endPoint x: 352, endPoint y: 99, distance: 259.2
click at [352, 99] on span "Are the number of Internet access points strictly limited to that necessary to …" at bounding box center [350, 95] width 518 height 15
copy span "Are the number of Internet access points strictly limited to that necessary to …"
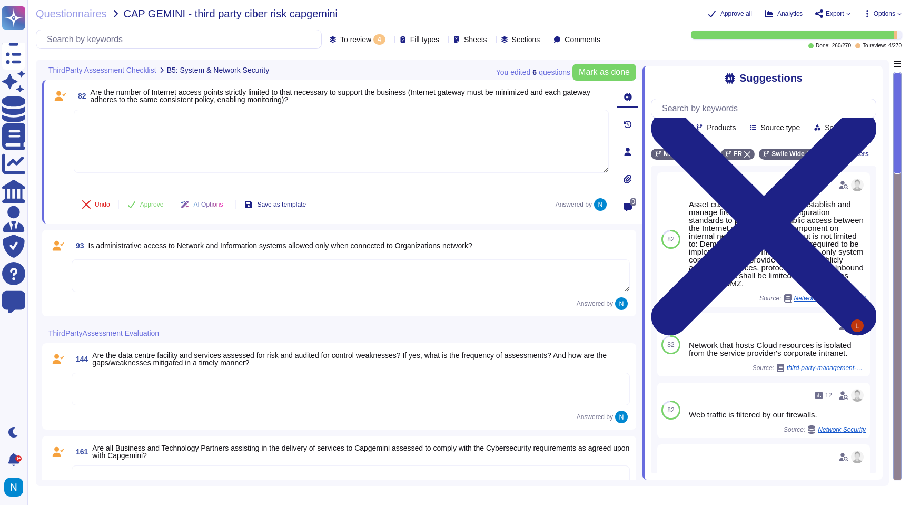
click at [279, 144] on textarea at bounding box center [341, 141] width 535 height 63
paste textarea "Yes, the number of Internet access points is strictly limited to what is necess…"
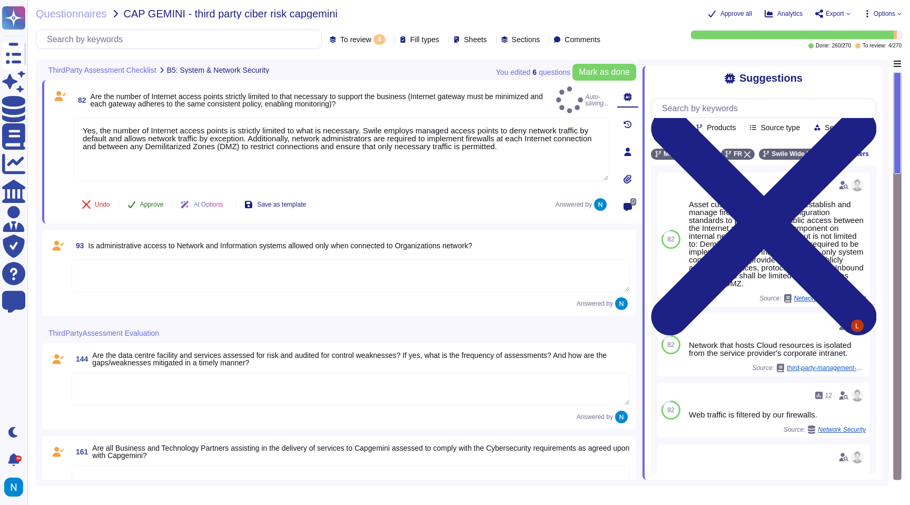
type textarea "Yes, the number of Internet access points is strictly limited to what is necess…"
click at [150, 208] on span "Approve" at bounding box center [152, 204] width 24 height 6
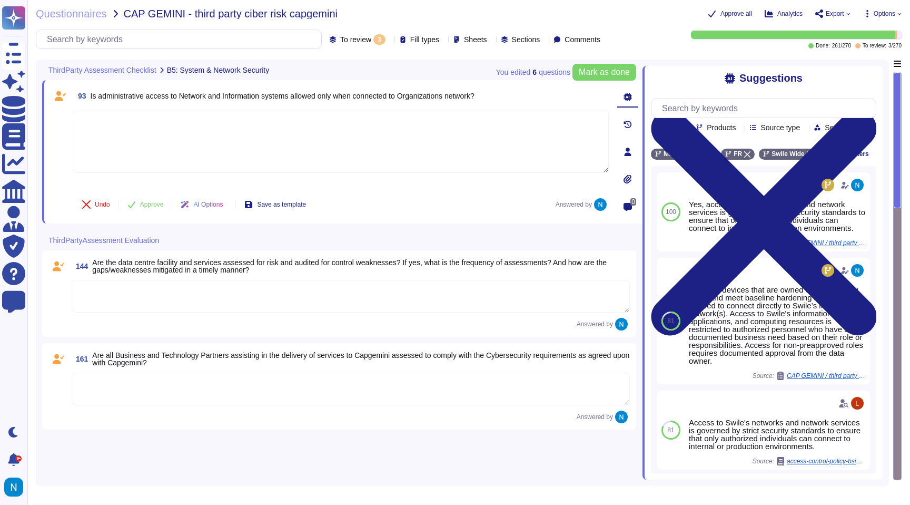
click at [373, 40] on div "3" at bounding box center [379, 39] width 12 height 11
click at [224, 120] on textarea at bounding box center [341, 141] width 535 height 63
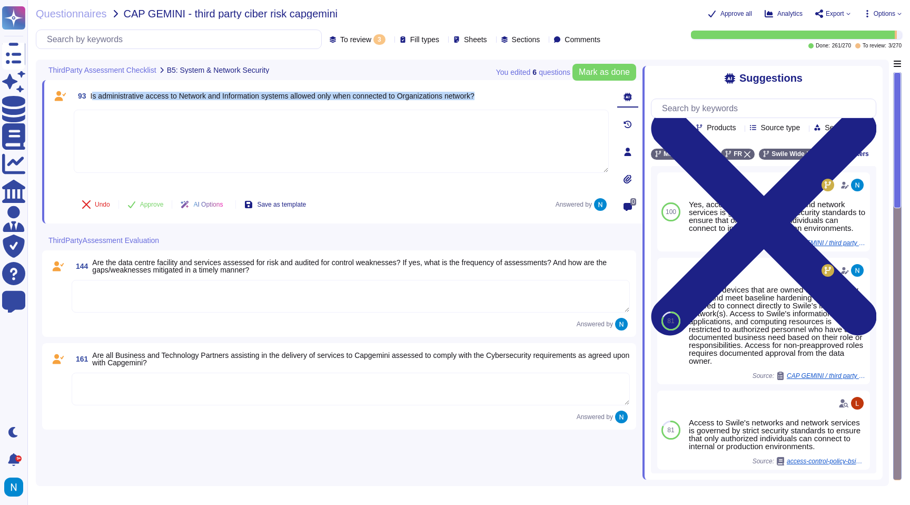
drag, startPoint x: 93, startPoint y: 98, endPoint x: 526, endPoint y: 93, distance: 432.9
click at [526, 93] on div "93 Is administrative access to Network and Information systems allowed only whe…" at bounding box center [341, 95] width 535 height 19
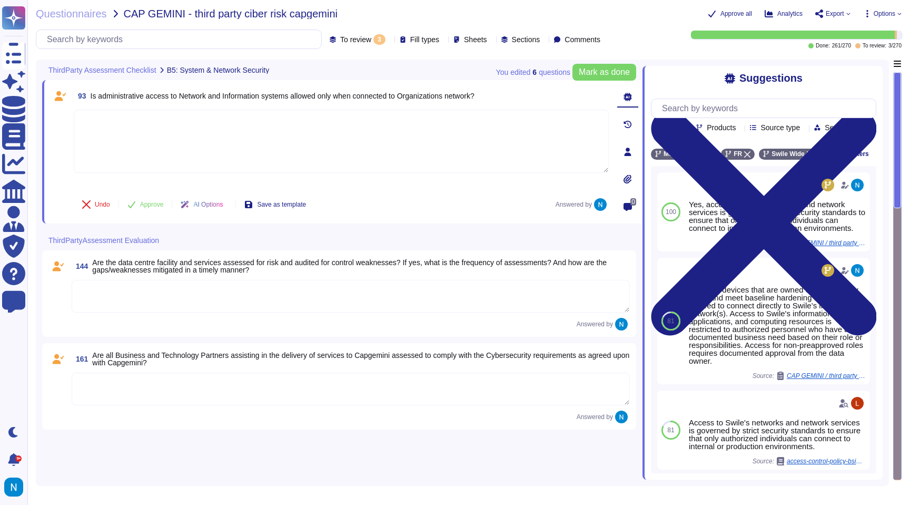
click at [526, 93] on div "93 Is administrative access to Network and Information systems allowed only whe…" at bounding box center [341, 95] width 535 height 19
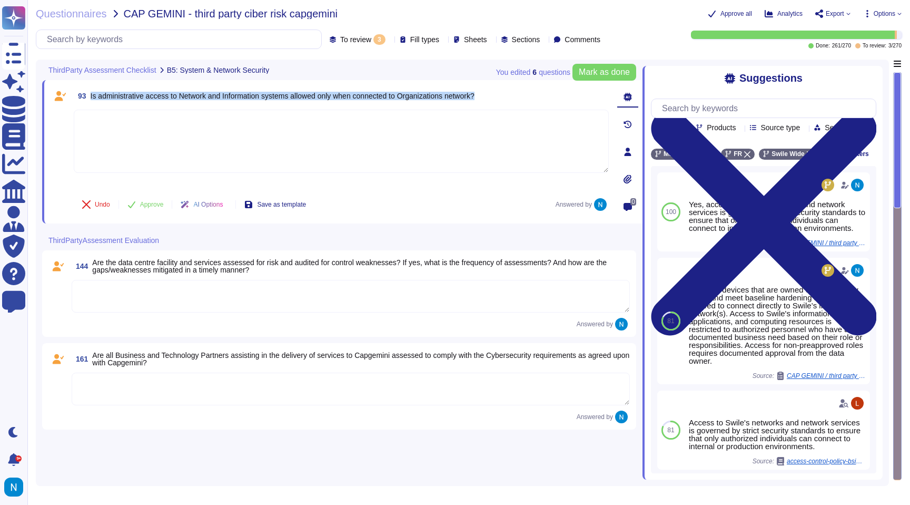
drag, startPoint x: 522, startPoint y: 94, endPoint x: 92, endPoint y: 98, distance: 430.3
click at [92, 98] on div "93 Is administrative access to Network and Information systems allowed only whe…" at bounding box center [341, 95] width 535 height 19
copy span "Is administrative access to Network and Information systems allowed only when c…"
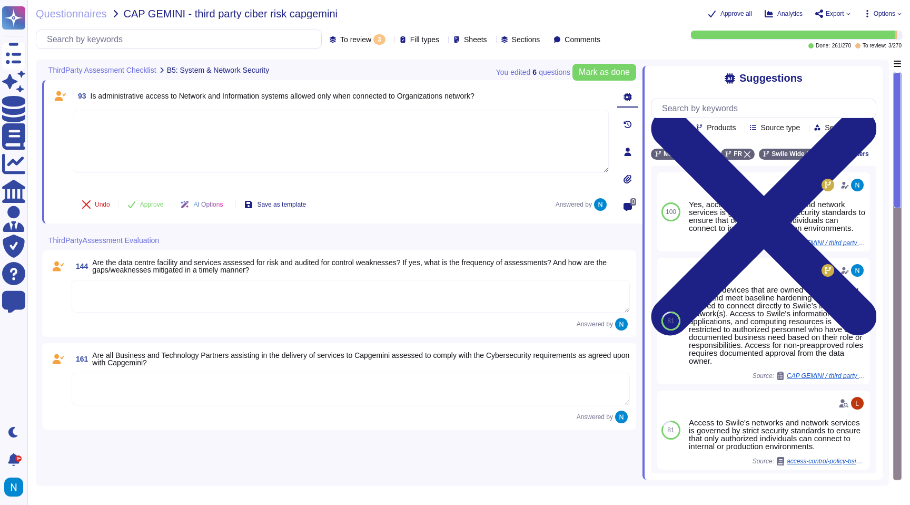
click at [412, 146] on textarea at bounding box center [341, 141] width 535 height 63
paste textarea "Yes, access to Swile's networks and network services is governed by strict secu…"
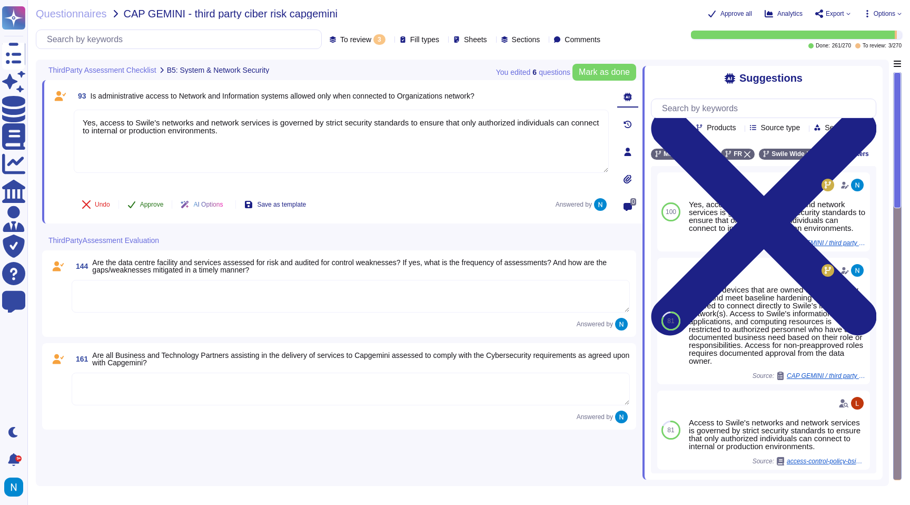
type textarea "Yes, access to Swile's networks and network services is governed by strict secu…"
click at [160, 208] on button "Approve" at bounding box center [145, 204] width 53 height 21
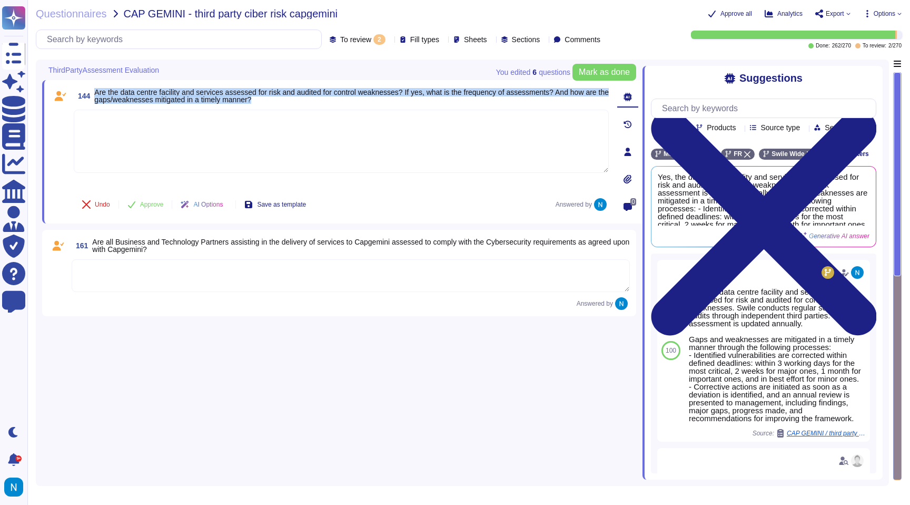
drag, startPoint x: 96, startPoint y: 89, endPoint x: 307, endPoint y: 99, distance: 210.9
click at [307, 99] on span "Are the data centre facility and services assessed for risk and audited for con…" at bounding box center [351, 95] width 515 height 15
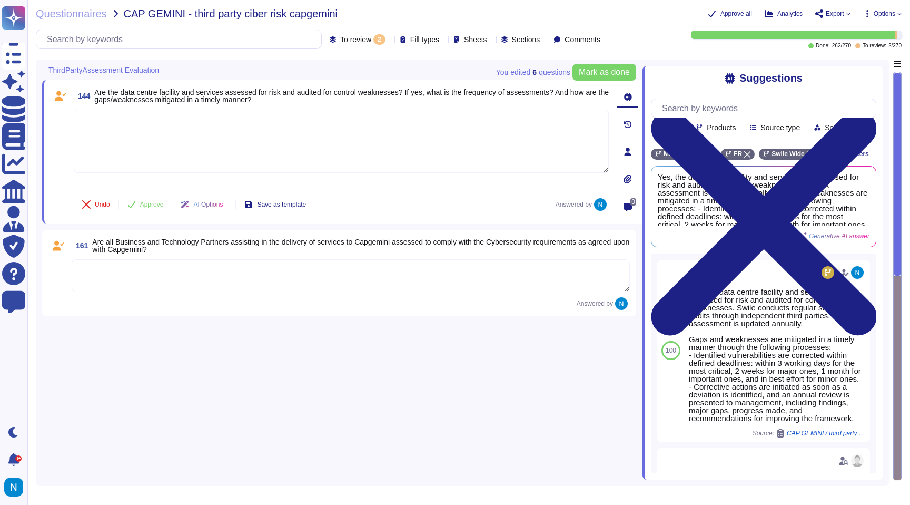
click at [313, 136] on textarea at bounding box center [341, 141] width 535 height 63
paste textarea "Yes — Swile conducts annual assessments of its data center facilities and servi…"
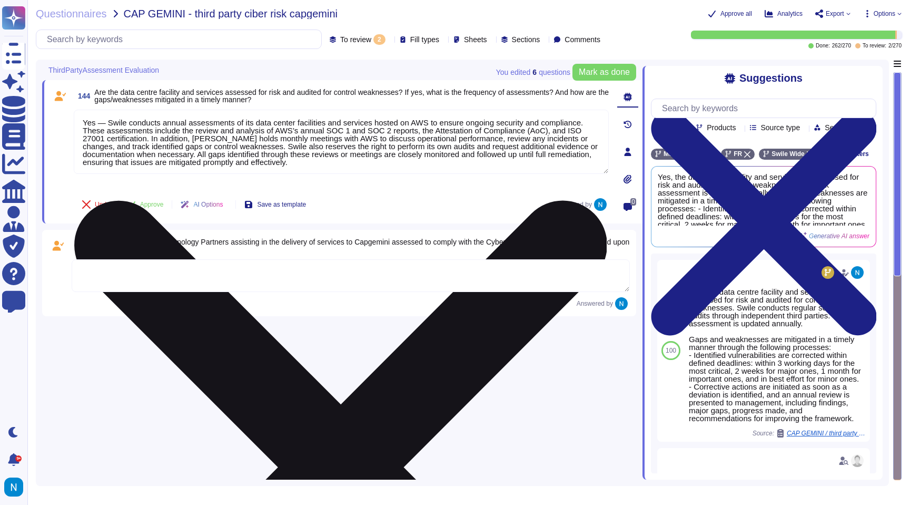
drag, startPoint x: 108, startPoint y: 123, endPoint x: 95, endPoint y: 123, distance: 12.7
click at [95, 123] on textarea "Yes — Swile conducts annual assessments of its data center facilities and servi…" at bounding box center [341, 142] width 535 height 64
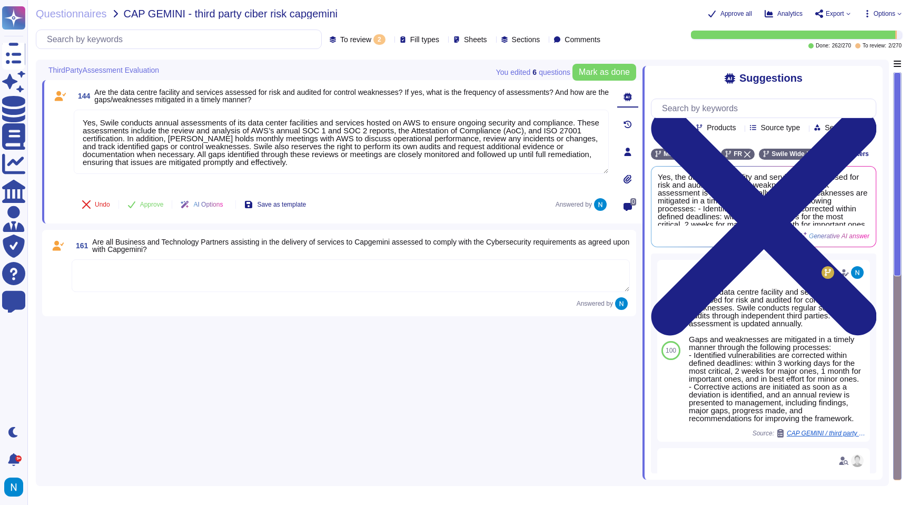
type textarea "Yes, Swile conducts annual assessments of its data center facilities and servic…"
click at [131, 275] on textarea at bounding box center [351, 275] width 558 height 33
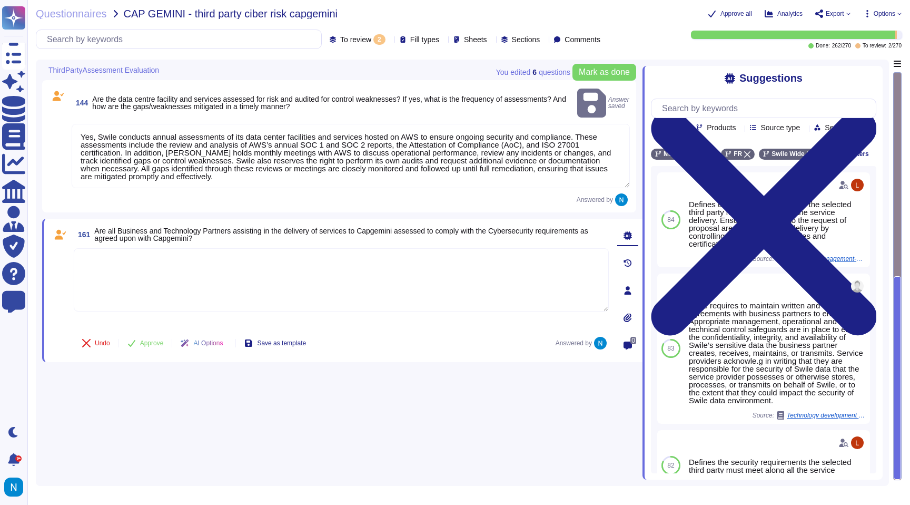
paste textarea "Yes, Swile conducts annual assessments of its data center facilities and servic…"
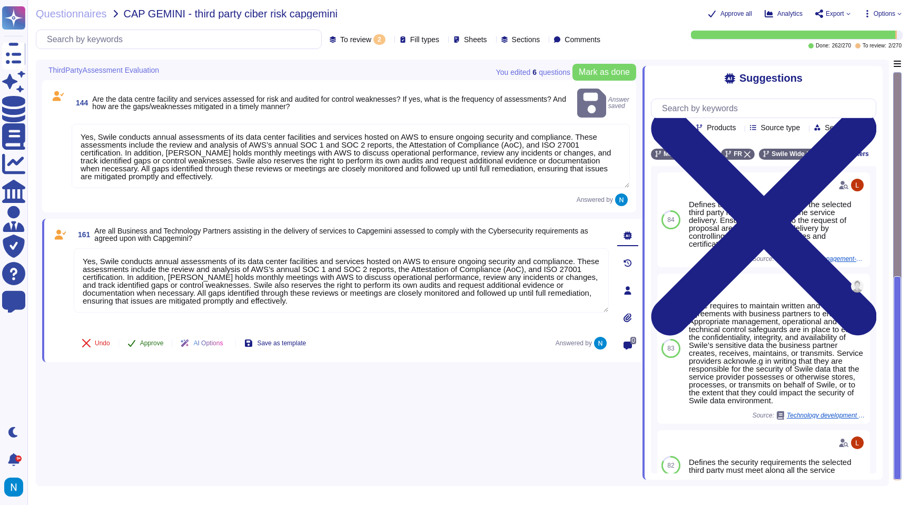
type textarea "Yes, Swile conducts annual assessments of its data center facilities and servic…"
click at [149, 340] on span "Approve" at bounding box center [152, 343] width 24 height 6
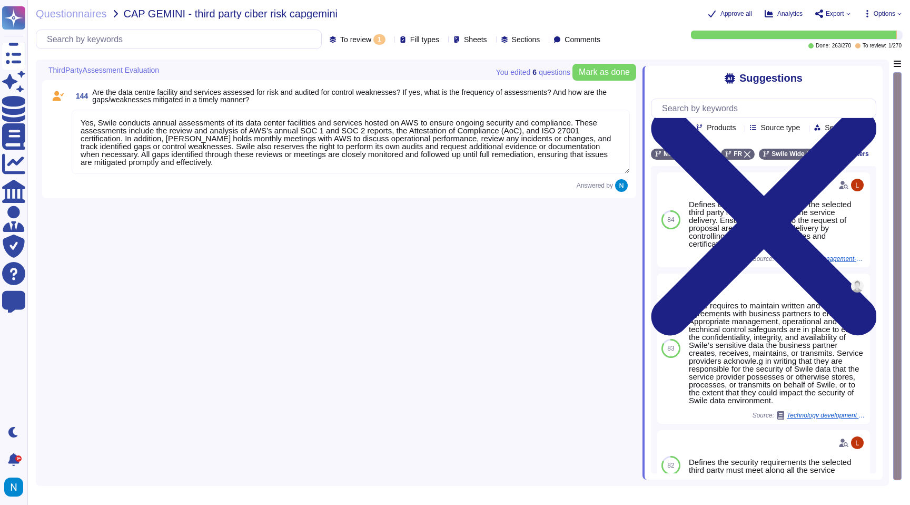
click at [122, 121] on textarea "Yes, Swile conducts annual assessments of its data center facilities and servic…" at bounding box center [351, 142] width 558 height 64
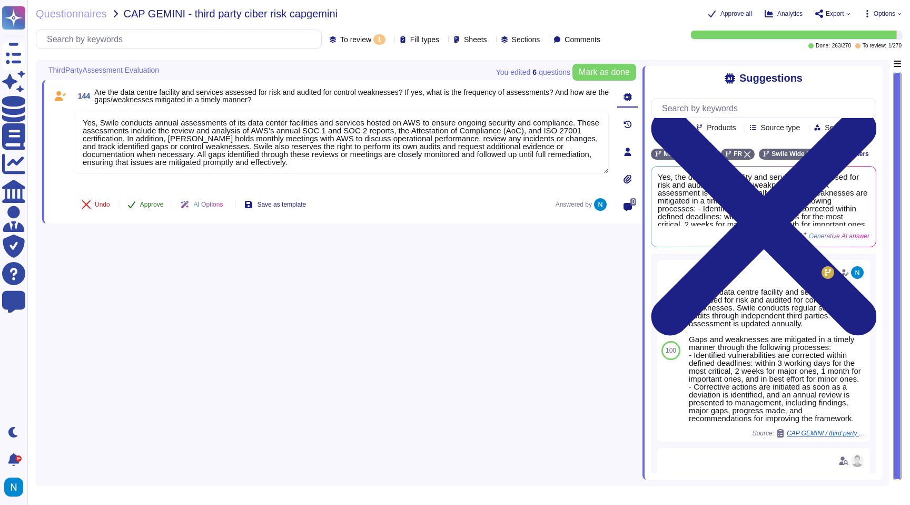
click at [156, 205] on span "Approve" at bounding box center [152, 204] width 24 height 6
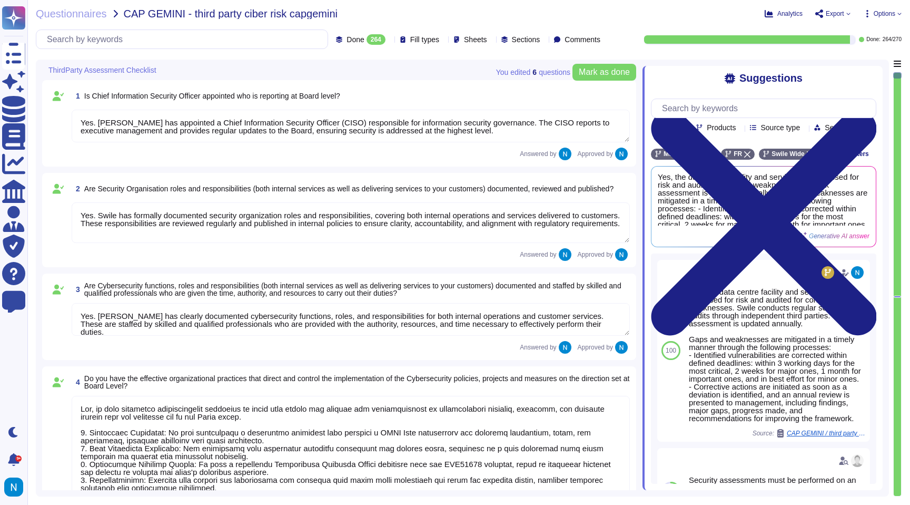
type textarea "Yes. [PERSON_NAME] has appointed a Chief Information Security Officer (CISO) re…"
type textarea "Yes. Swile has formally documented security organization roles and responsibili…"
type textarea "Yes. [PERSON_NAME] has clearly documented cybersecurity functions, roles, and r…"
type textarea "Yes, we have effective organizational practices in place that direct and contro…"
type textarea "Yes, a Risk Assessment is performed at least annually, and the results are revi…"
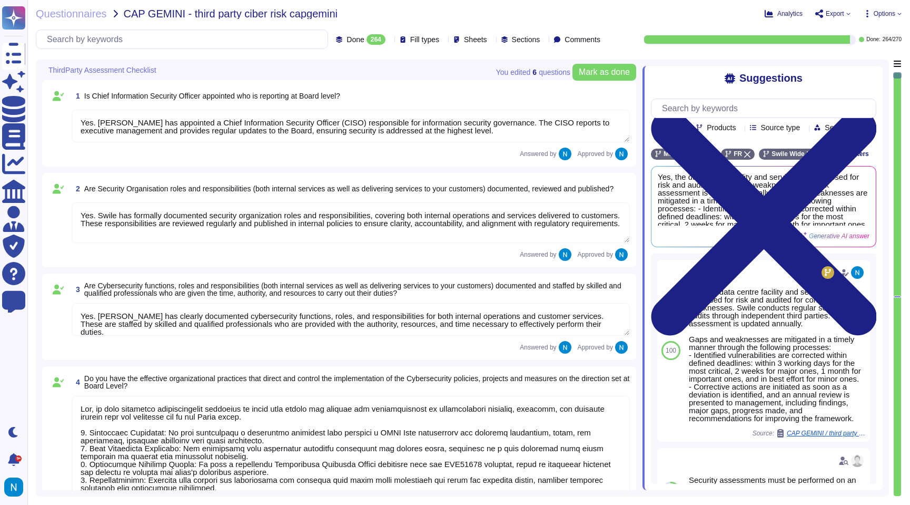
type textarea "Yes, the results of risk and threat assessments are utilized to ensure coherenc…"
click at [347, 40] on span "Done" at bounding box center [355, 39] width 17 height 7
click at [335, 92] on div "To do 6" at bounding box center [349, 93] width 85 height 12
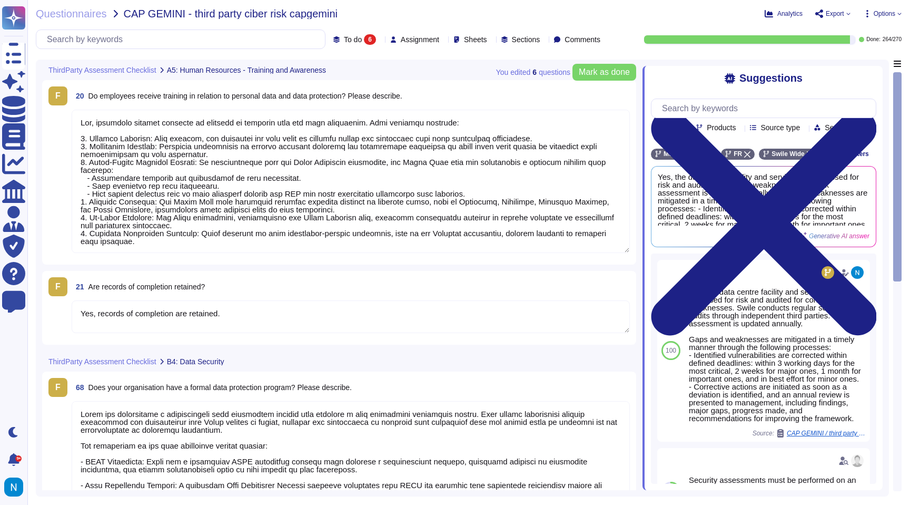
type textarea "Yes, employees receive training in relation to personal data and data protectio…"
type textarea "Yes, records of completion are retained."
type textarea "Swile has implemented a comprehensive data protection program that includes a d…"
type textarea "Yes, [PERSON_NAME] has carried out Data Protection Impact Assessments (DPIAs) i…"
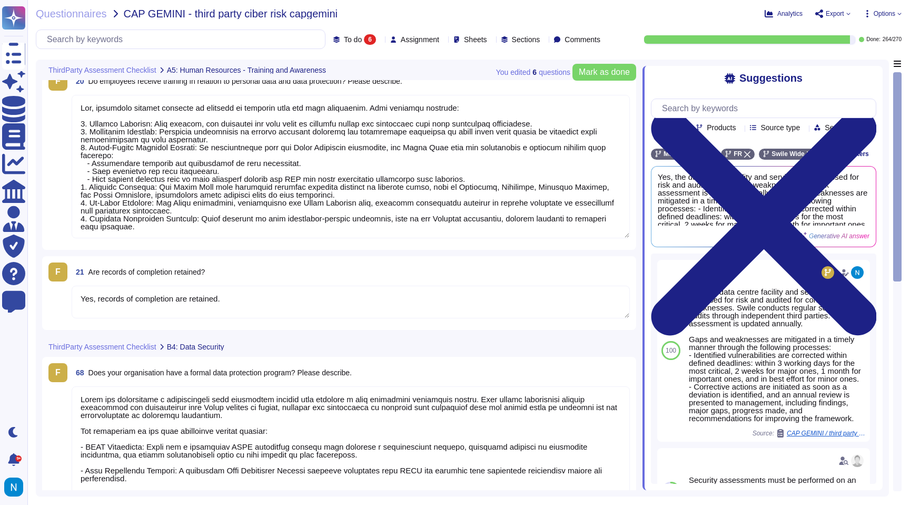
type textarea "Swile has implemented a comprehensive data protection program that includes a d…"
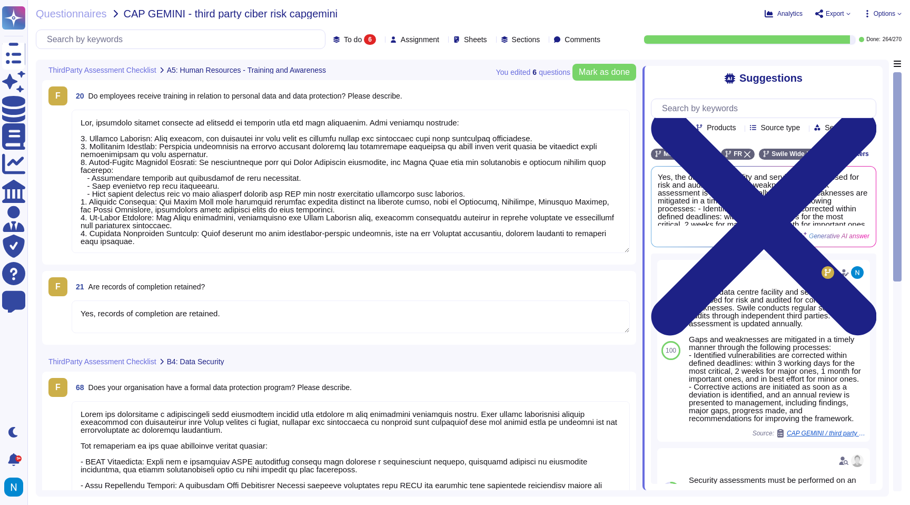
scroll to position [1, 0]
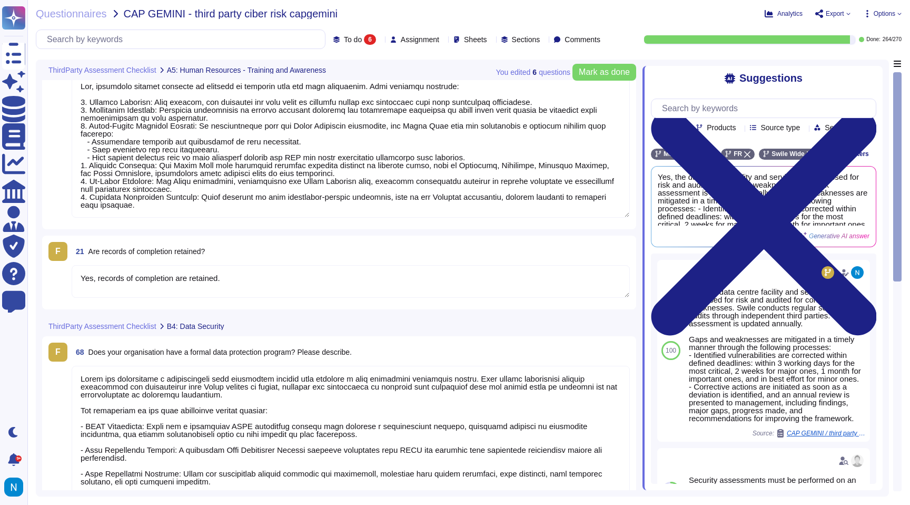
type textarea "Swile has implemented a comprehensive data protection program that includes a d…"
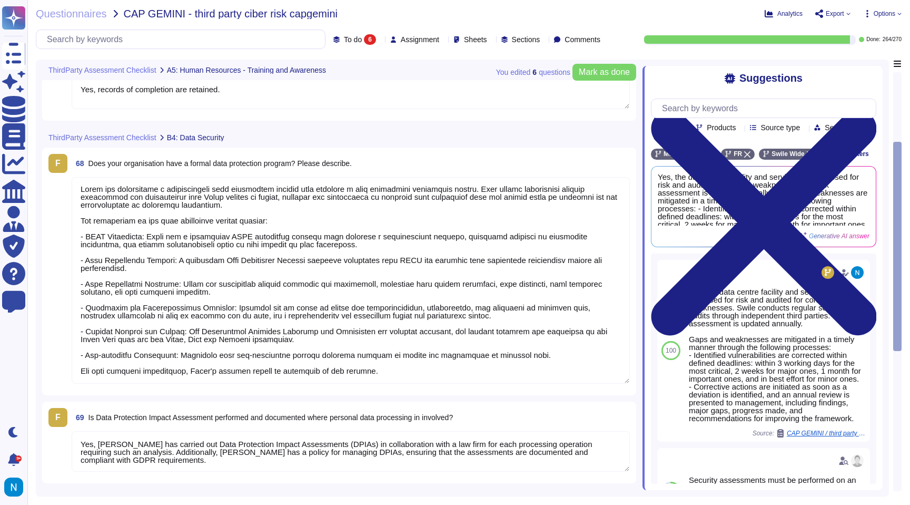
type textarea "Yes, [PERSON_NAME] has carried out Data Protection Impact Assessments (DPIAs) i…"
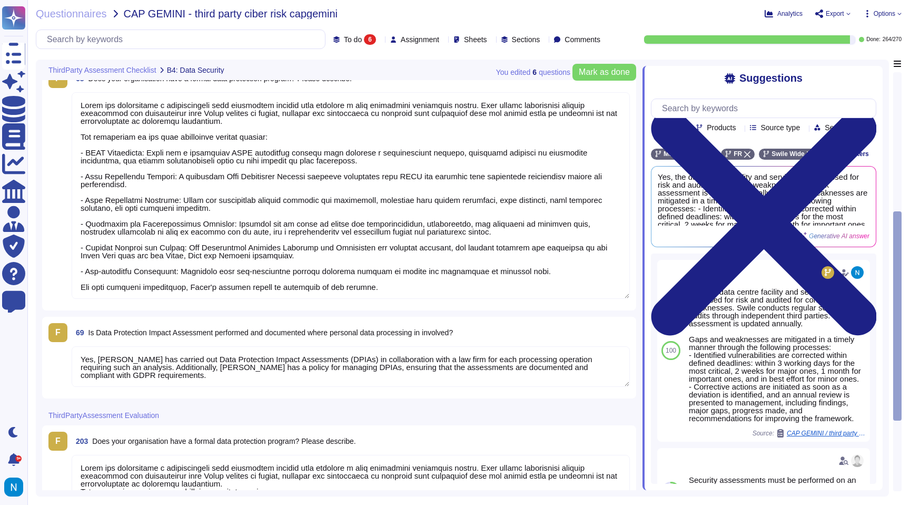
scroll to position [126, 0]
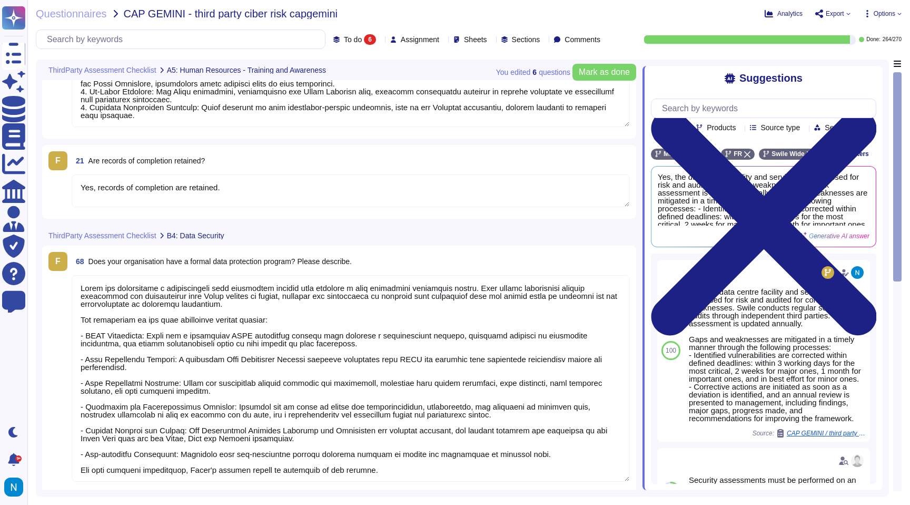
type textarea "Yes, employees receive training in relation to personal data and data protectio…"
type textarea "Yes, records of completion are retained."
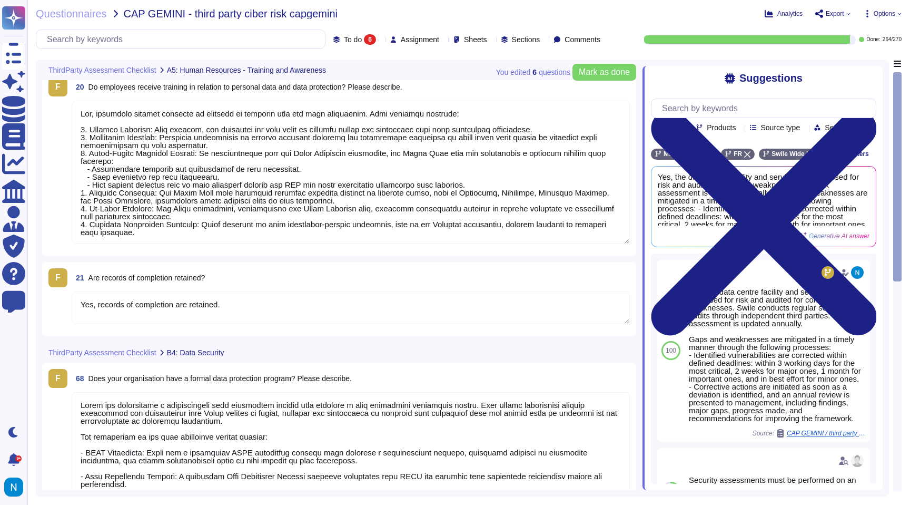
type textarea "Swile has implemented a comprehensive data protection program that includes a d…"
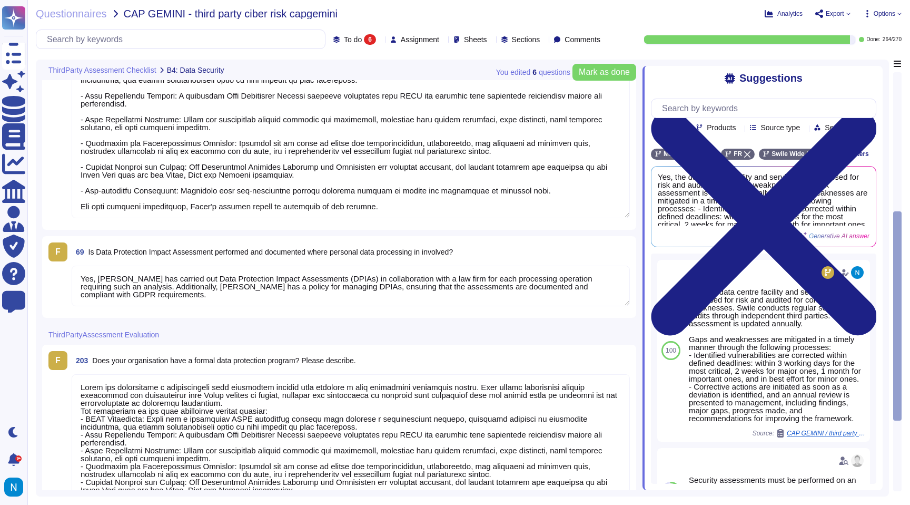
type textarea "Yes, [PERSON_NAME] has carried out Data Protection Impact Assessments (DPIAs) i…"
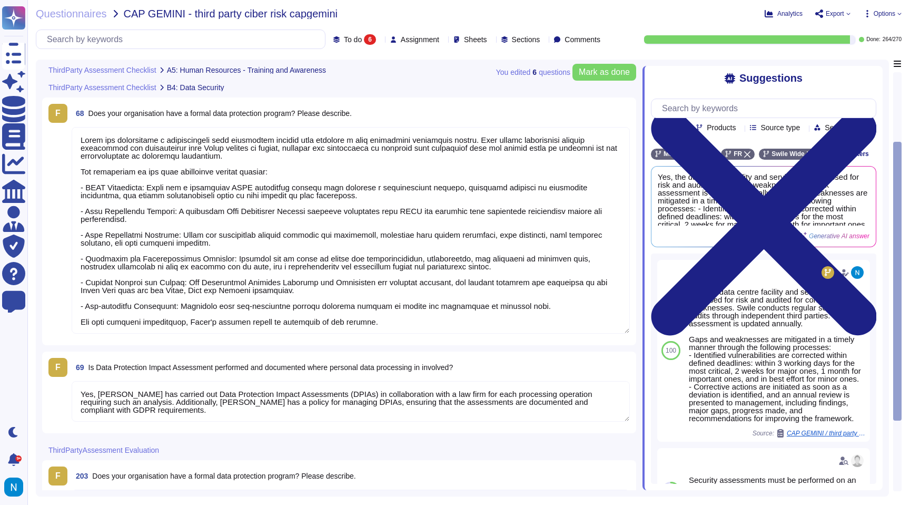
type textarea "Yes, employees receive training in relation to personal data and data protectio…"
type textarea "Yes, records of completion are retained."
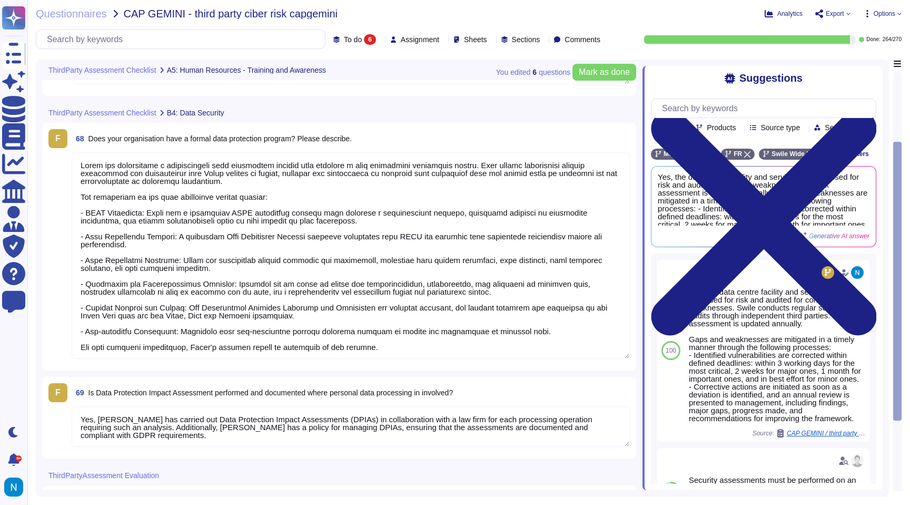
scroll to position [247, 0]
click at [353, 272] on textarea at bounding box center [351, 257] width 558 height 206
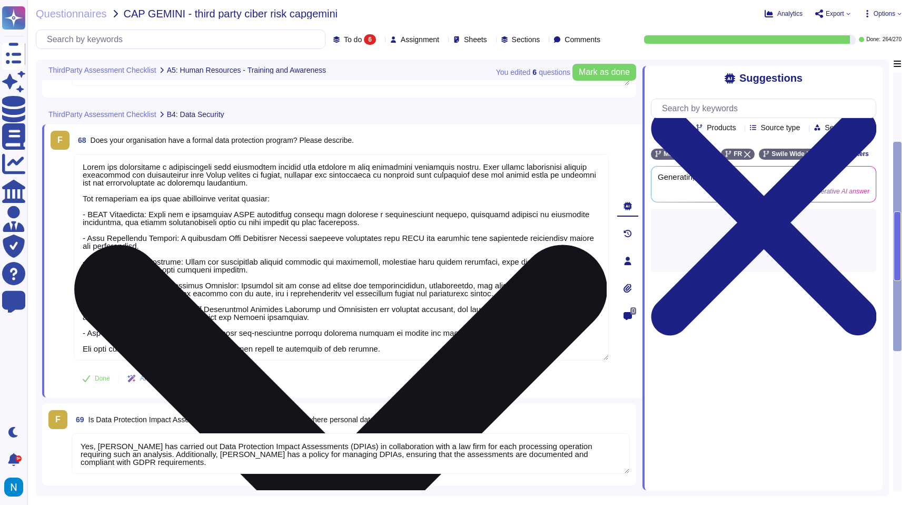
click at [353, 272] on textarea at bounding box center [341, 257] width 535 height 206
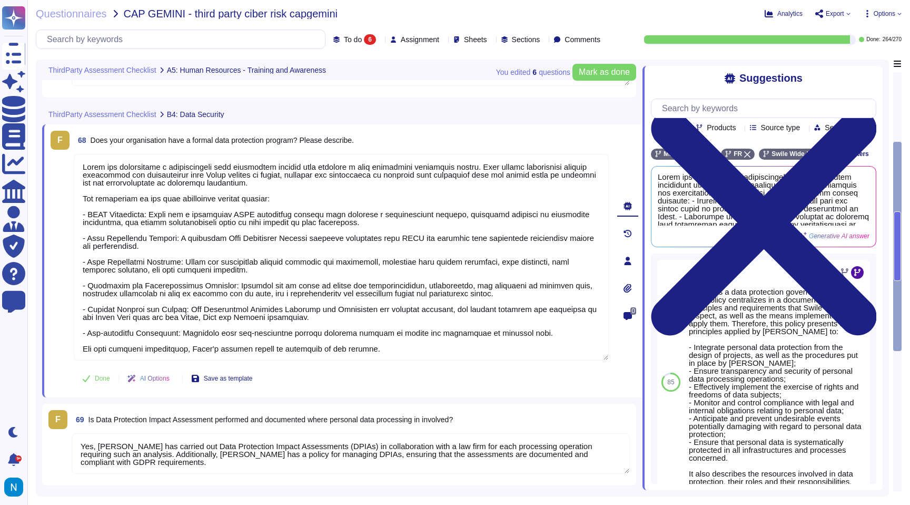
drag, startPoint x: 383, startPoint y: 348, endPoint x: 80, endPoint y: 149, distance: 362.9
click at [80, 149] on div "F 68 Does your organisation have a formal data protection program? Please descr…" at bounding box center [330, 261] width 558 height 260
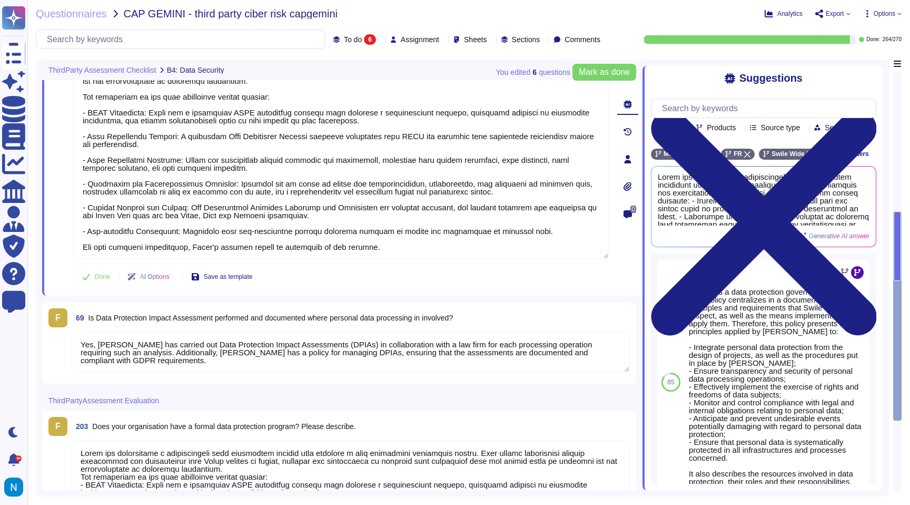
scroll to position [537, 0]
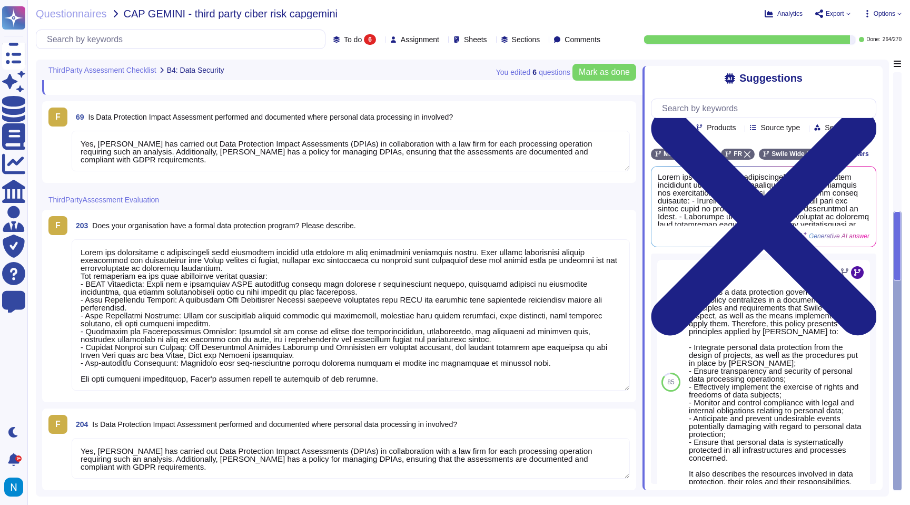
click at [101, 258] on textarea at bounding box center [351, 314] width 558 height 151
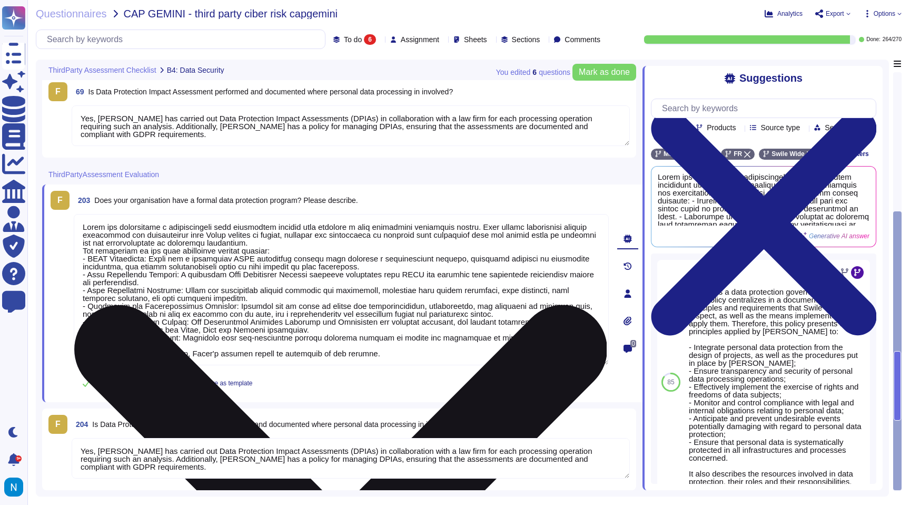
click at [101, 258] on textarea at bounding box center [341, 289] width 535 height 151
paste textarea "Swile has implemented a comprehensive data protection program that includes a d…"
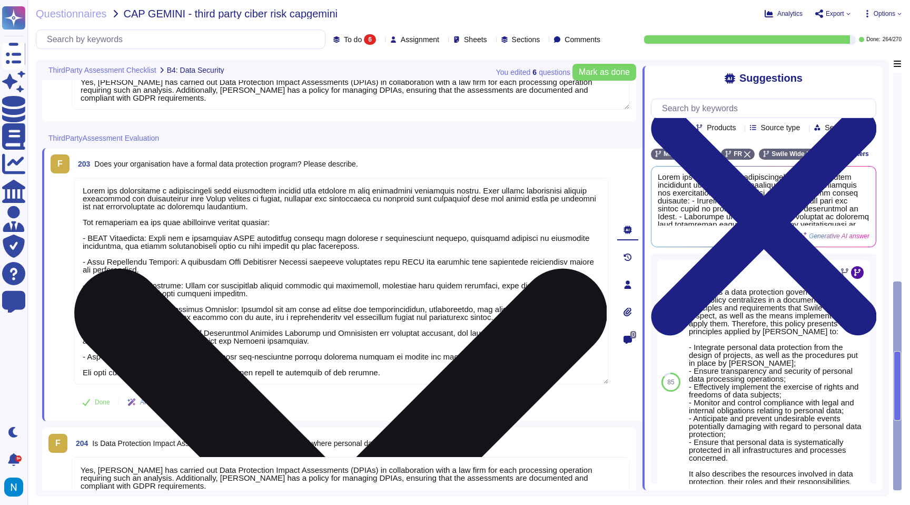
scroll to position [561, 0]
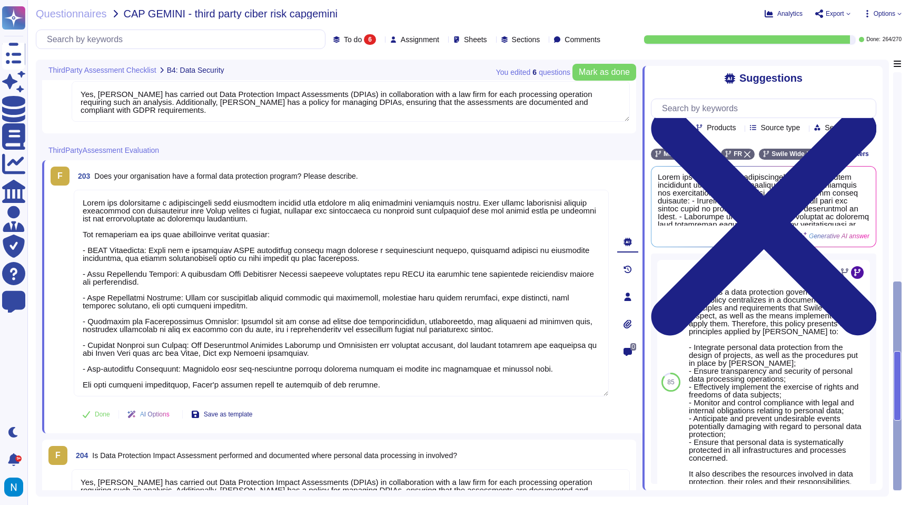
type textarea "Swile has implemented a comprehensive data protection program that includes a d…"
click at [332, 154] on div "ThirdPartyAssessment Evaluation" at bounding box center [268, 150] width 453 height 21
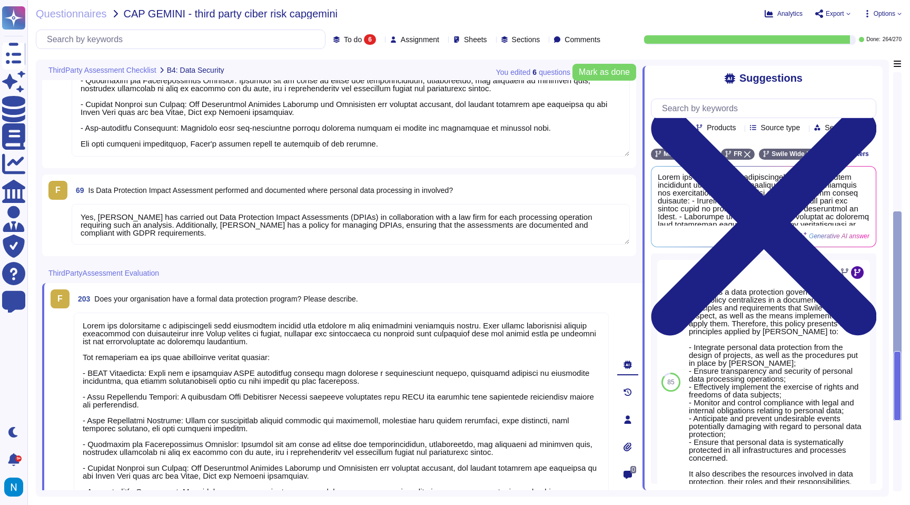
scroll to position [82, 0]
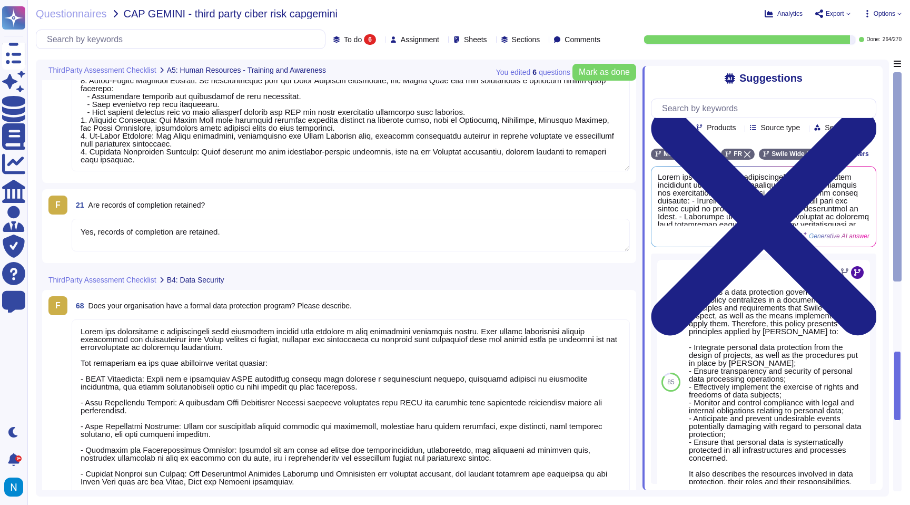
type textarea "Yes, employees receive training in relation to personal data and data protectio…"
type textarea "Yes, records of completion are retained."
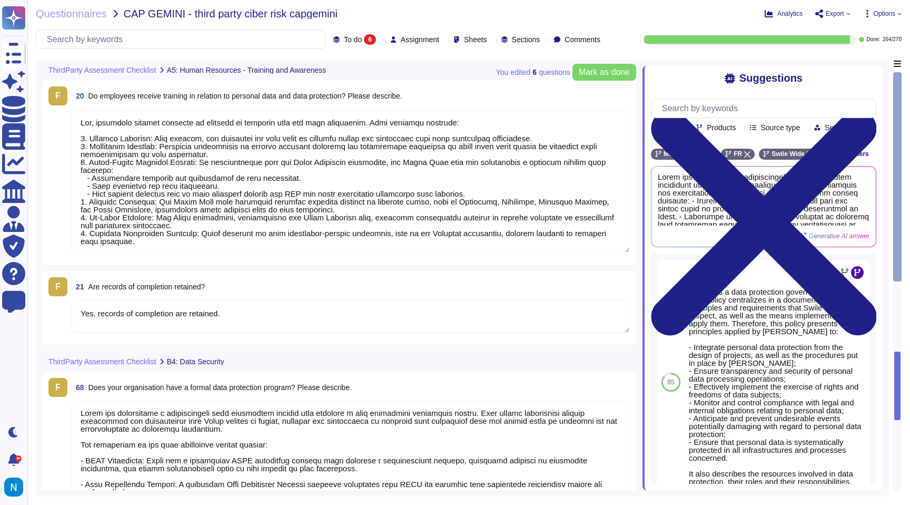
scroll to position [1, 0]
type textarea "Swile has implemented a comprehensive data protection program that includes a d…"
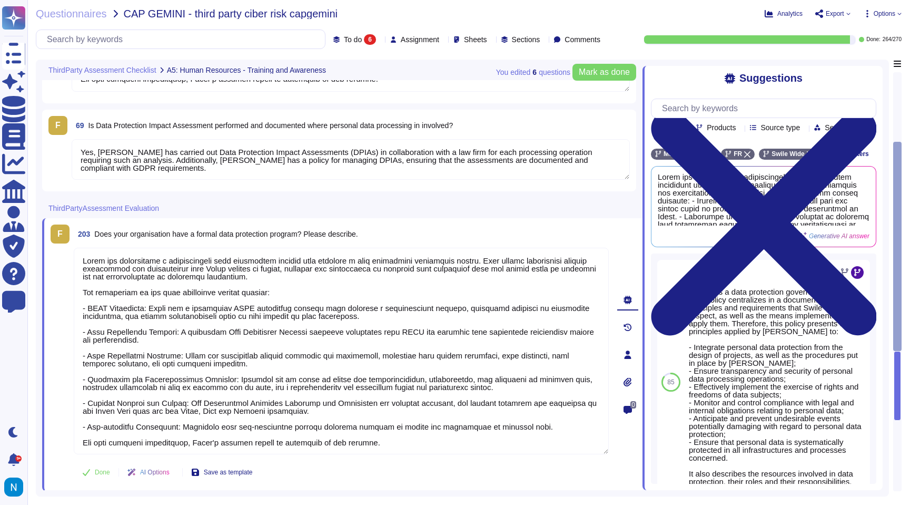
scroll to position [0, 0]
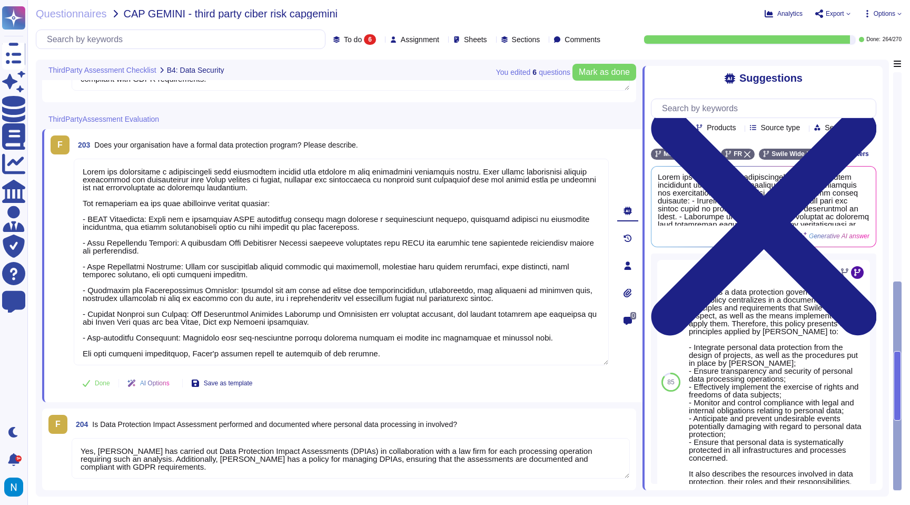
type textarea "Yes, [PERSON_NAME] has carried out Data Protection Impact Assessments (DPIAs) i…"
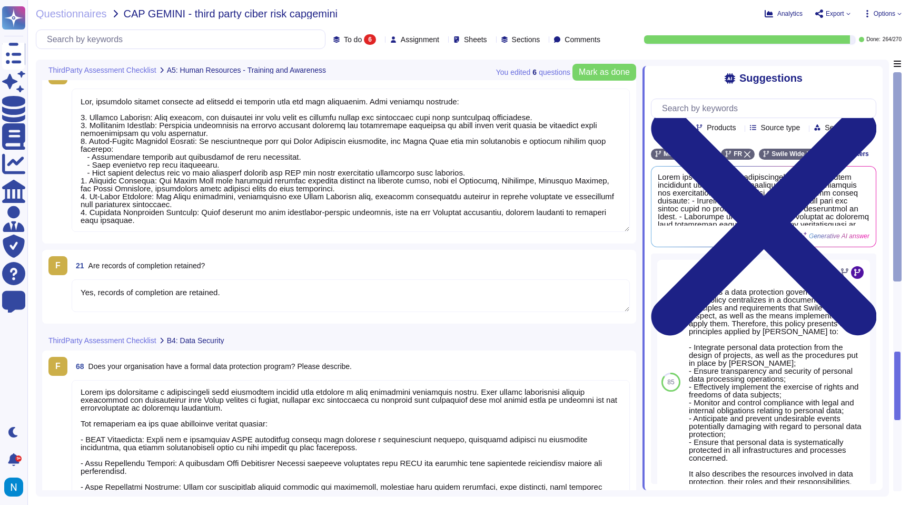
type textarea "Yes, employees receive training in relation to personal data and data protectio…"
type textarea "Yes, records of completion are retained."
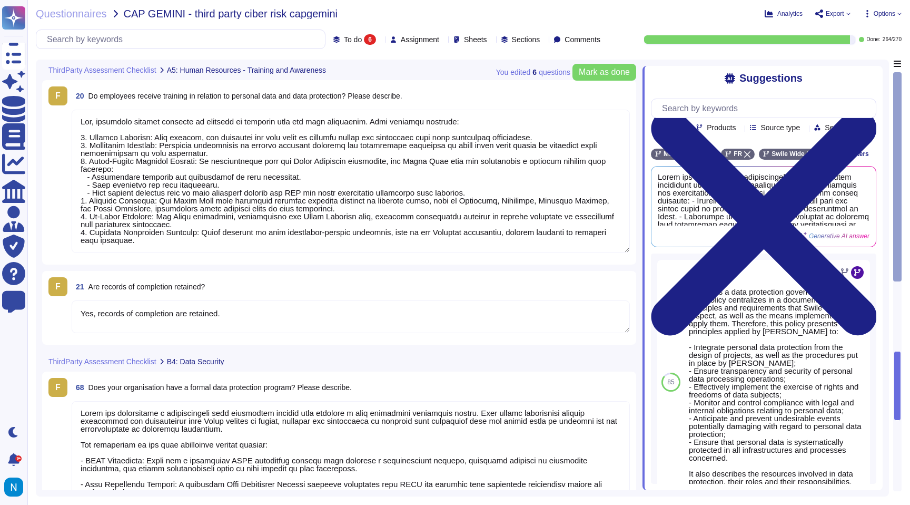
click at [272, 417] on textarea at bounding box center [351, 504] width 558 height 206
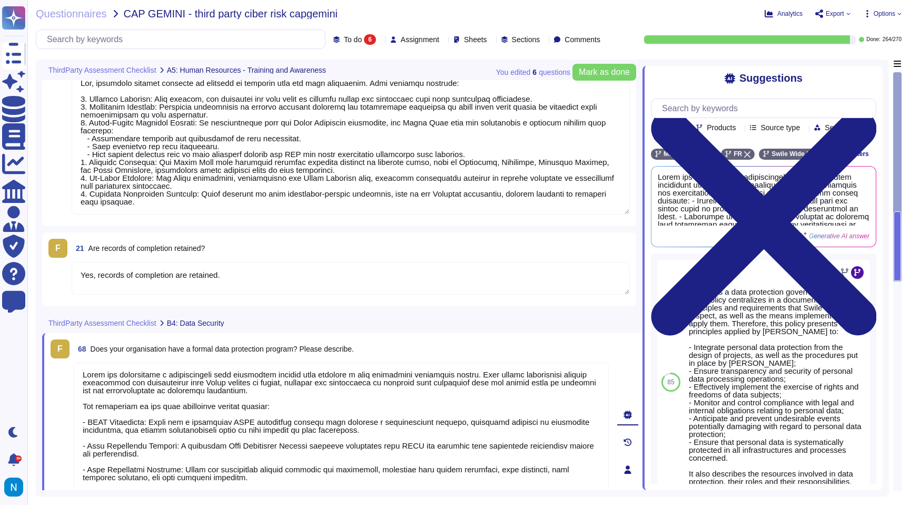
type textarea "Swile has implemented a comprehensive data protection program that includes a d…"
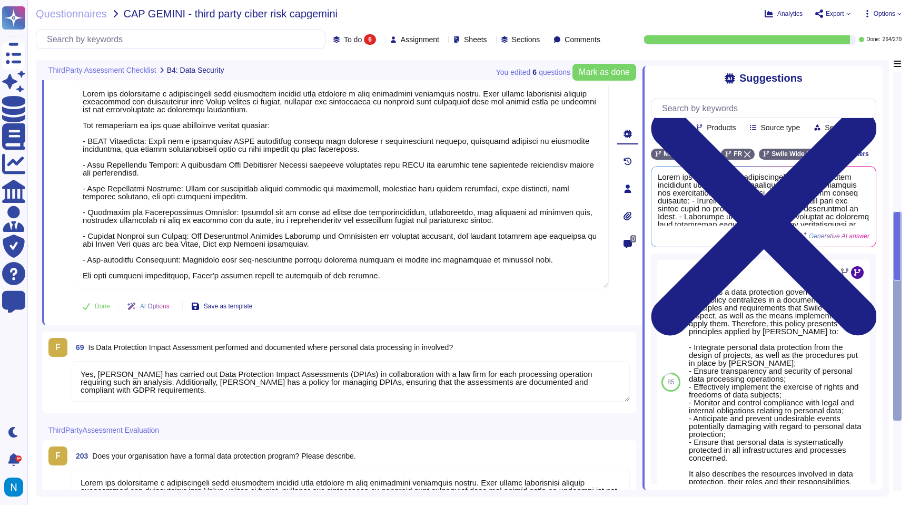
type textarea "Yes, [PERSON_NAME] has carried out Data Protection Impact Assessments (DPIAs) i…"
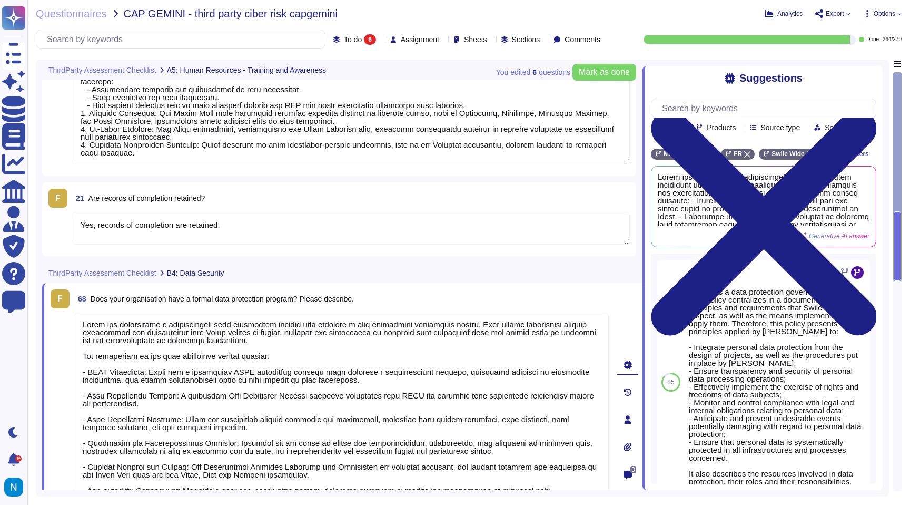
type textarea "Yes, employees receive training in relation to personal data and data protectio…"
type textarea "Yes, records of completion are retained."
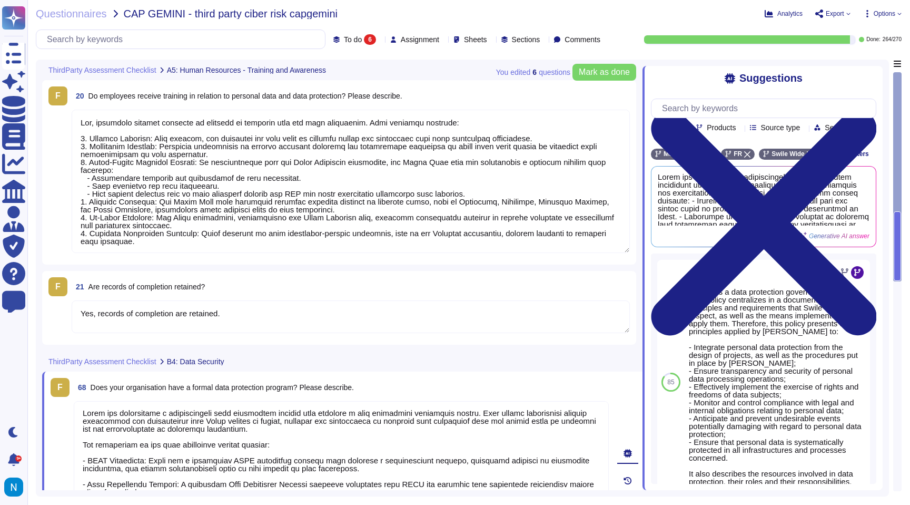
scroll to position [1, 0]
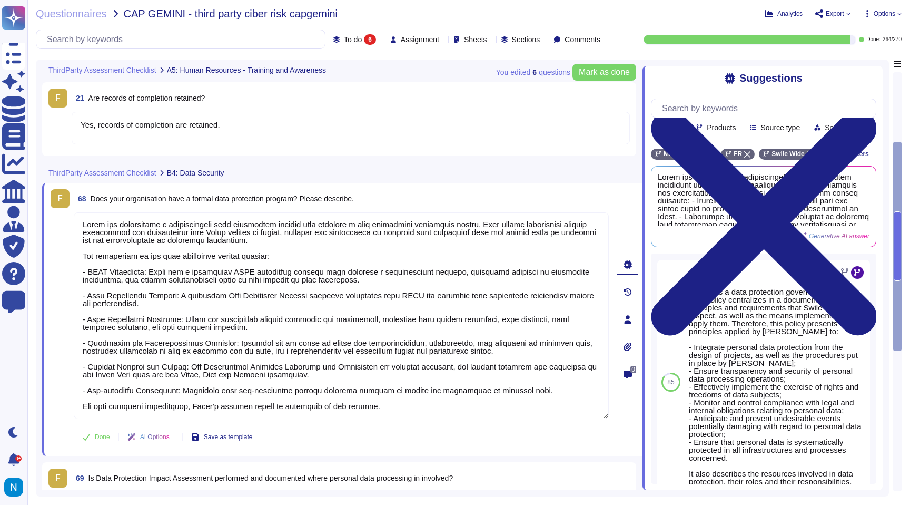
type textarea "Swile has implemented a comprehensive data protection program that includes a d…"
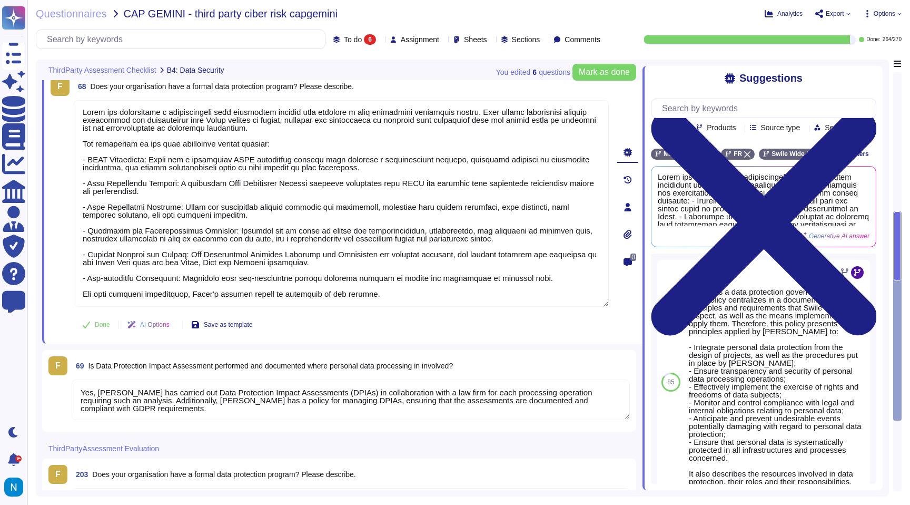
type textarea "Yes, [PERSON_NAME] has carried out Data Protection Impact Assessments (DPIAs) i…"
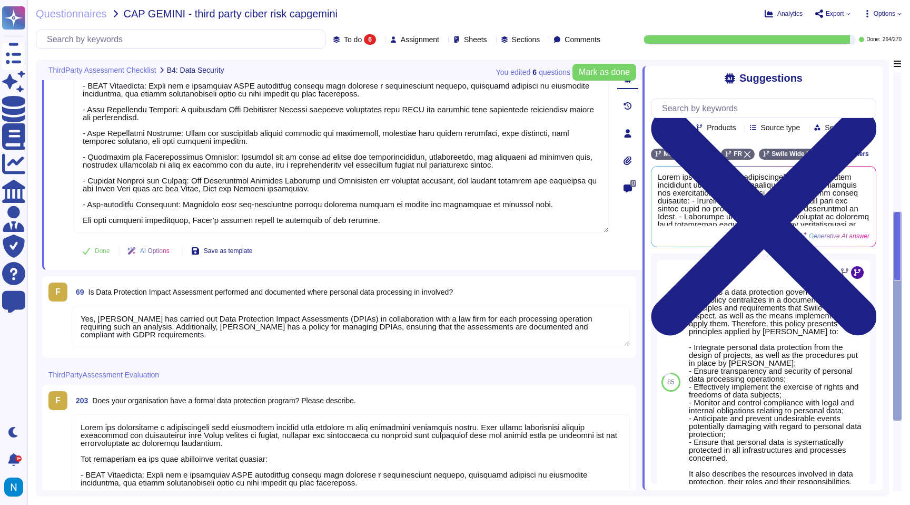
scroll to position [0, 0]
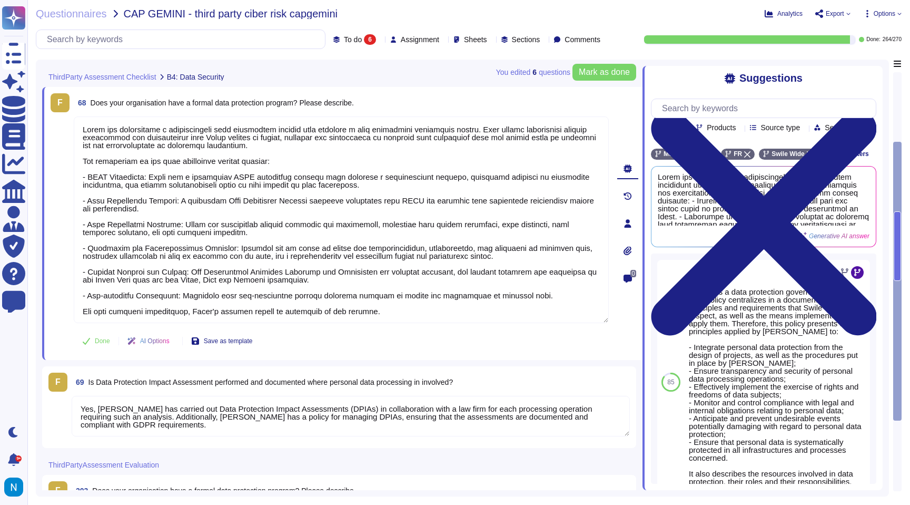
type textarea "Yes, employees receive training in relation to personal data and data protectio…"
type textarea "Yes, records of completion are retained."
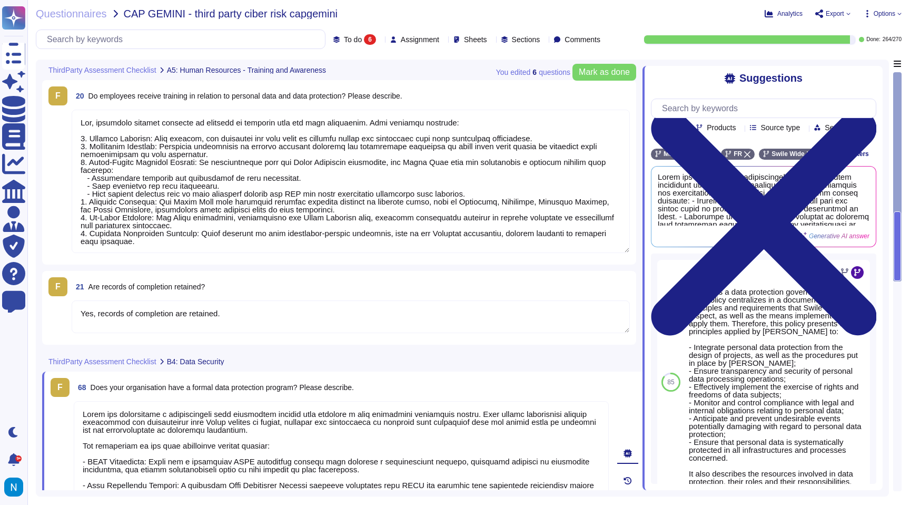
scroll to position [1, 0]
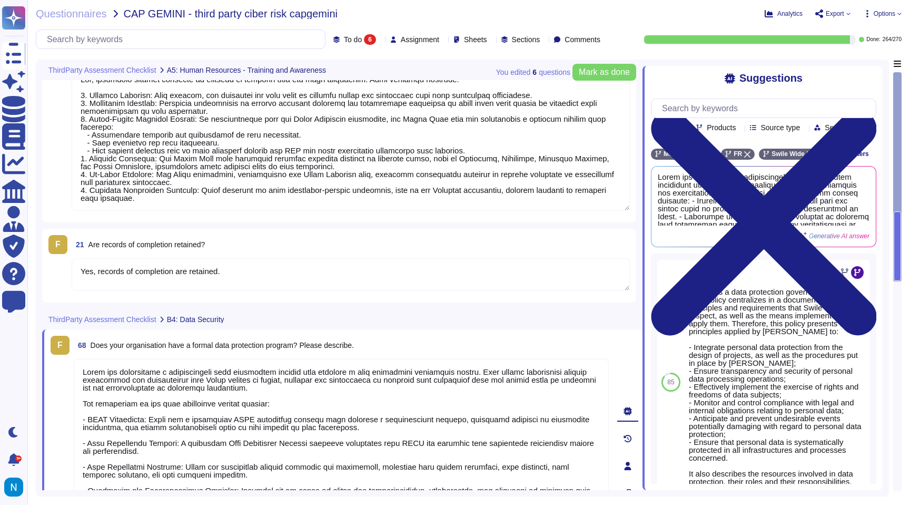
type textarea "Swile has implemented a comprehensive data protection program that includes a d…"
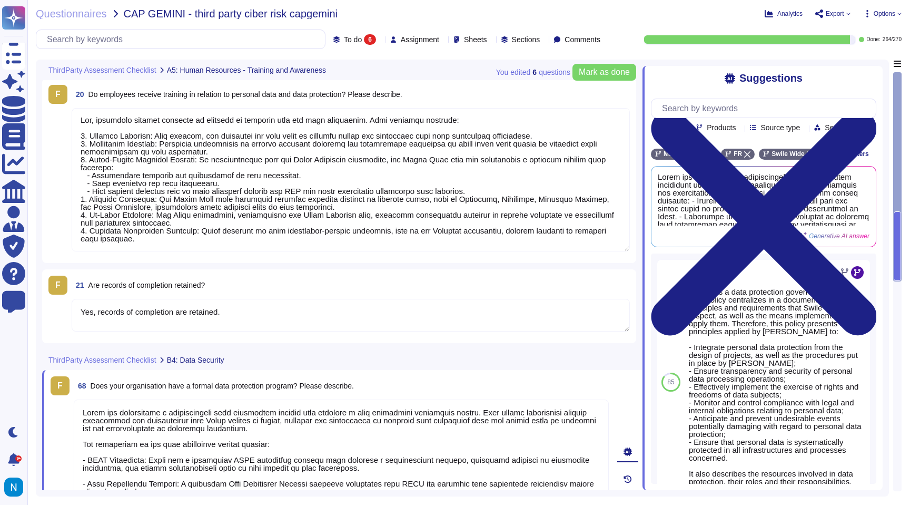
scroll to position [0, 0]
click at [562, 135] on textarea at bounding box center [351, 181] width 558 height 143
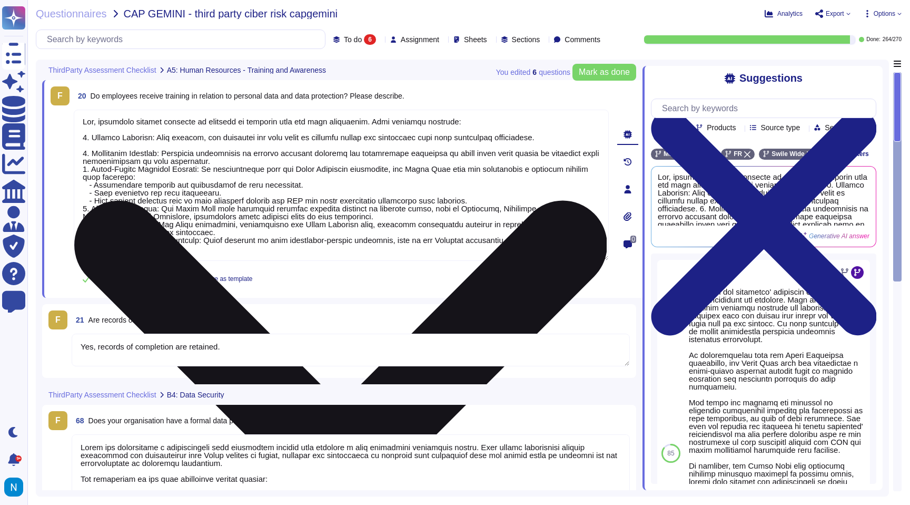
click at [257, 162] on textarea at bounding box center [341, 185] width 535 height 151
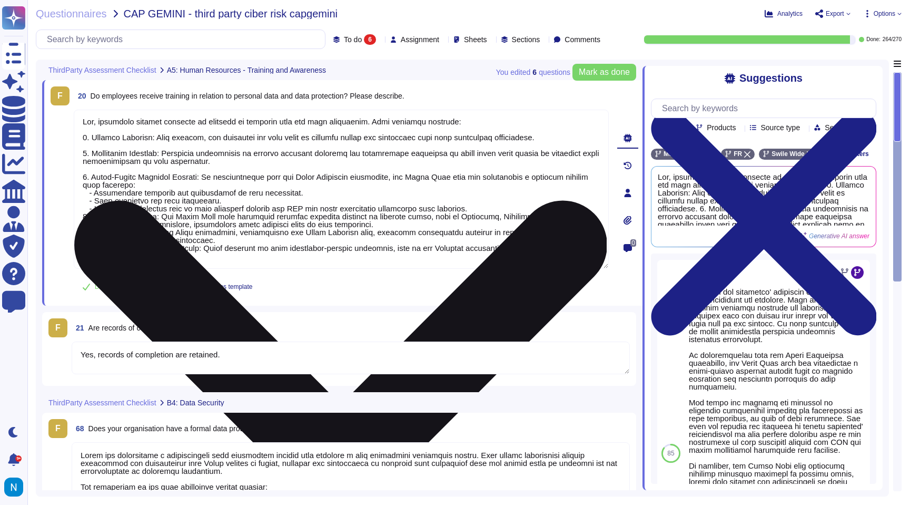
click at [263, 202] on textarea at bounding box center [341, 189] width 535 height 159
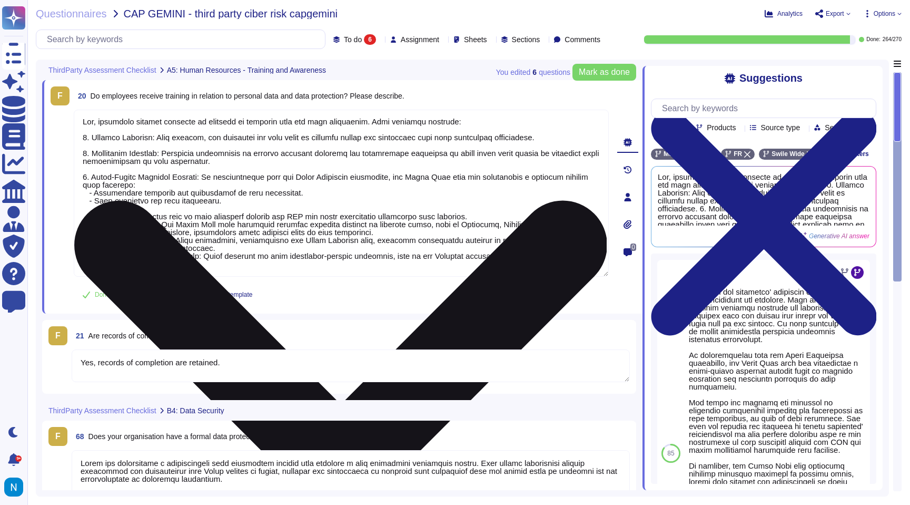
click at [459, 232] on textarea at bounding box center [341, 193] width 535 height 167
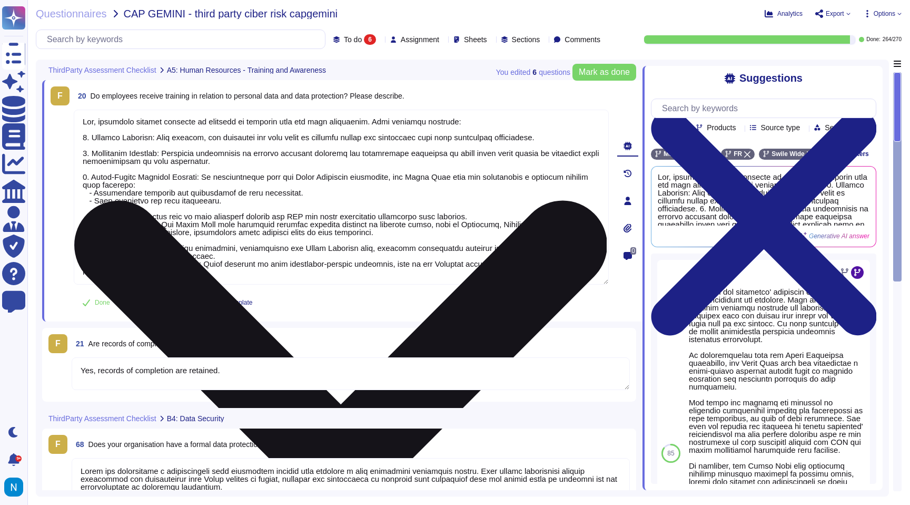
click at [463, 255] on textarea at bounding box center [341, 197] width 535 height 175
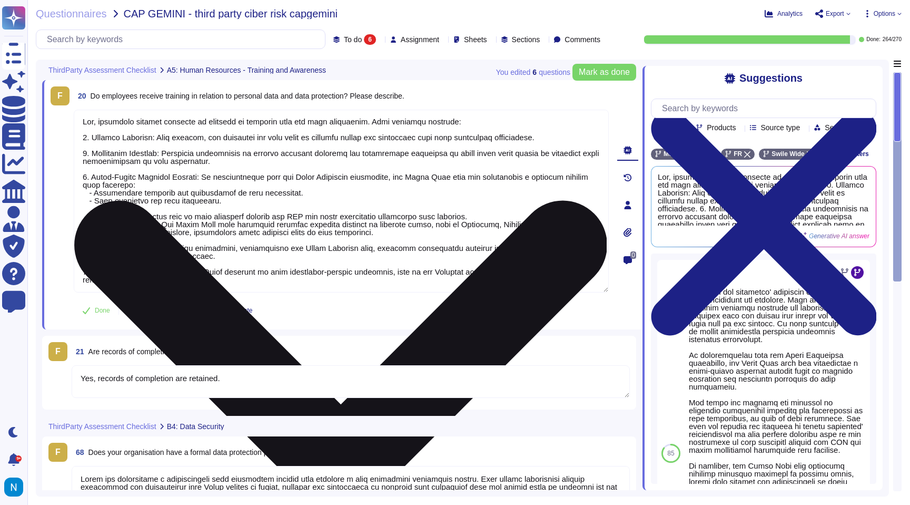
type textarea "Yes, employees receive training in relation to personal data and data protectio…"
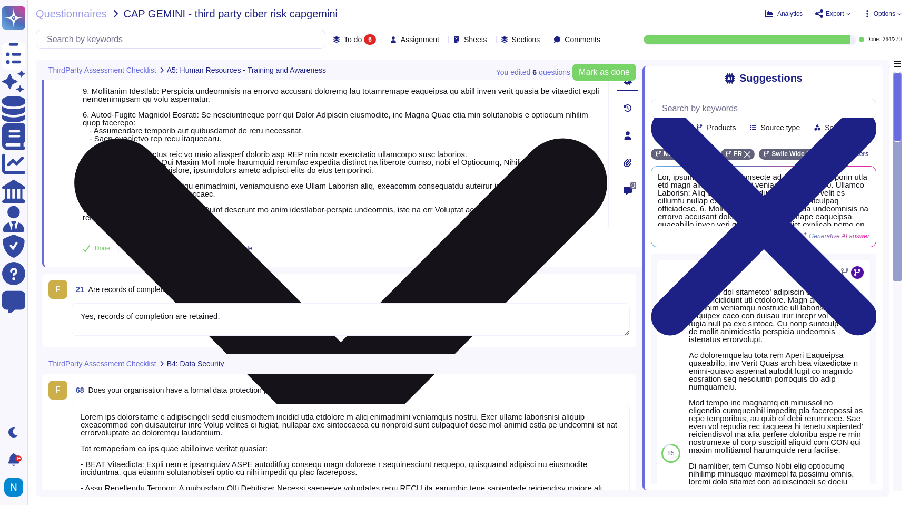
type textarea "Swile has implemented a comprehensive data protection program that includes a d…"
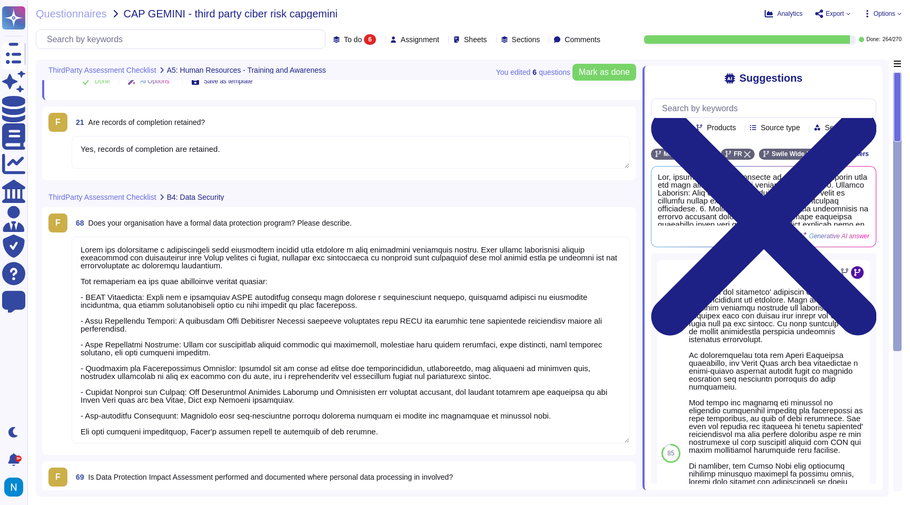
scroll to position [1, 0]
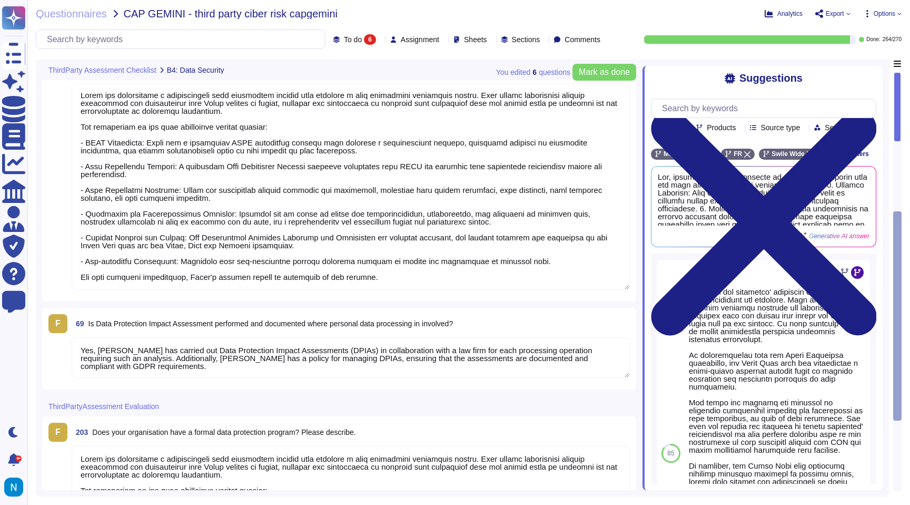
type textarea "Yes, [PERSON_NAME] has carried out Data Protection Impact Assessments (DPIAs) i…"
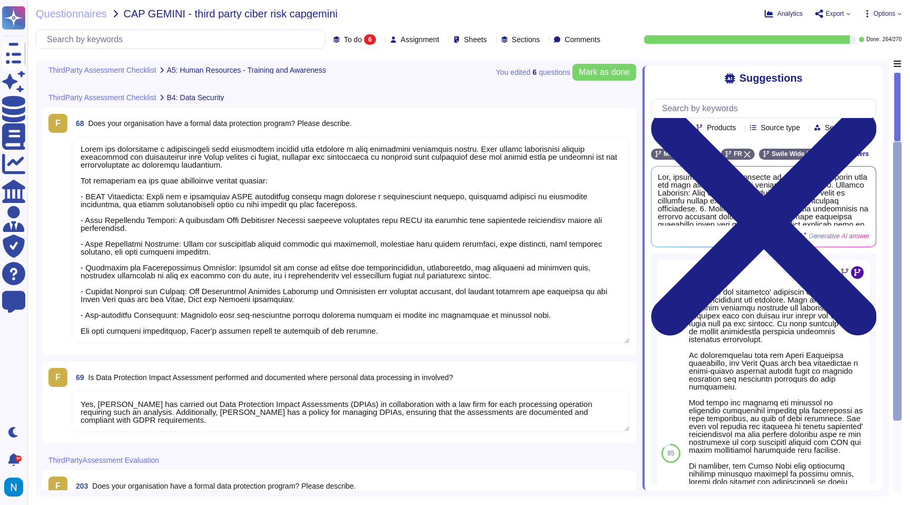
type textarea "Yes, employees receive training in relation to personal data and data protectio…"
type textarea "Yes, records of completion are retained."
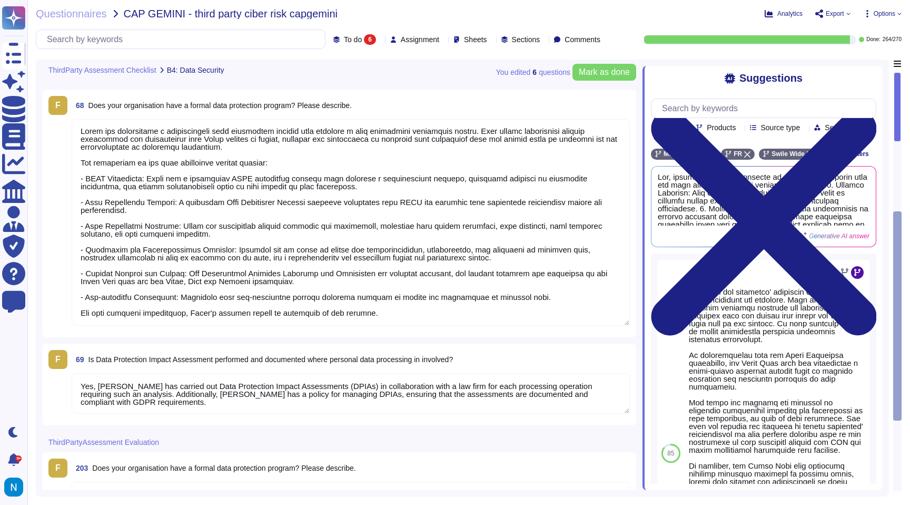
scroll to position [0, 0]
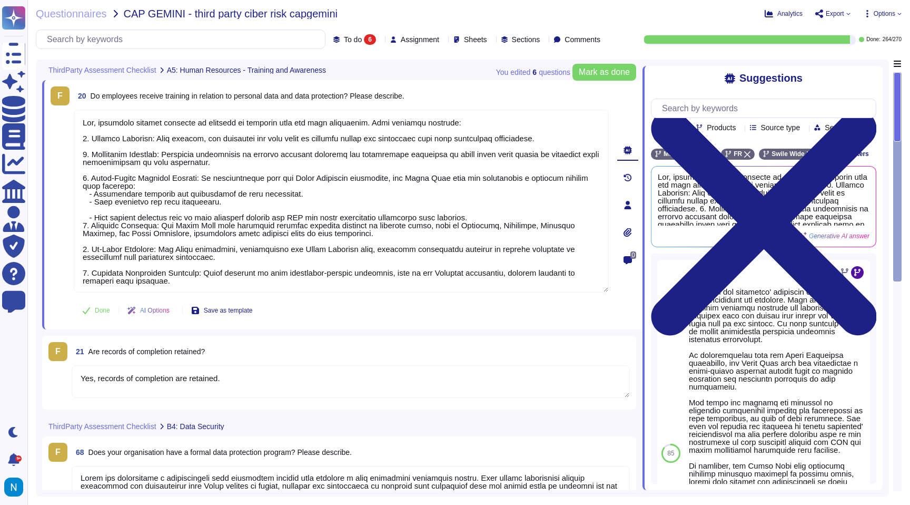
type textarea "Yes, employees receive training in relation to personal data and data protectio…"
type textarea "Yes, records of completion are retained."
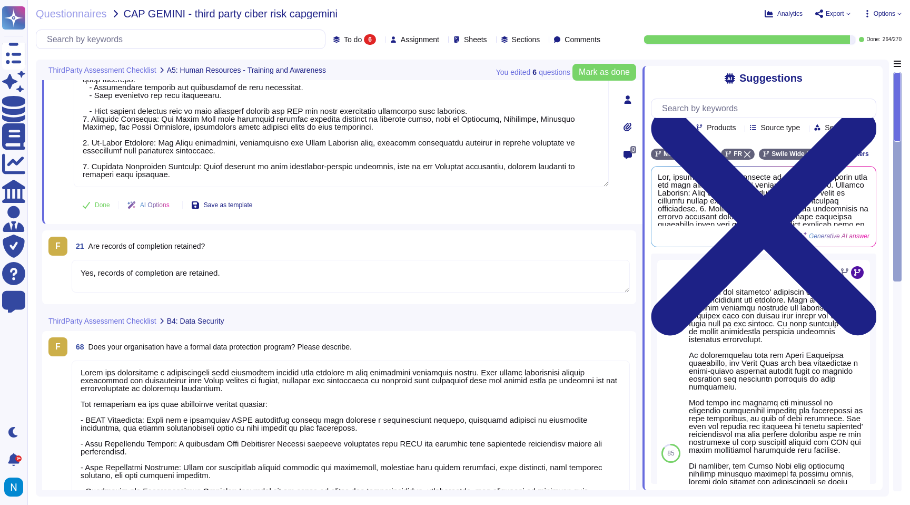
type textarea "Swile has implemented a comprehensive data protection program that includes a d…"
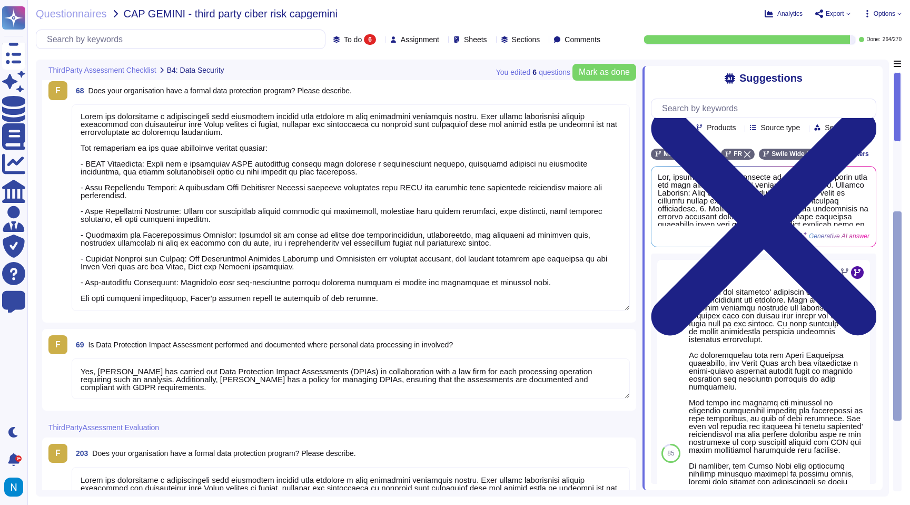
type textarea "Yes, [PERSON_NAME] has carried out Data Protection Impact Assessments (DPIAs) i…"
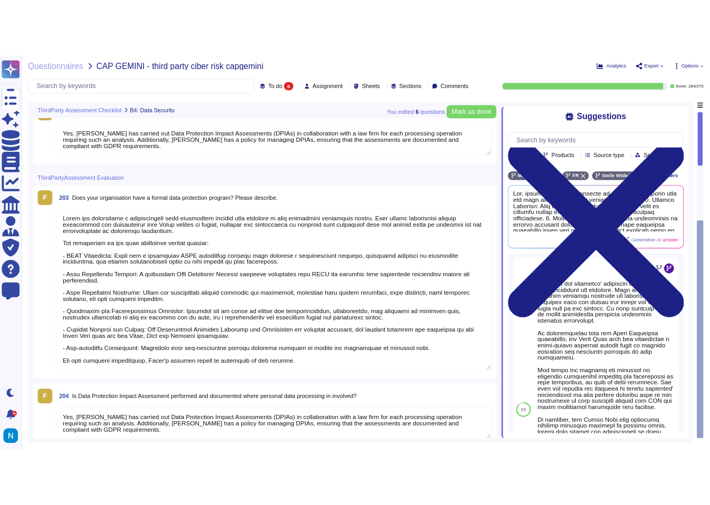
scroll to position [631, 0]
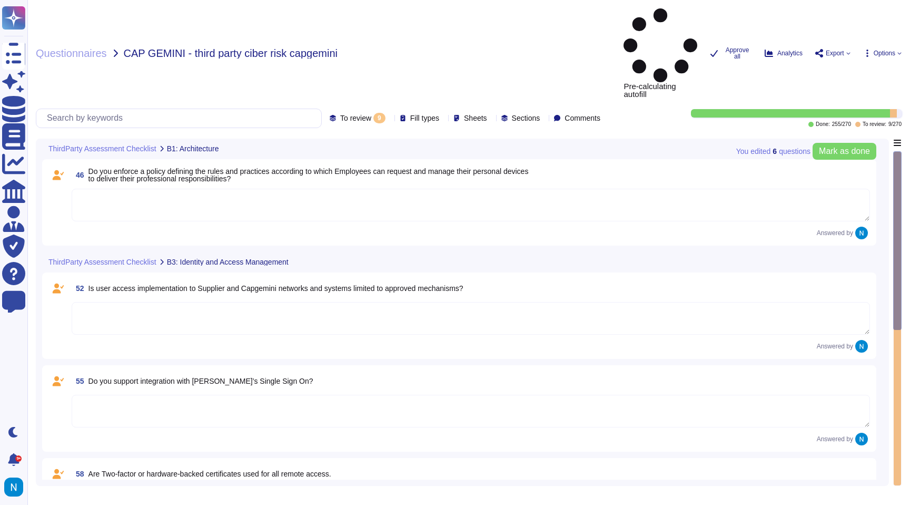
click at [340, 114] on span "To review" at bounding box center [355, 117] width 31 height 7
click at [317, 66] on div "All 270" at bounding box center [343, 72] width 85 height 12
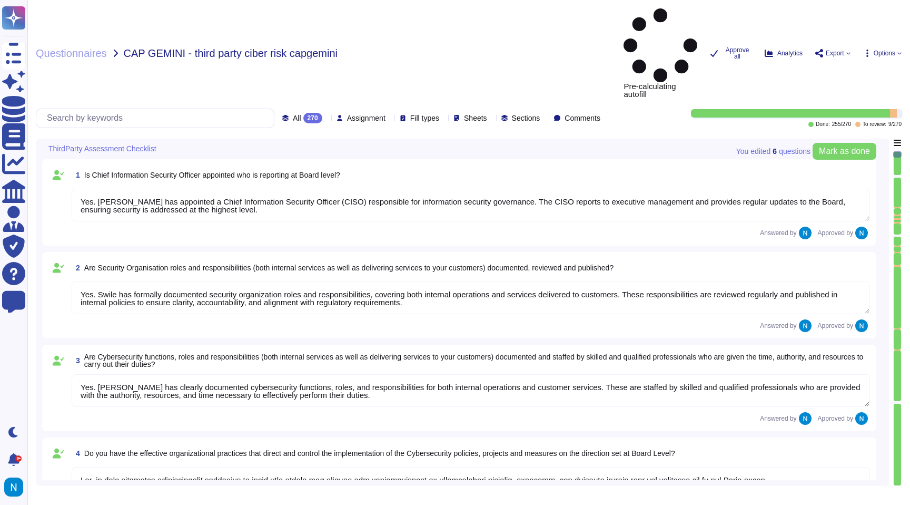
type textarea "Yes. [PERSON_NAME] has appointed a Chief Information Security Officer (CISO) re…"
type textarea "Yes. Swile has formally documented security organization roles and responsibili…"
type textarea "Yes. [PERSON_NAME] has clearly documented cybersecurity functions, roles, and r…"
type textarea "Yes, we have effective organizational practices in place that direct and contro…"
type textarea "Yes, a Risk Assessment is performed at least annually, and the results are revi…"
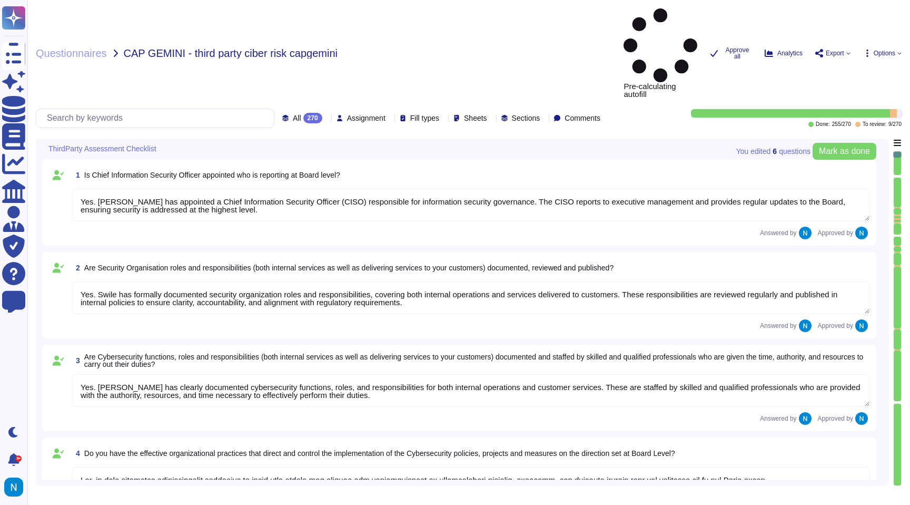
type textarea "Yes, the results of risk and threat assessments are utilized to ensure coherenc…"
type textarea "Yes, procedures have been established to achieve segregation of duties, includi…"
click at [188, 109] on input "text" at bounding box center [158, 118] width 232 height 18
paste input "Do you enforce a policy defining the rules and practices according to which"
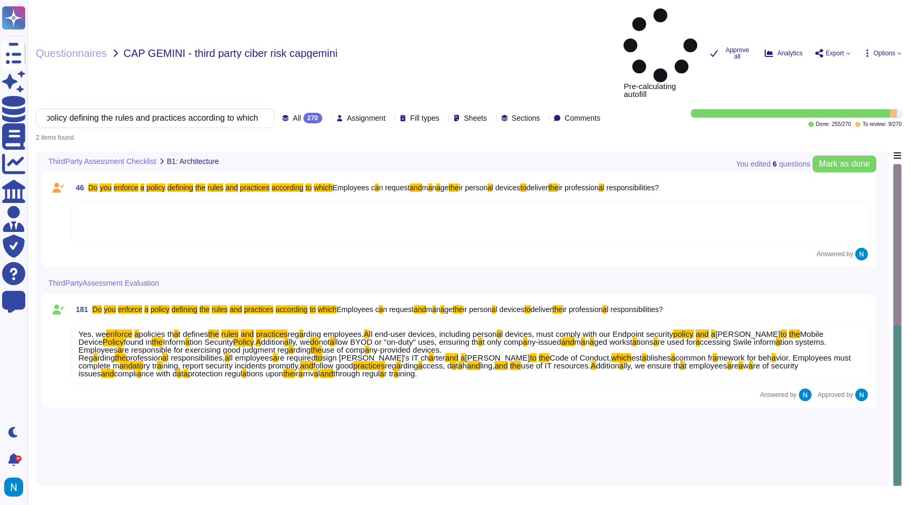
type input "Do you enforce a policy defining the rules and practices according to which"
click at [119, 329] on mark "enforce" at bounding box center [119, 333] width 26 height 9
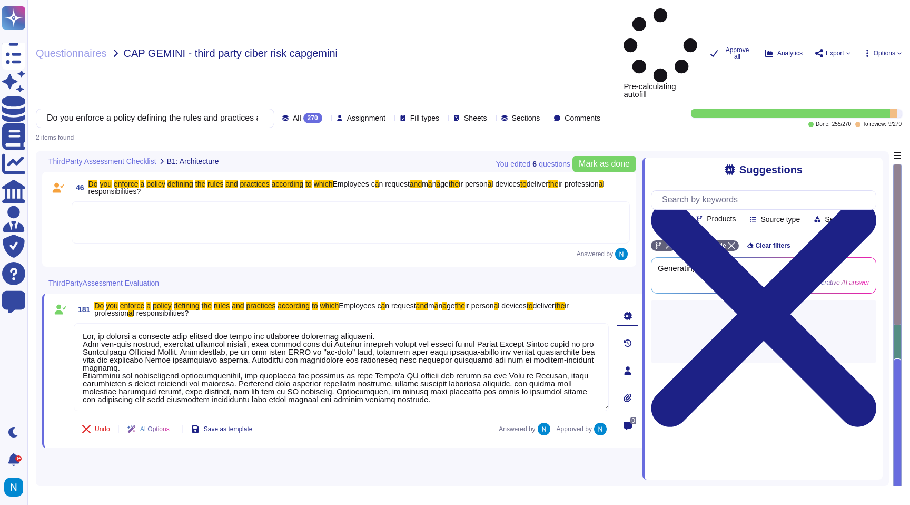
type textarea "Yes, we enforce a policies that defines the rules and practices regarding emplo…"
click at [119, 323] on textarea at bounding box center [341, 367] width 535 height 88
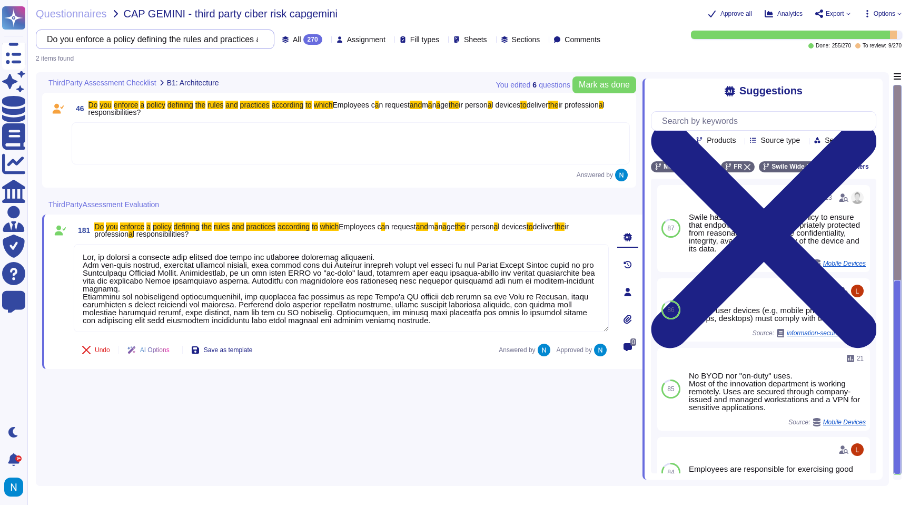
click at [211, 38] on input "Do you enforce a policy defining the rules and practices according to which" at bounding box center [153, 39] width 222 height 18
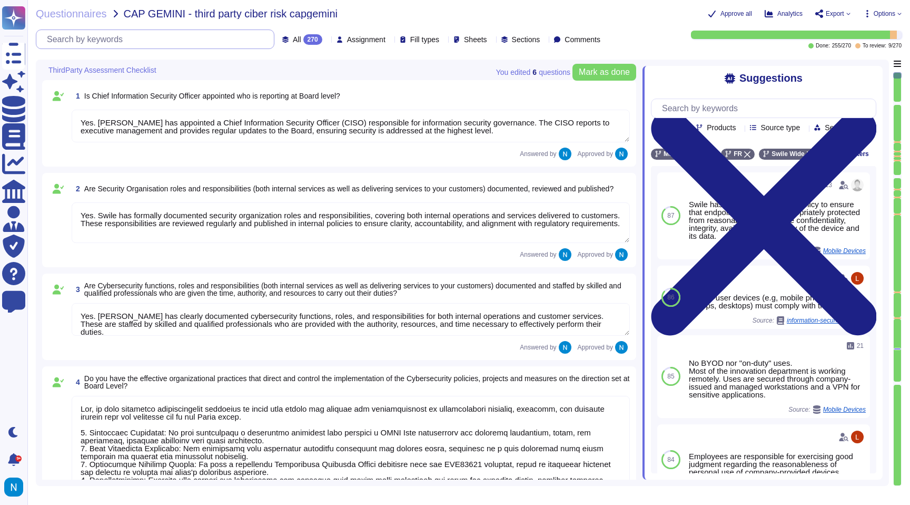
type textarea "Yes, we have effective organizational practices in place that direct and contro…"
type textarea "Yes, a Risk Assessment is performed at least annually, and the results are revi…"
type textarea "Yes, the results of risk and threat assessments are utilized to ensure coherenc…"
type textarea "Yes. [PERSON_NAME] has appointed a Chief Information Security Officer (CISO) re…"
type textarea "Yes. Swile has formally documented security organization roles and responsibili…"
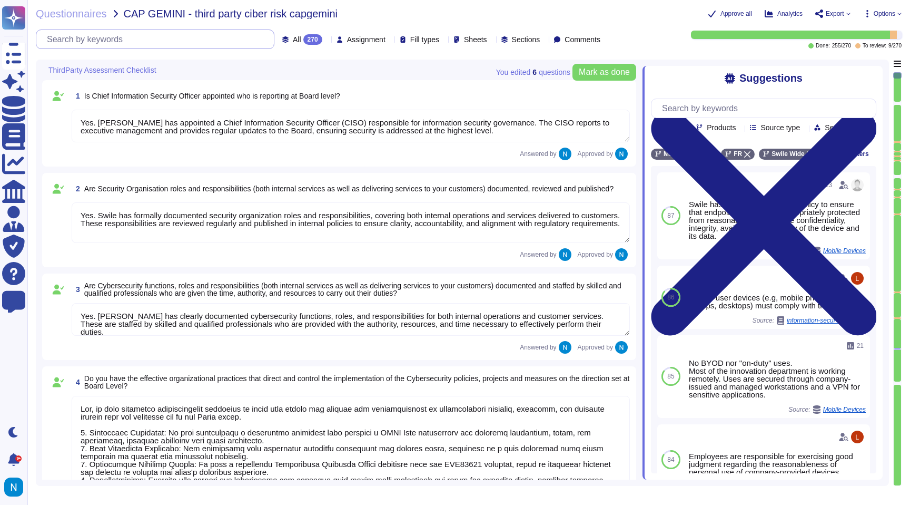
type textarea "Yes. [PERSON_NAME] has clearly documented cybersecurity functions, roles, and r…"
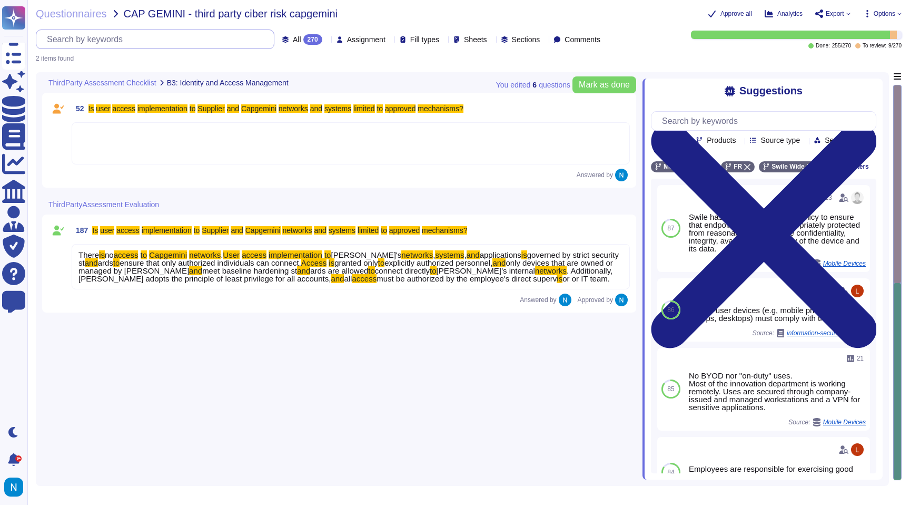
scroll to position [0, 281]
type input "Is user access implementation to Supplier and Capgemini networks and systems li…"
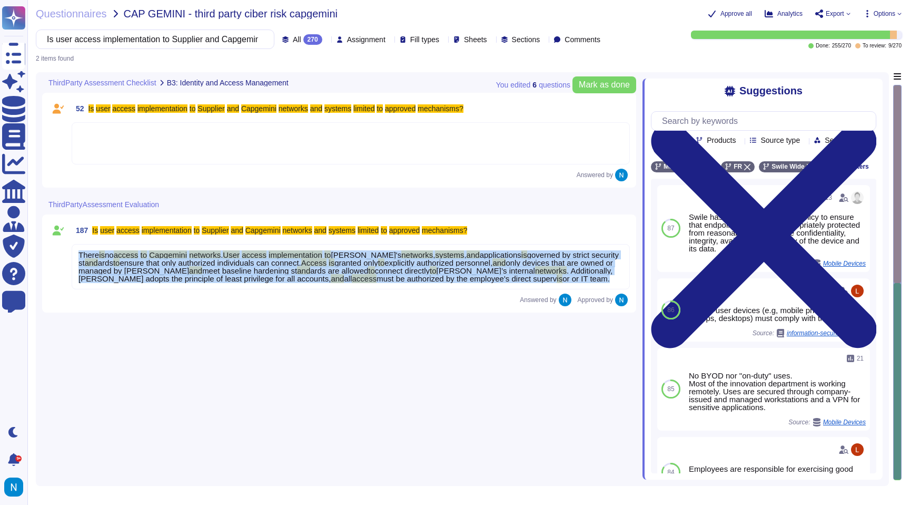
drag, startPoint x: 78, startPoint y: 255, endPoint x: 428, endPoint y: 285, distance: 350.5
click at [428, 285] on div "There is no access to Capgemini networks . User access implementation to Swile'…" at bounding box center [351, 266] width 558 height 45
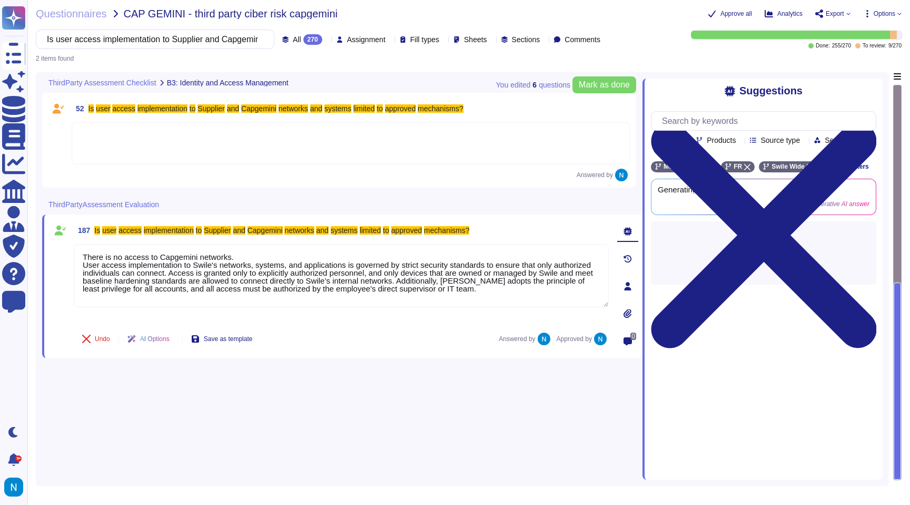
type textarea "There is no access to Capgemini networks. User access implementation to Swile's…"
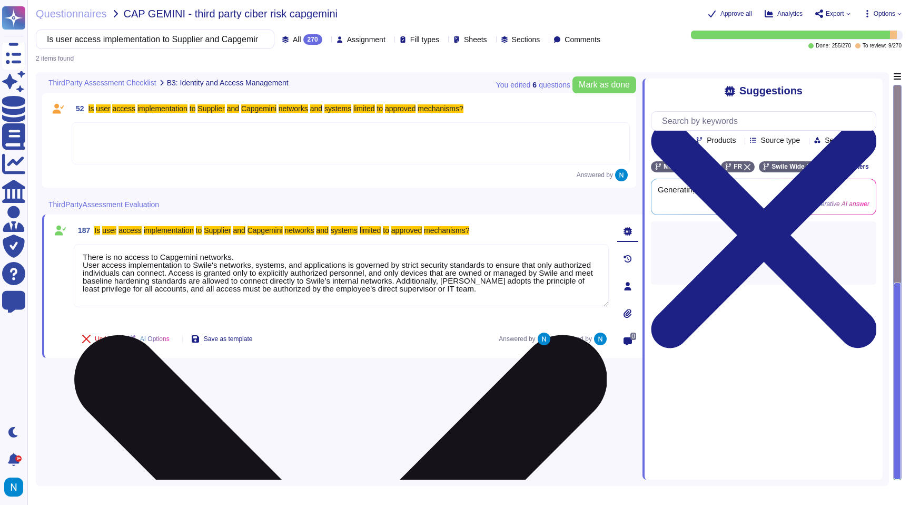
click at [435, 284] on textarea "There is no access to Capgemini networks. User access implementation to Swile's…" at bounding box center [341, 275] width 535 height 63
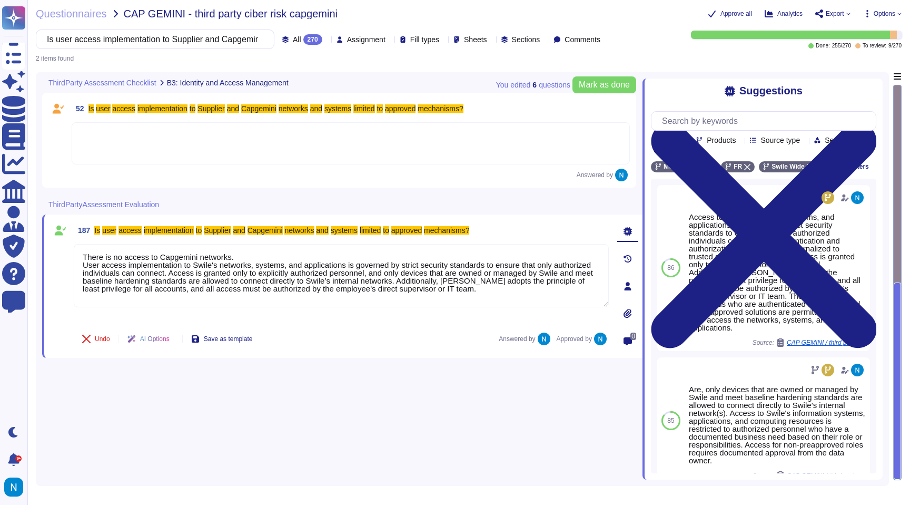
click at [180, 48] on div "Is user access implementation to Supplier and Capgemini networks and systems li…" at bounding box center [155, 38] width 239 height 19
click at [186, 42] on input "Is user access implementation to Supplier and Capgemini networks and systems li…" at bounding box center [153, 39] width 222 height 18
click at [214, 41] on input "Is user access implementation to Supplier and Capgemini networks and systems li…" at bounding box center [153, 39] width 222 height 18
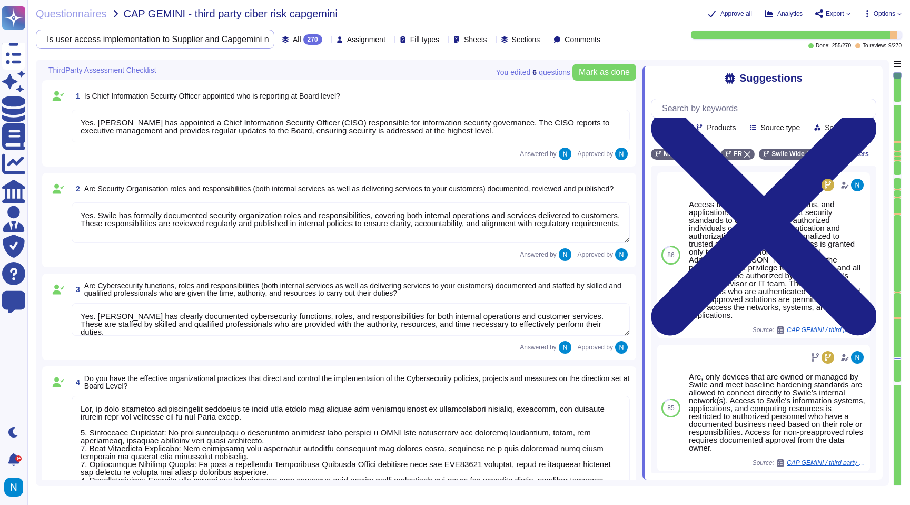
type textarea "Yes, we have effective organizational practices in place that direct and contro…"
type textarea "Yes, a Risk Assessment is performed at least annually, and the results are revi…"
type textarea "Yes, the results of risk and threat assessments are utilized to ensure coherenc…"
type textarea "Yes. [PERSON_NAME] has appointed a Chief Information Security Officer (CISO) re…"
type textarea "Yes. Swile has formally documented security organization roles and responsibili…"
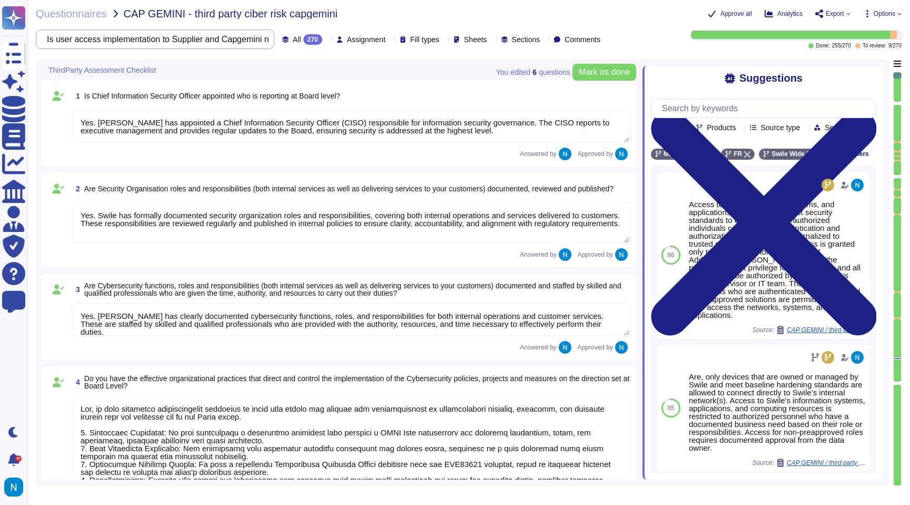
type textarea "Yes. [PERSON_NAME] has clearly documented cybersecurity functions, roles, and r…"
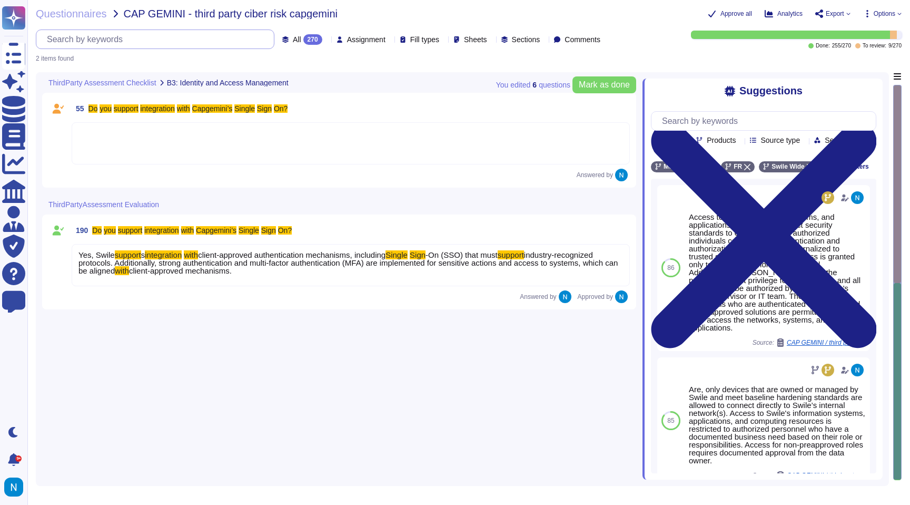
scroll to position [0, 76]
type input "Do you support integration with [PERSON_NAME]’s Single Sign On?"
click at [96, 255] on span "Yes, Swile" at bounding box center [96, 254] width 36 height 9
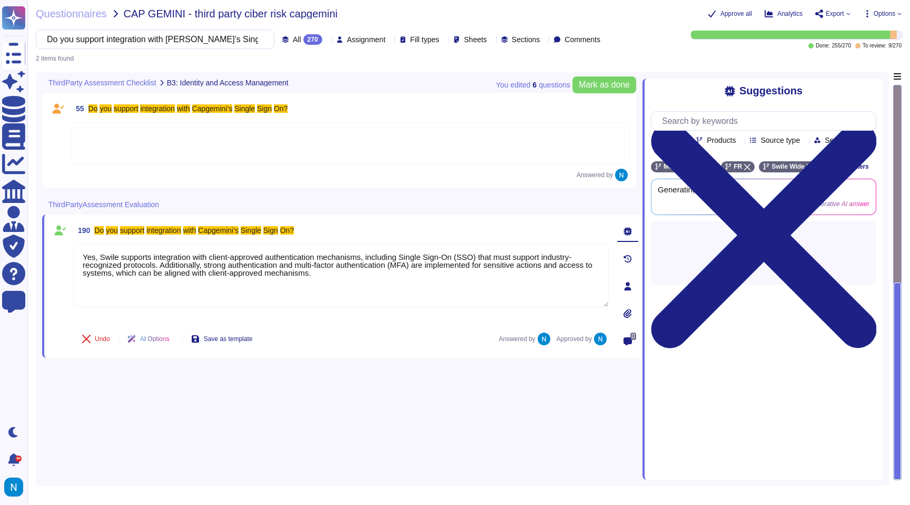
type textarea "Yes, Swile supports integration with client-approved authentication mechanisms,…"
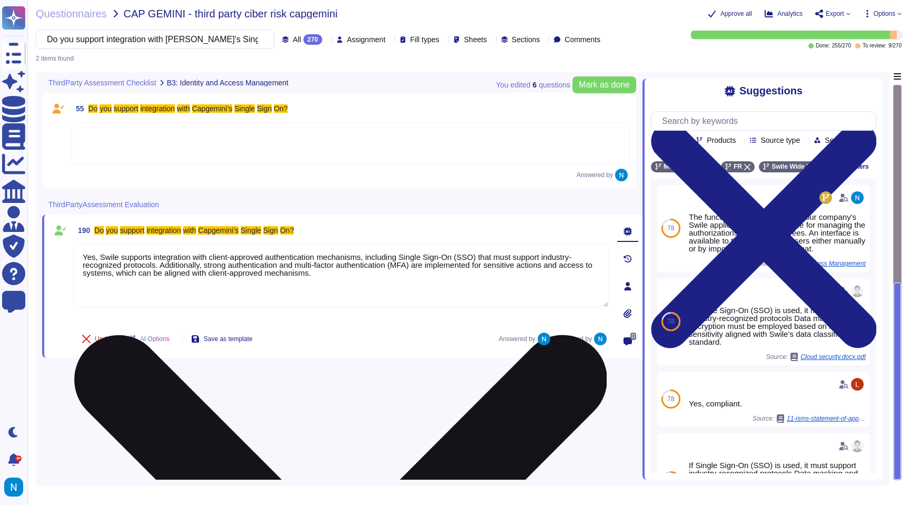
drag, startPoint x: 83, startPoint y: 256, endPoint x: 365, endPoint y: 277, distance: 283.0
click at [365, 277] on textarea "Yes, Swile supports integration with client-approved authentication mechanisms,…" at bounding box center [341, 275] width 535 height 63
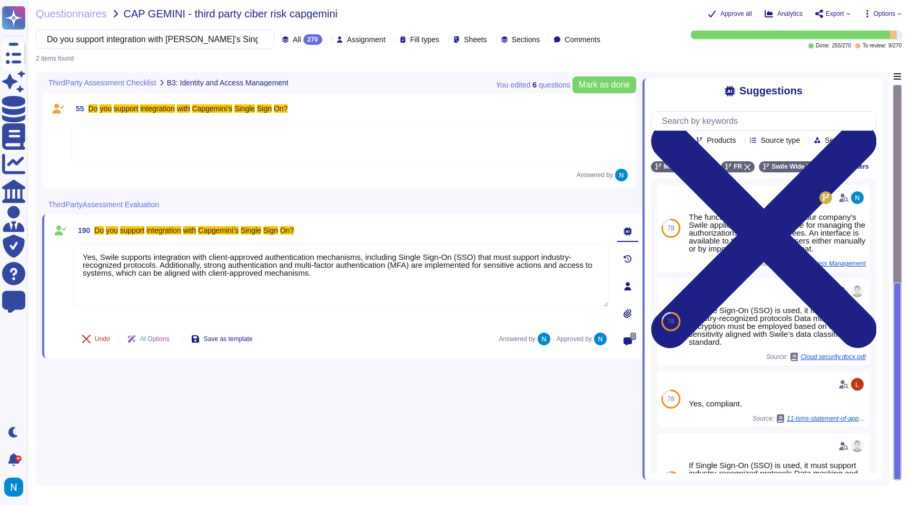
click at [219, 37] on div "Do you support integration with [PERSON_NAME]’s Single Sign On?" at bounding box center [155, 38] width 239 height 19
click at [201, 41] on input "Do you support integration with [PERSON_NAME]’s Single Sign On?" at bounding box center [153, 39] width 222 height 18
click at [208, 41] on input "Do you support integration with [PERSON_NAME]’s Single Sign On?" at bounding box center [153, 39] width 222 height 18
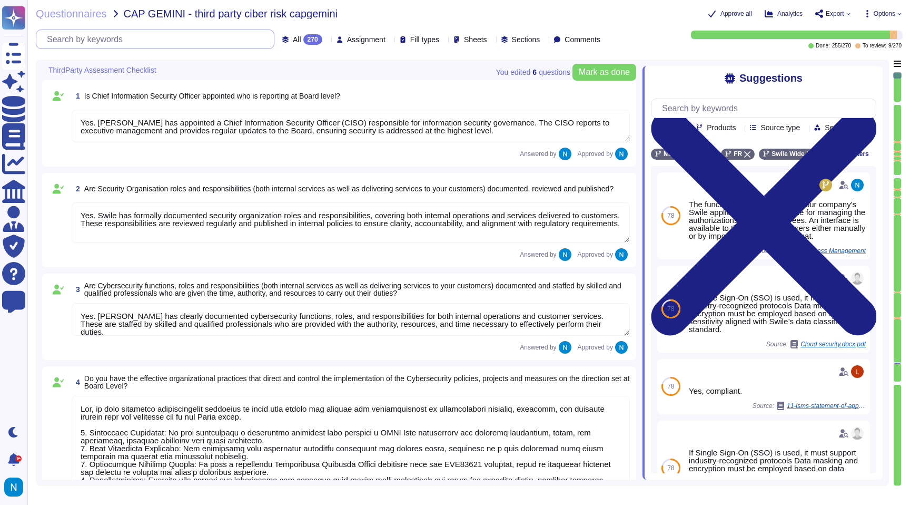
type textarea "Yes, we have effective organizational practices in place that direct and contro…"
type textarea "Yes, a Risk Assessment is performed at least annually, and the results are revi…"
type textarea "Yes, the results of risk and threat assessments are utilized to ensure coherenc…"
type textarea "Yes. [PERSON_NAME] has appointed a Chief Information Security Officer (CISO) re…"
type textarea "Yes. Swile has formally documented security organization roles and responsibili…"
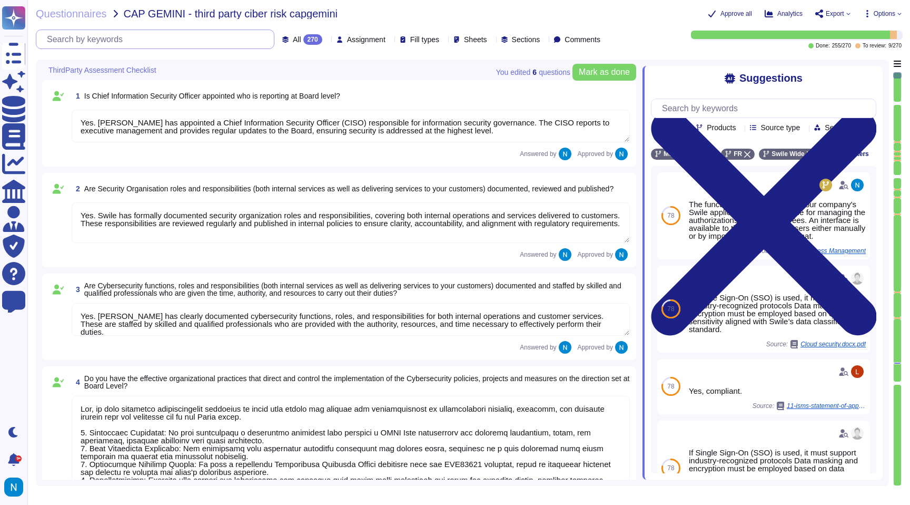
type textarea "Yes. [PERSON_NAME] has clearly documented cybersecurity functions, roles, and r…"
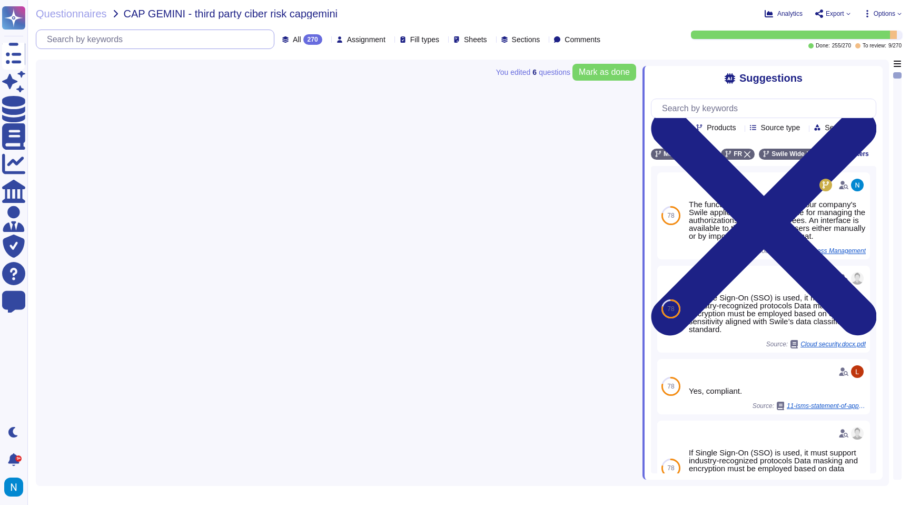
type input "Are Two-factor or hardware-backed certificates used for all remote access."
click at [191, 40] on input "Are Two-factor or hardware-backed certificates used for all remote access." at bounding box center [153, 39] width 222 height 18
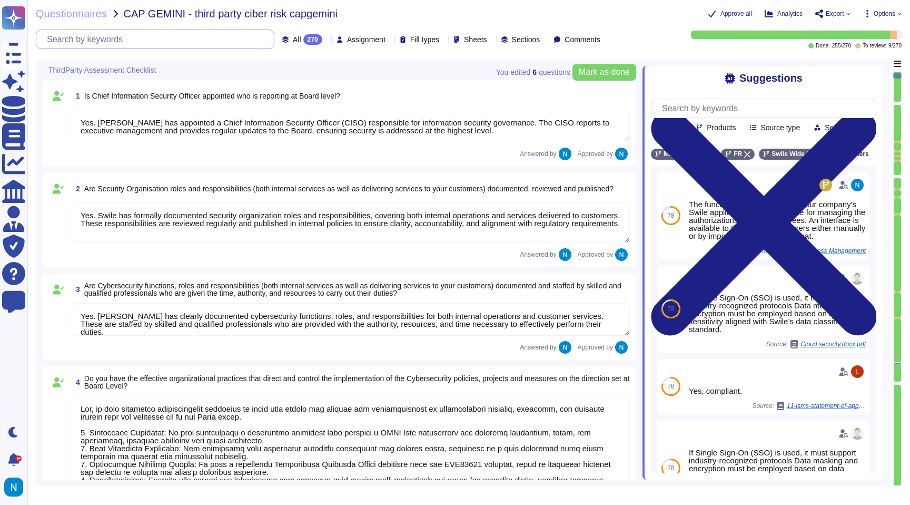
type textarea "Yes. [PERSON_NAME] has appointed a Chief Information Security Officer (CISO) re…"
type textarea "Yes. Swile has formally documented security organization roles and responsibili…"
type textarea "Yes. [PERSON_NAME] has clearly documented cybersecurity functions, roles, and r…"
type textarea "Yes, we have effective organizational practices in place that direct and contro…"
type textarea "Yes, a Risk Assessment is performed at least annually, and the results are revi…"
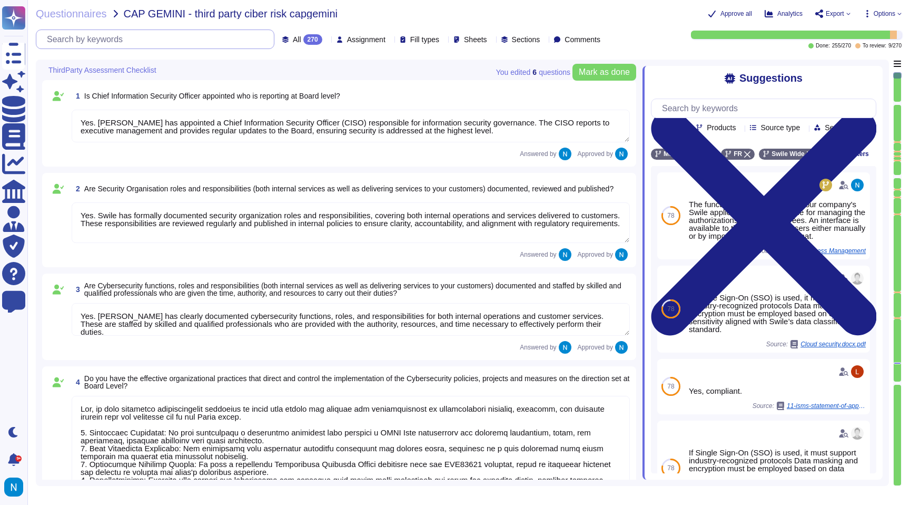
type textarea "Yes, the results of risk and threat assessments are utilized to ensure coherenc…"
paste input "Are Two-factor or hardware-backed certificates"
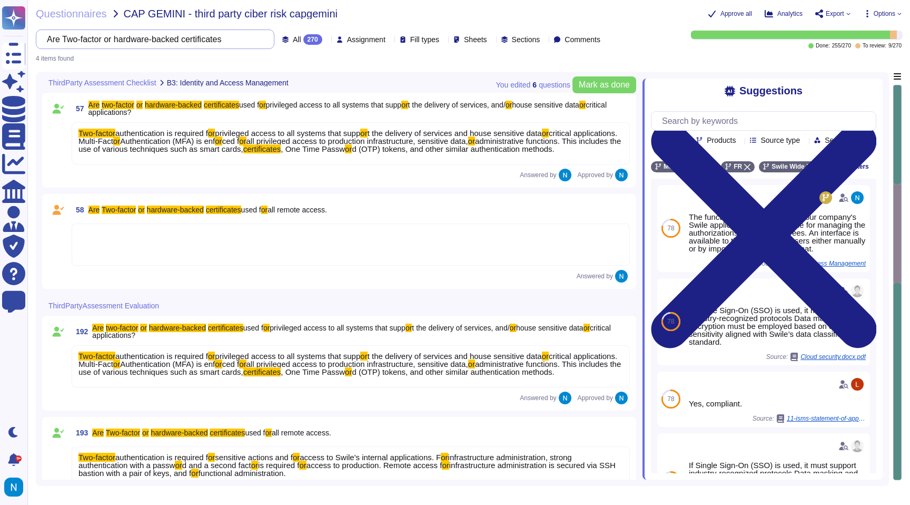
scroll to position [0, 27]
click at [215, 38] on input "Are Two-factor or hardware-backed certificates" at bounding box center [153, 39] width 222 height 18
drag, startPoint x: 176, startPoint y: 42, endPoint x: 390, endPoint y: 36, distance: 213.9
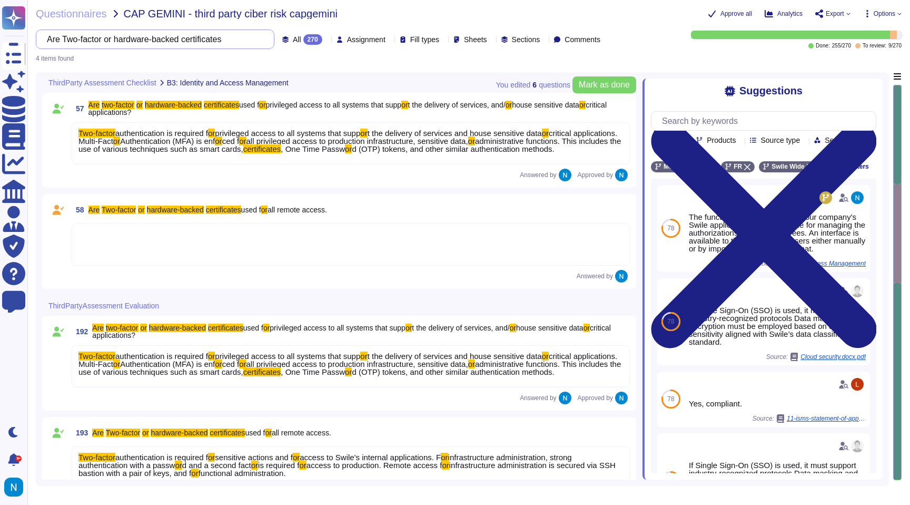
click at [390, 36] on div "Are Two-factor or hardware-backed certificates All 270 Assignment Fill types Sh…" at bounding box center [320, 38] width 569 height 19
click at [223, 40] on div "Are Two-factor or hardware-backed certificates" at bounding box center [155, 38] width 239 height 19
click at [209, 40] on input "Are Two-factor or hardware-backed certificates" at bounding box center [153, 39] width 222 height 18
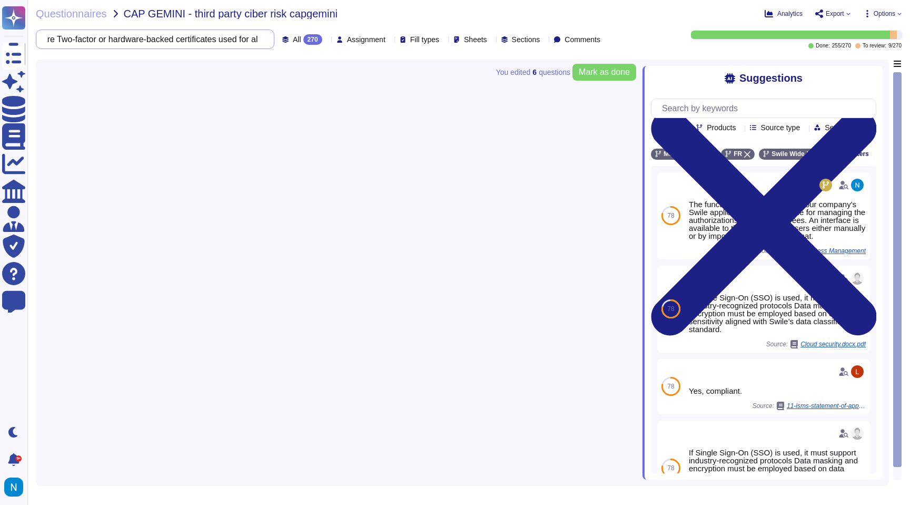
scroll to position [0, 71]
click at [210, 40] on input "Are Two-factor or hardware-backed certificates used for all" at bounding box center [153, 39] width 222 height 18
drag, startPoint x: 210, startPoint y: 40, endPoint x: 270, endPoint y: 41, distance: 60.0
click at [270, 41] on div "Are Two-factor or hardware-backed certificates used for all All 270 Assignment …" at bounding box center [320, 38] width 569 height 19
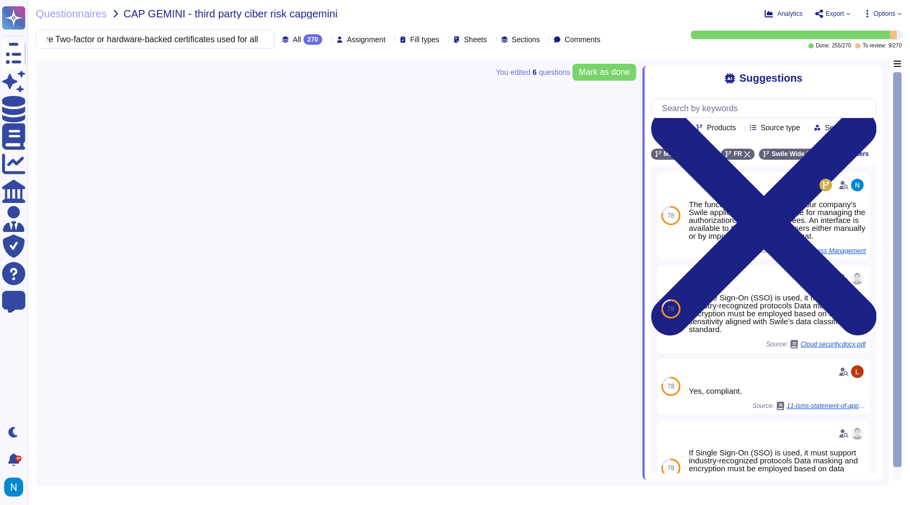
scroll to position [0, 0]
click at [219, 37] on div "Are Two-factor or hardware-backed certificates used for all" at bounding box center [155, 38] width 239 height 19
click at [200, 41] on input "Are Two-factor or hardware-backed certificates used for all" at bounding box center [153, 39] width 222 height 18
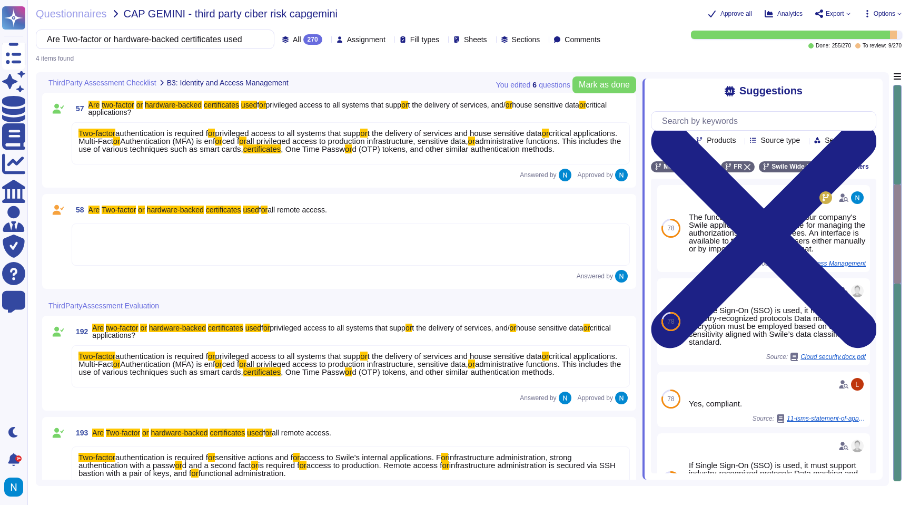
type input "Are Two-factor or hardware-backed certificates used"
click at [195, 218] on span "58 Are Two-factor or hardware-backed certificates used f or all remote access." at bounding box center [199, 209] width 255 height 19
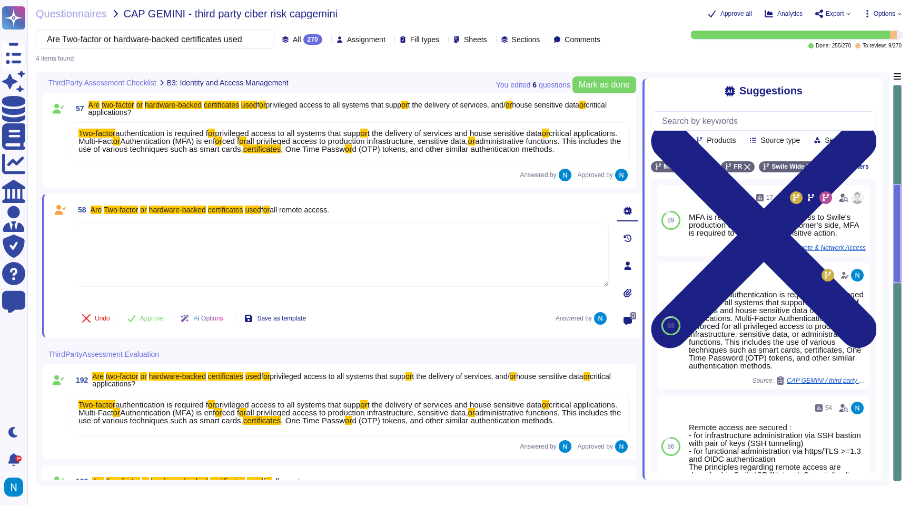
drag, startPoint x: 362, startPoint y: 215, endPoint x: 146, endPoint y: 216, distance: 216.5
click at [146, 216] on div "58 Are Two-factor or hardware-backed certificates used f or all remote access." at bounding box center [341, 209] width 535 height 19
click at [145, 264] on textarea at bounding box center [341, 254] width 535 height 63
drag, startPoint x: 360, startPoint y: 217, endPoint x: 92, endPoint y: 211, distance: 268.1
click at [92, 211] on div "58 Are Two-factor or hardware-backed certificates used f or all remote access." at bounding box center [341, 209] width 535 height 19
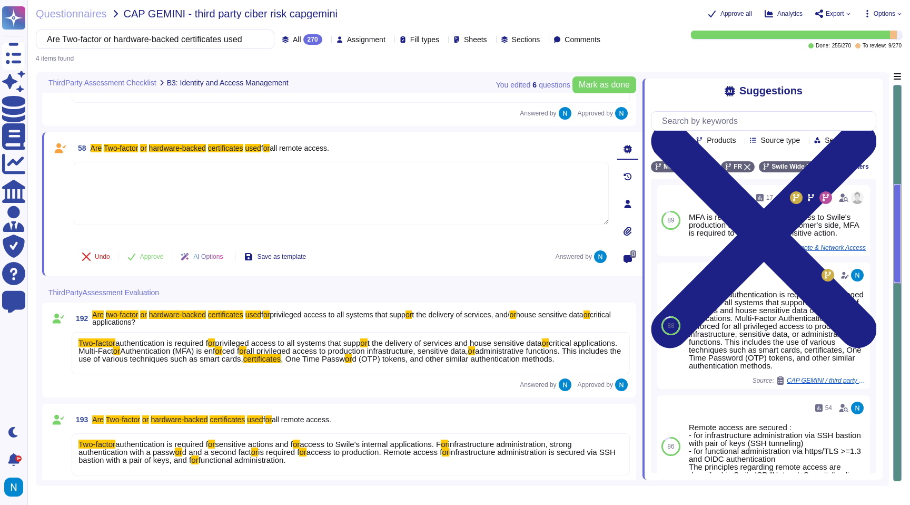
scroll to position [87, 0]
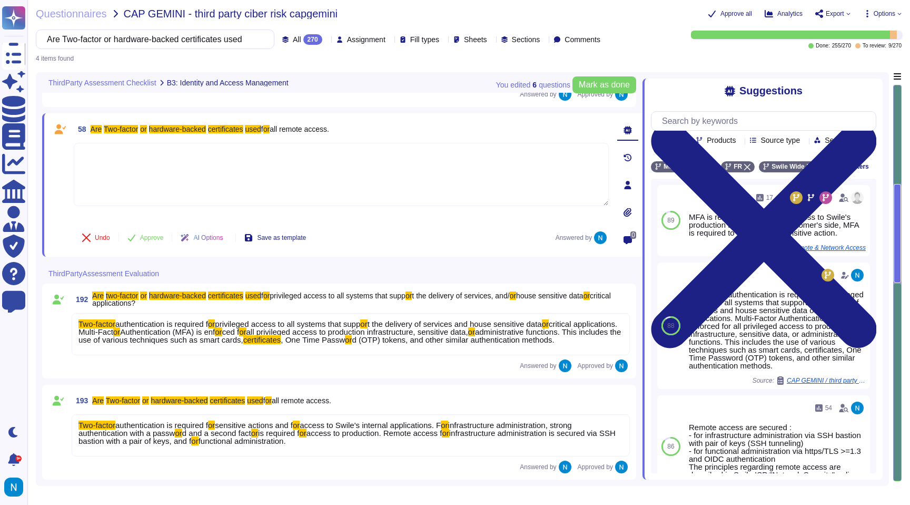
click at [306, 435] on mark "or" at bounding box center [302, 432] width 7 height 9
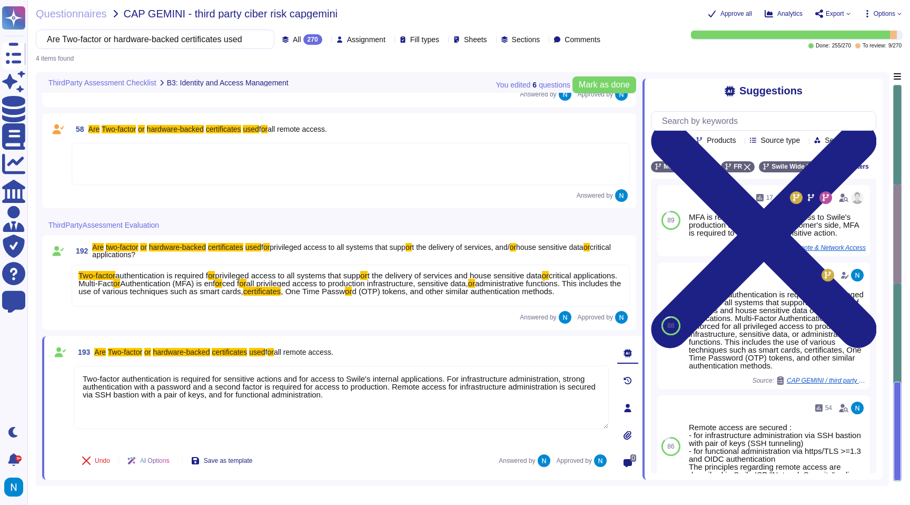
type textarea "Two-factor authentication is required for sensitive actions and for access to S…"
drag, startPoint x: 378, startPoint y: 398, endPoint x: 103, endPoint y: 354, distance: 278.5
click at [103, 354] on div "193 Are Two-factor or hardware-backed certificates used f or all remote access.…" at bounding box center [330, 407] width 558 height 131
click at [205, 37] on input "Are Two-factor or hardware-backed certificates used" at bounding box center [153, 39] width 222 height 18
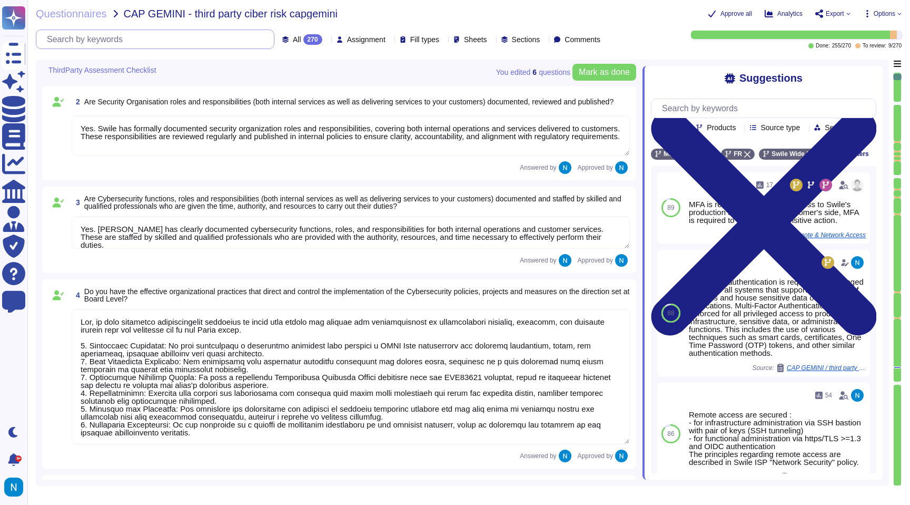
type textarea "Yes, the results of risk and threat assessments are utilized to ensure coherenc…"
type textarea "Yes, procedures have been established to achieve segregation of duties, includi…"
type textarea "Yes. [PERSON_NAME] has appointed a Chief Information Security Officer (CISO) re…"
type textarea "Yes. Swile has formally documented security organization roles and responsibili…"
type textarea "Yes. [PERSON_NAME] has clearly documented cybersecurity functions, roles, and r…"
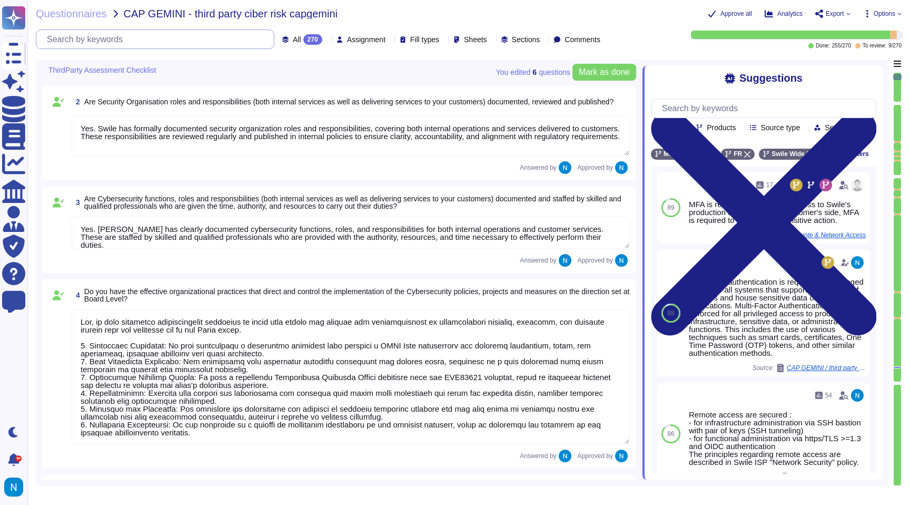
type textarea "Yes, we have effective organizational practices in place that direct and contro…"
type textarea "Yes, a Risk Assessment is performed at least annually, and the results are revi…"
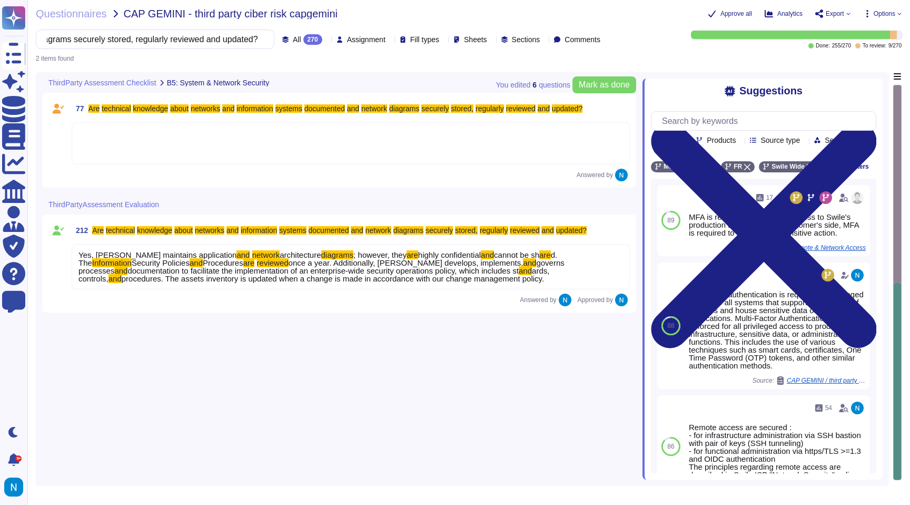
type input "Are technical knowledge about networks and information systems documented and n…"
click at [80, 253] on span "Yes, Swile maintains application" at bounding box center [157, 254] width 158 height 9
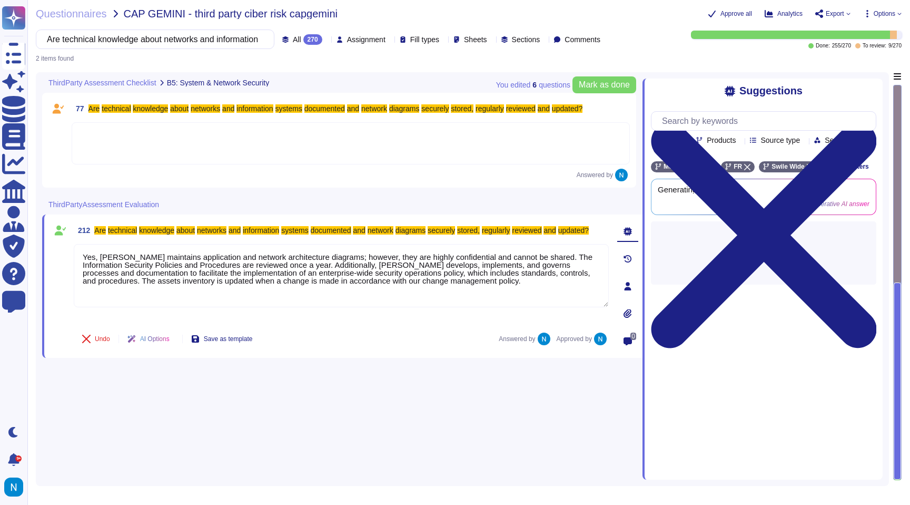
type textarea "Yes, [PERSON_NAME] maintains application and network architecture diagrams; how…"
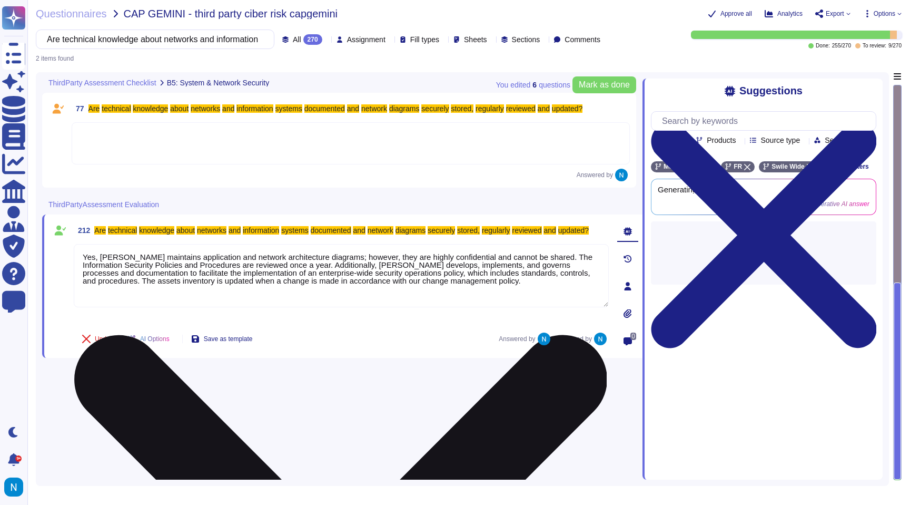
click at [88, 261] on textarea "Yes, [PERSON_NAME] maintains application and network architecture diagrams; how…" at bounding box center [341, 275] width 535 height 63
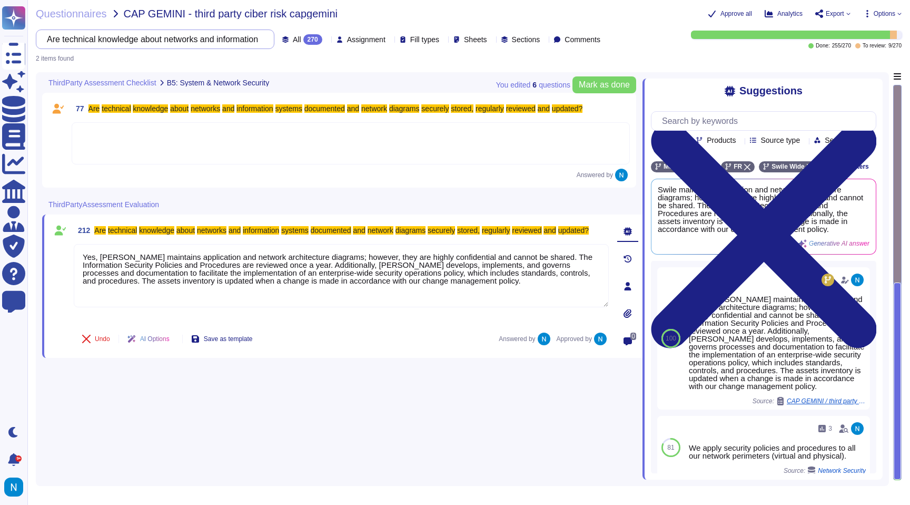
click at [212, 41] on input "Are technical knowledge about networks and information systems documented and n…" at bounding box center [153, 39] width 222 height 18
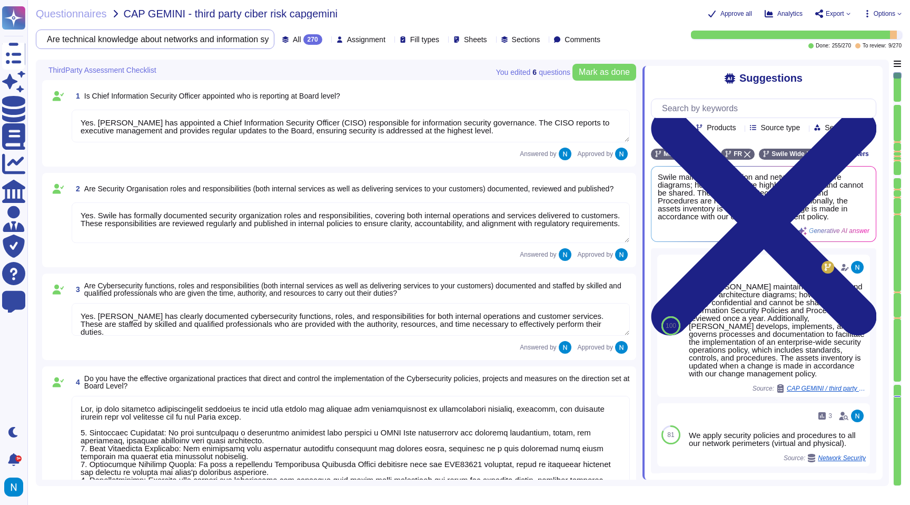
type textarea "Yes, we have effective organizational practices in place that direct and contro…"
type textarea "Yes, a Risk Assessment is performed at least annually, and the results are revi…"
type textarea "Yes, the results of risk and threat assessments are utilized to ensure coherenc…"
type textarea "Yes. [PERSON_NAME] has clearly documented cybersecurity functions, roles, and r…"
type textarea "Yes. [PERSON_NAME] has appointed a Chief Information Security Officer (CISO) re…"
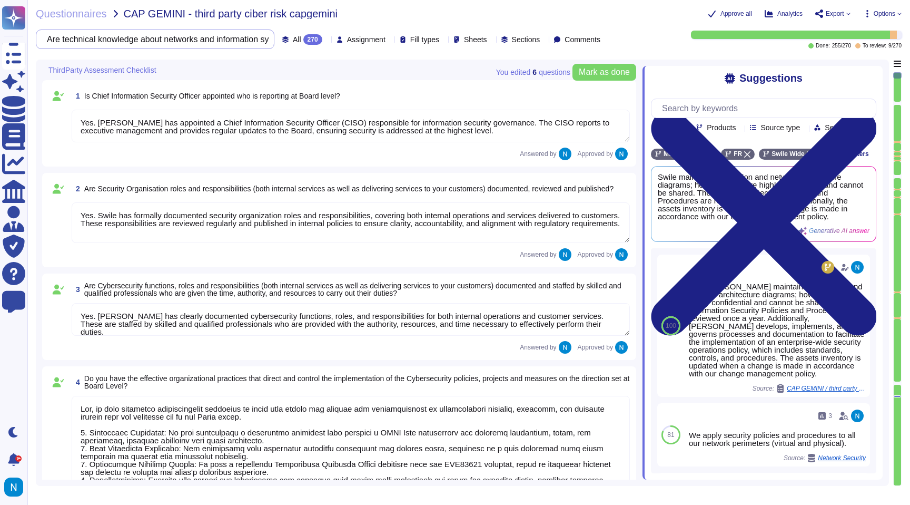
type textarea "Yes. Swile has formally documented security organization roles and responsibili…"
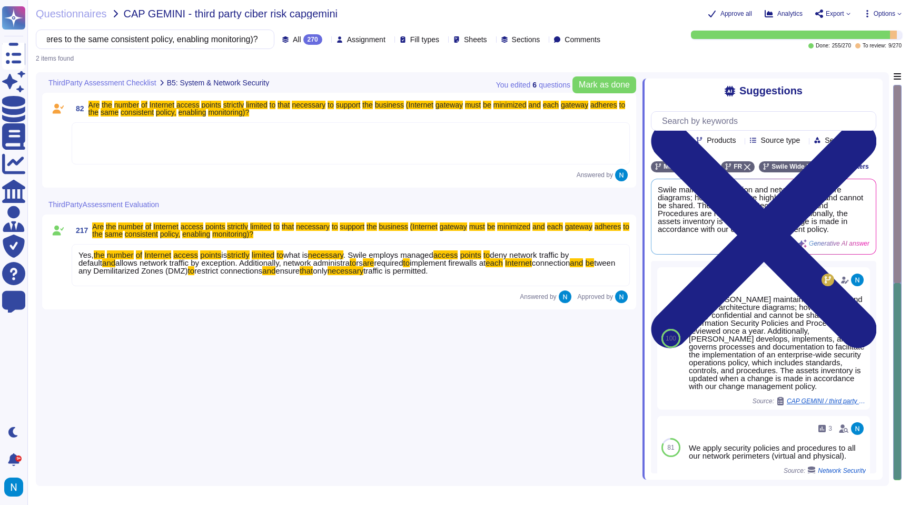
type input "Are the number of Internet access points strictly limited to that necessary to …"
click at [146, 260] on span "allows network traffic by exception. Additionally, network administra" at bounding box center [232, 262] width 234 height 9
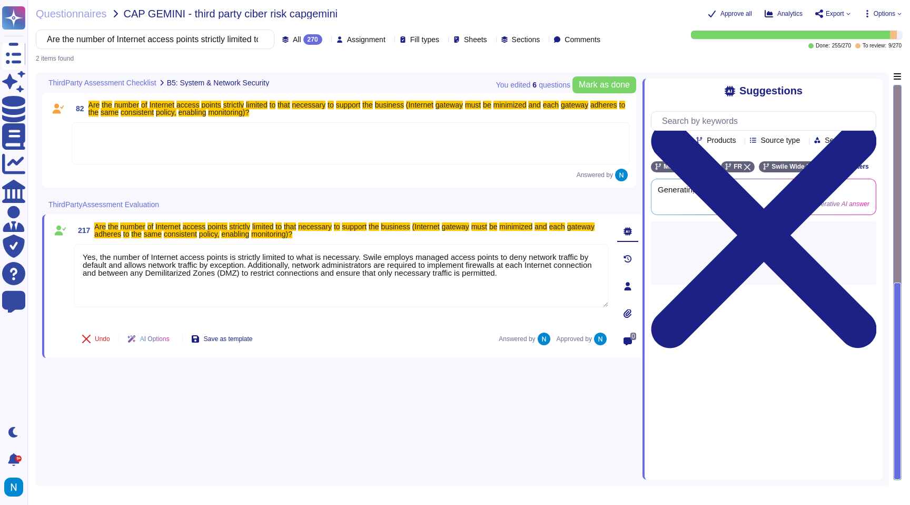
type textarea "Yes, the number of Internet access points is strictly limited to what is necess…"
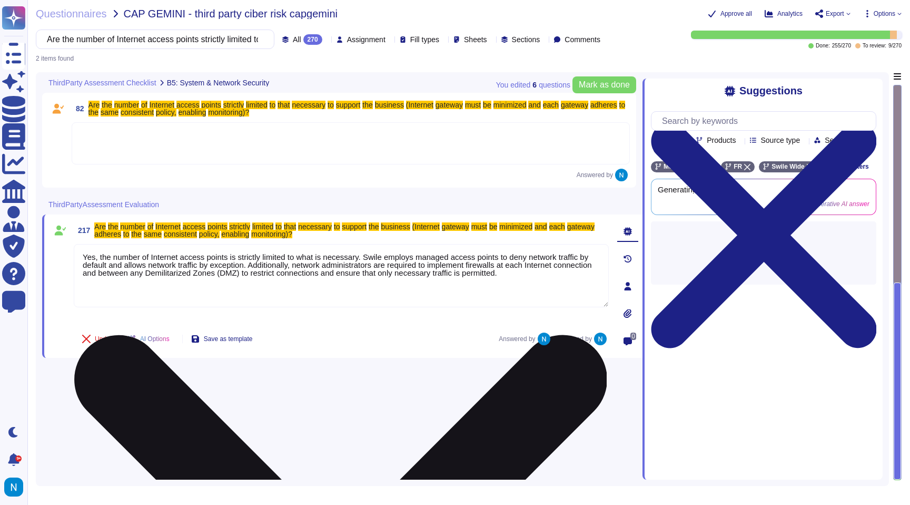
click at [145, 274] on textarea "Yes, the number of Internet access points is strictly limited to what is necess…" at bounding box center [341, 275] width 535 height 63
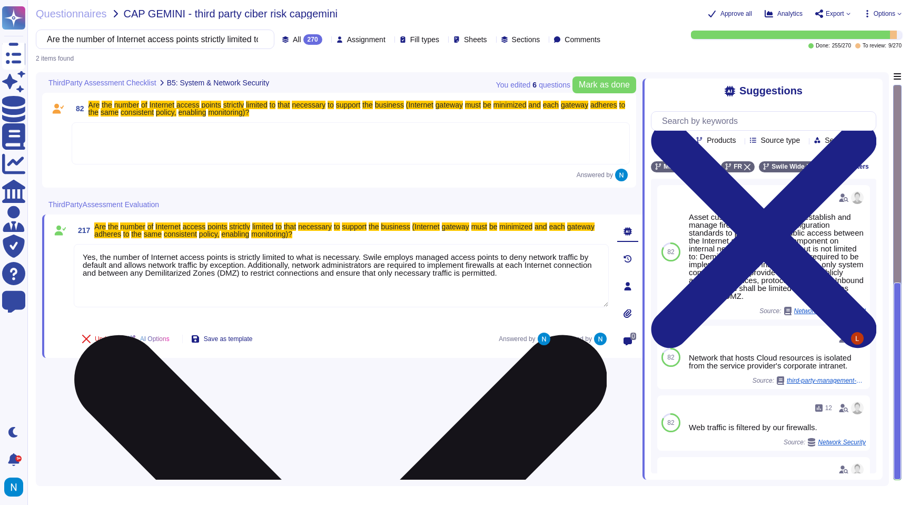
click at [145, 274] on textarea "Yes, the number of Internet access points is strictly limited to what is necess…" at bounding box center [341, 275] width 535 height 63
click at [172, 264] on textarea "Yes, the number of Internet access points is strictly limited to what is necess…" at bounding box center [341, 275] width 535 height 63
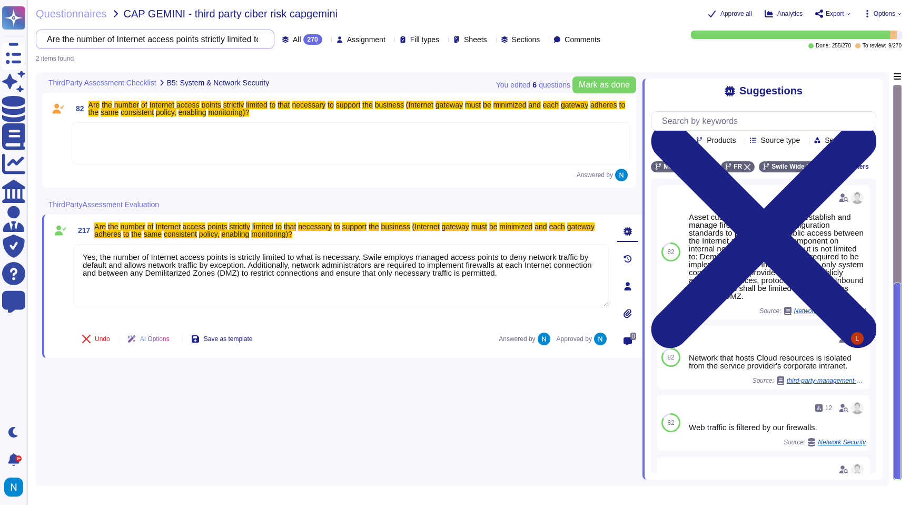
click at [204, 44] on input "Are the number of Internet access points strictly limited to that necessary to …" at bounding box center [153, 39] width 222 height 18
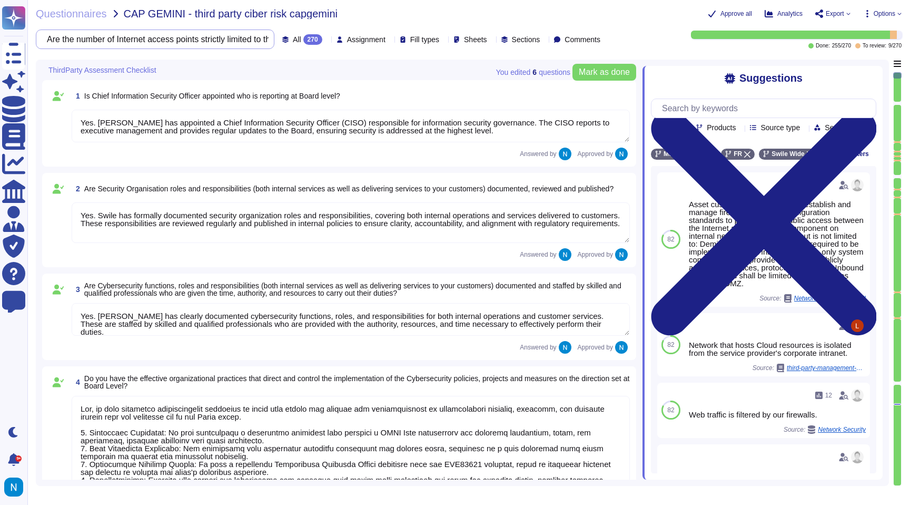
type textarea "Yes, we have effective organizational practices in place that direct and contro…"
type textarea "Yes, a Risk Assessment is performed at least annually, and the results are revi…"
type textarea "Yes, the results of risk and threat assessments are utilized to ensure coherenc…"
type textarea "Yes. [PERSON_NAME] has clearly documented cybersecurity functions, roles, and r…"
type textarea "Yes. [PERSON_NAME] has appointed a Chief Information Security Officer (CISO) re…"
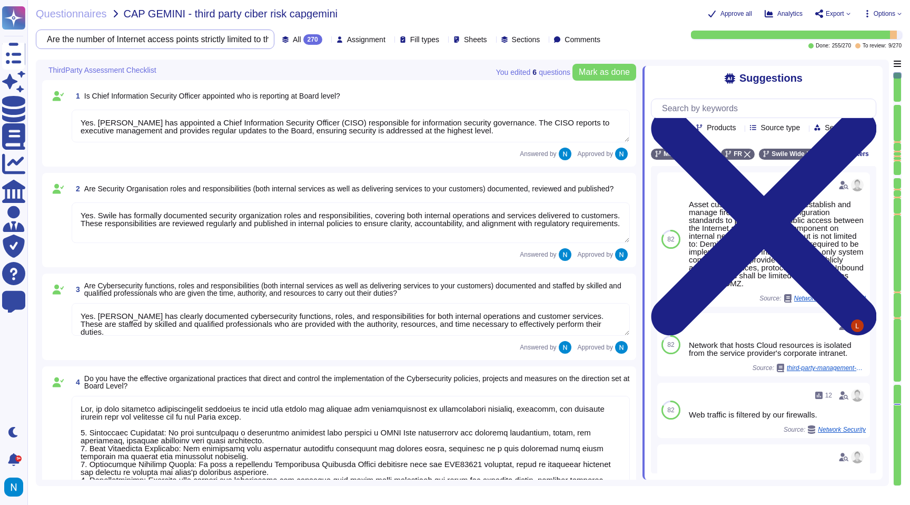
type textarea "Yes. Swile has formally documented security organization roles and responsibili…"
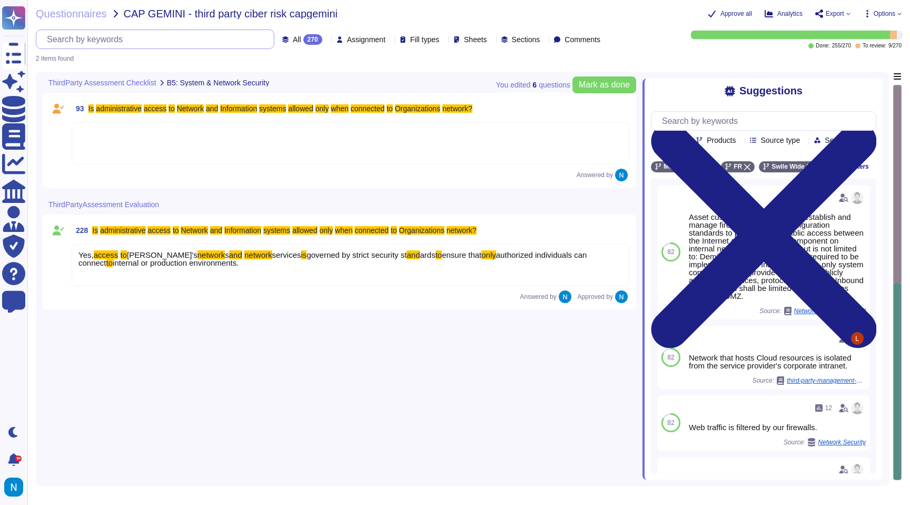
scroll to position [0, 293]
type input "Is administrative access to Network and Information systems allowed only when c…"
click at [135, 256] on span "Swile's" at bounding box center [162, 254] width 71 height 9
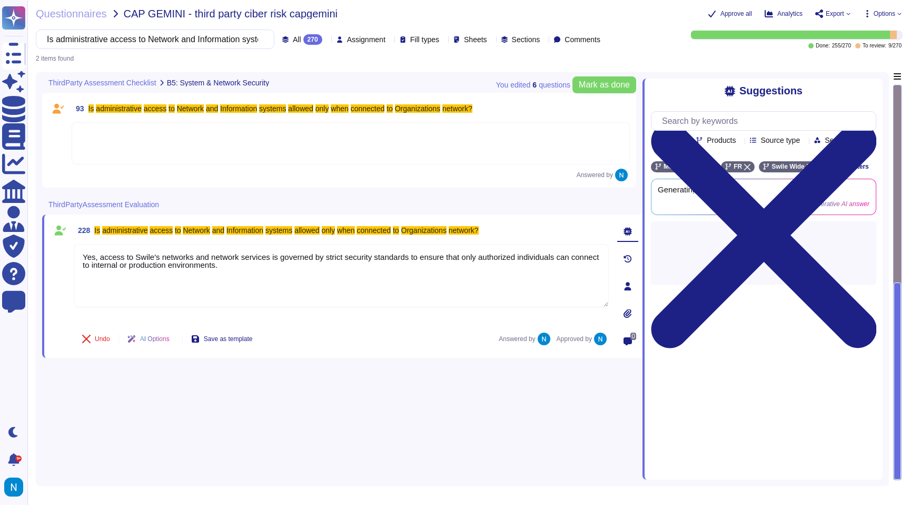
type textarea "Yes, access to Swile's networks and network services is governed by strict secu…"
click at [135, 256] on textarea "Yes, access to Swile's networks and network services is governed by strict secu…" at bounding box center [341, 275] width 535 height 63
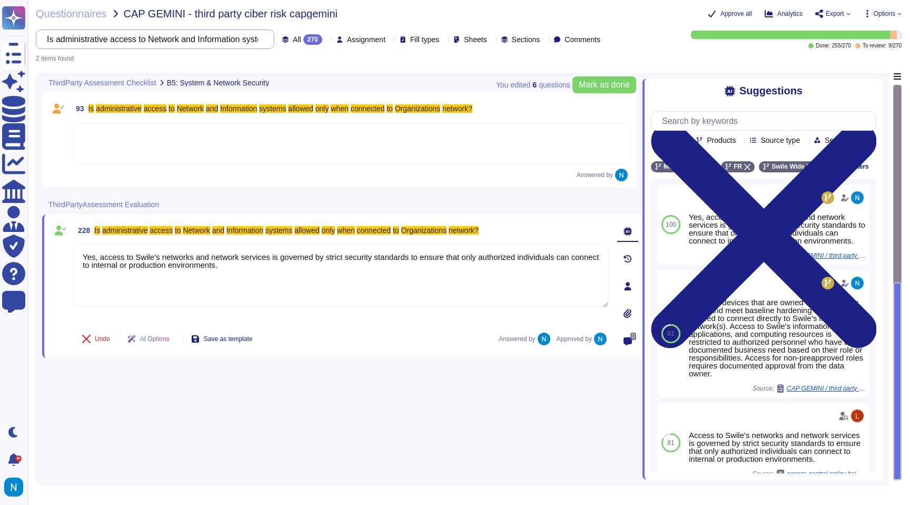
click at [194, 41] on input "Is administrative access to Network and Information systems allowed only when c…" at bounding box center [153, 39] width 222 height 18
paste input "Are the data centre facility and services assessed for risk and audited for con…"
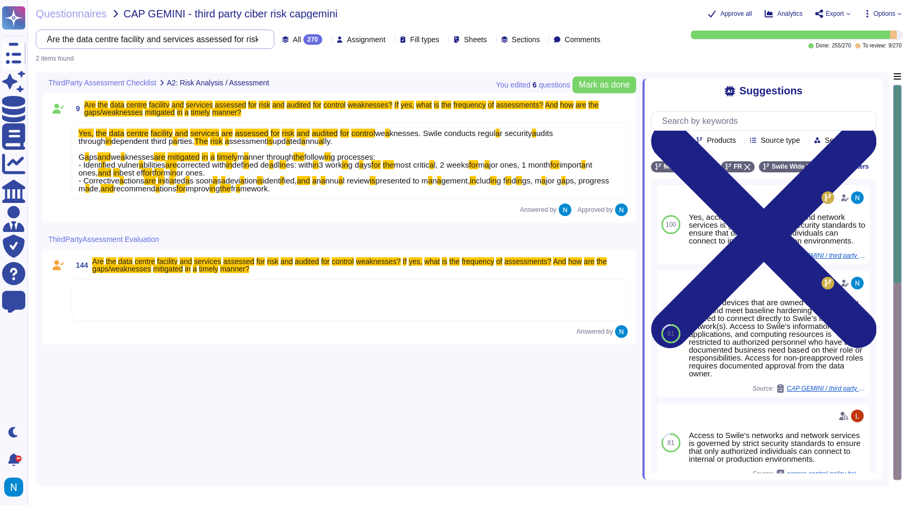
scroll to position [0, 627]
type input "Are the data centre facility and services assessed for risk and audited for con…"
click at [223, 161] on span "corrected with" at bounding box center [201, 164] width 49 height 9
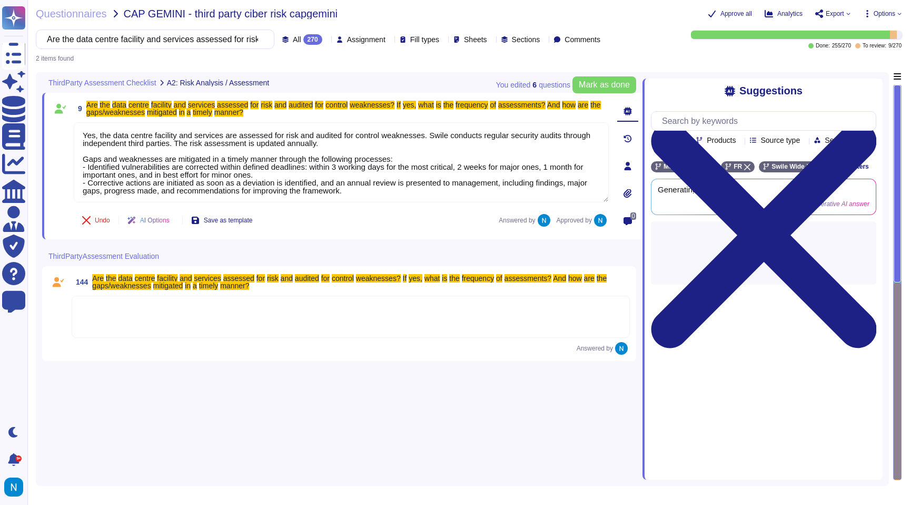
type textarea "Yes, the data centre facility and services are assessed for risk and audited fo…"
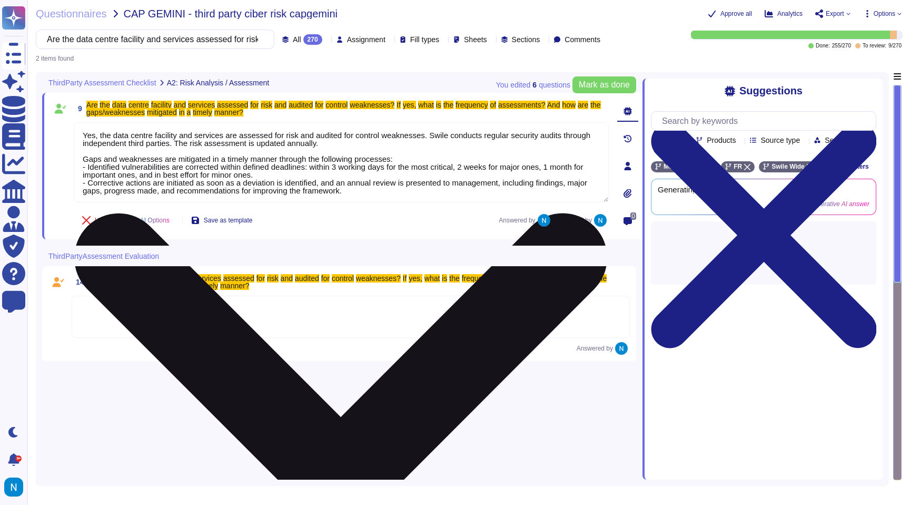
click at [234, 149] on textarea "Yes, the data centre facility and services are assessed for risk and audited fo…" at bounding box center [341, 162] width 535 height 80
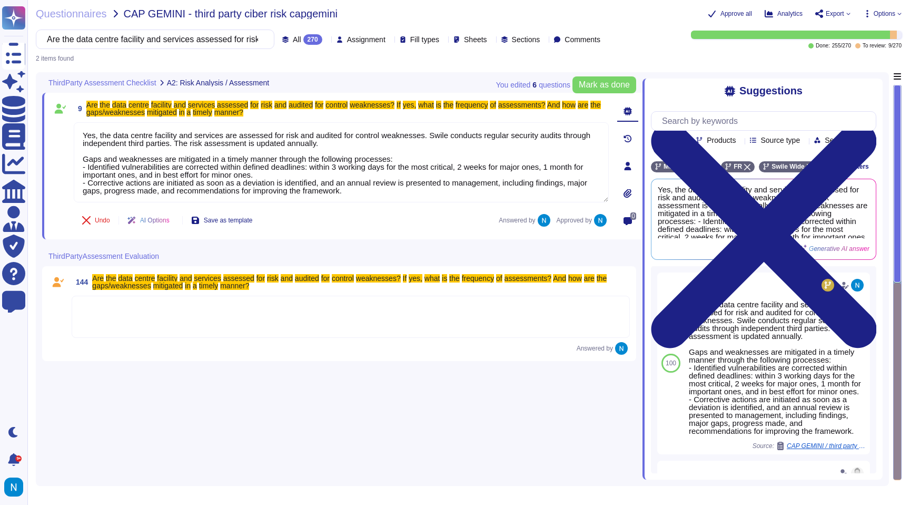
click at [120, 107] on mark "data" at bounding box center [119, 105] width 14 height 8
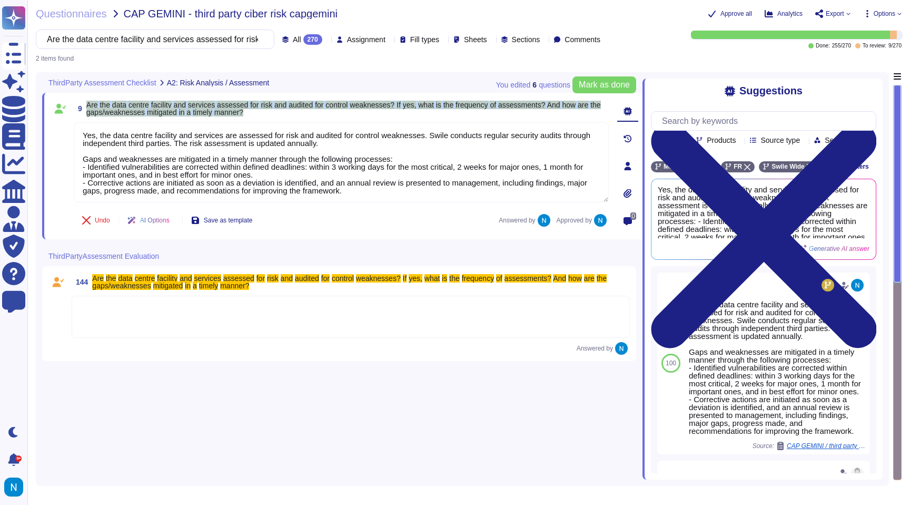
drag, startPoint x: 87, startPoint y: 104, endPoint x: 282, endPoint y: 111, distance: 194.5
click at [282, 111] on span "Are the data centre facility and services assessed for risk and audited for con…" at bounding box center [347, 108] width 522 height 15
copy span "Are the data centre facility and services assessed for risk and audited for con…"
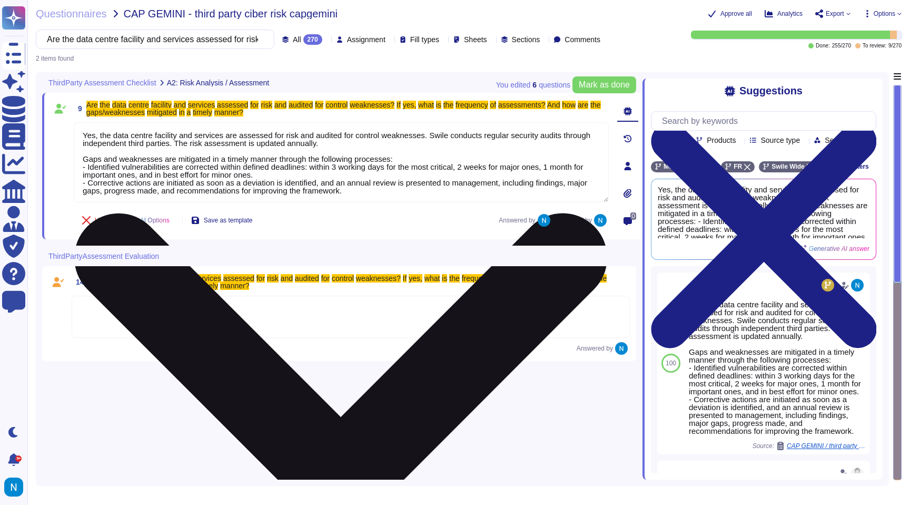
click at [282, 175] on textarea "Yes, the data centre facility and services are assessed for risk and audited fo…" at bounding box center [341, 162] width 535 height 80
click at [307, 136] on textarea "Yes, the data centre facility and services are assessed for risk and audited fo…" at bounding box center [341, 162] width 535 height 80
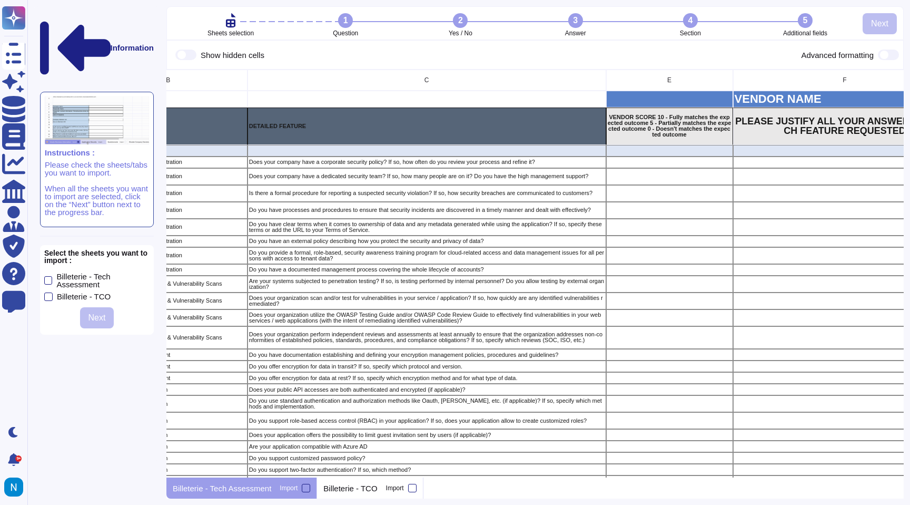
scroll to position [0, 192]
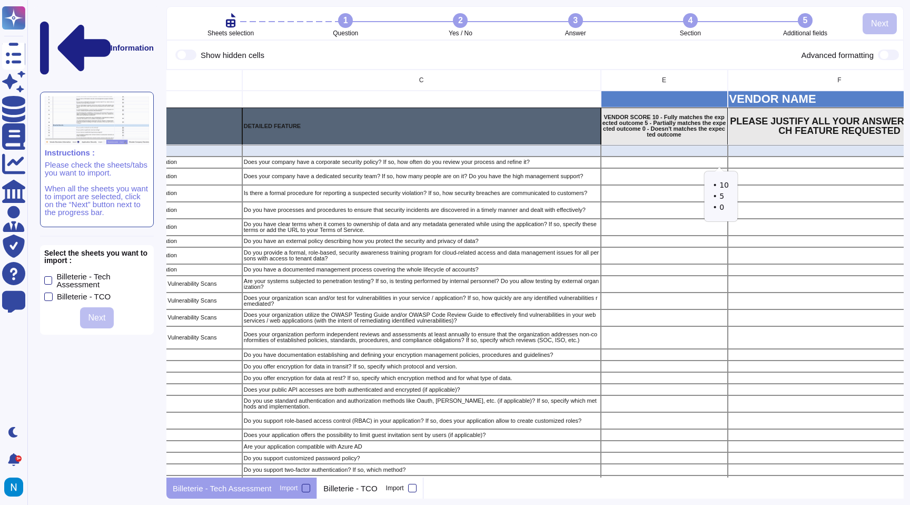
click at [776, 263] on icon "grid" at bounding box center [843, 305] width 135 height 84
click at [351, 485] on p "Billeterie - TCO" at bounding box center [350, 488] width 54 height 8
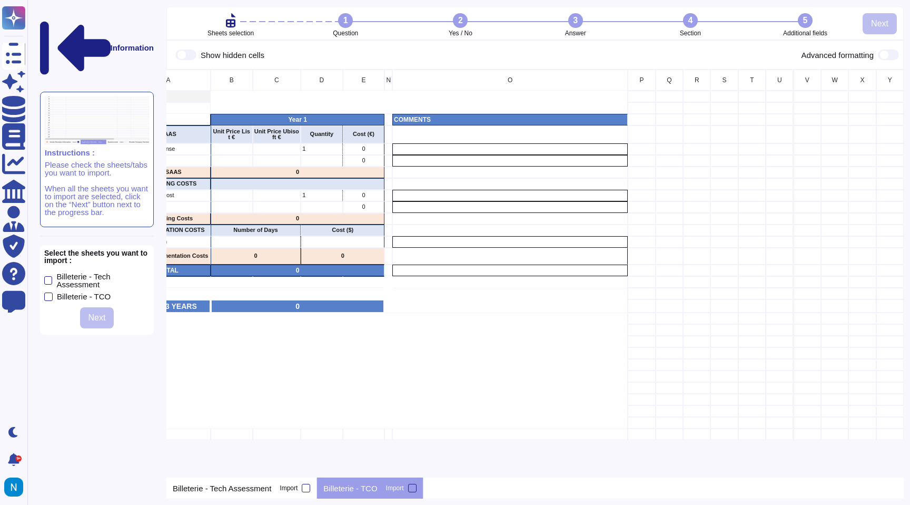
scroll to position [0, 0]
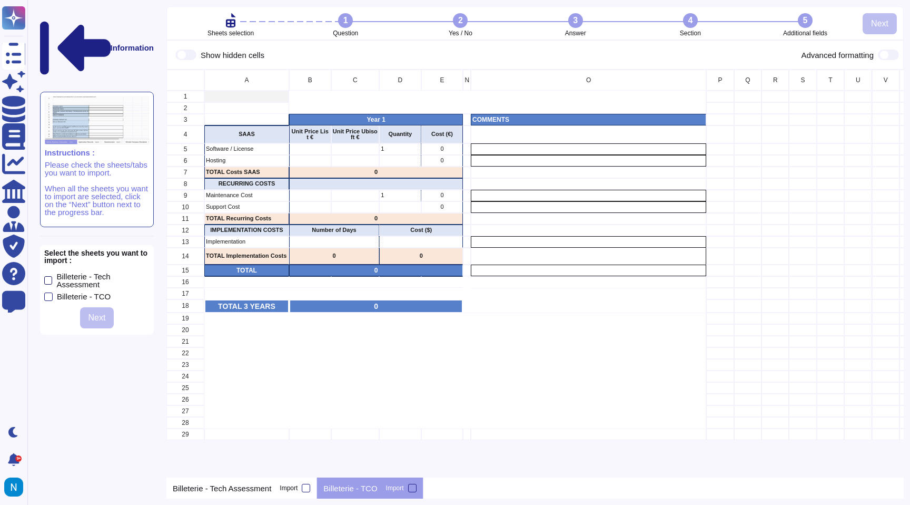
click at [57, 272] on div "Billeterie - Tech Assessment" at bounding box center [102, 280] width 93 height 16
click at [0, 0] on input "Billeterie - Tech Assessment" at bounding box center [0, 0] width 0 height 0
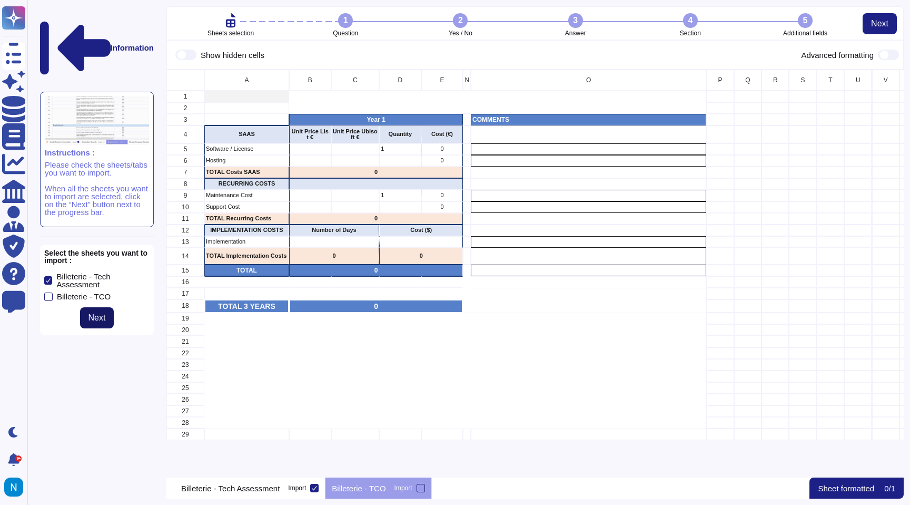
click at [105, 313] on span "Next" at bounding box center [96, 317] width 17 height 8
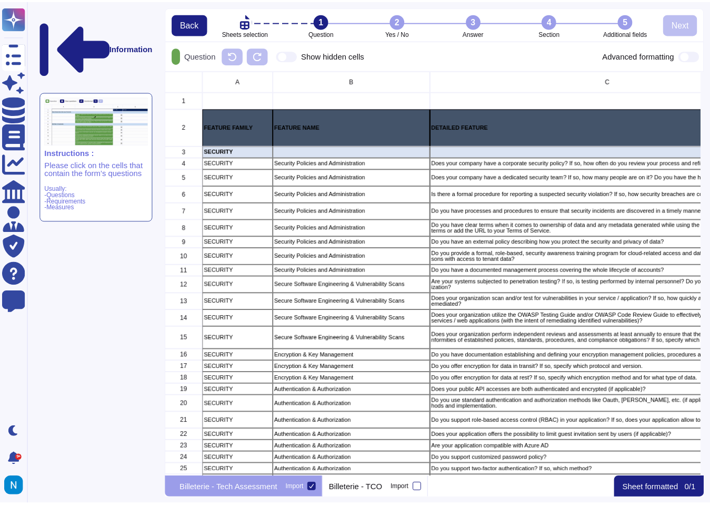
scroll to position [407, 538]
